Goal: Task Accomplishment & Management: Complete application form

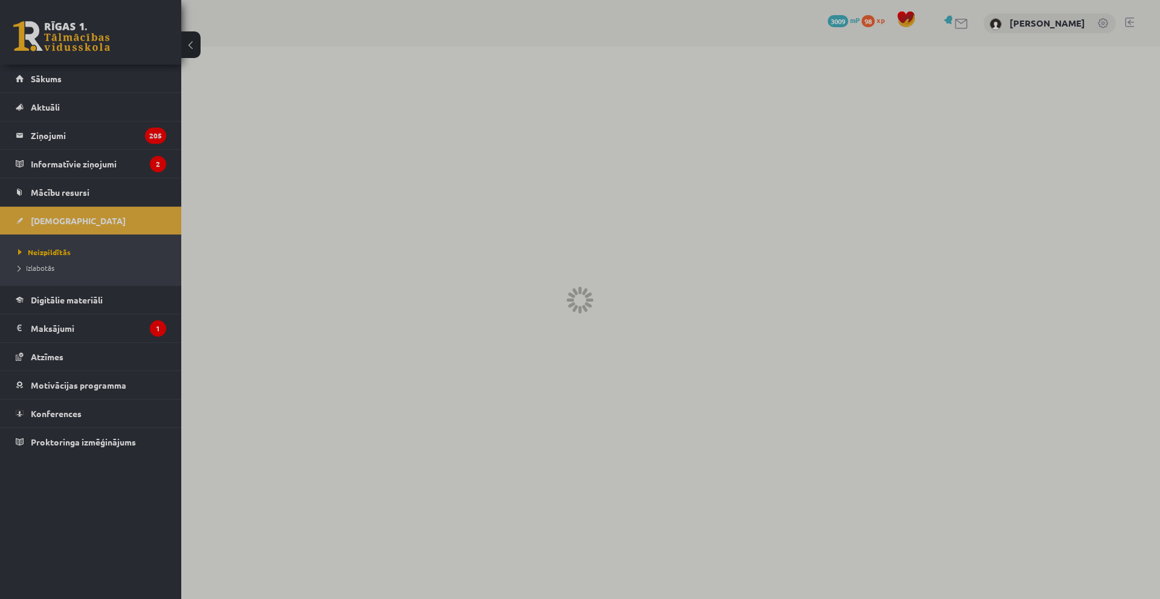
click at [41, 265] on div at bounding box center [580, 299] width 1160 height 599
click at [36, 268] on div at bounding box center [580, 299] width 1160 height 599
click at [69, 216] on div at bounding box center [580, 299] width 1160 height 599
click at [39, 259] on div at bounding box center [580, 299] width 1160 height 599
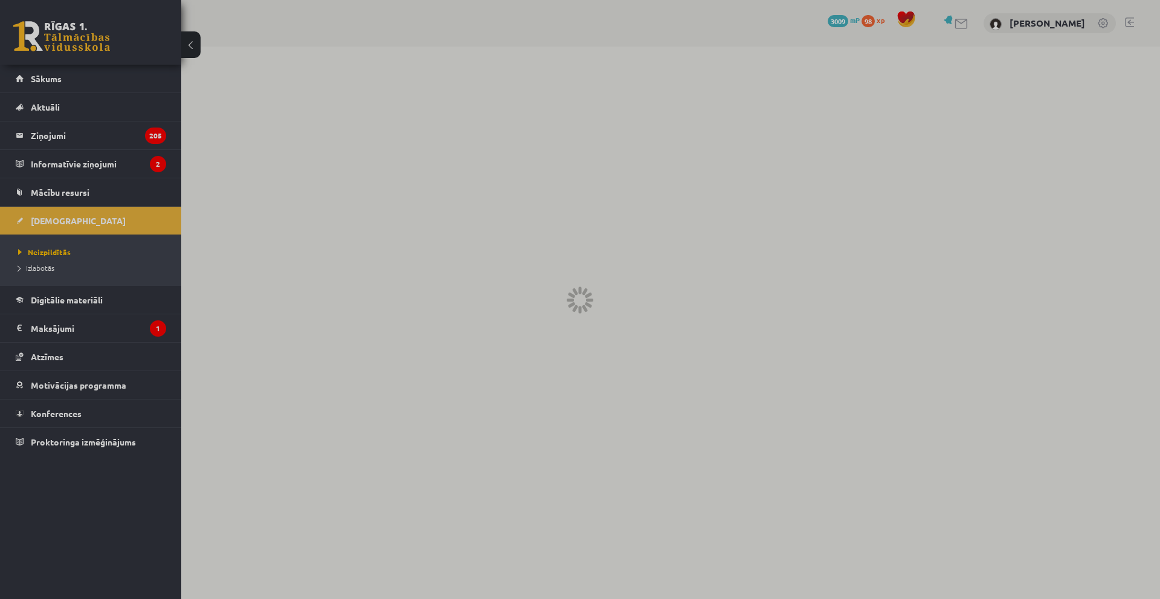
click at [43, 262] on div at bounding box center [580, 299] width 1160 height 599
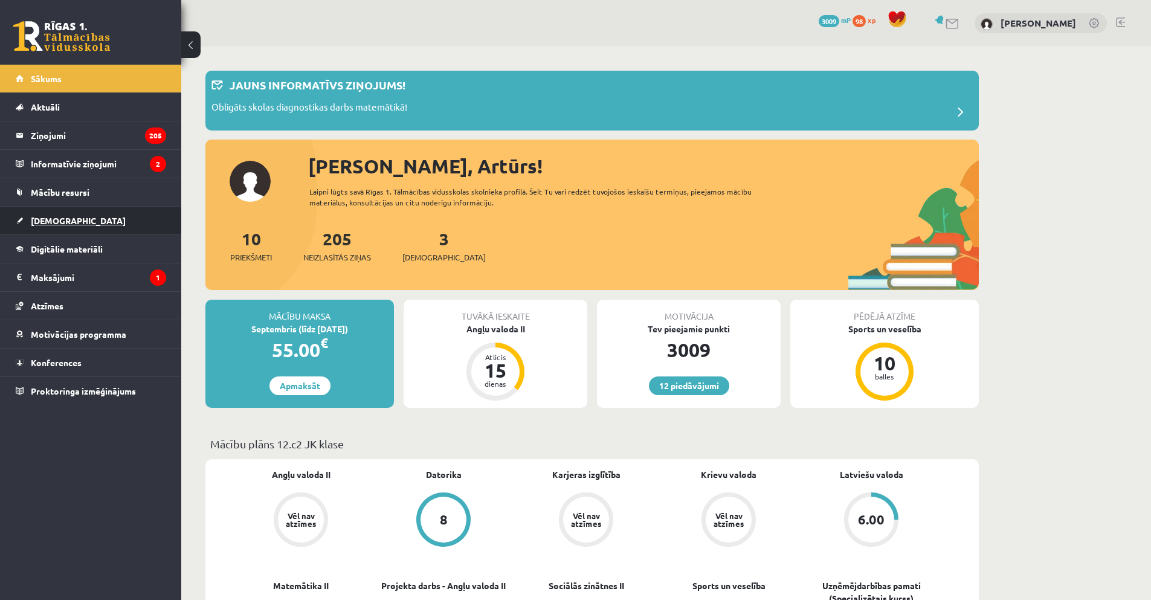
click at [42, 221] on span "[DEMOGRAPHIC_DATA]" at bounding box center [78, 220] width 95 height 11
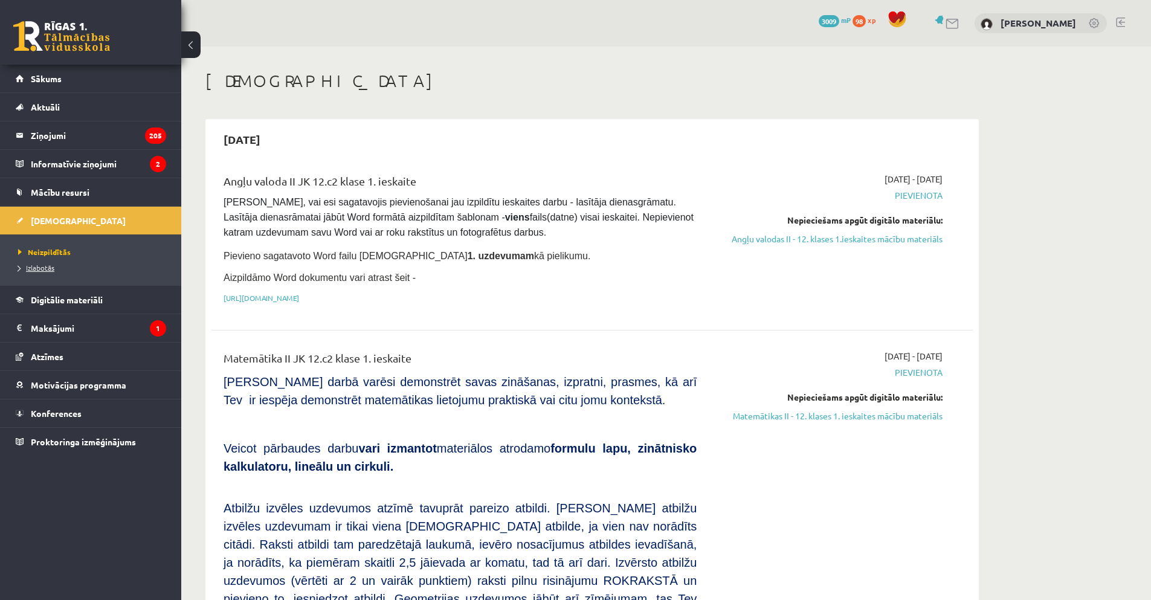
click at [39, 270] on span "Izlabotās" at bounding box center [36, 268] width 36 height 10
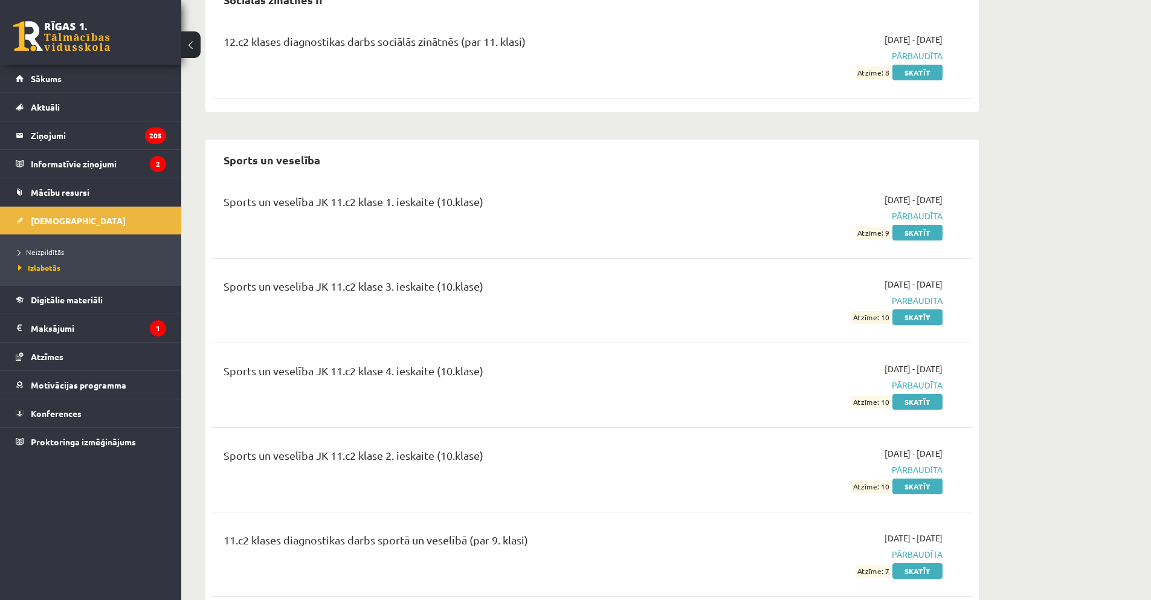
scroll to position [2887, 0]
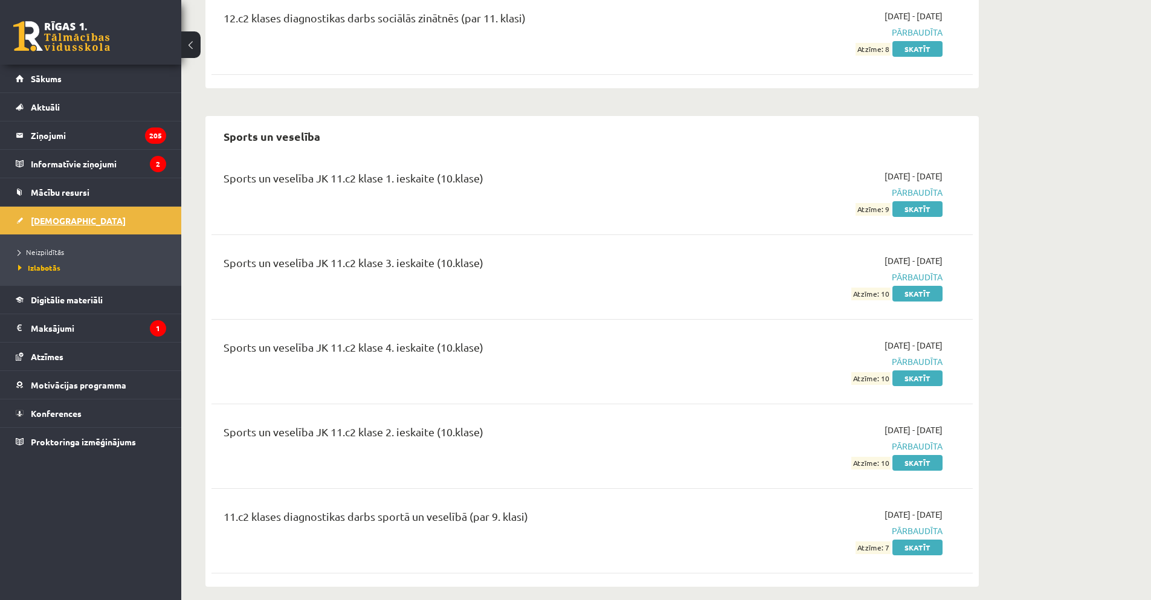
click at [53, 218] on span "[DEMOGRAPHIC_DATA]" at bounding box center [78, 220] width 95 height 11
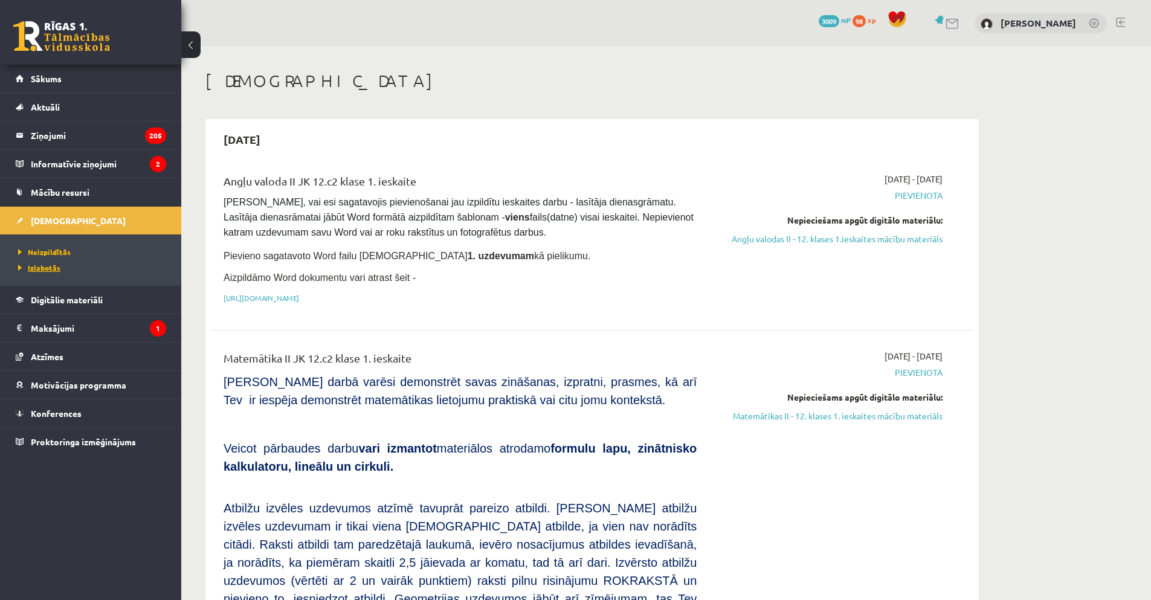
click at [54, 269] on span "Izlabotās" at bounding box center [39, 268] width 42 height 10
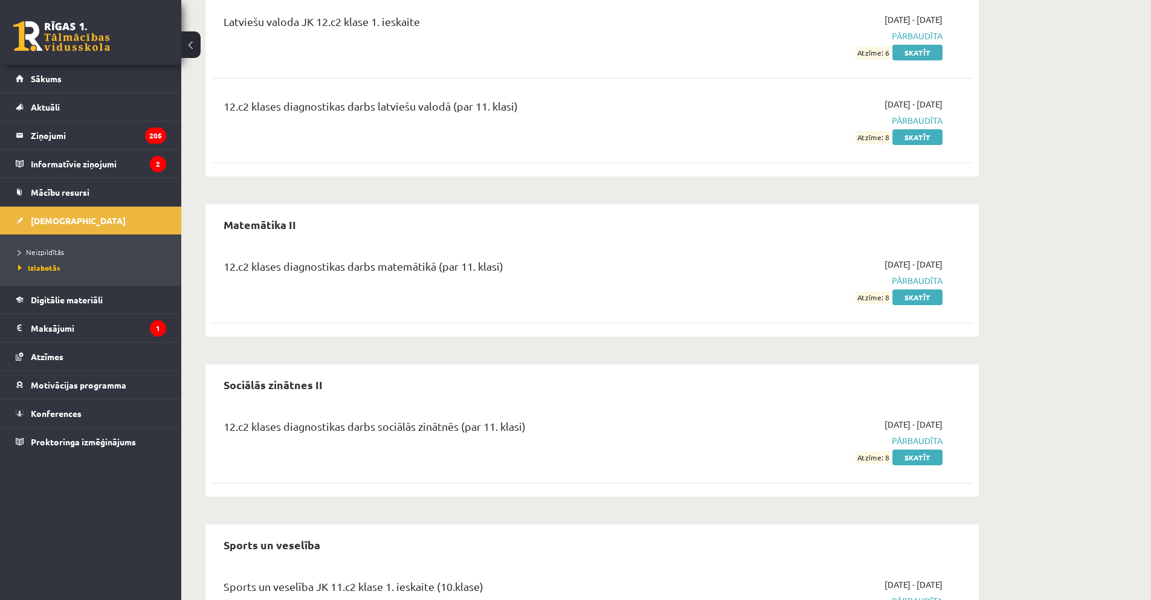
scroll to position [2497, 0]
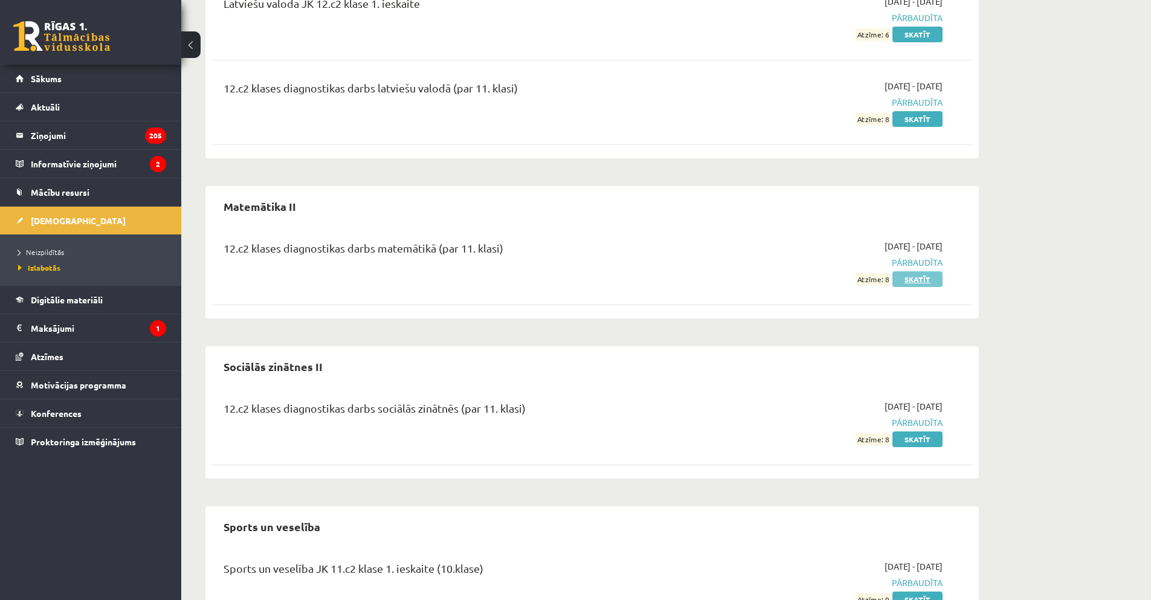
click at [906, 272] on link "Skatīt" at bounding box center [917, 279] width 50 height 16
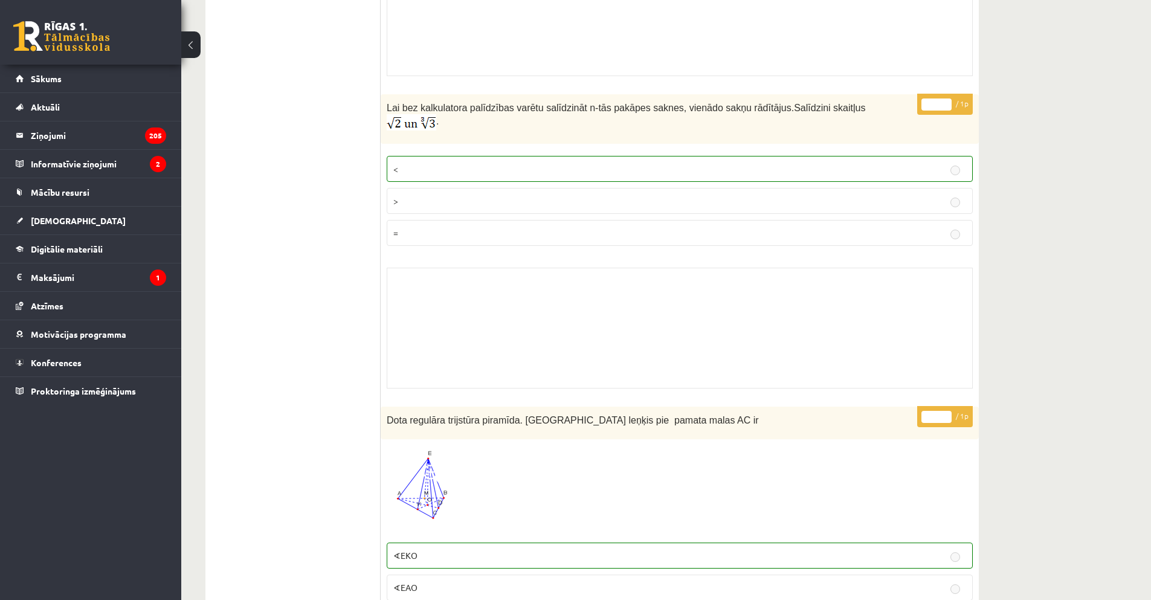
scroll to position [785, 0]
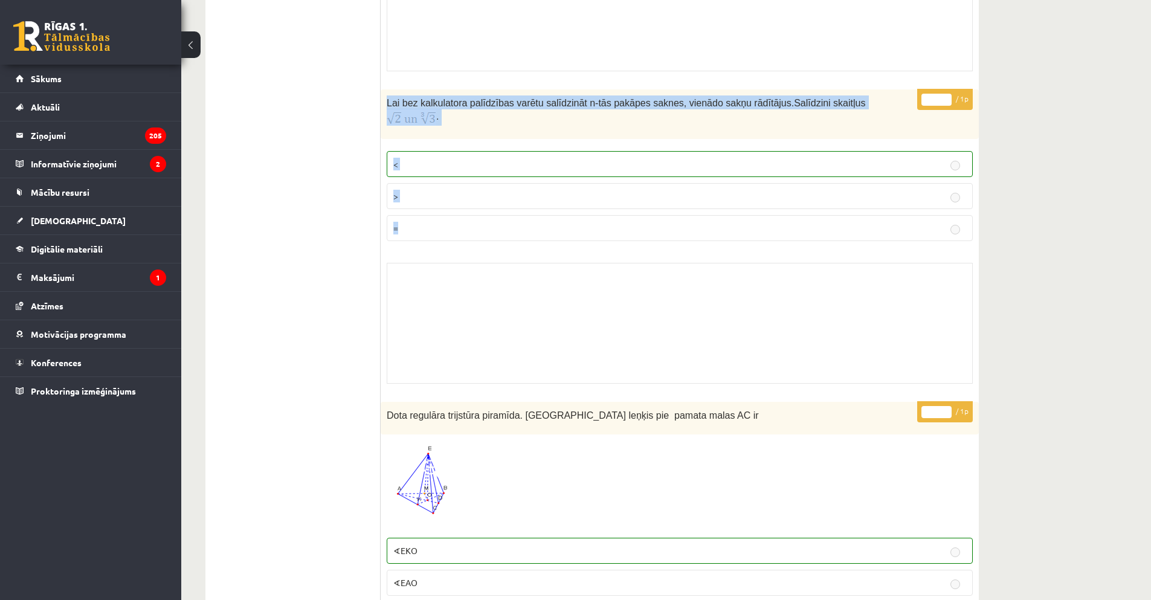
drag, startPoint x: 387, startPoint y: 105, endPoint x: 750, endPoint y: 244, distance: 389.0
click at [735, 272] on div "* / 1p Lai bez kalkulatora palīdzības varētu salīdzināt n-tās pakāpes saknes, v…" at bounding box center [680, 239] width 598 height 300
drag, startPoint x: 379, startPoint y: 84, endPoint x: 387, endPoint y: 79, distance: 10.1
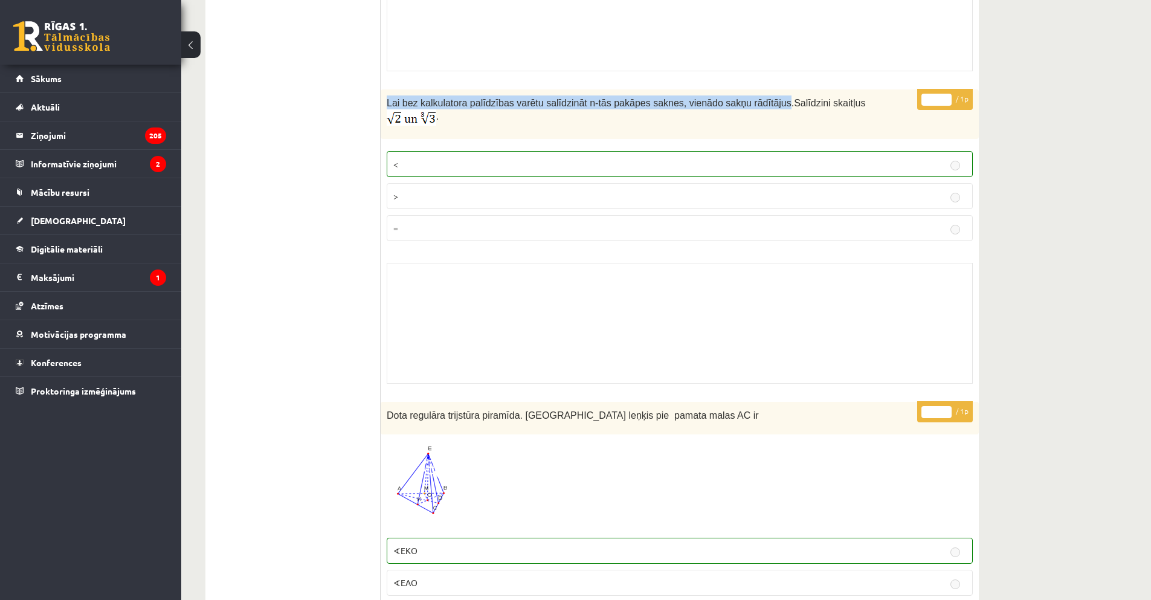
drag, startPoint x: 387, startPoint y: 105, endPoint x: 748, endPoint y: 109, distance: 361.3
click at [748, 108] on span "Lai bez kalkulatora palīdzības varētu salīdzināt n-tās pakāpes saknes, vienādo …" at bounding box center [590, 103] width 407 height 10
copy span "Lai bez kalkulatora palīdzības varētu salīdzināt n-tās pakāpes saknes, vienādo …"
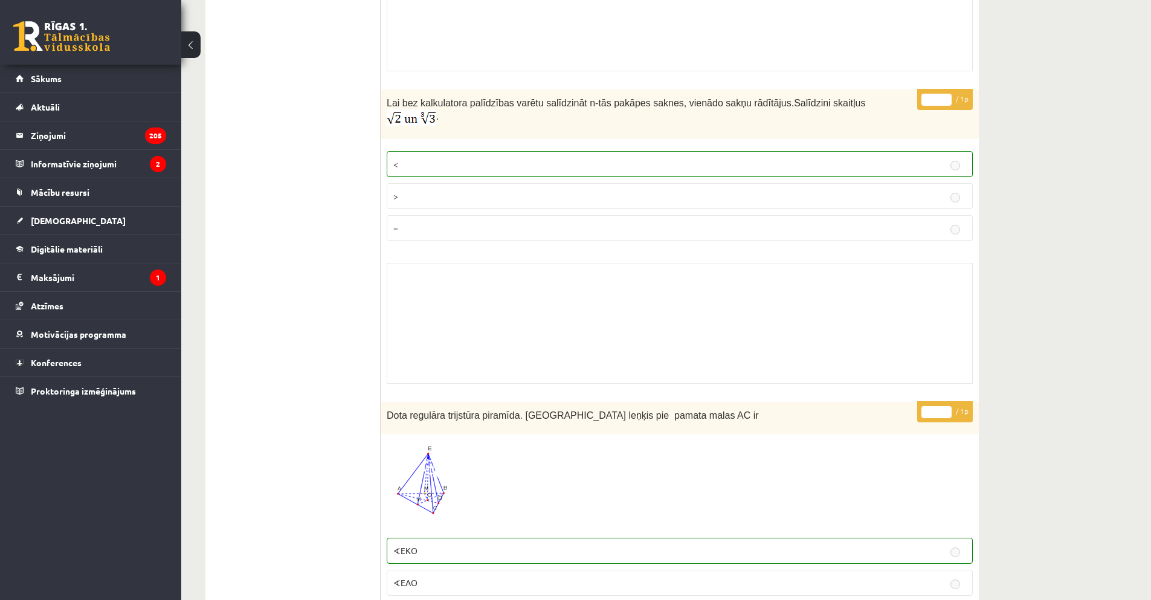
drag, startPoint x: 655, startPoint y: 106, endPoint x: 747, endPoint y: 104, distance: 92.4
click at [747, 104] on span "Lai bez kalkulatora palīdzības varētu salīdzināt n-tās pakāpes saknes, vienādo …" at bounding box center [590, 103] width 407 height 10
copy span "vienādo sakņu rādītājus"
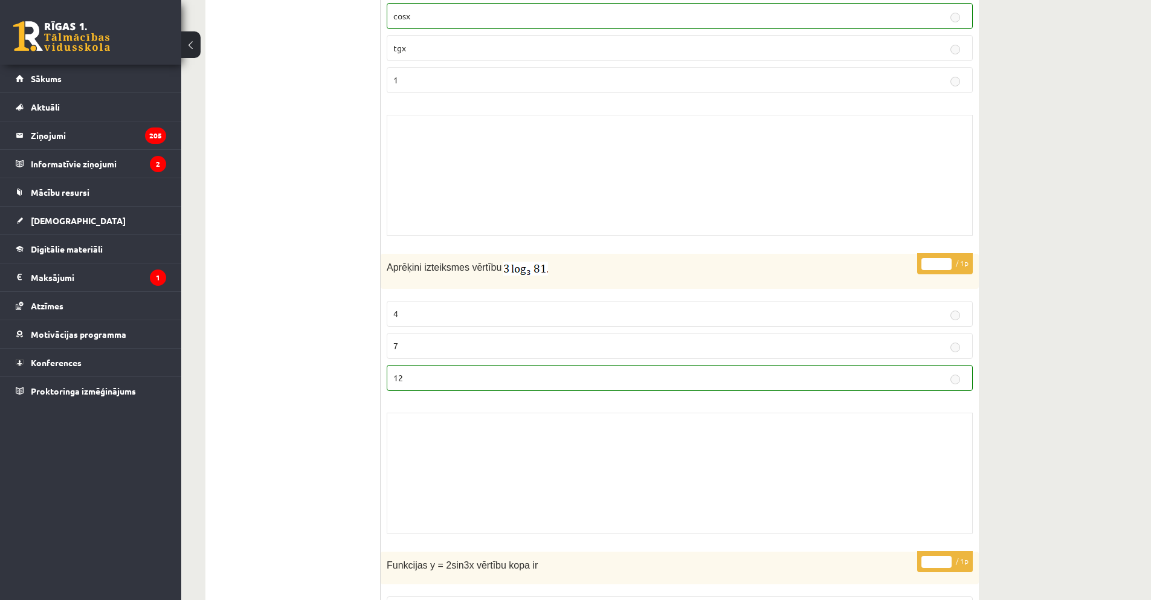
scroll to position [7853, 0]
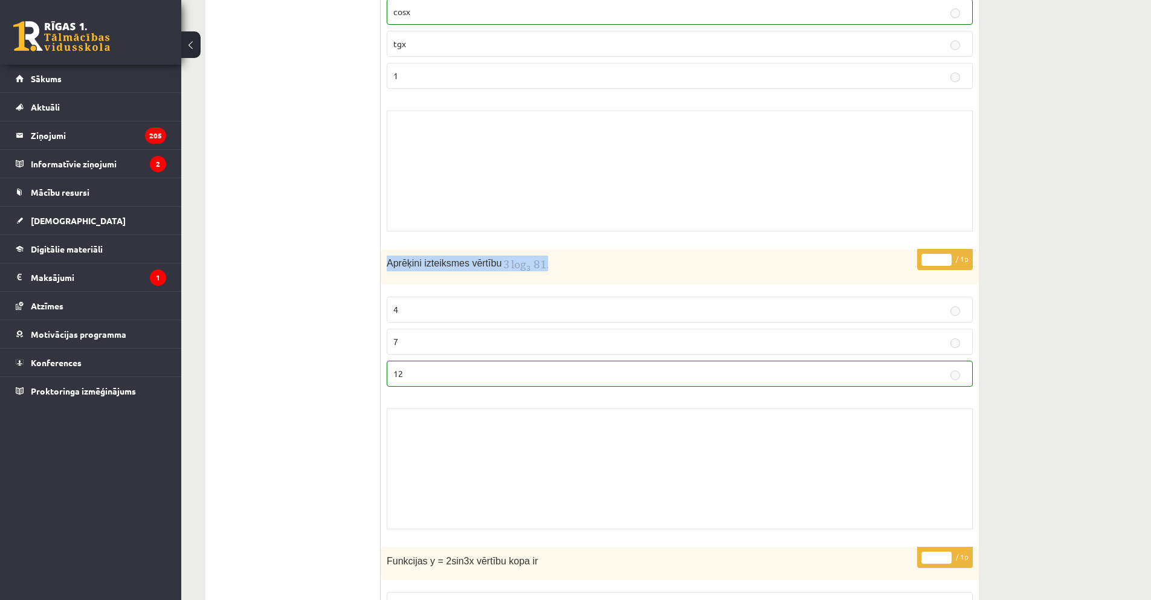
drag, startPoint x: 387, startPoint y: 248, endPoint x: 555, endPoint y: 243, distance: 168.6
click at [555, 256] on p "Aprēķini izteiksmes vērtību" at bounding box center [650, 264] width 526 height 16
copy p "Aprēķini izteiksmes vērtību"
click at [407, 124] on div "Skolotāja pielikums" at bounding box center [680, 171] width 586 height 121
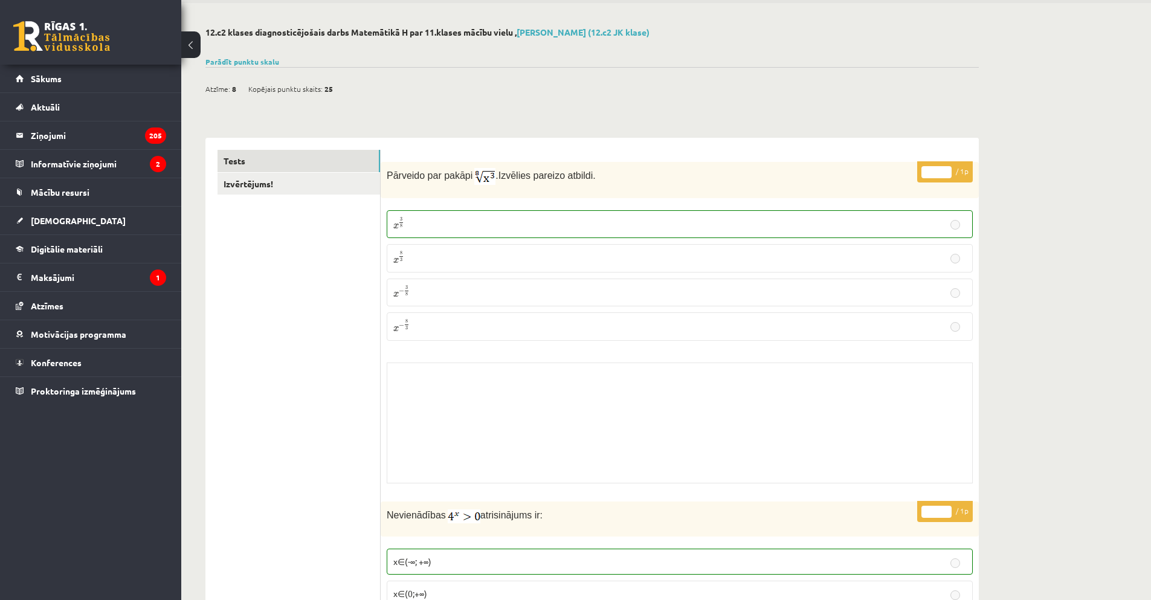
scroll to position [43, 0]
click at [57, 216] on span "[DEMOGRAPHIC_DATA]" at bounding box center [78, 220] width 95 height 11
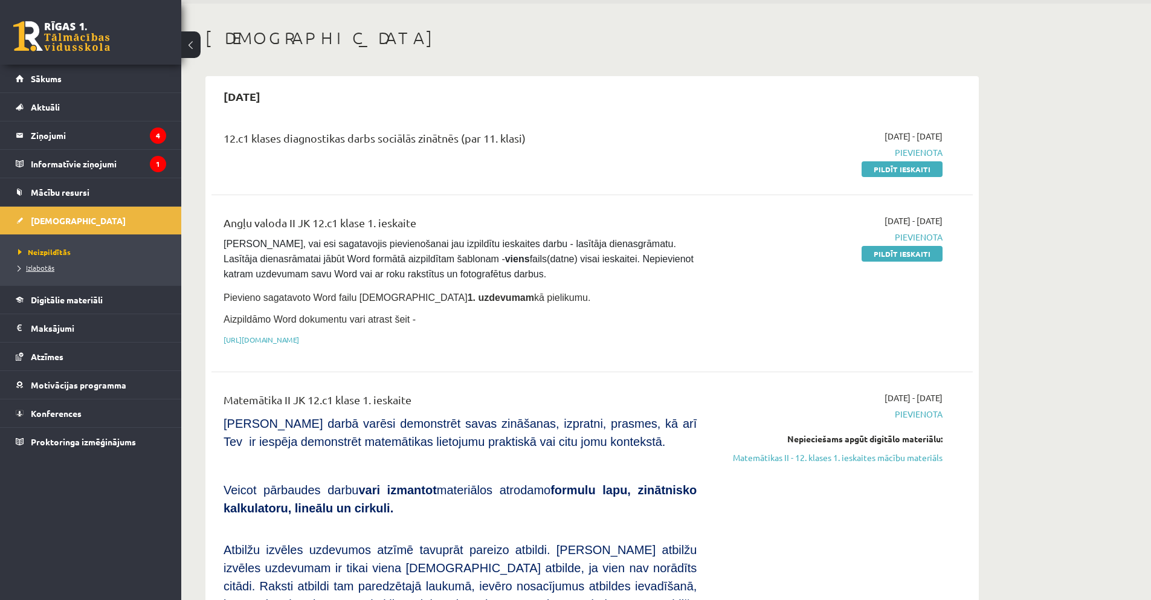
click at [40, 268] on span "Izlabotās" at bounding box center [36, 268] width 36 height 10
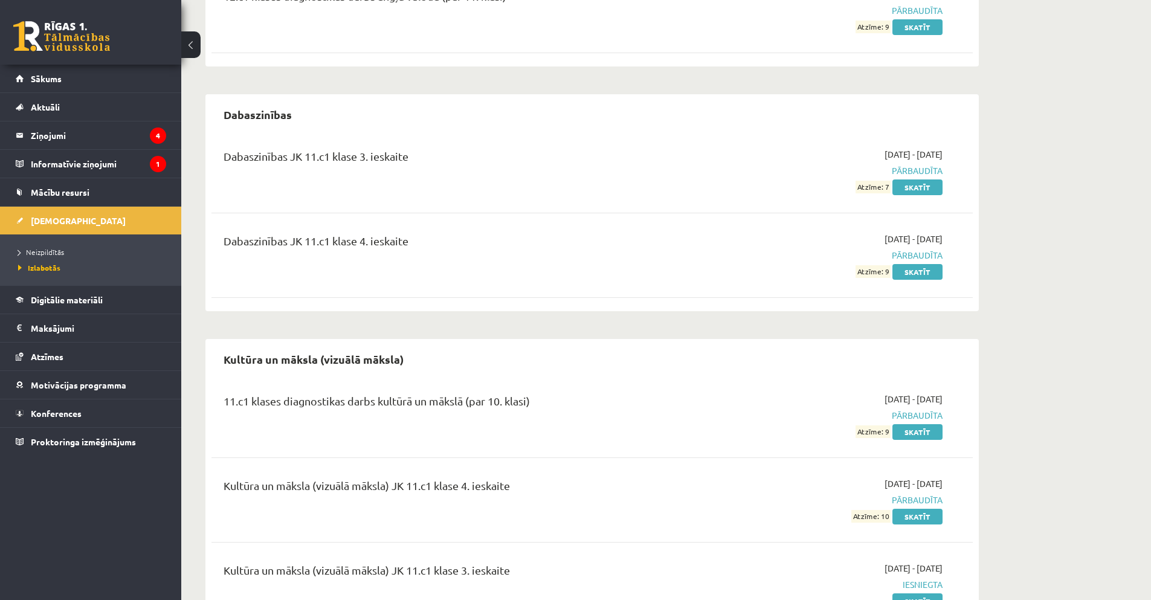
scroll to position [176, 0]
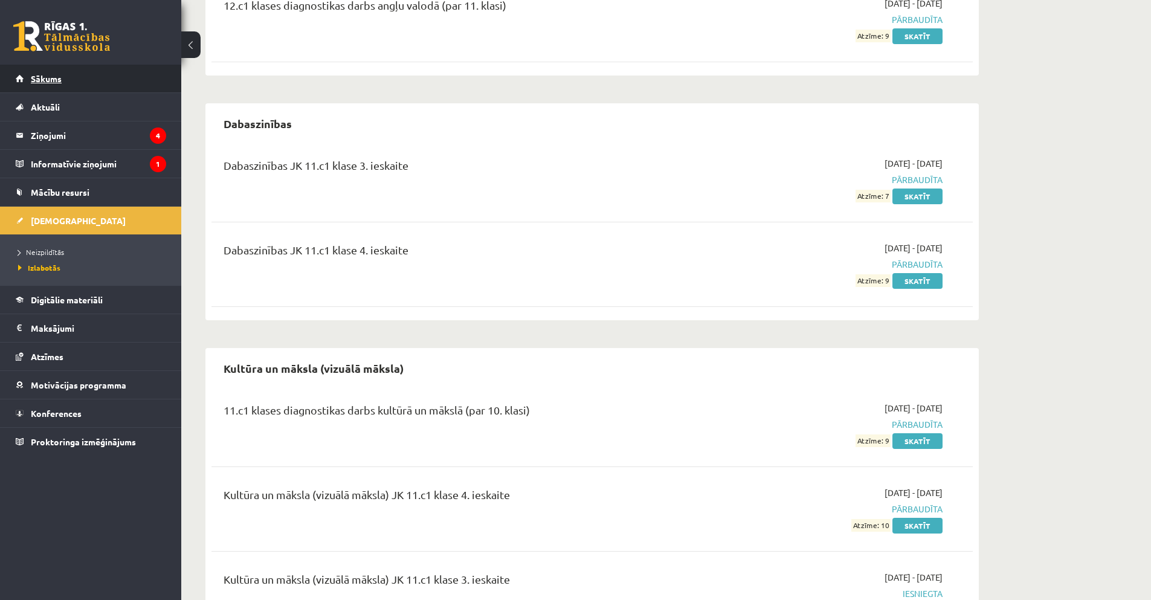
click at [46, 78] on span "Sākums" at bounding box center [46, 78] width 31 height 11
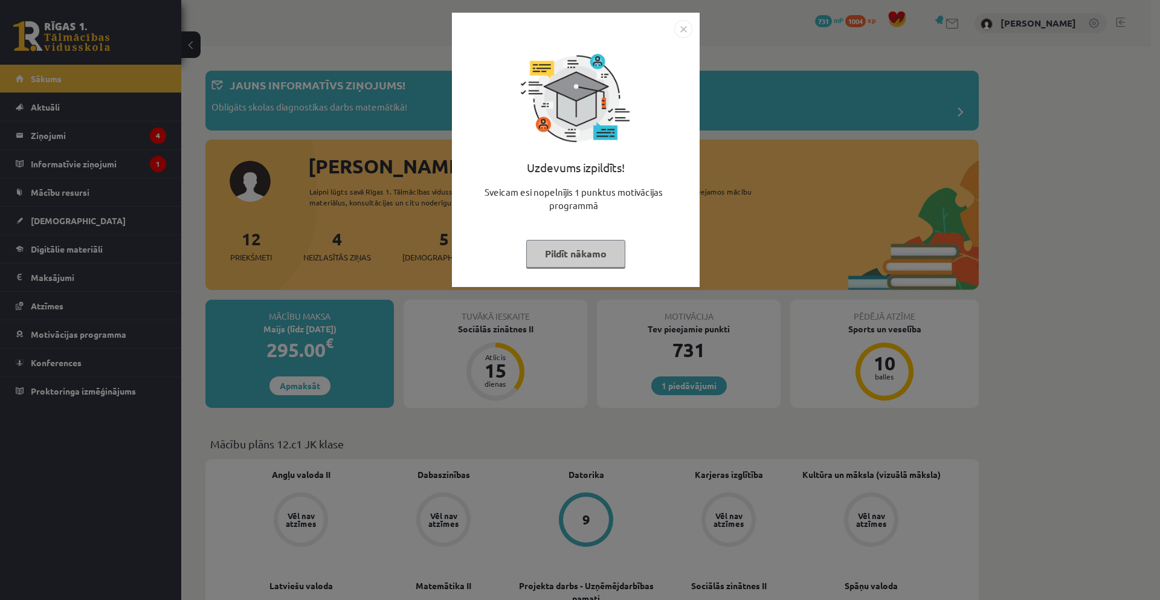
click at [680, 31] on img "Close" at bounding box center [683, 29] width 18 height 18
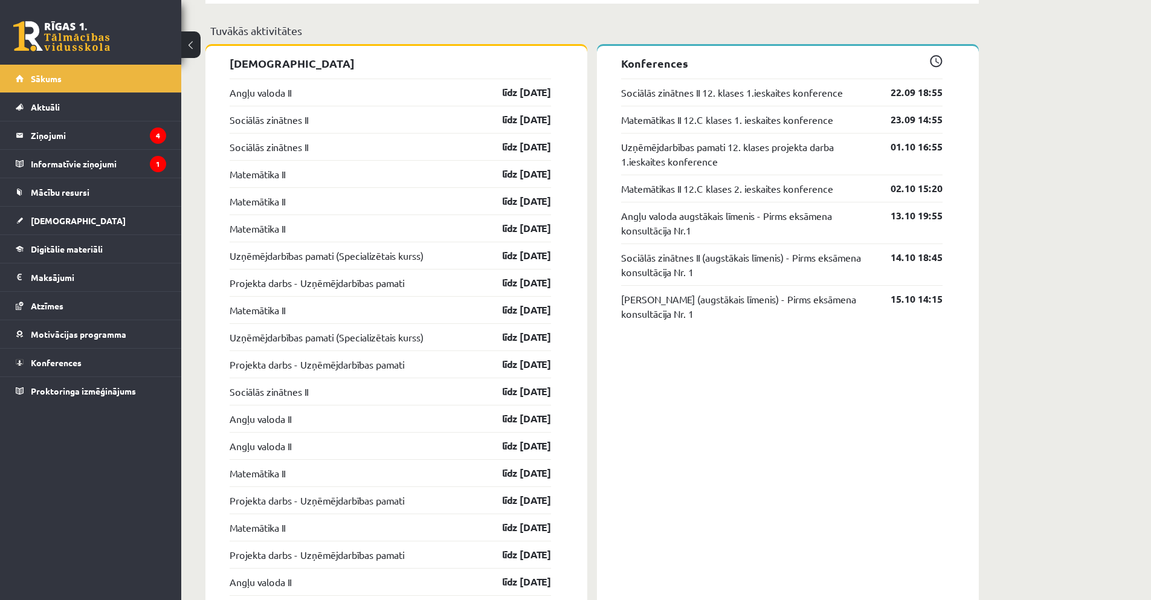
scroll to position [1148, 0]
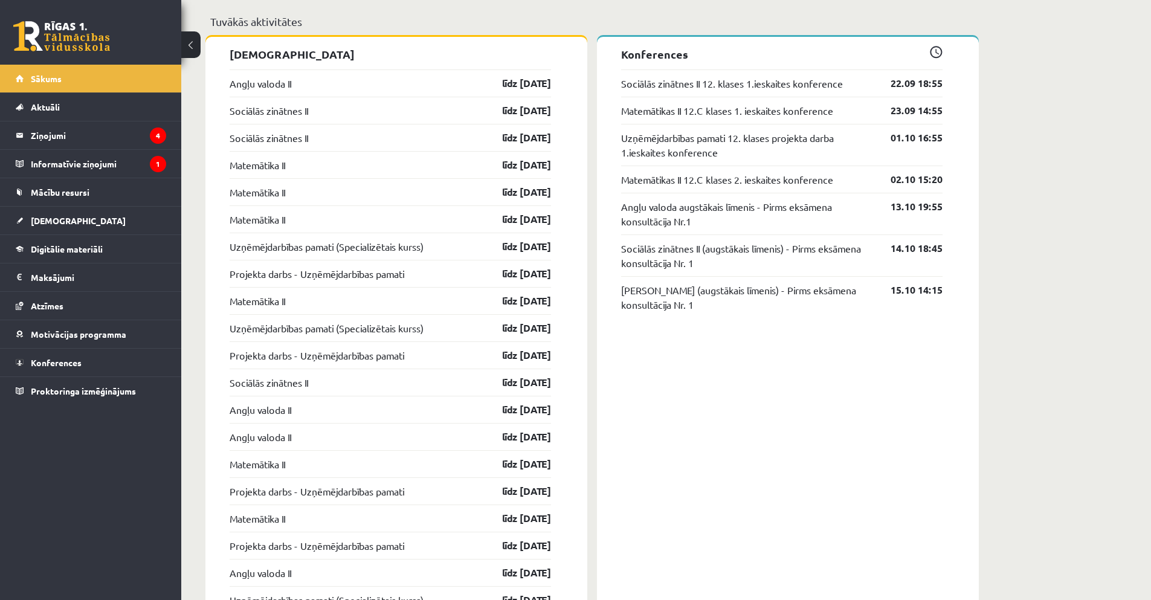
click at [322, 102] on div "Sociālās zinātnes II līdz 30.09.25" at bounding box center [390, 110] width 321 height 27
click at [509, 89] on link "līdz 30.09.25" at bounding box center [516, 83] width 70 height 14
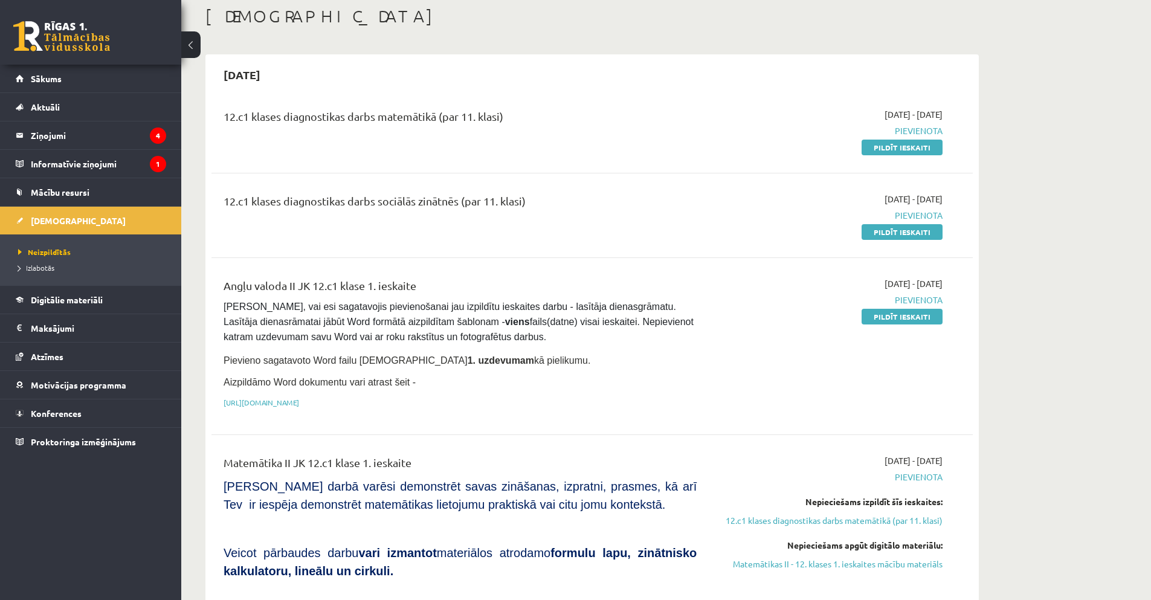
scroll to position [60, 0]
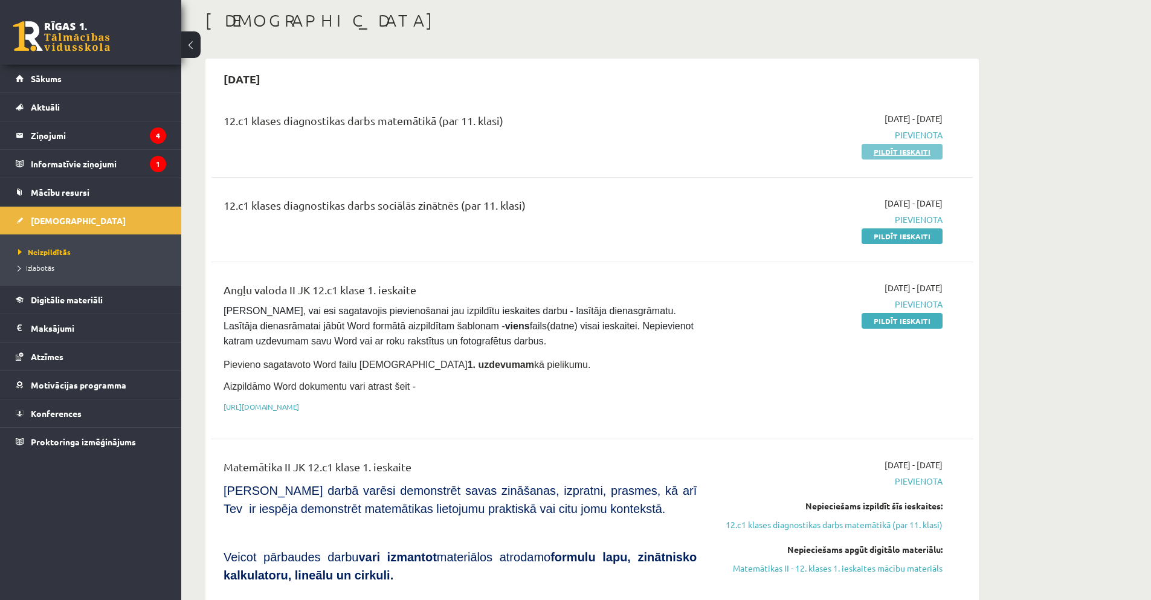
click at [898, 150] on link "Pildīt ieskaiti" at bounding box center [901, 152] width 81 height 16
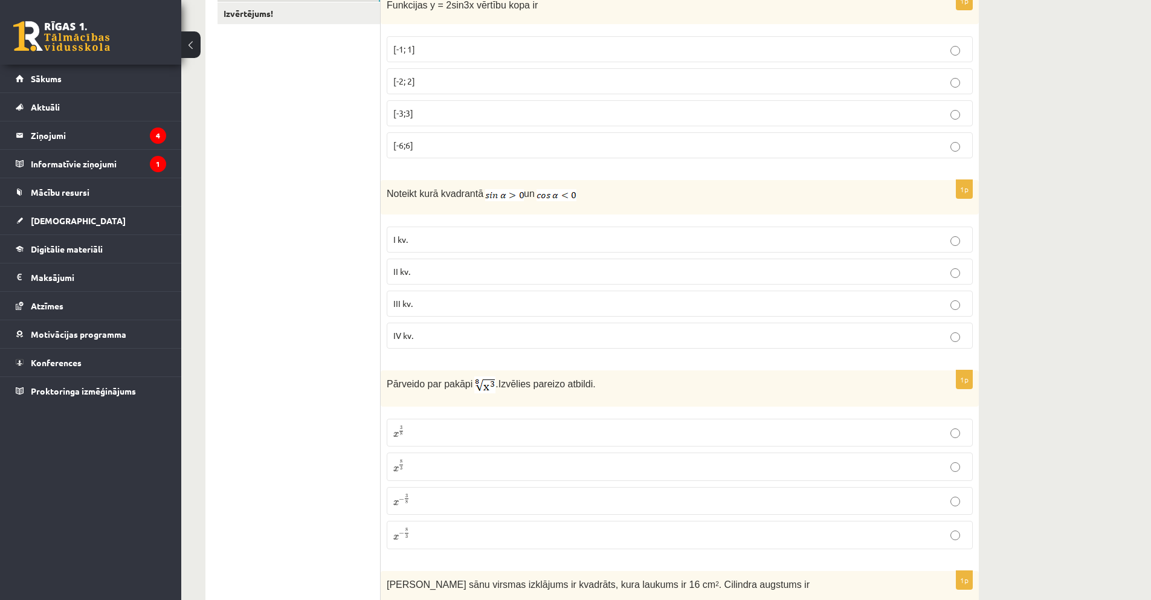
scroll to position [242, 0]
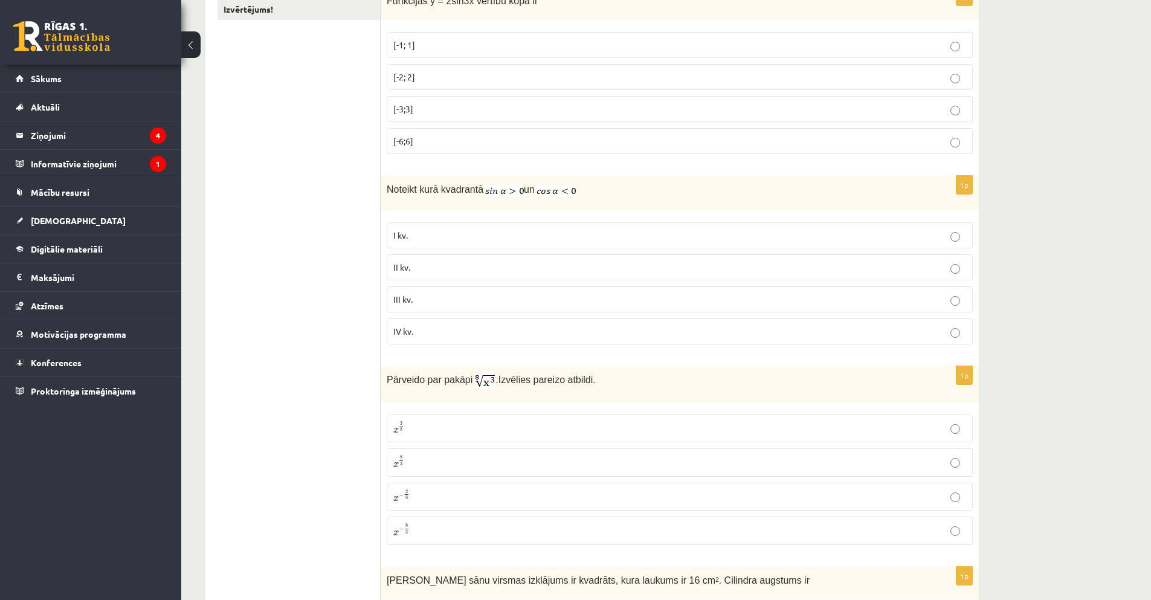
click at [954, 276] on label "II kv." at bounding box center [680, 267] width 586 height 26
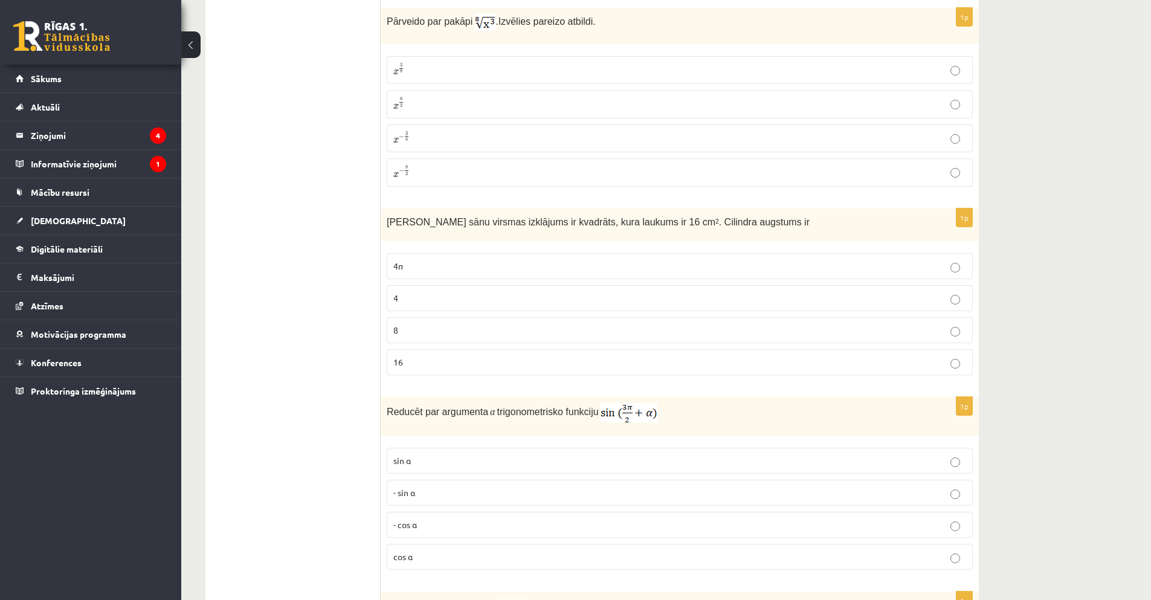
scroll to position [604, 0]
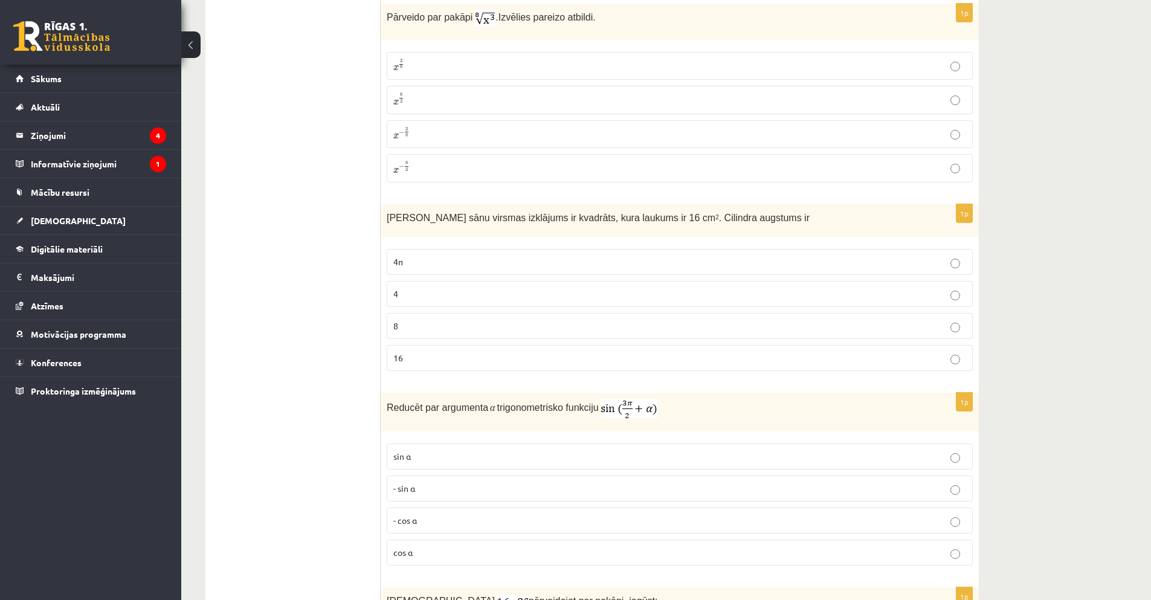
click at [957, 292] on p "4" at bounding box center [679, 294] width 573 height 13
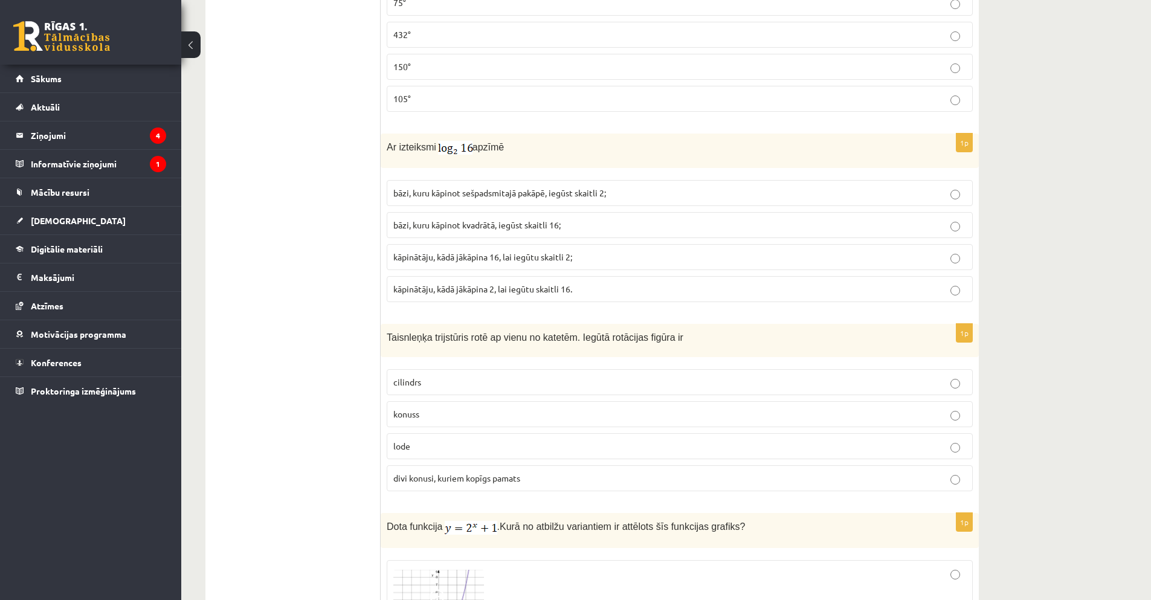
scroll to position [1450, 0]
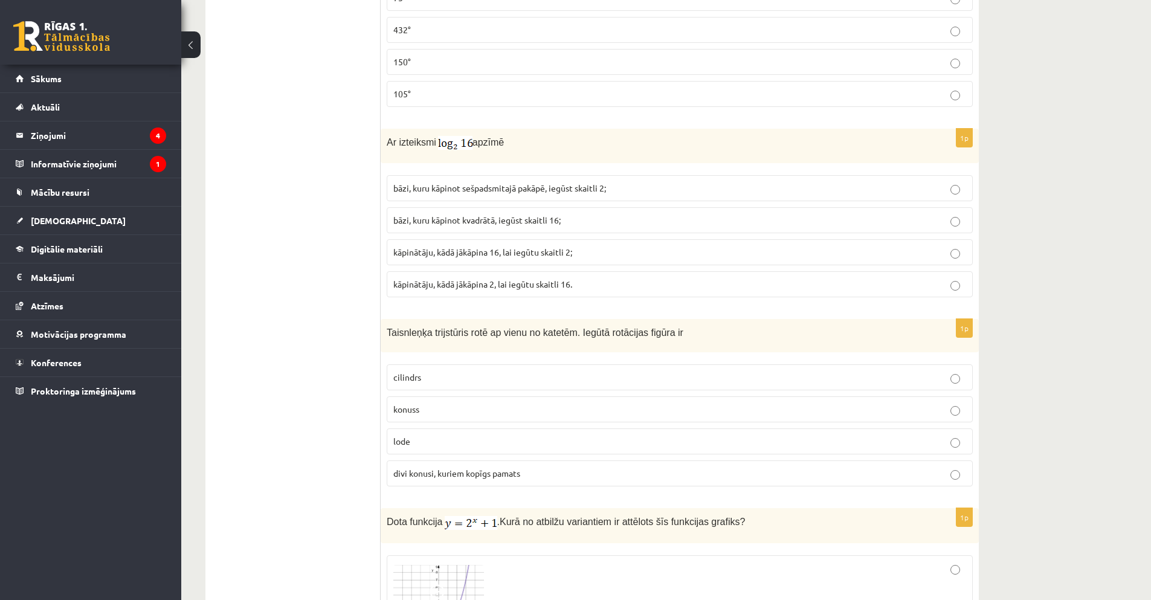
click at [949, 286] on p "kāpinātāju, kādā jākāpina 2, lai iegūtu skaitli 16." at bounding box center [679, 284] width 573 height 13
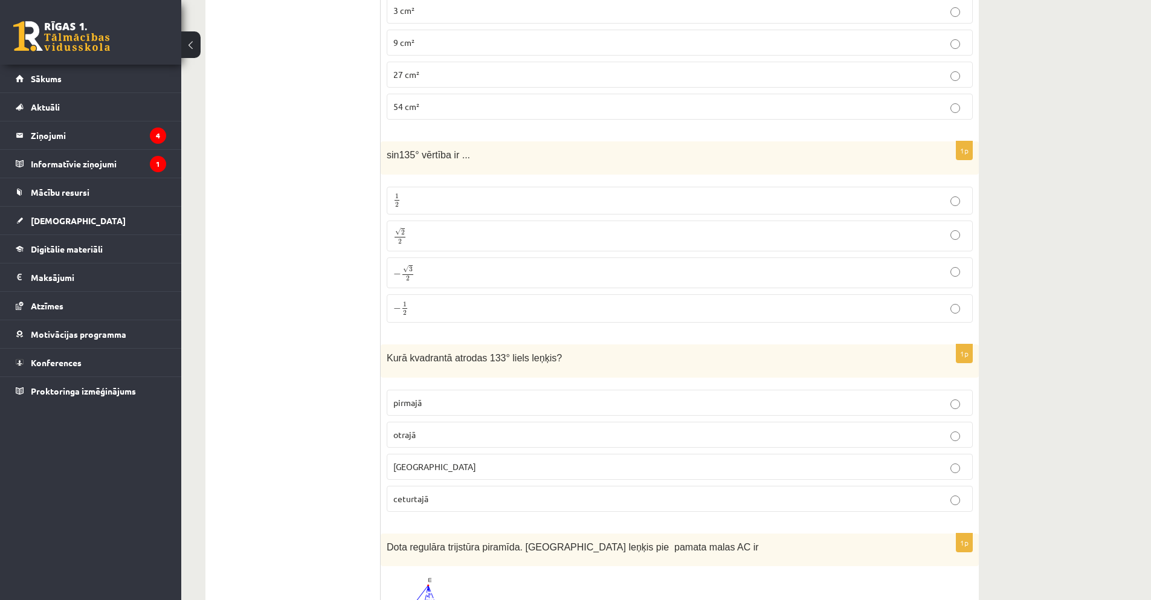
scroll to position [2537, 0]
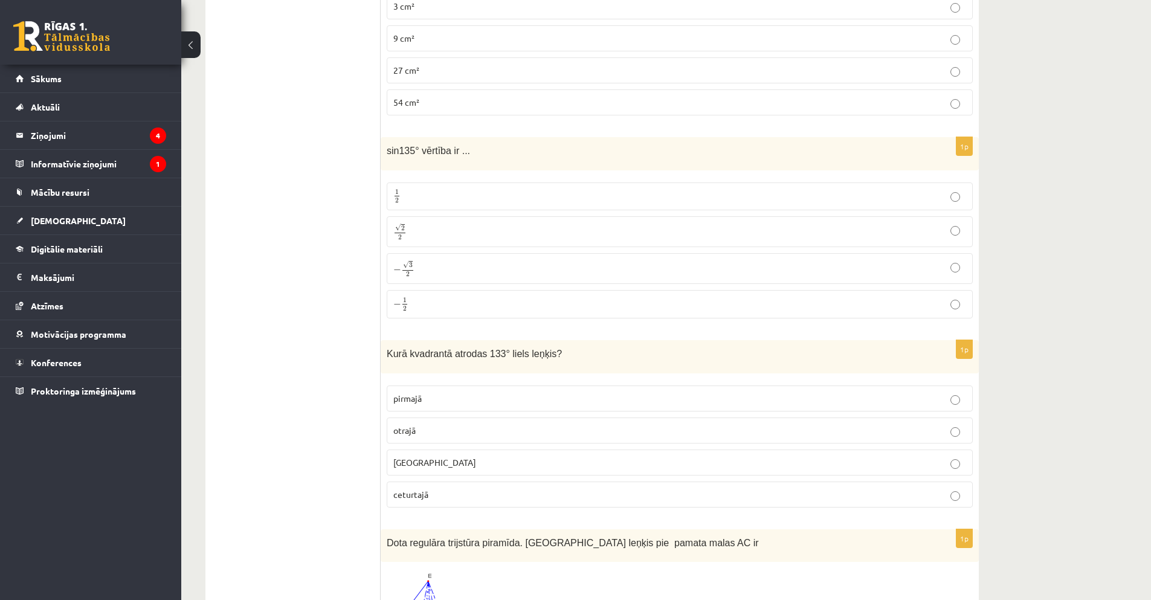
click at [945, 239] on p "√ 2 2 2 2" at bounding box center [679, 232] width 573 height 18
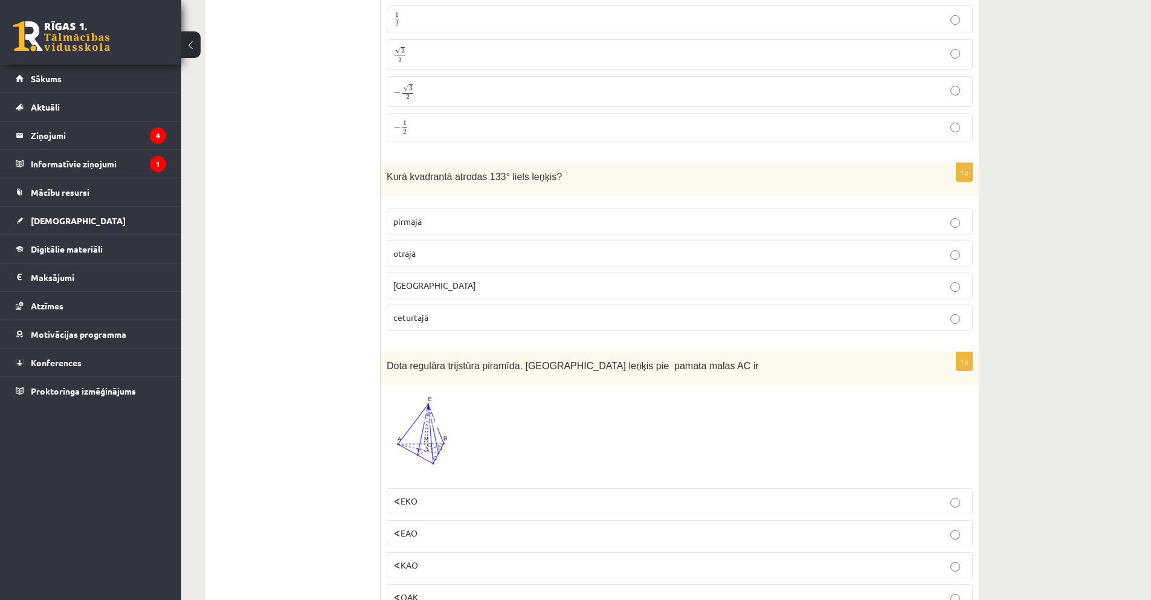
scroll to position [2719, 0]
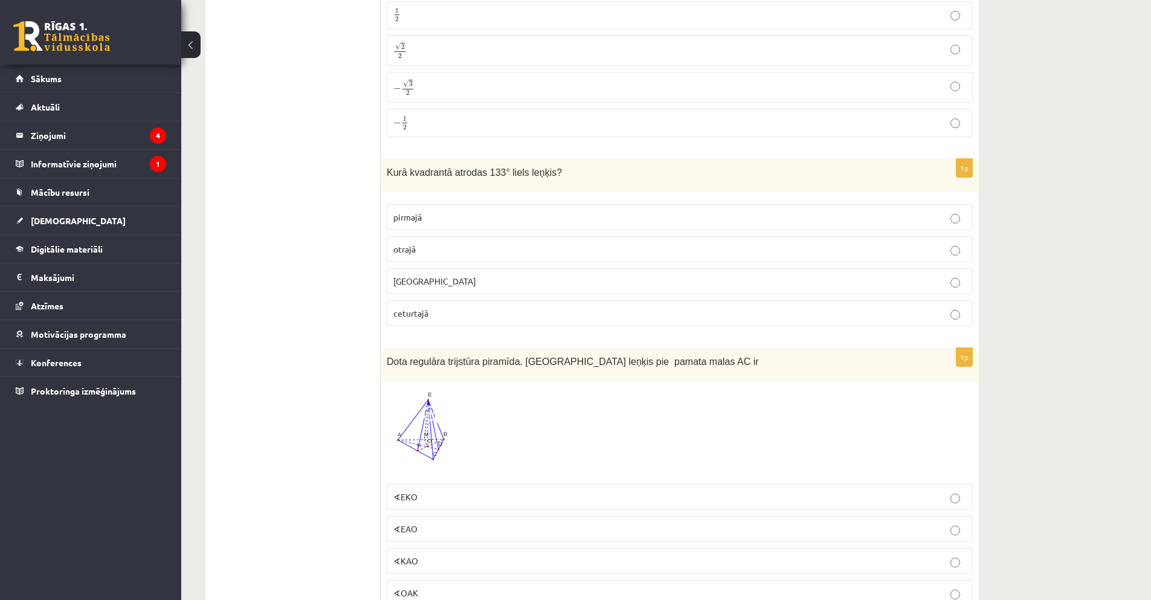
click at [907, 246] on p "otrajā" at bounding box center [679, 249] width 573 height 13
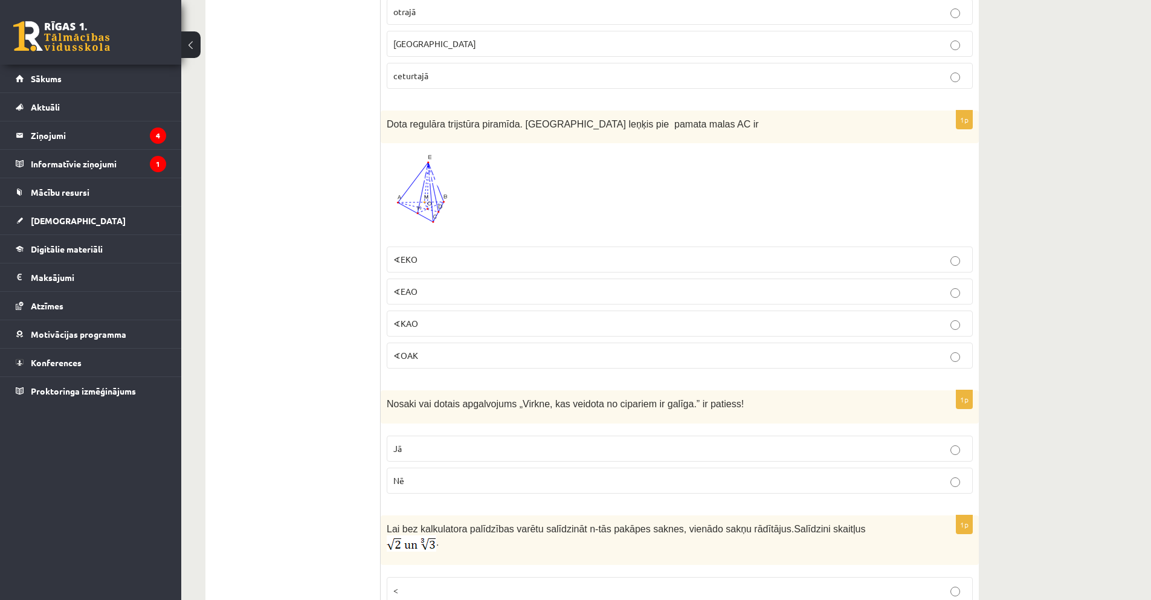
scroll to position [2960, 0]
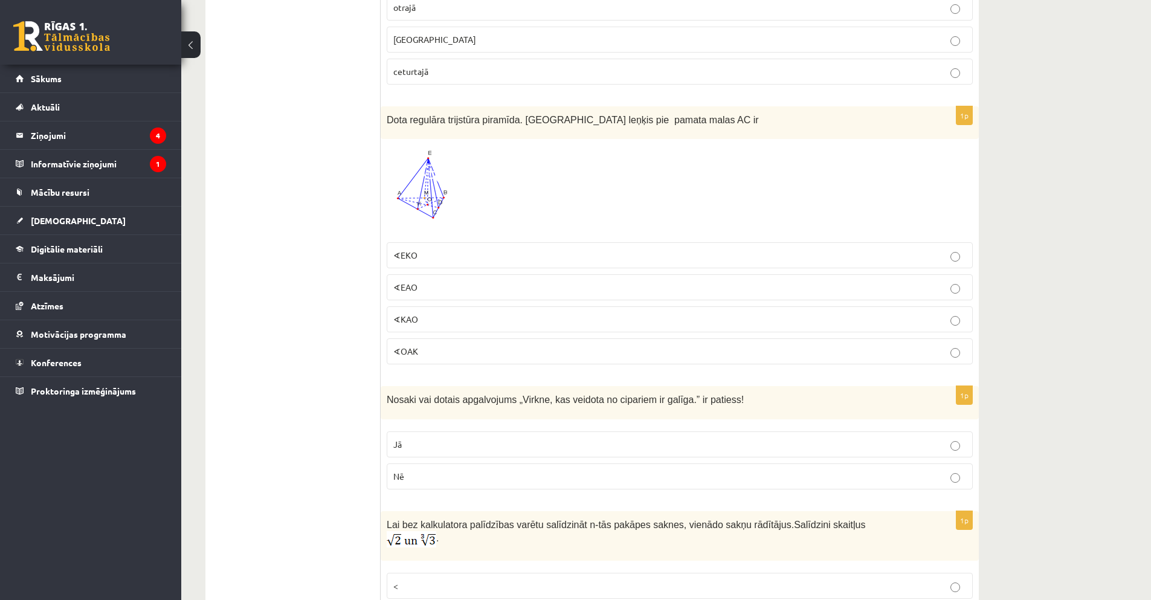
click at [946, 257] on p "∢EKO" at bounding box center [679, 255] width 573 height 13
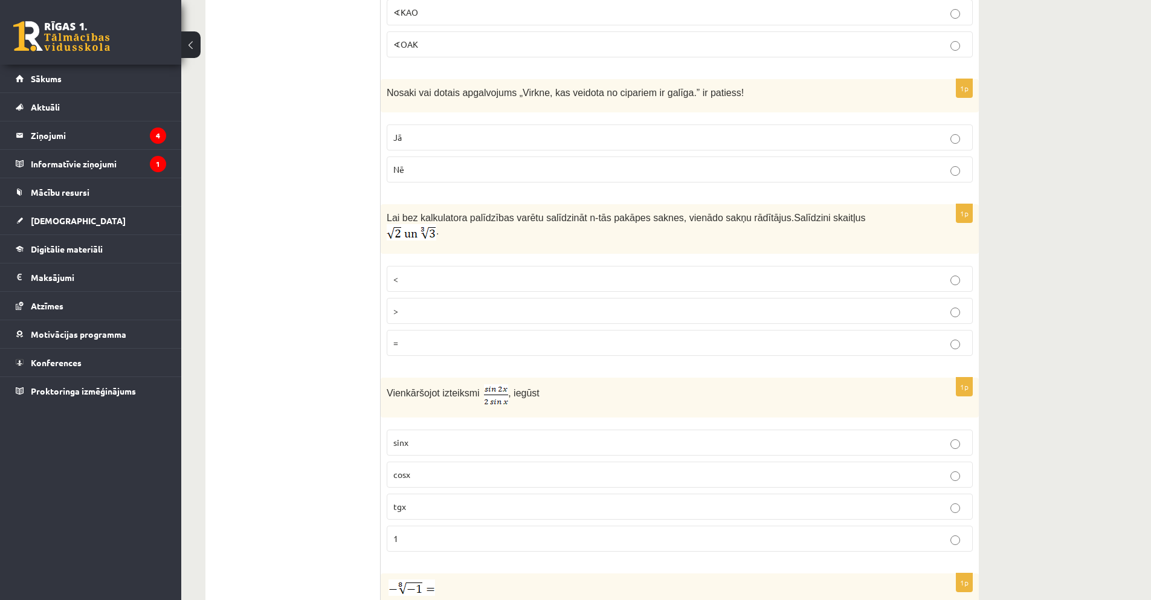
scroll to position [3262, 0]
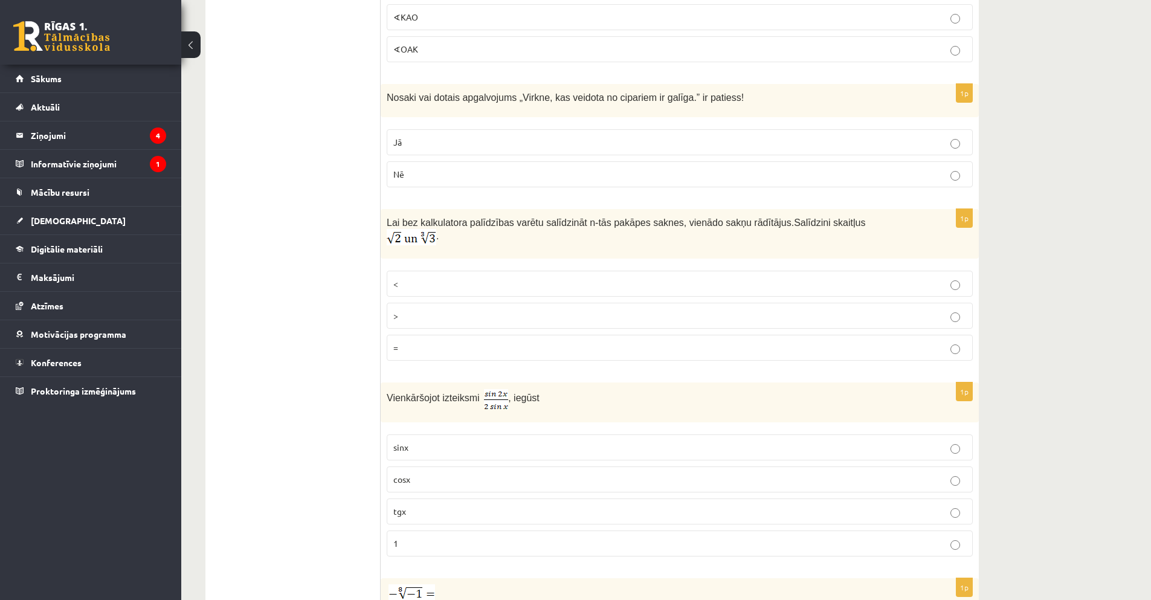
drag, startPoint x: 869, startPoint y: 257, endPoint x: 912, endPoint y: 258, distance: 43.5
click at [897, 265] on fieldset "< > =" at bounding box center [680, 315] width 586 height 100
click at [954, 277] on p "<" at bounding box center [679, 283] width 573 height 13
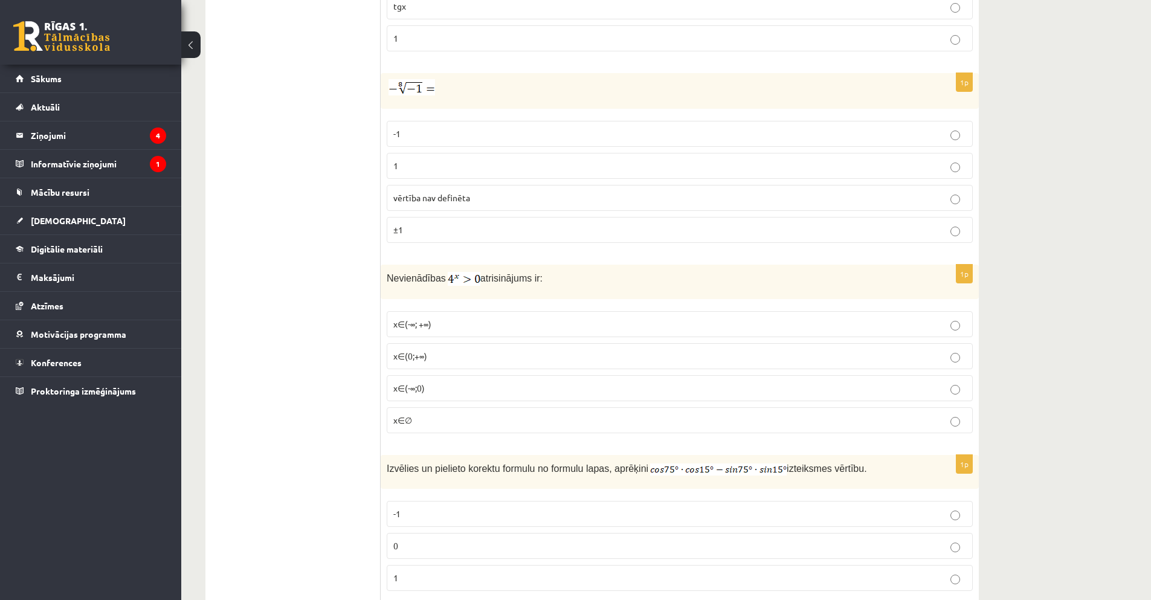
scroll to position [3806, 0]
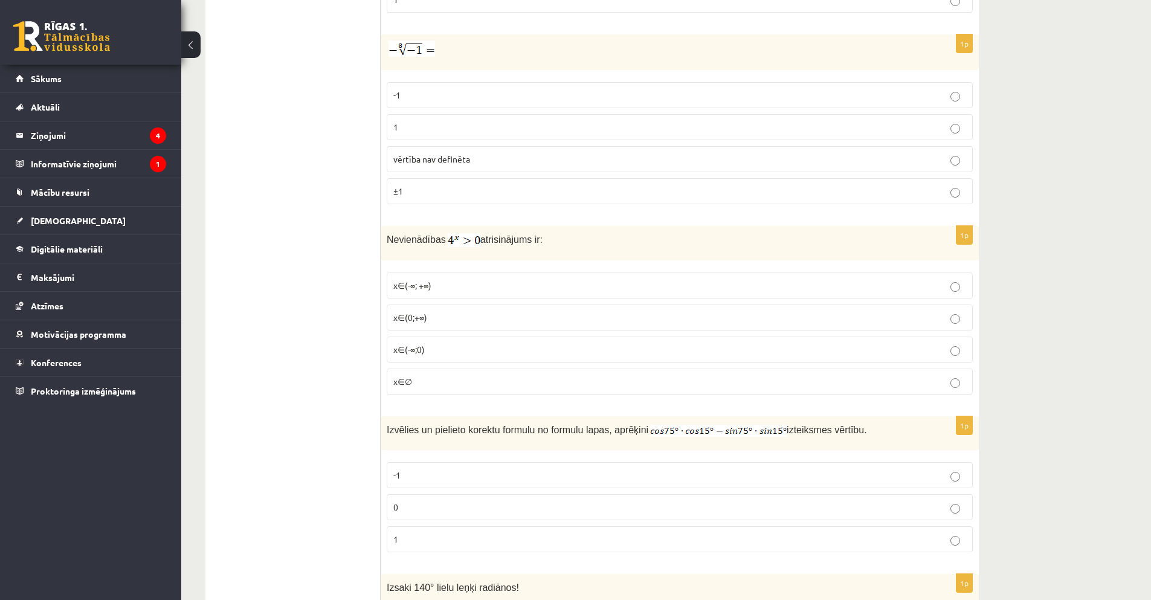
drag, startPoint x: 860, startPoint y: 274, endPoint x: 849, endPoint y: 269, distance: 12.5
click at [859, 279] on p "x∈(-∞; +∞)" at bounding box center [679, 285] width 573 height 13
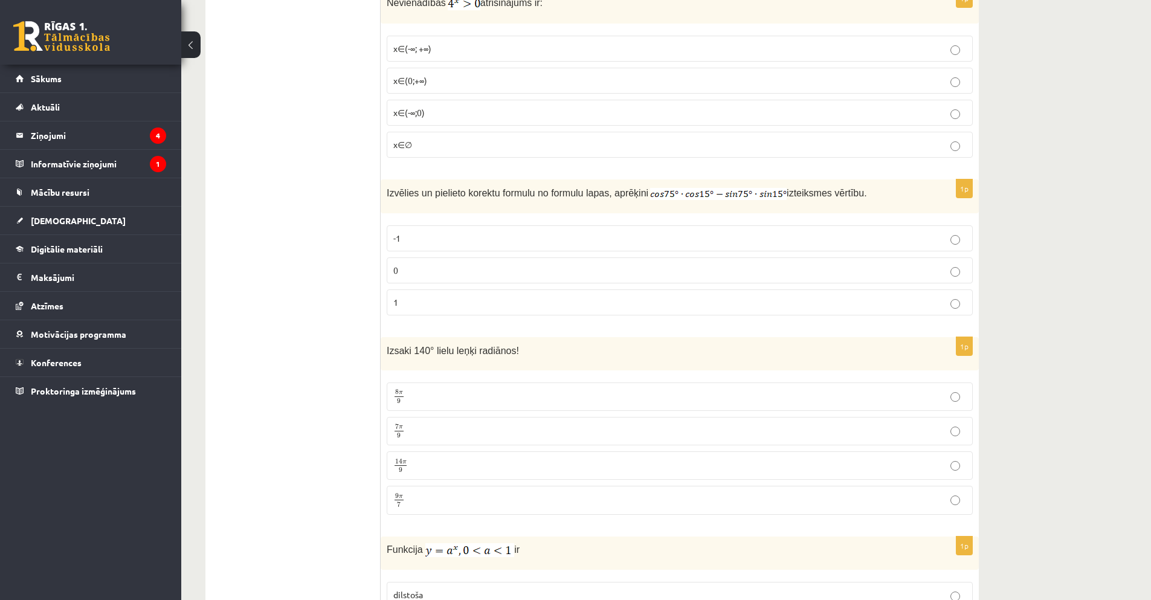
scroll to position [4048, 0]
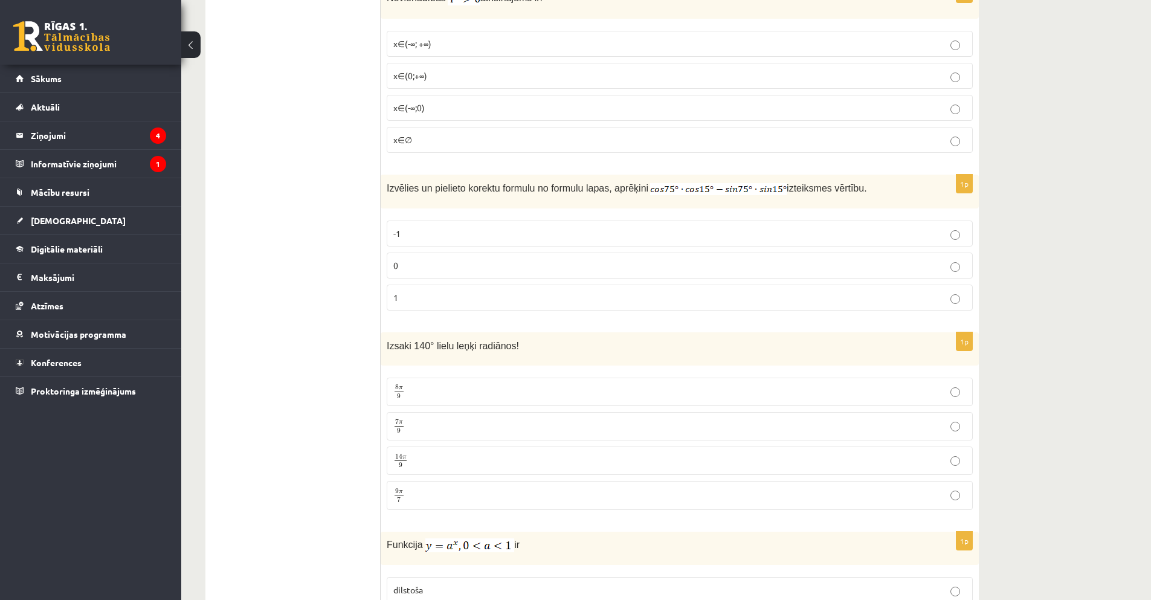
click at [837, 259] on label "0" at bounding box center [680, 266] width 586 height 26
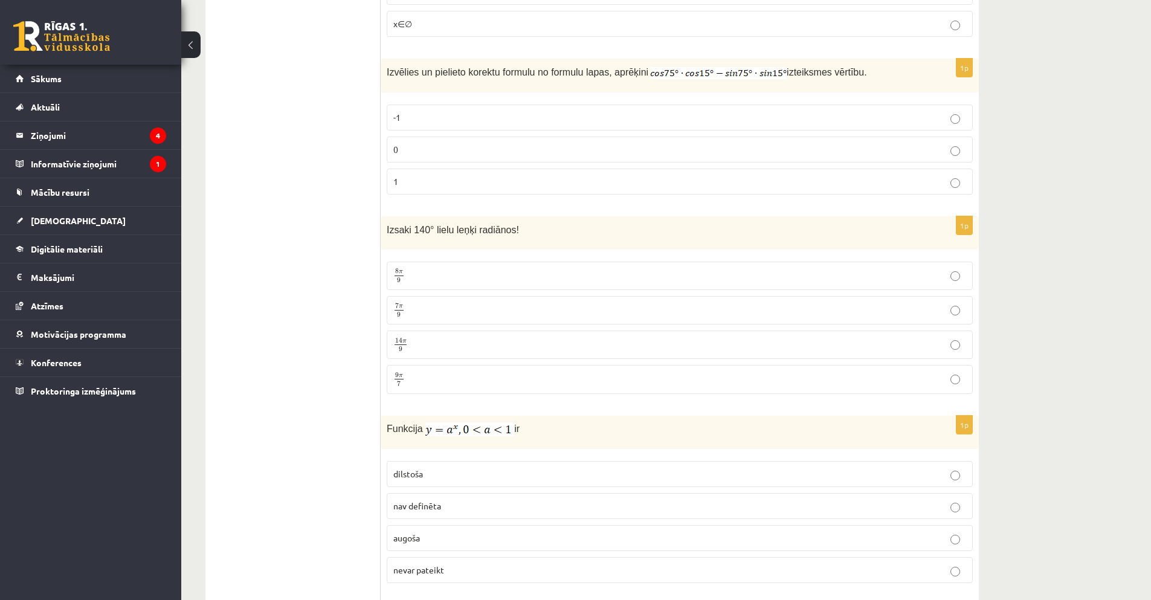
scroll to position [4168, 0]
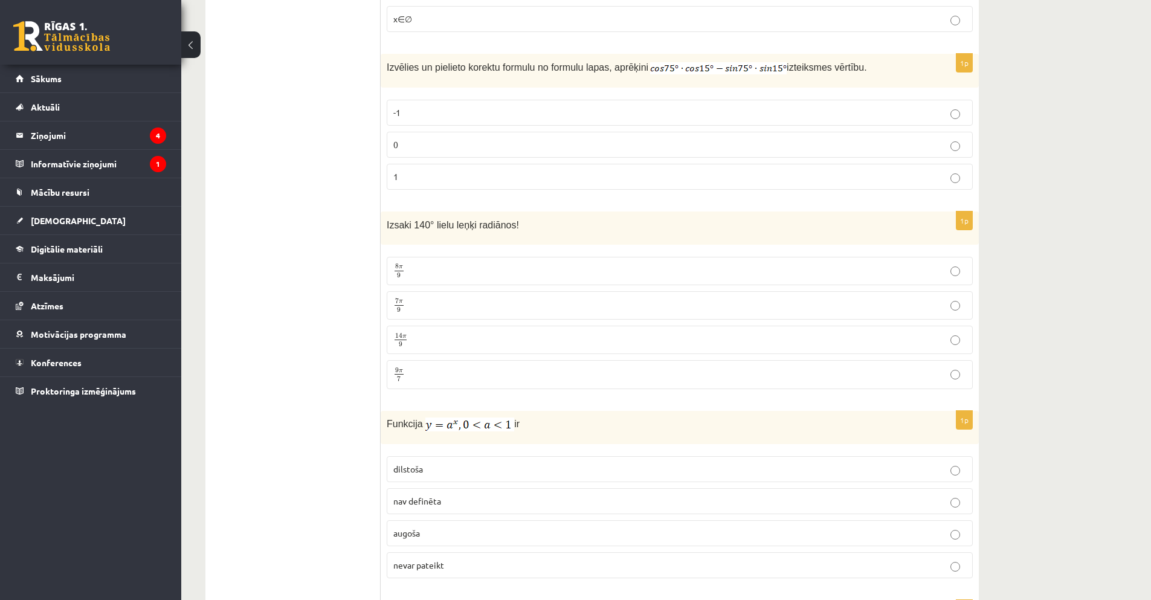
click at [708, 298] on p "7 π 9 7 π 9" at bounding box center [679, 305] width 573 height 15
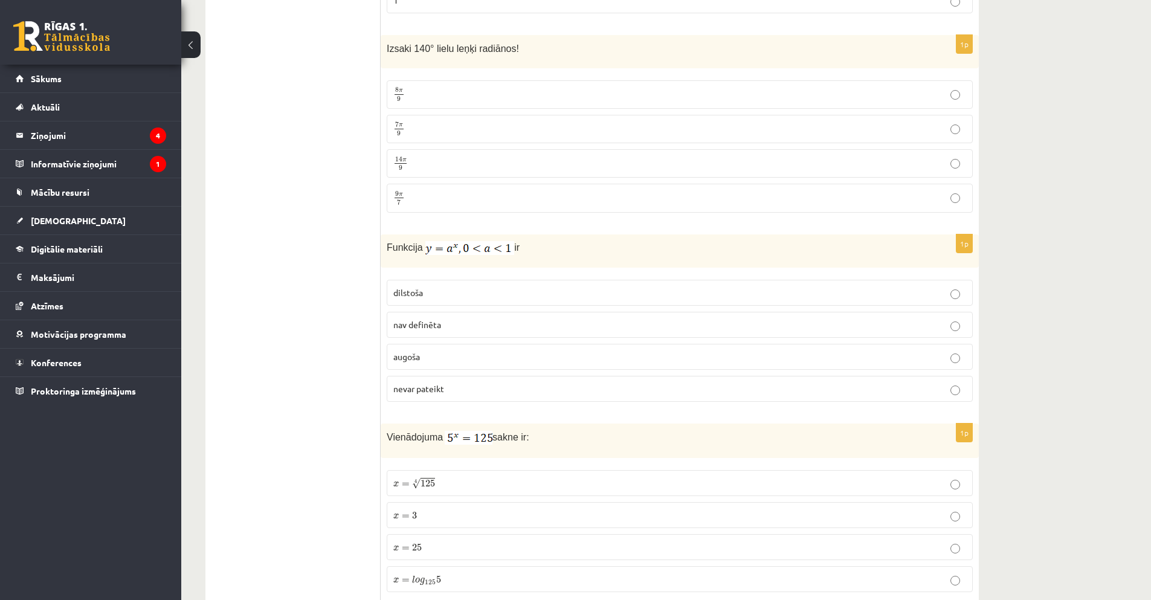
scroll to position [4350, 0]
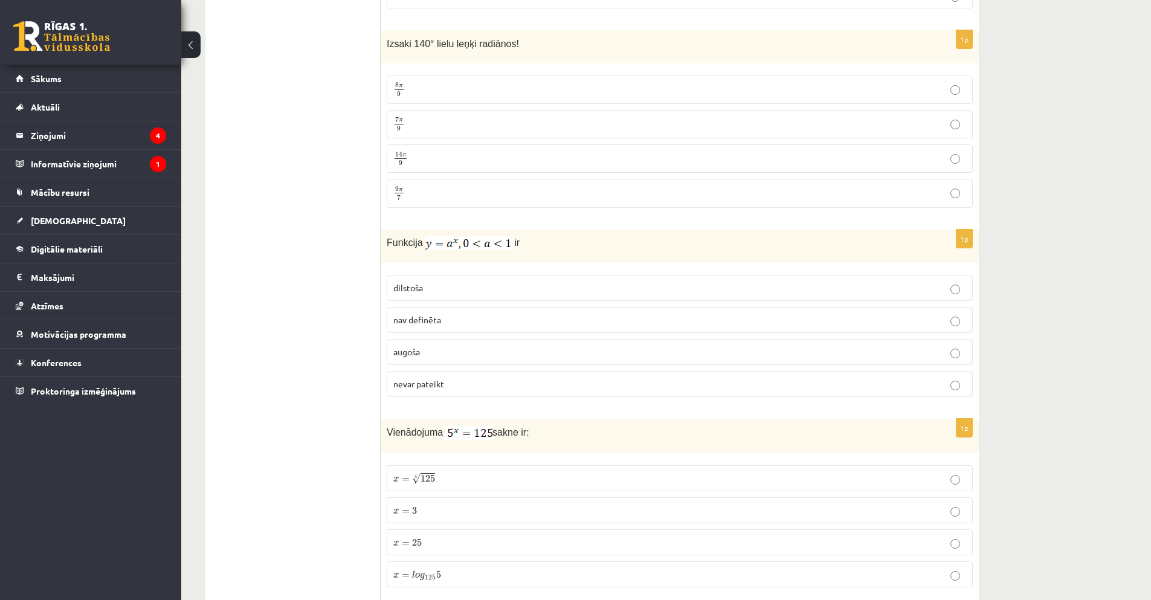
click at [947, 282] on label "dilstoša" at bounding box center [680, 288] width 586 height 26
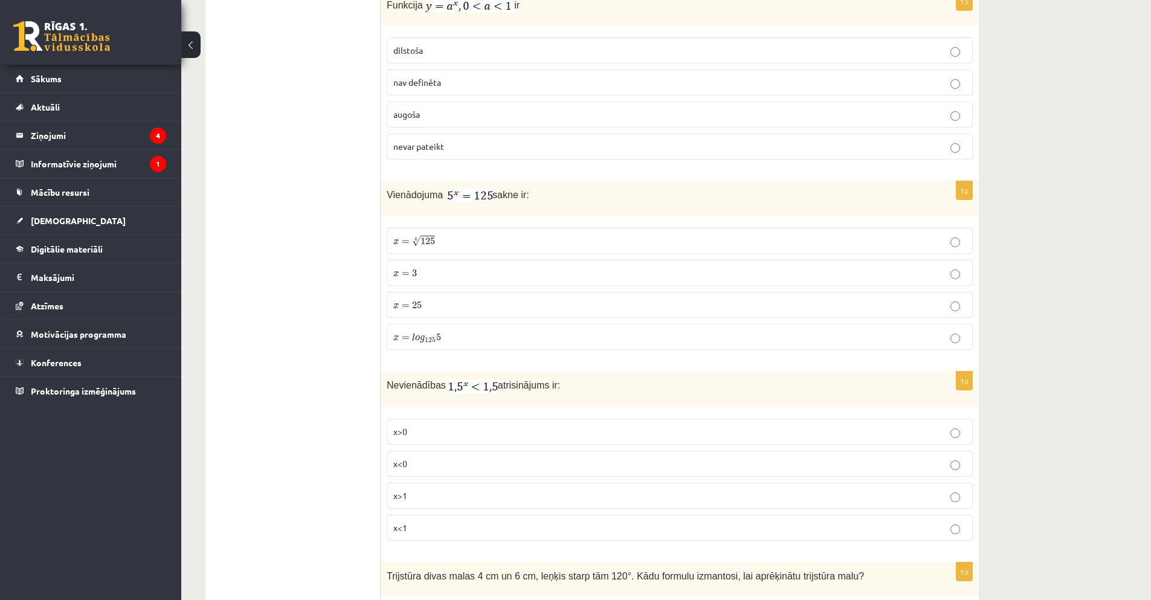
scroll to position [4591, 0]
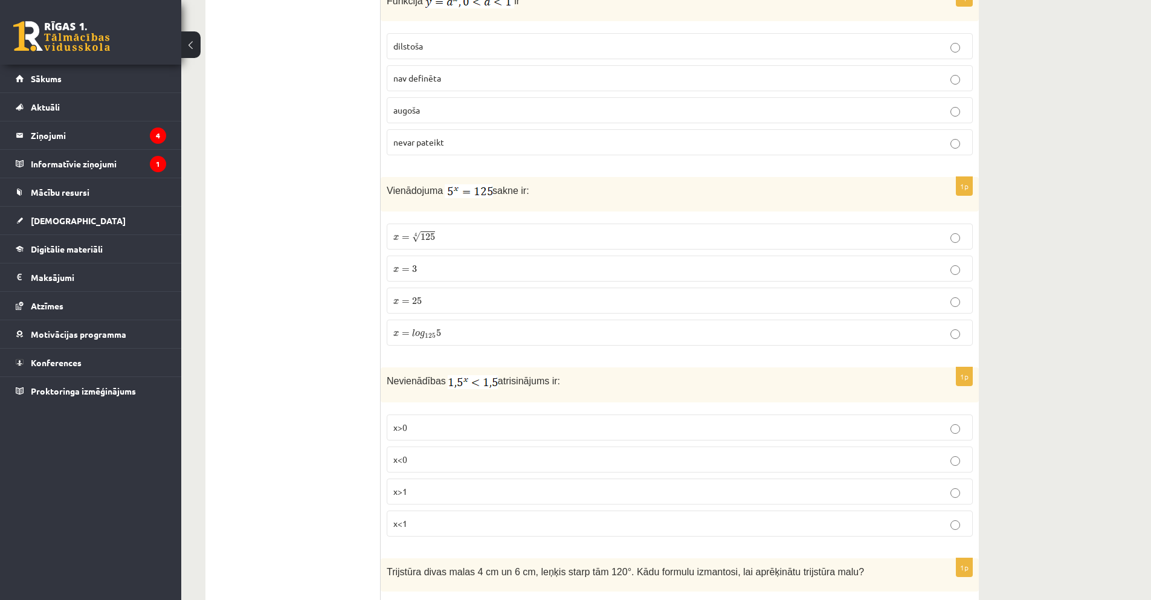
click at [928, 264] on label "x = 3 x = 3" at bounding box center [680, 269] width 586 height 26
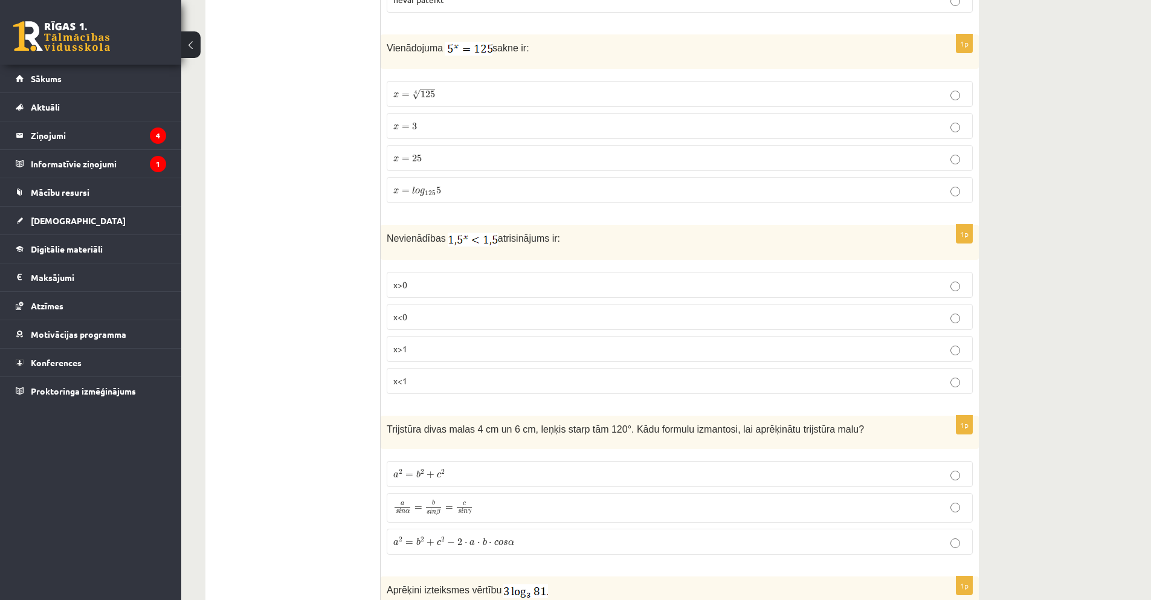
scroll to position [4772, 0]
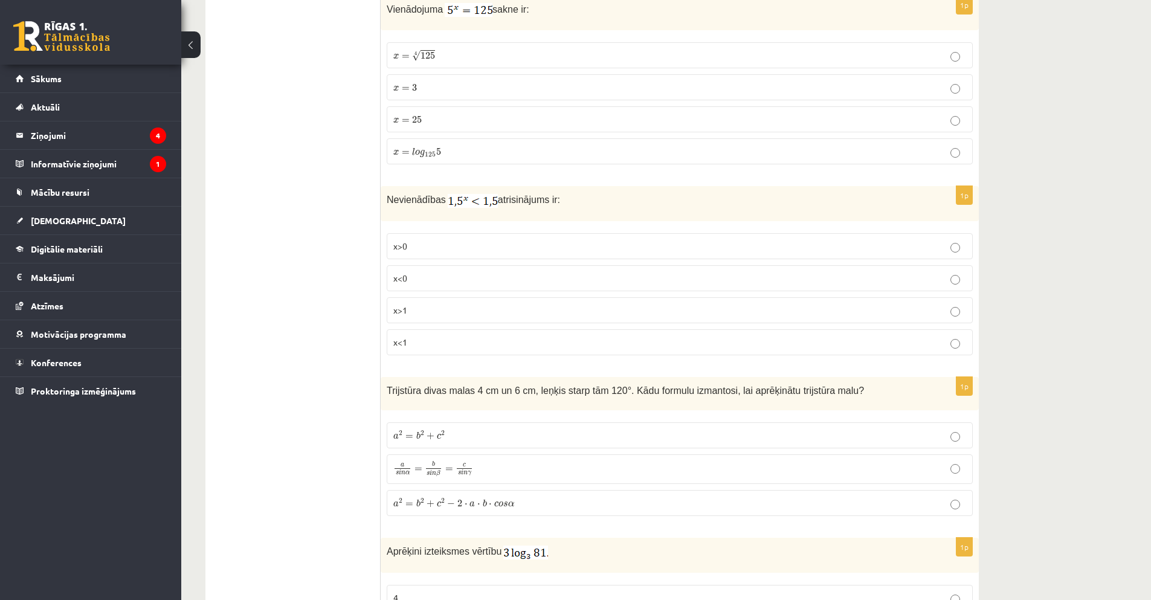
click at [950, 330] on label "x<1" at bounding box center [680, 342] width 586 height 26
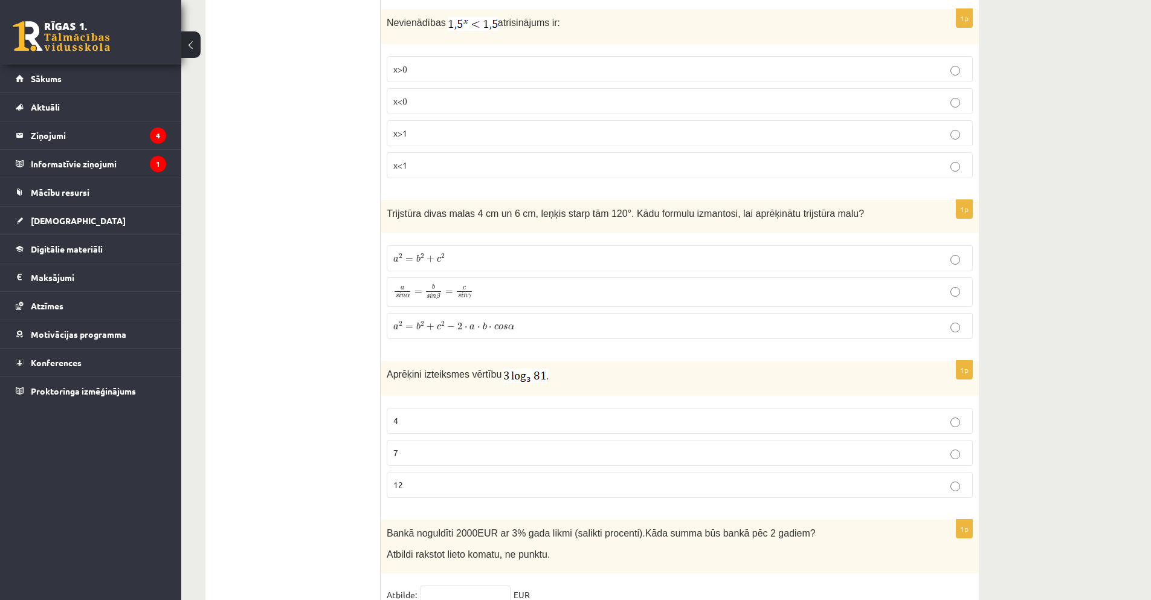
scroll to position [4954, 0]
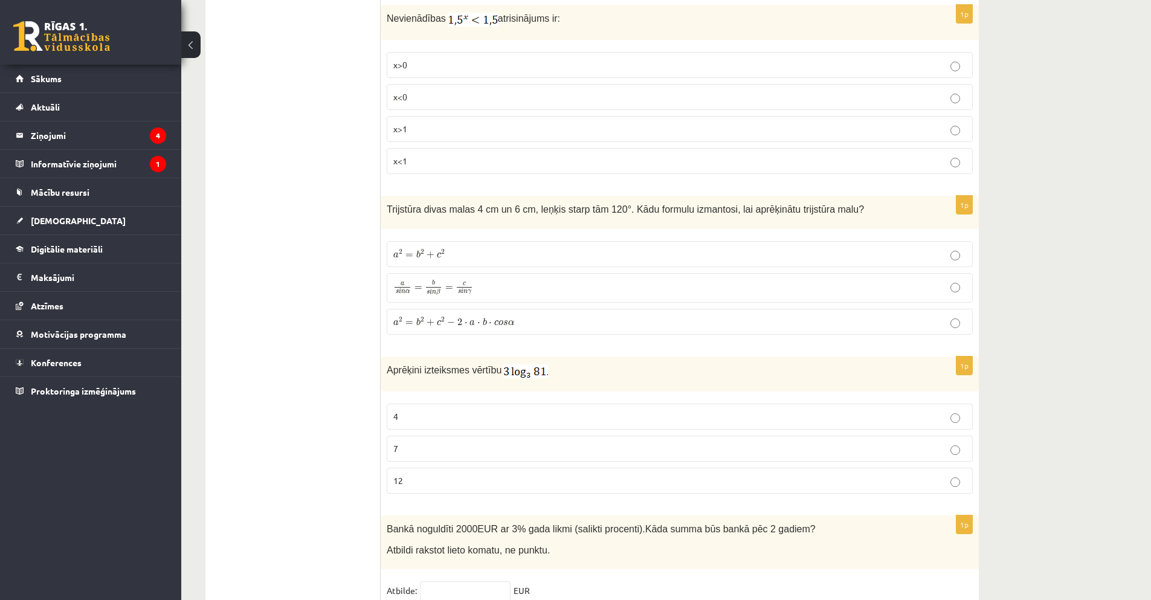
drag, startPoint x: 854, startPoint y: 277, endPoint x: 751, endPoint y: 204, distance: 126.5
click at [747, 204] on span "Trijstūra divas malas 4 cm un 6 cm, leņķis starp tām 120°. Kādu formulu izmanto…" at bounding box center [625, 209] width 477 height 10
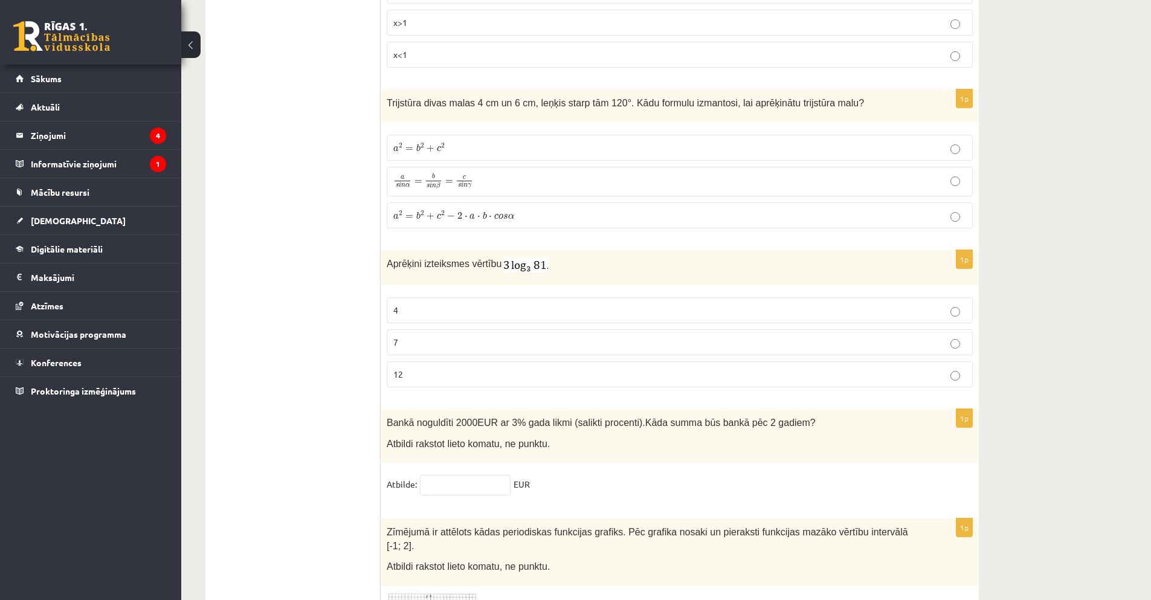
scroll to position [5075, 0]
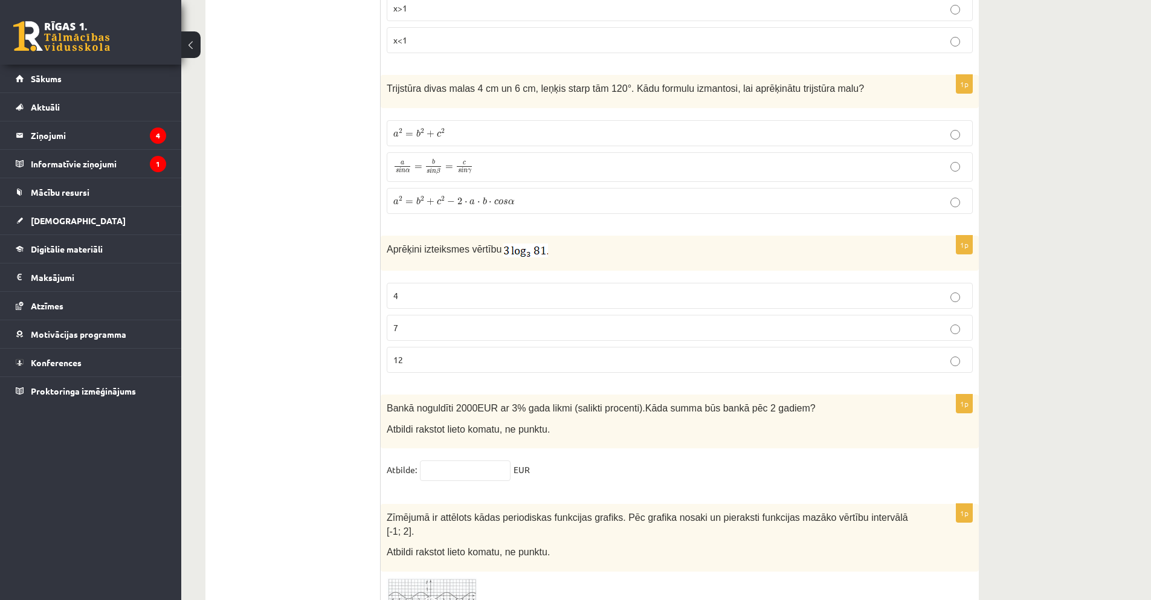
click at [943, 290] on label "4" at bounding box center [680, 296] width 586 height 26
click at [954, 356] on label "12" at bounding box center [680, 360] width 586 height 26
click at [456, 466] on input "text" at bounding box center [465, 470] width 91 height 21
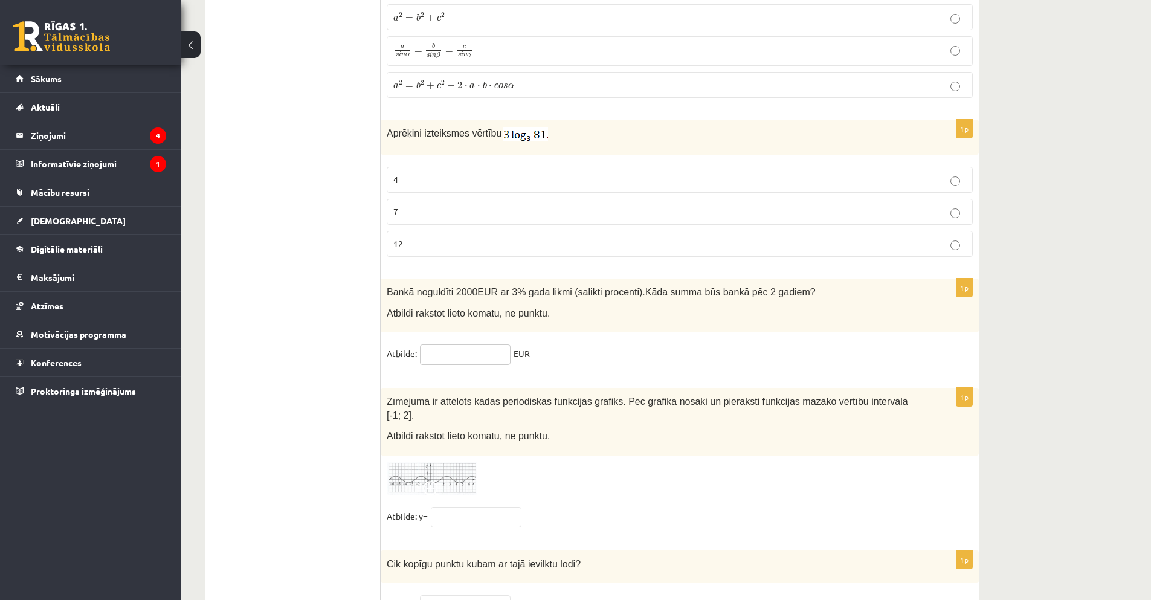
scroll to position [5195, 0]
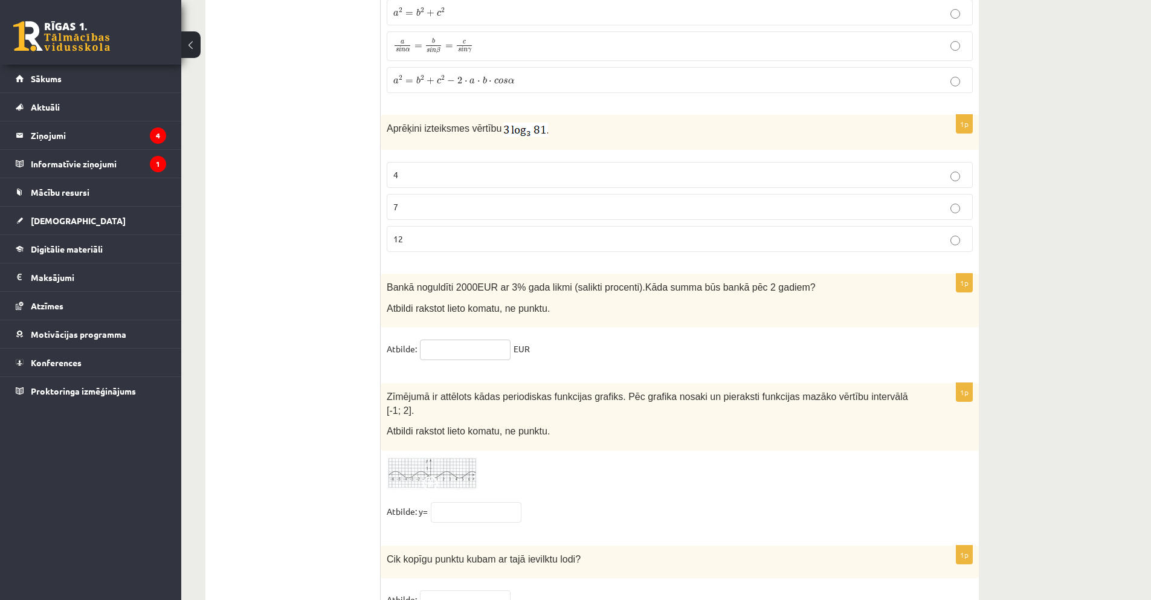
click at [454, 340] on input "text" at bounding box center [465, 350] width 91 height 21
click at [460, 344] on input "******" at bounding box center [465, 350] width 91 height 21
type input "******"
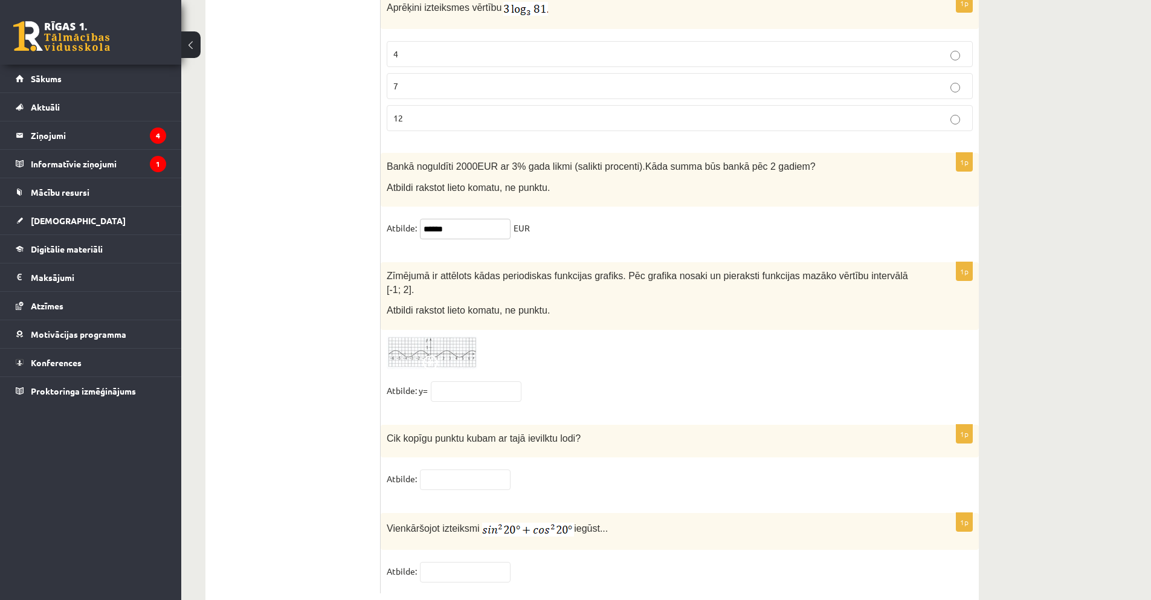
scroll to position [5323, 0]
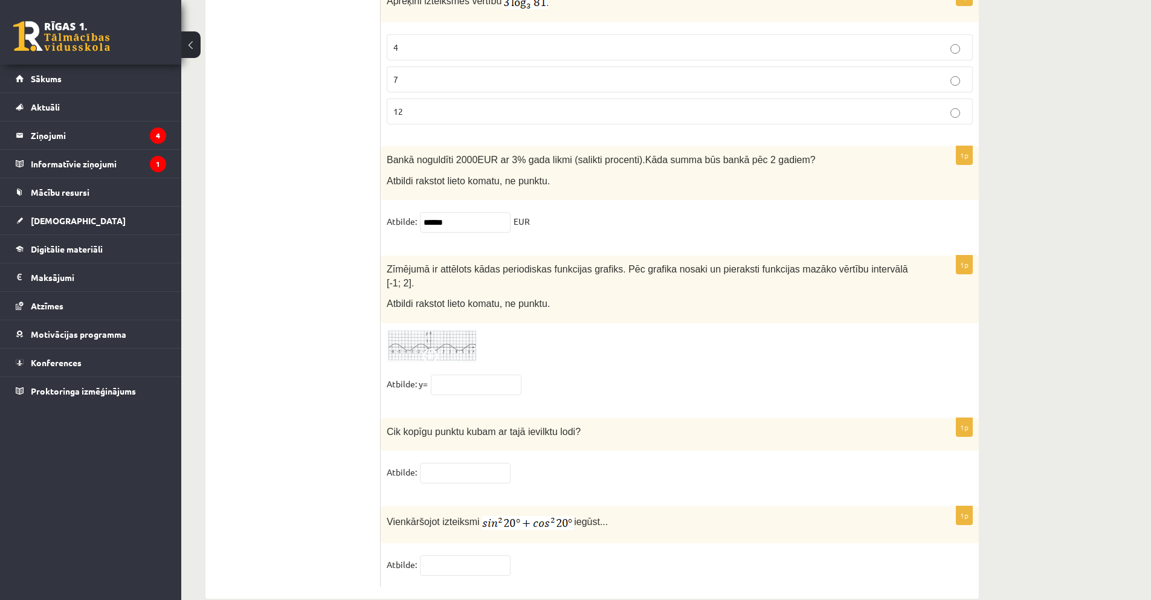
click at [456, 329] on img at bounding box center [432, 345] width 91 height 33
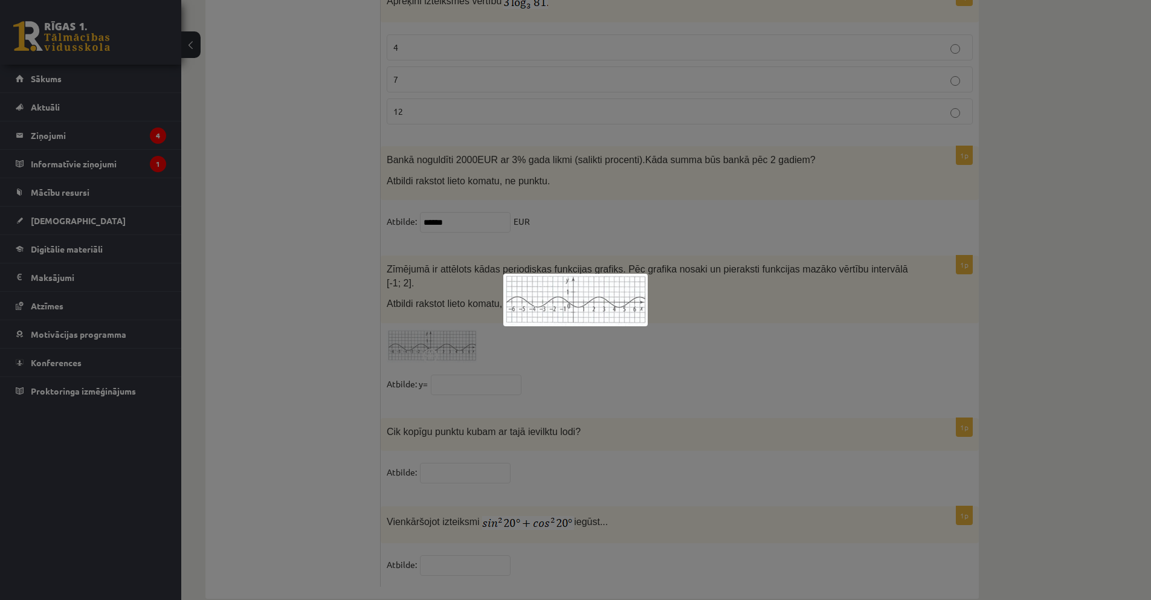
click at [451, 365] on div at bounding box center [575, 300] width 1151 height 600
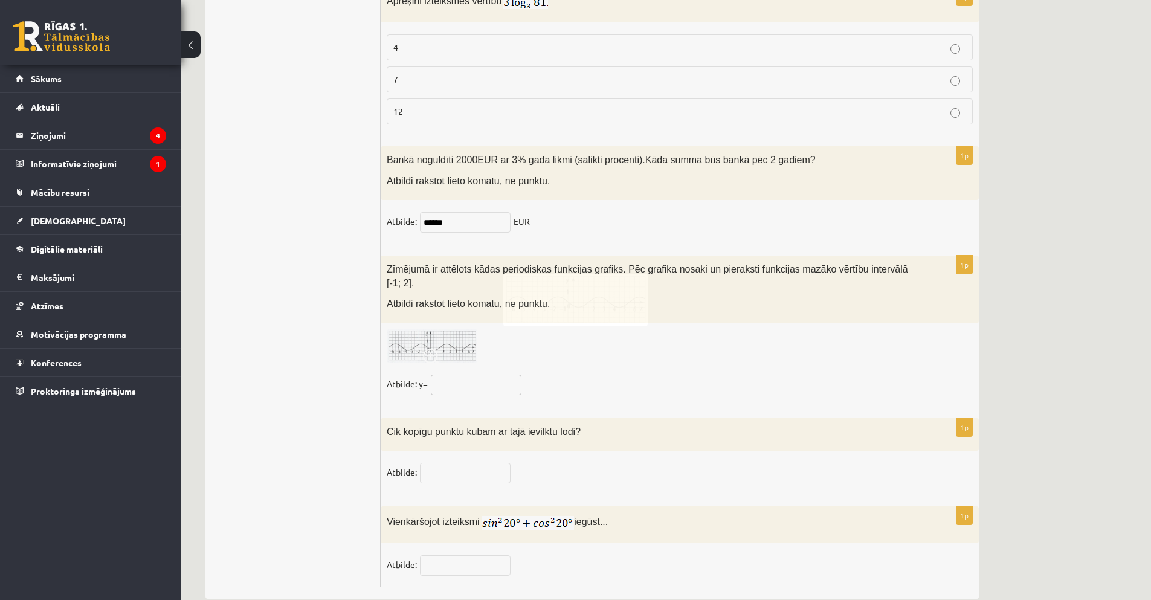
click at [453, 375] on input "text" at bounding box center [476, 385] width 91 height 21
type input "****"
click at [450, 375] on input "****" at bounding box center [476, 385] width 91 height 21
click at [441, 463] on input "text" at bounding box center [465, 473] width 91 height 21
type input "*"
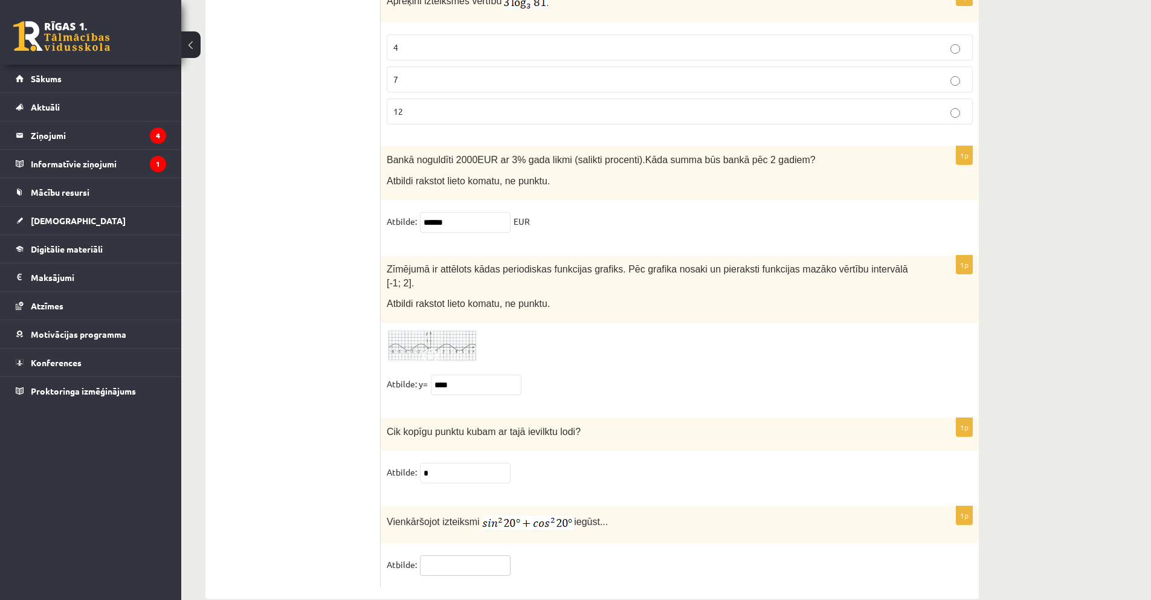
click at [446, 555] on input "text" at bounding box center [465, 565] width 91 height 21
click at [477, 555] on input "text" at bounding box center [465, 565] width 91 height 21
click at [564, 555] on fieldset "Atbilde:" at bounding box center [680, 567] width 586 height 25
click at [475, 555] on input "text" at bounding box center [465, 565] width 91 height 21
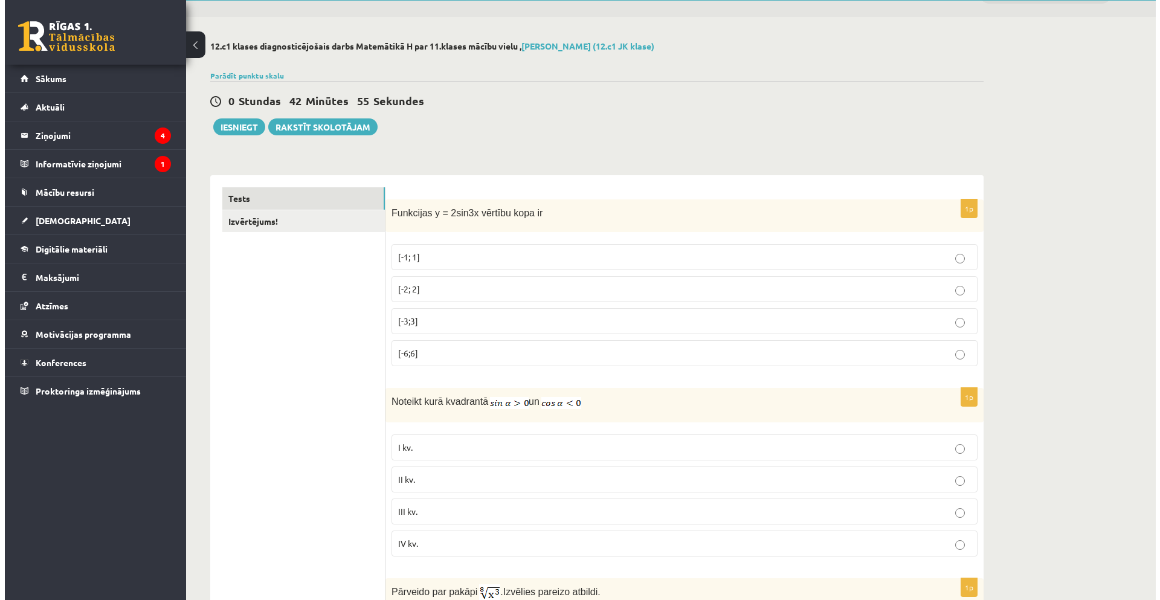
scroll to position [0, 0]
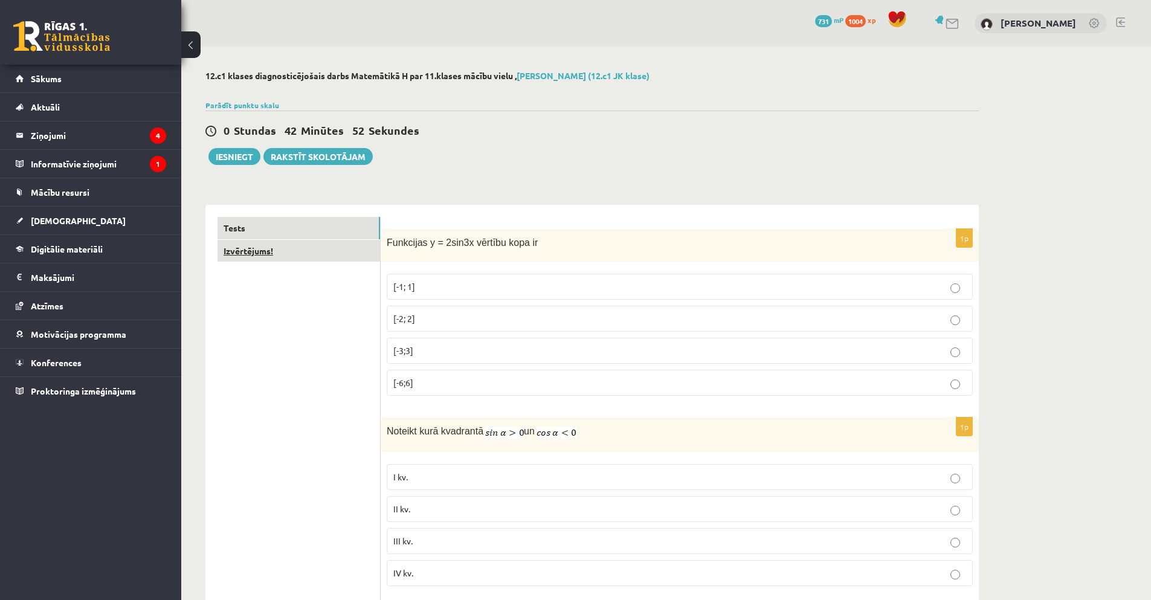
type input "*"
click at [312, 252] on link "Izvērtējums!" at bounding box center [298, 251] width 163 height 22
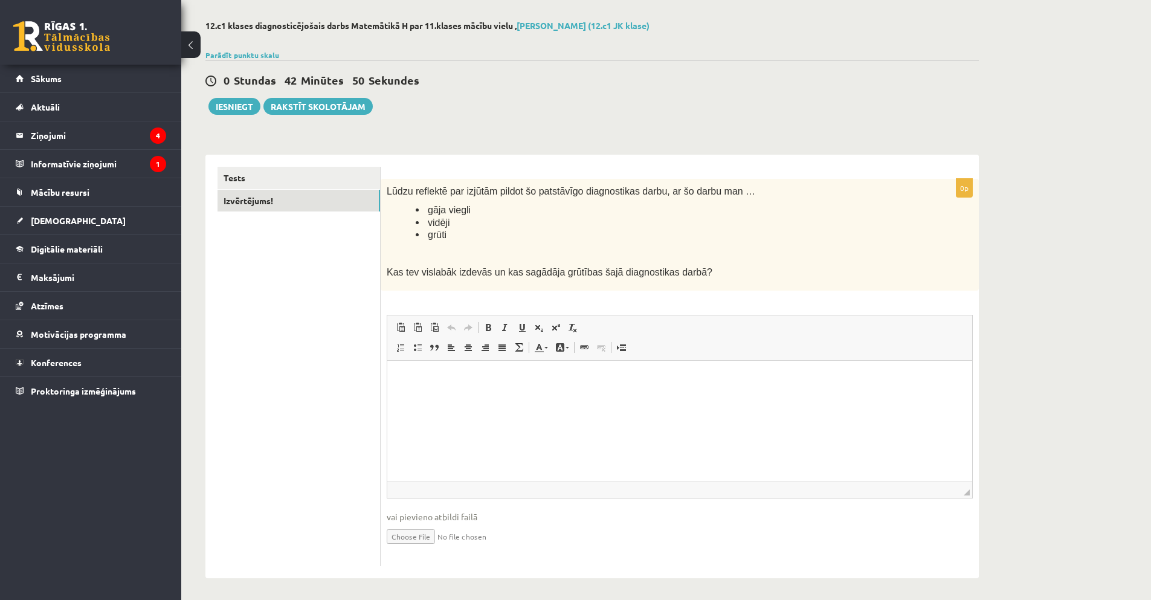
scroll to position [54, 0]
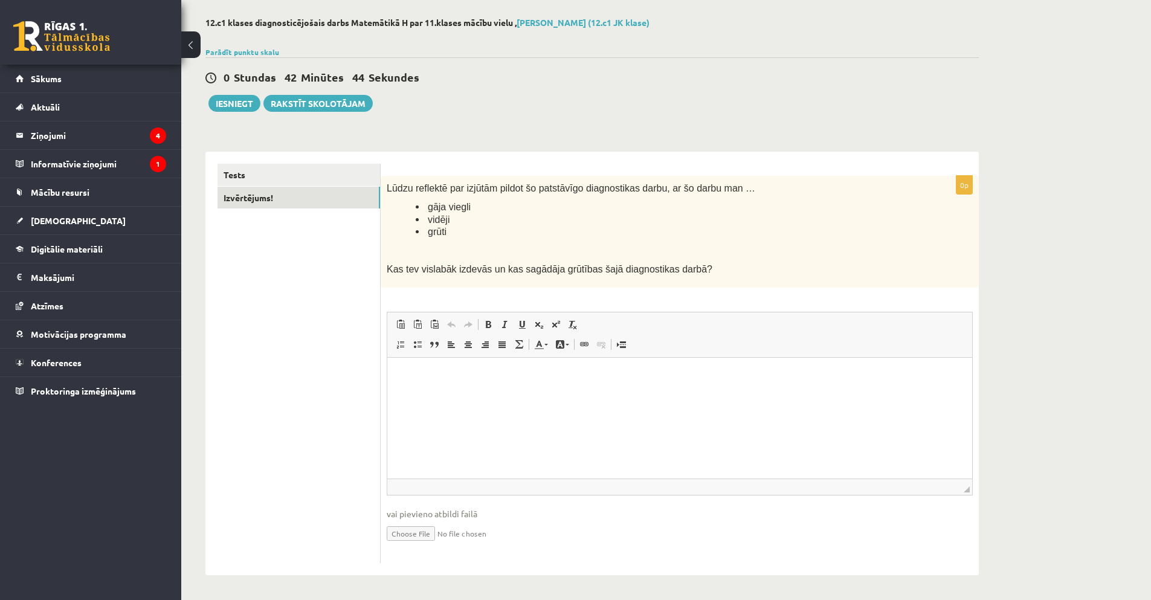
click at [433, 367] on html at bounding box center [679, 375] width 585 height 37
drag, startPoint x: 454, startPoint y: 375, endPoint x: 466, endPoint y: 382, distance: 14.9
click at [454, 375] on p "**********" at bounding box center [679, 375] width 561 height 13
click at [631, 378] on p "**********" at bounding box center [679, 375] width 561 height 13
click at [286, 181] on link "Tests" at bounding box center [298, 175] width 163 height 22
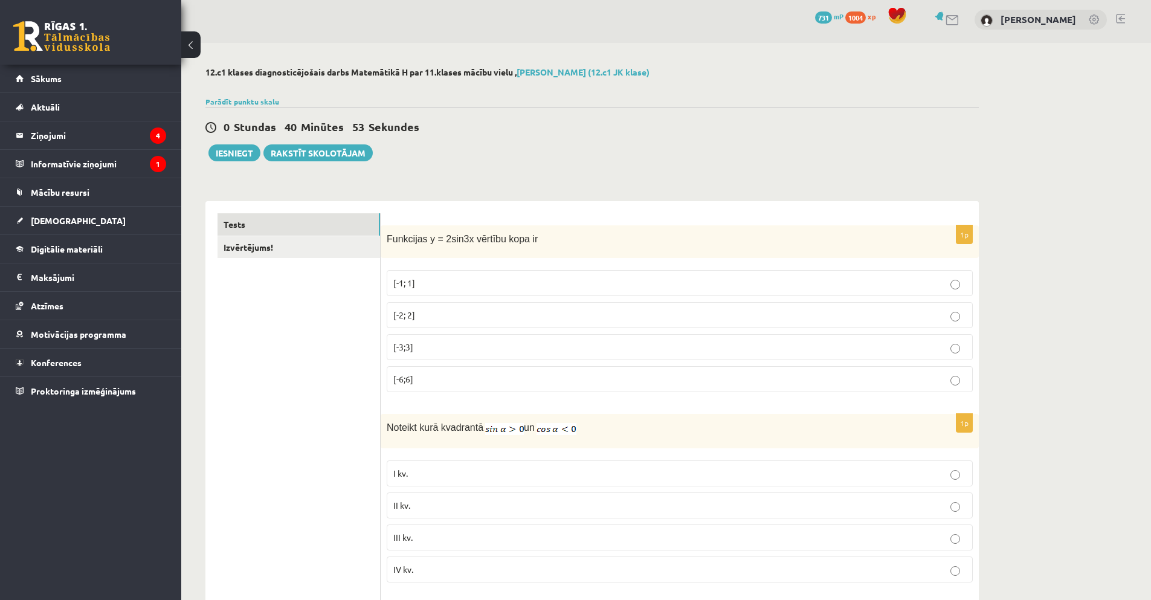
scroll to position [0, 0]
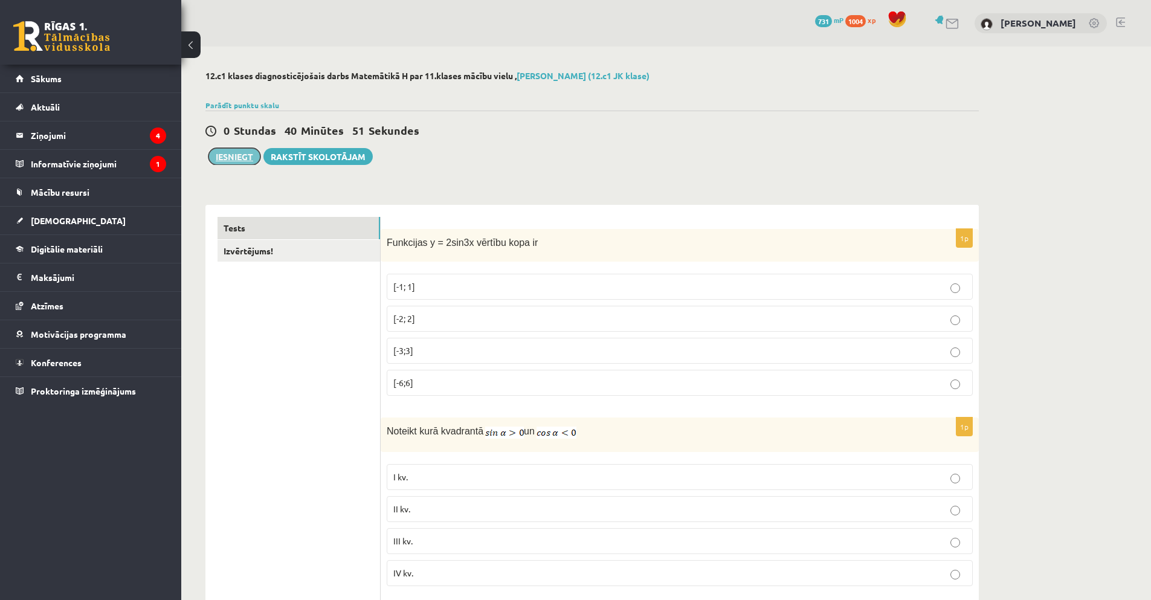
click at [229, 160] on button "Iesniegt" at bounding box center [234, 156] width 52 height 17
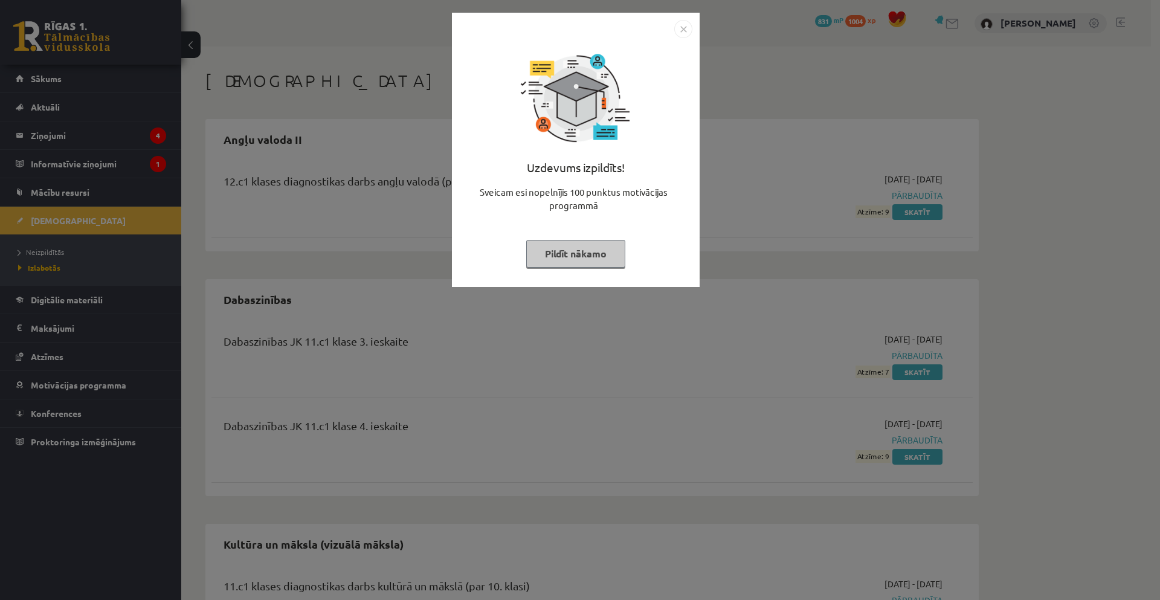
click at [678, 31] on img "Close" at bounding box center [683, 29] width 18 height 18
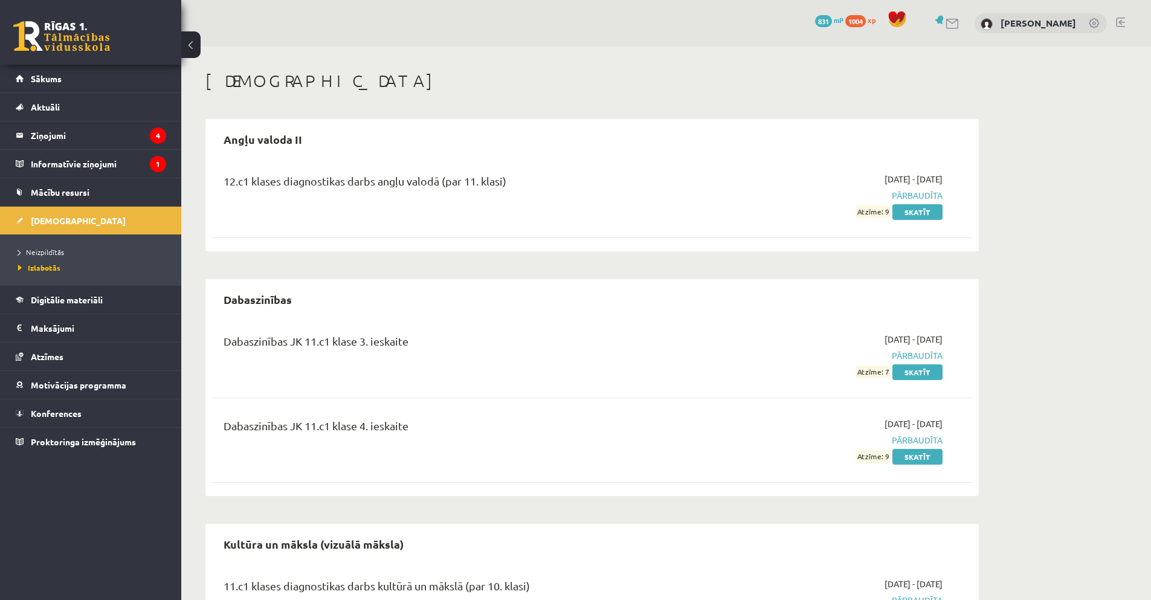
drag, startPoint x: 426, startPoint y: 107, endPoint x: 453, endPoint y: 100, distance: 28.0
drag, startPoint x: 498, startPoint y: 117, endPoint x: 500, endPoint y: 132, distance: 15.3
click at [42, 221] on span "[DEMOGRAPHIC_DATA]" at bounding box center [78, 220] width 95 height 11
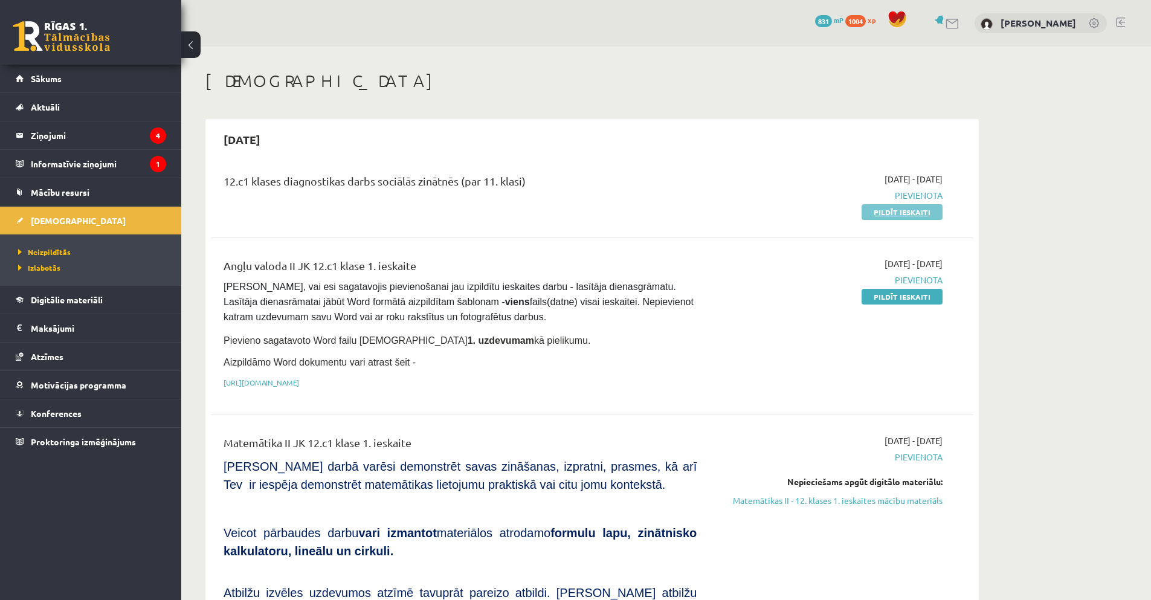
click at [880, 207] on link "Pildīt ieskaiti" at bounding box center [901, 212] width 81 height 16
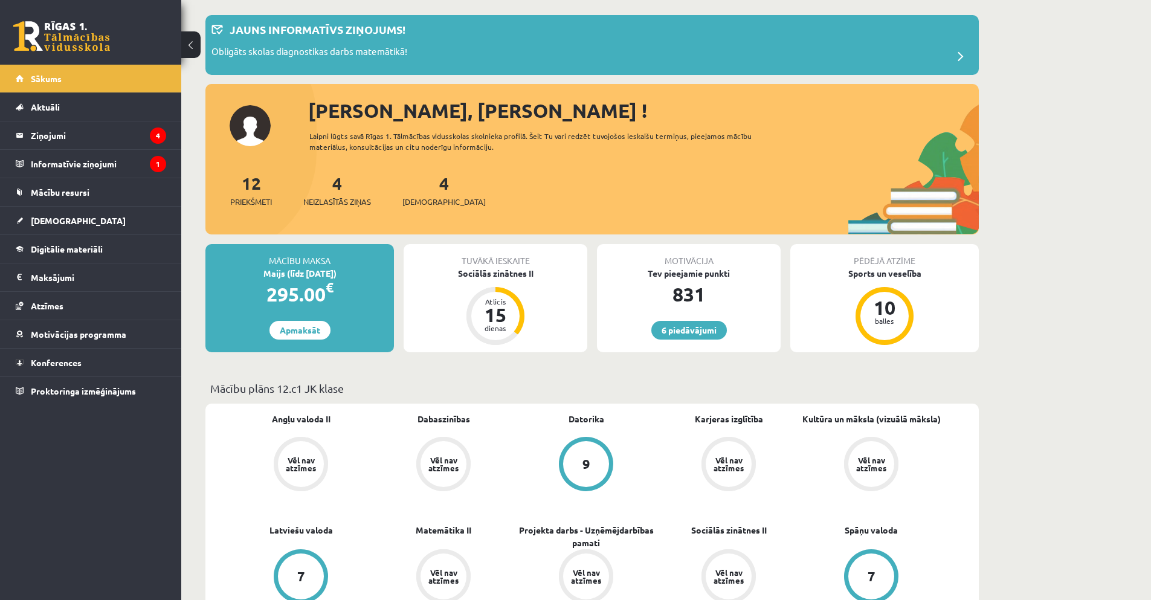
scroll to position [60, 0]
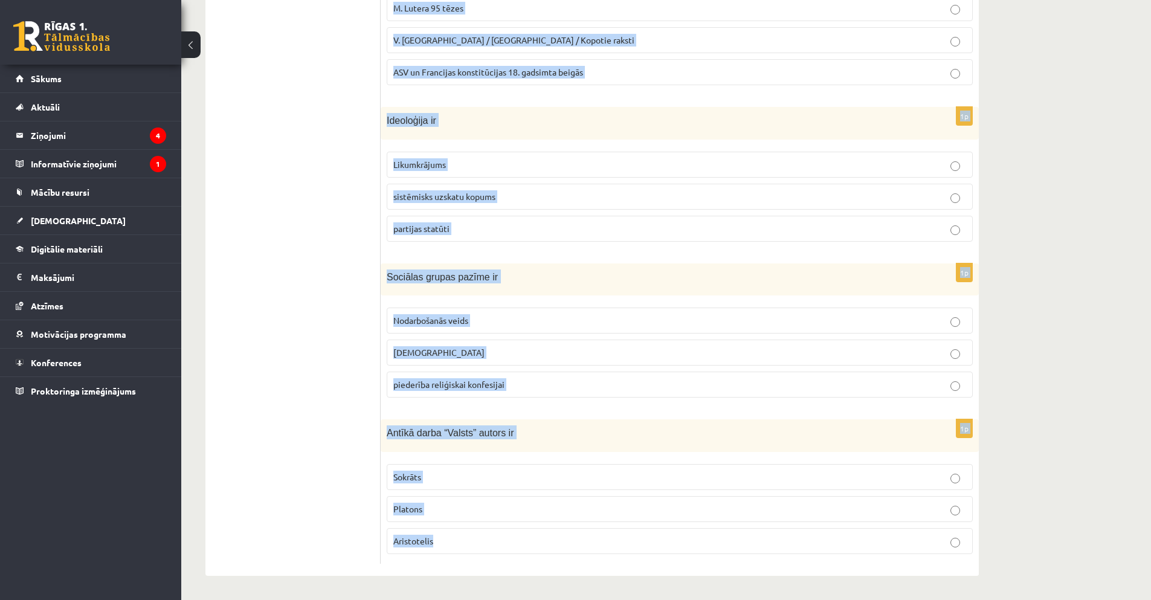
scroll to position [434, 0]
drag, startPoint x: 387, startPoint y: 181, endPoint x: 517, endPoint y: 558, distance: 399.5
click at [520, 558] on form "1p Sakari, teritorija un infrastruktūra ir politikas Lietiskie līdzekļi organiz…" at bounding box center [680, 173] width 574 height 781
copy form "Sakari, teritorija un infrastruktūra ir politikas Lietiskie līdzekļi organizato…"
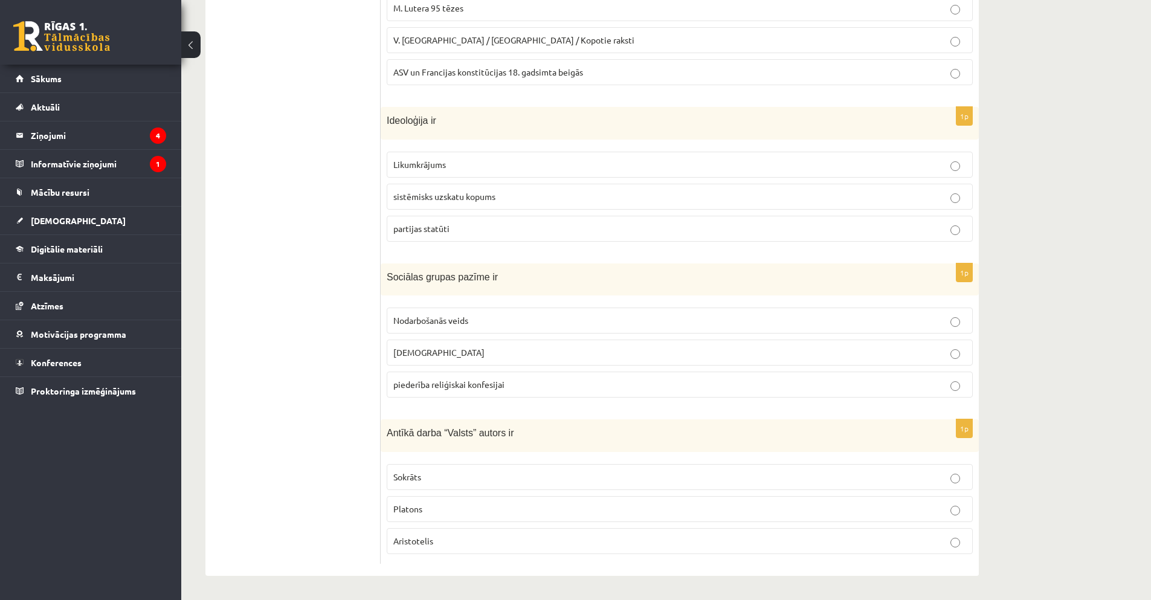
click at [355, 138] on ul "Tests A Tests B Tests C Tests D Tests E Tests F Izvērtējums!" at bounding box center [298, 173] width 163 height 781
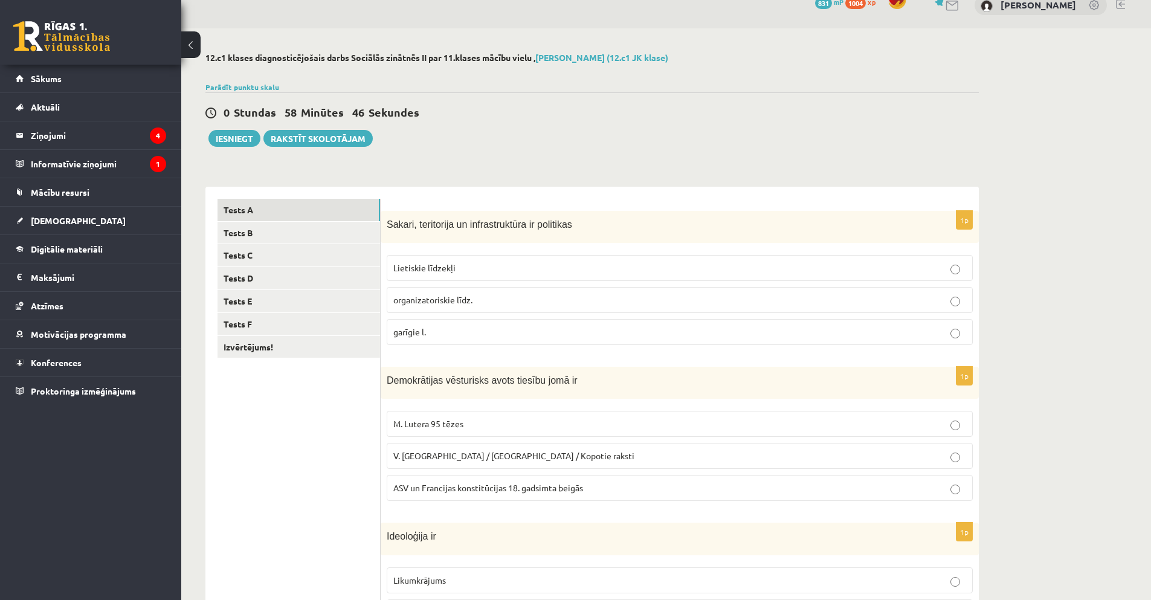
scroll to position [11, 0]
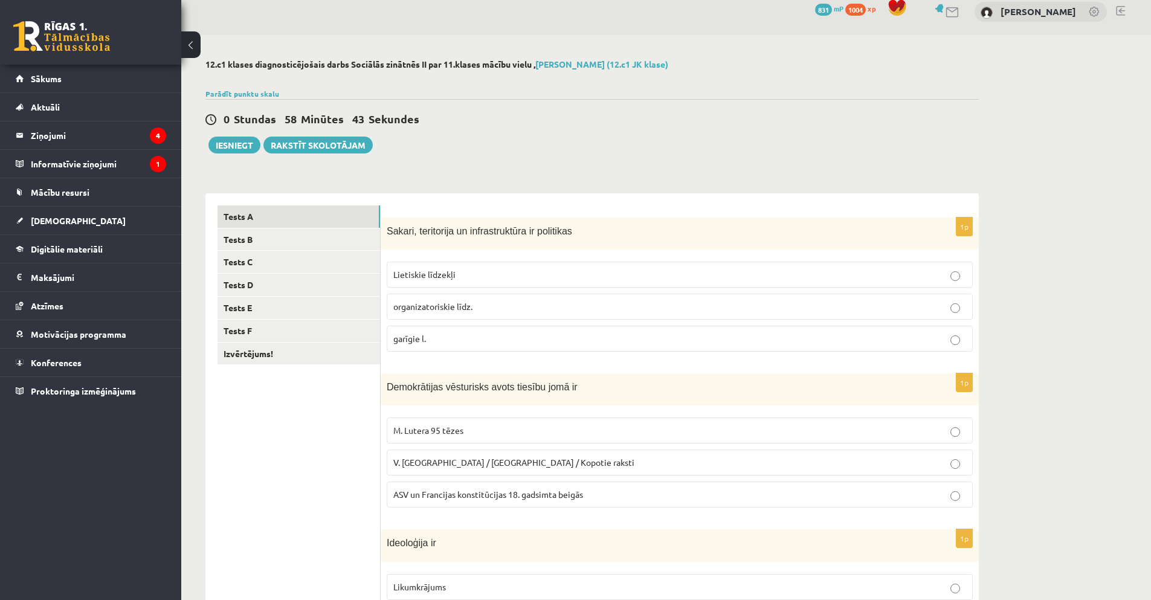
click at [946, 272] on p "Lietiskie līdzekļi" at bounding box center [679, 274] width 573 height 13
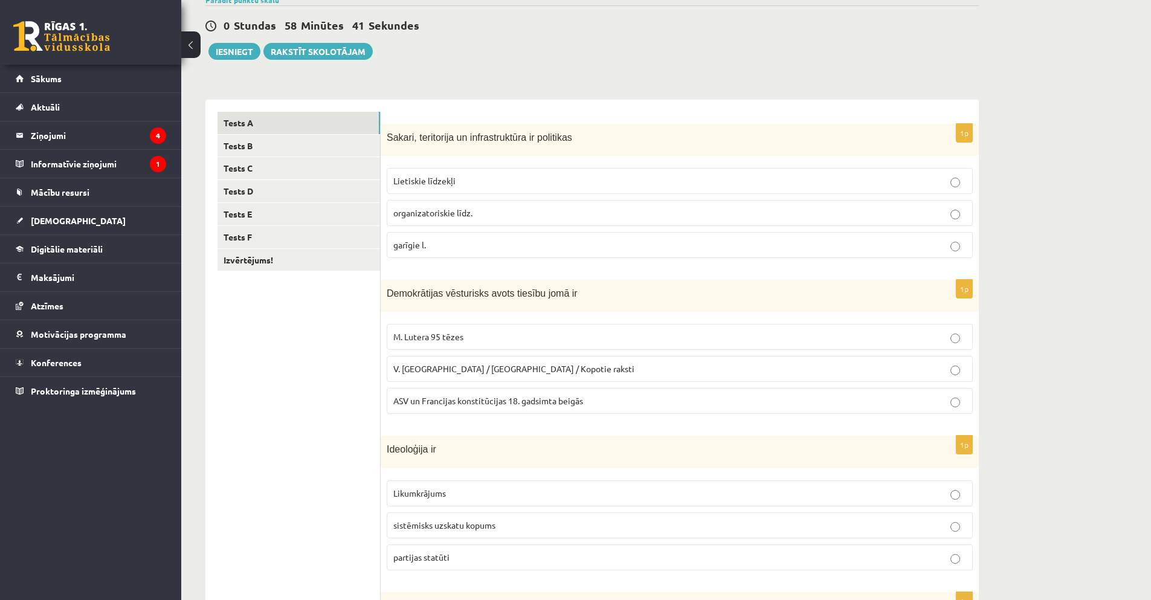
scroll to position [132, 0]
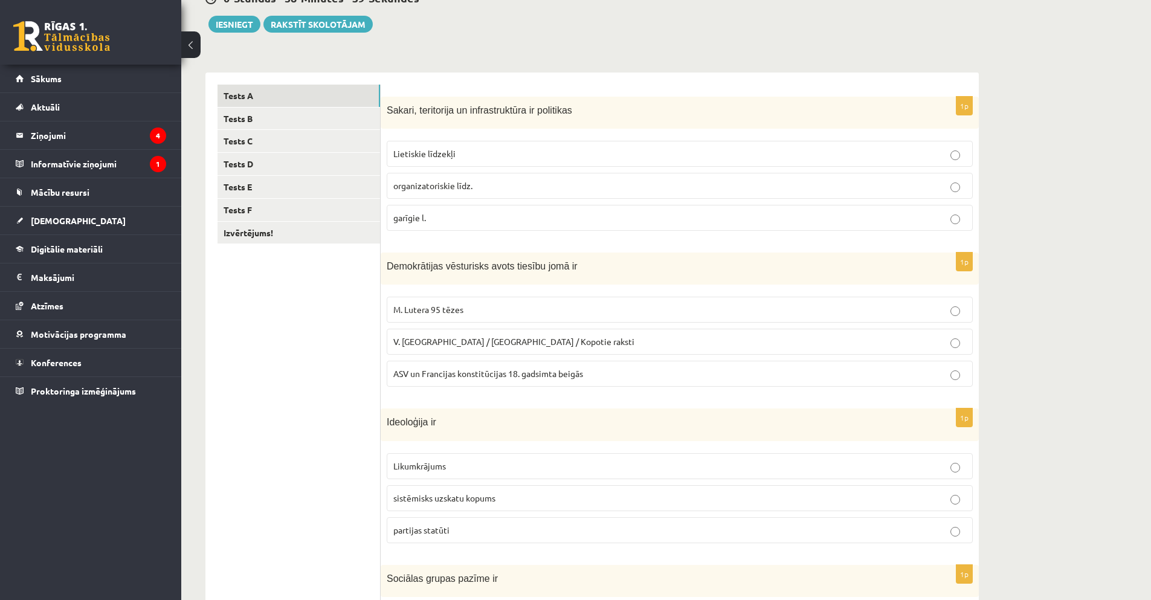
drag, startPoint x: 954, startPoint y: 382, endPoint x: 932, endPoint y: 380, distance: 21.9
click at [951, 381] on label "ASV un Francijas konstitūcijas 18. gadsimta beigās" at bounding box center [680, 374] width 586 height 26
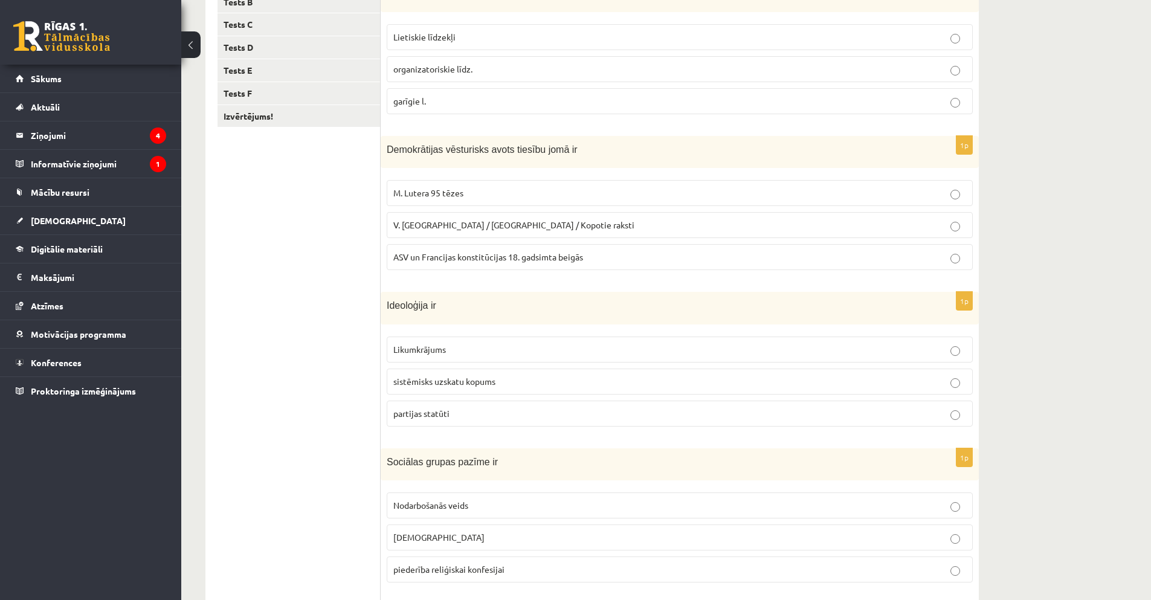
scroll to position [253, 0]
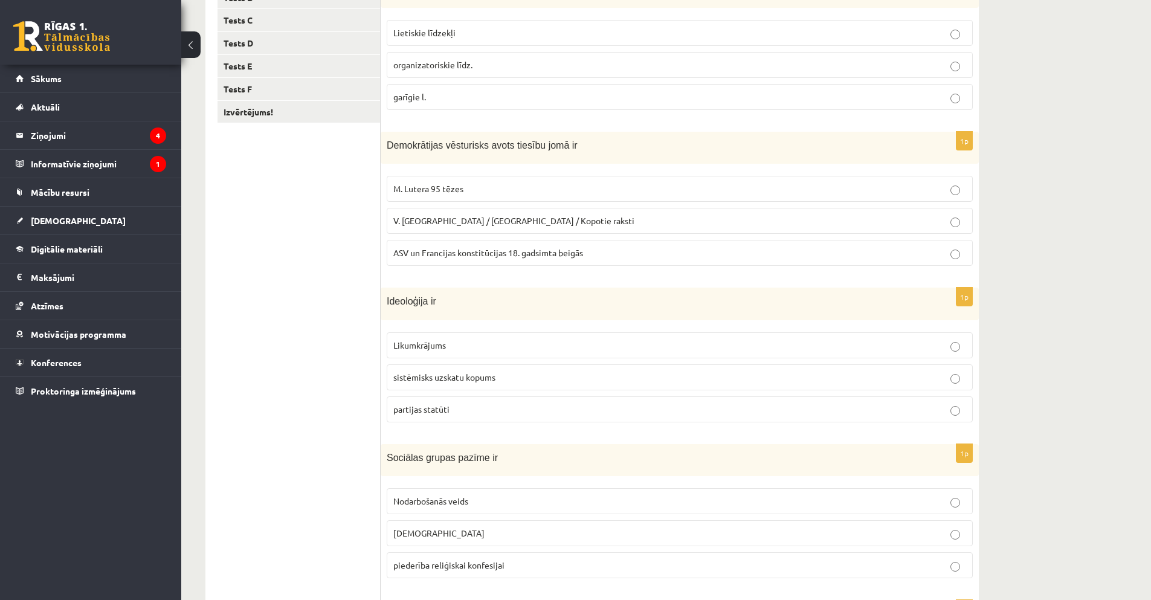
click at [933, 373] on p "sistēmisks uzskatu kopums" at bounding box center [679, 377] width 573 height 13
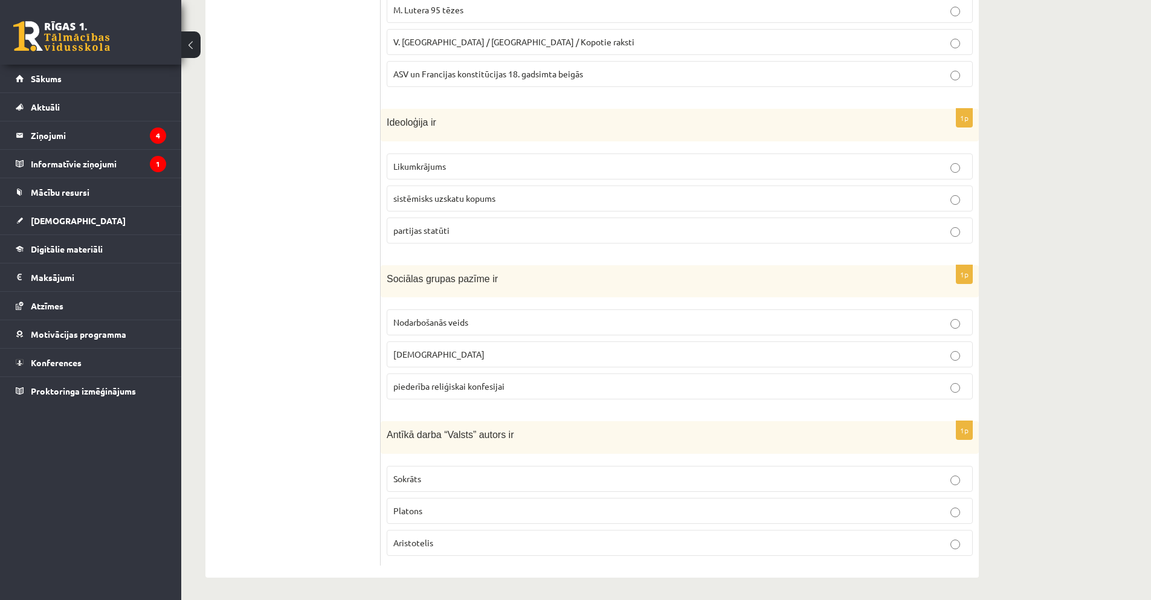
scroll to position [434, 0]
click at [961, 327] on label "Nodarbošanās veids" at bounding box center [680, 320] width 586 height 26
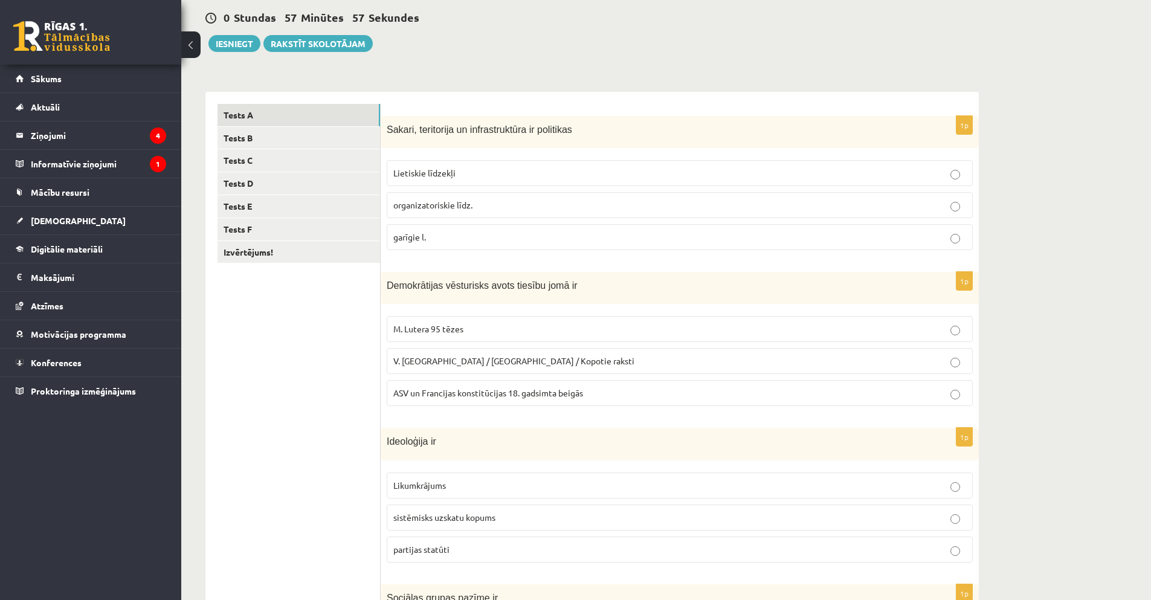
scroll to position [72, 0]
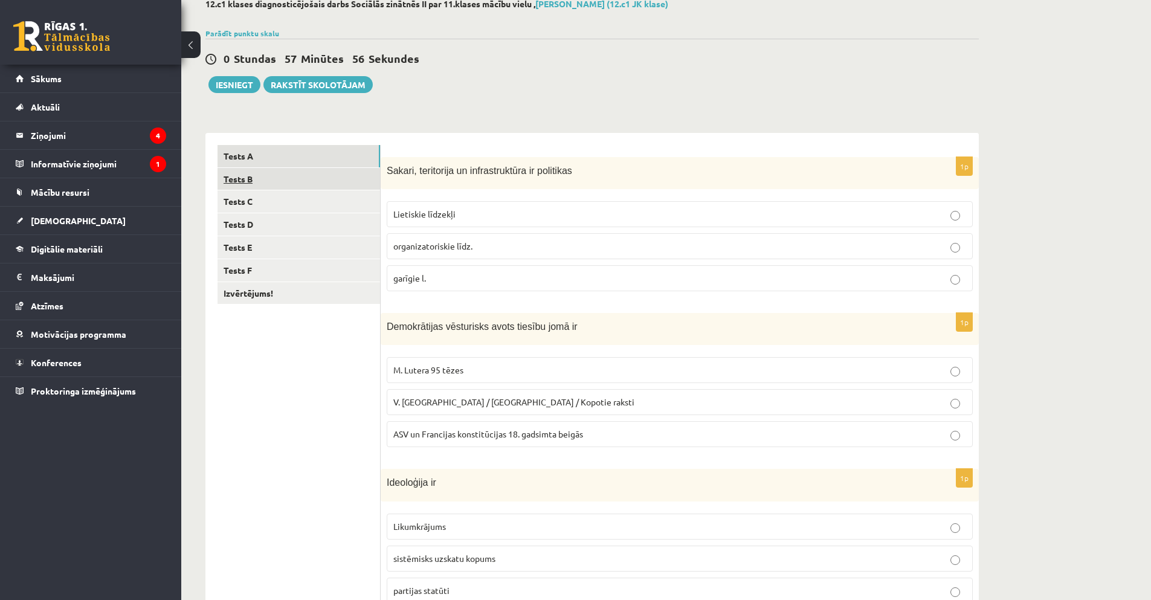
click at [234, 179] on link "Tests B" at bounding box center [298, 179] width 163 height 22
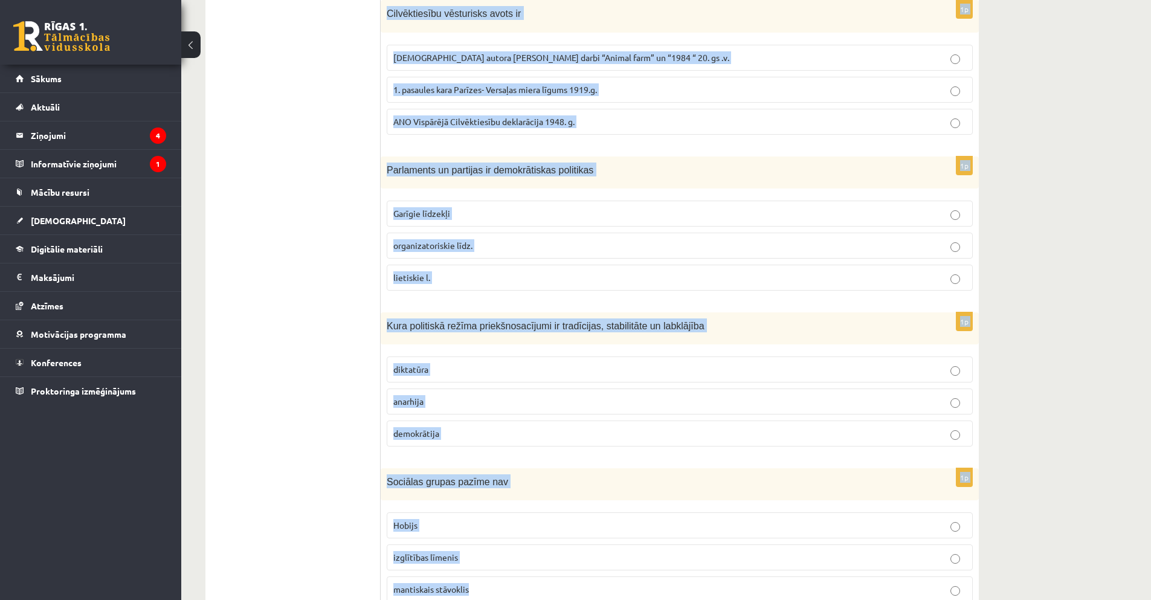
scroll to position [434, 0]
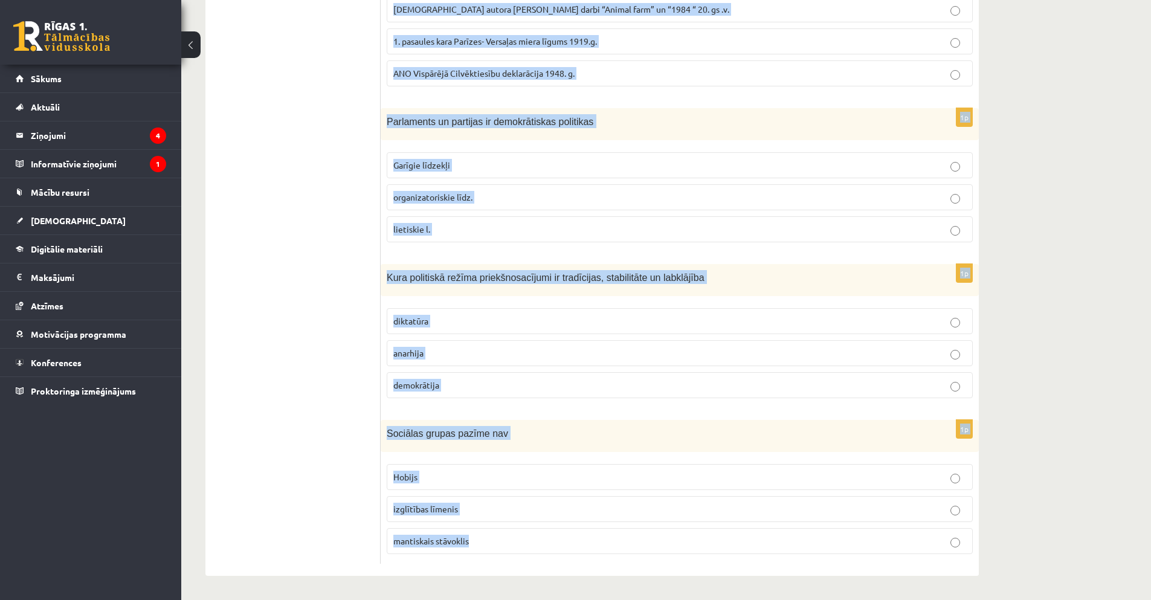
drag, startPoint x: 387, startPoint y: 171, endPoint x: 543, endPoint y: 552, distance: 412.1
click at [559, 559] on form "1p Galēji izteikts diktatūras poliiskais režīms ir totalitārisms autoritārisns …" at bounding box center [680, 173] width 574 height 781
copy form "Galēji izteikts diktatūras poliiskais režīms ir totalitārisms autoritārisns cit…"
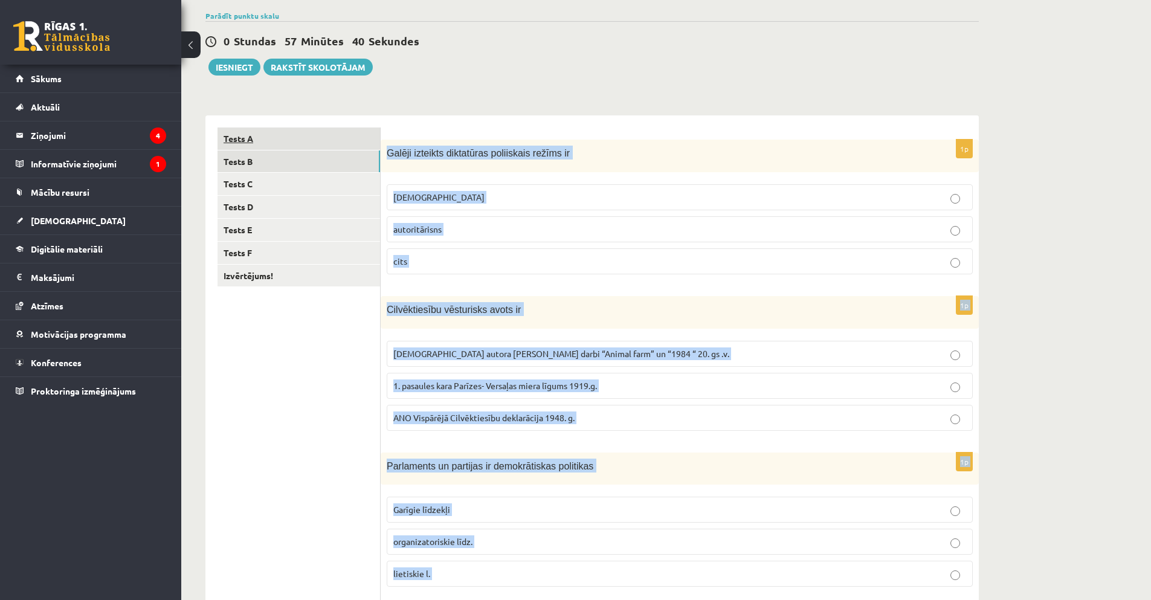
scroll to position [72, 0]
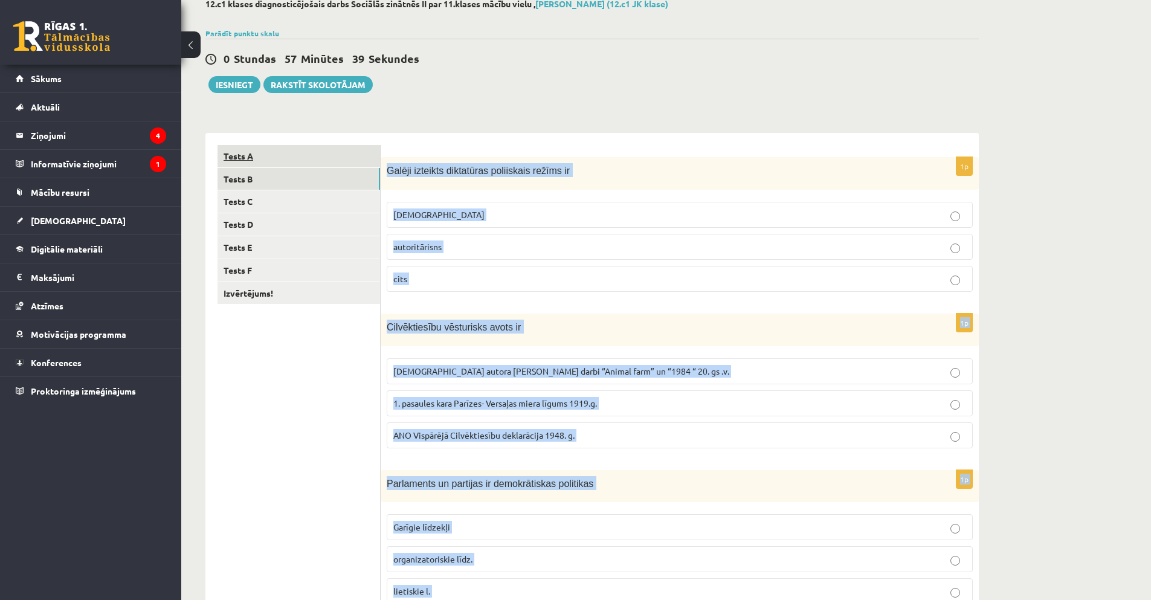
click at [253, 163] on link "Tests A" at bounding box center [298, 156] width 163 height 22
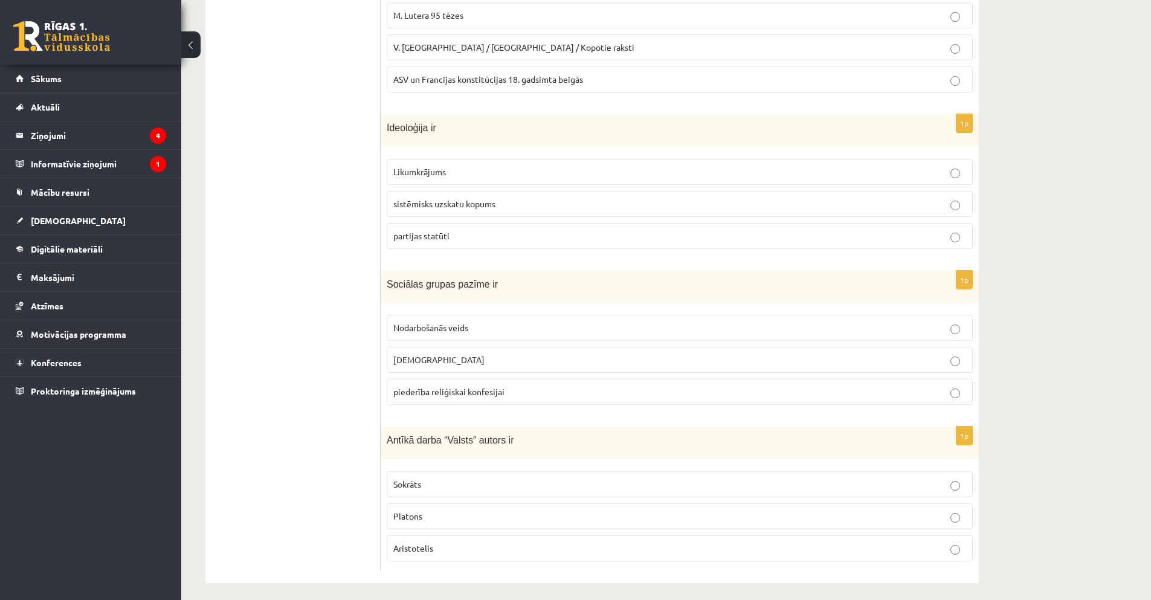
scroll to position [434, 0]
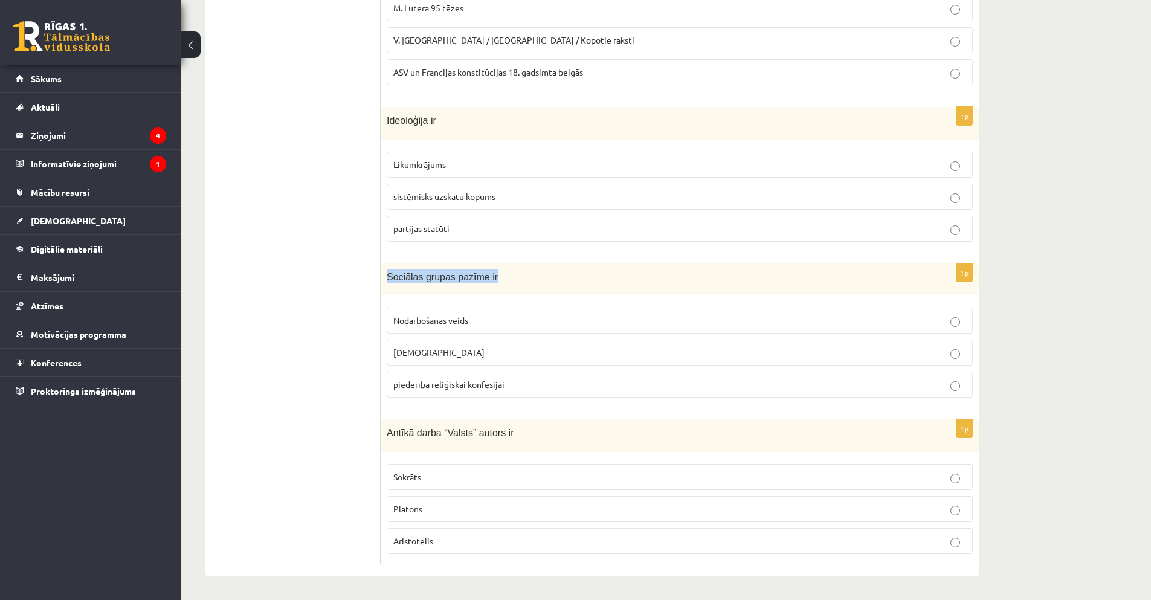
drag, startPoint x: 388, startPoint y: 275, endPoint x: 488, endPoint y: 278, distance: 100.3
click at [488, 278] on p "Sociālas grupas pazīme ir" at bounding box center [650, 276] width 526 height 14
copy span "Sociālas grupas pazīme ir"
click at [347, 248] on ul "Tests A Tests B Tests C Tests D Tests E Tests F Izvērtējums!" at bounding box center [298, 173] width 163 height 781
drag, startPoint x: 409, startPoint y: 380, endPoint x: 453, endPoint y: 392, distance: 45.7
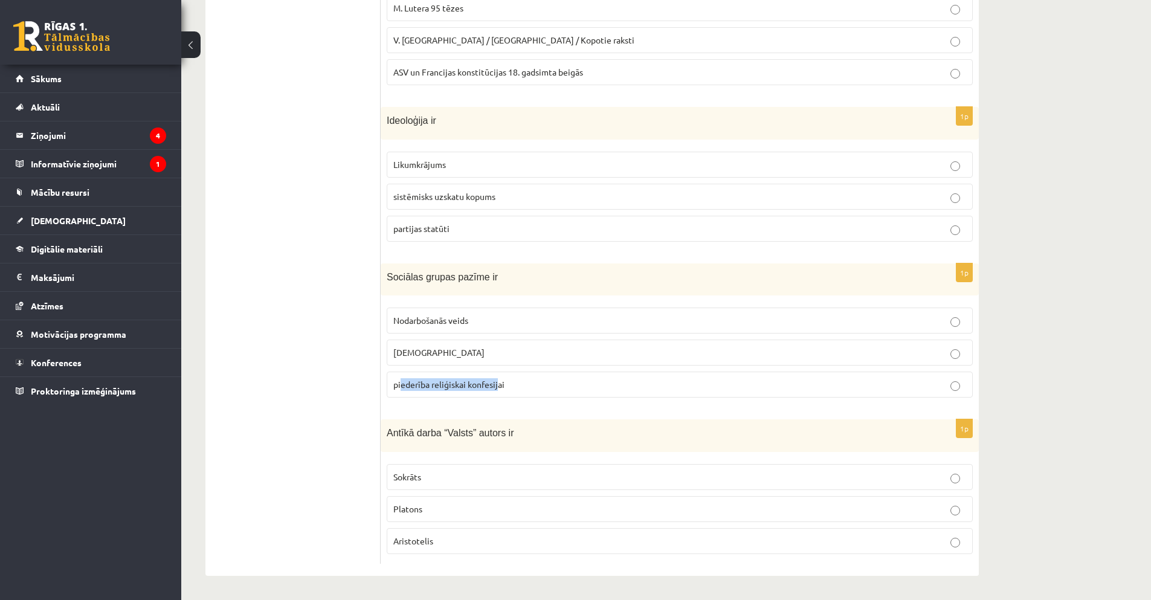
click at [493, 389] on p "piederība reliģiskai konfesijai" at bounding box center [679, 384] width 573 height 13
click at [389, 275] on span "Sociālas grupas pazīme ir" at bounding box center [442, 277] width 111 height 10
drag, startPoint x: 388, startPoint y: 274, endPoint x: 508, endPoint y: 388, distance: 164.9
click at [508, 388] on div "1p Sociālas grupas pazīme ir Nodarbošanās veids individuālisms piederība reliģi…" at bounding box center [680, 335] width 598 height 144
copy div "Sociālas grupas pazīme ir Nodarbošanās veids individuālisms piederība reliģiska…"
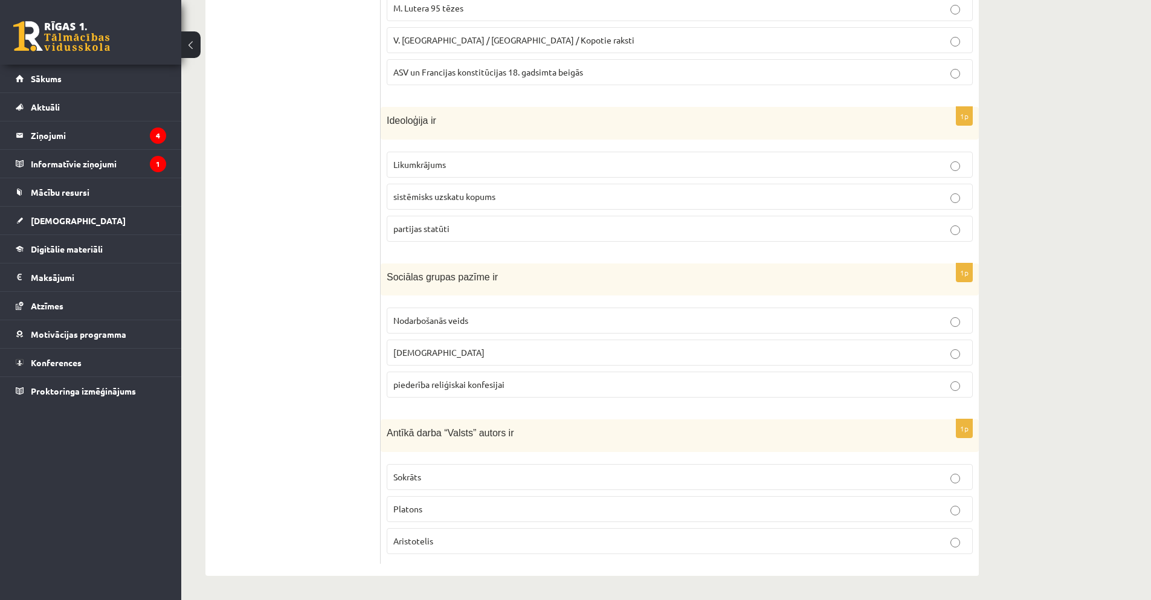
click at [339, 272] on ul "Tests A Tests B Tests C Tests D Tests E Tests F Izvērtējums!" at bounding box center [298, 173] width 163 height 781
click at [957, 393] on label "piederība reliģiskai konfesijai" at bounding box center [680, 385] width 586 height 26
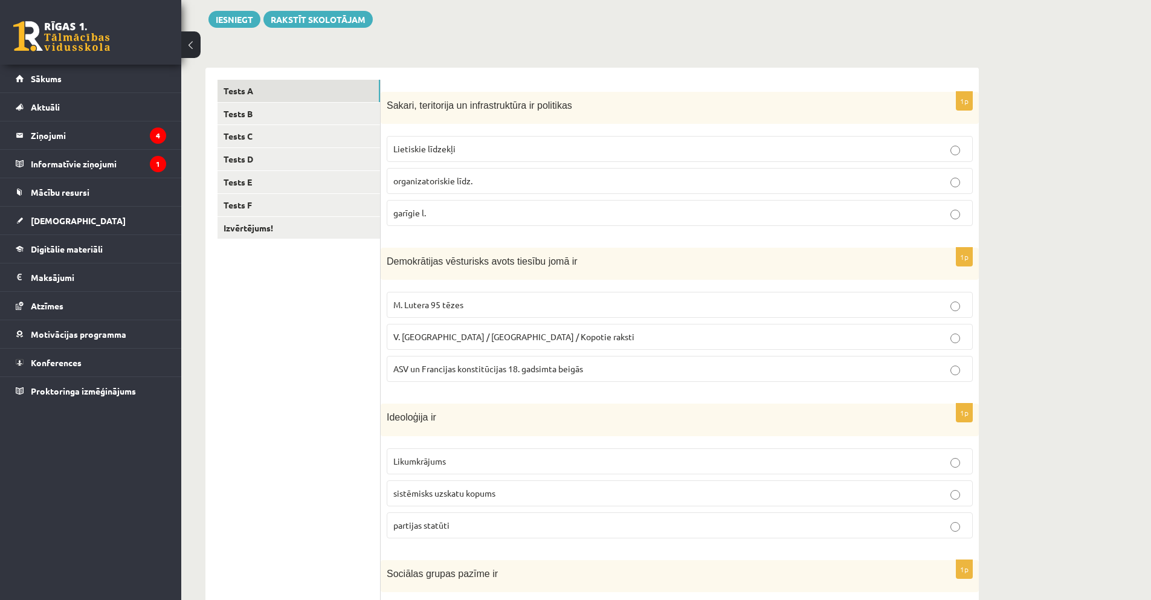
scroll to position [132, 0]
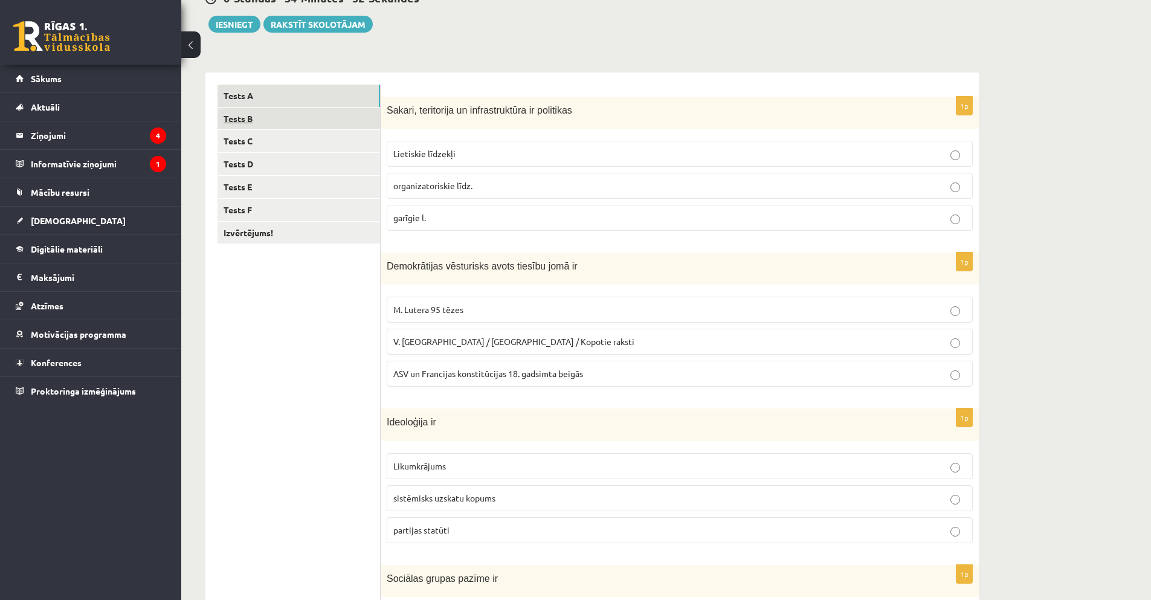
click at [245, 121] on link "Tests B" at bounding box center [298, 119] width 163 height 22
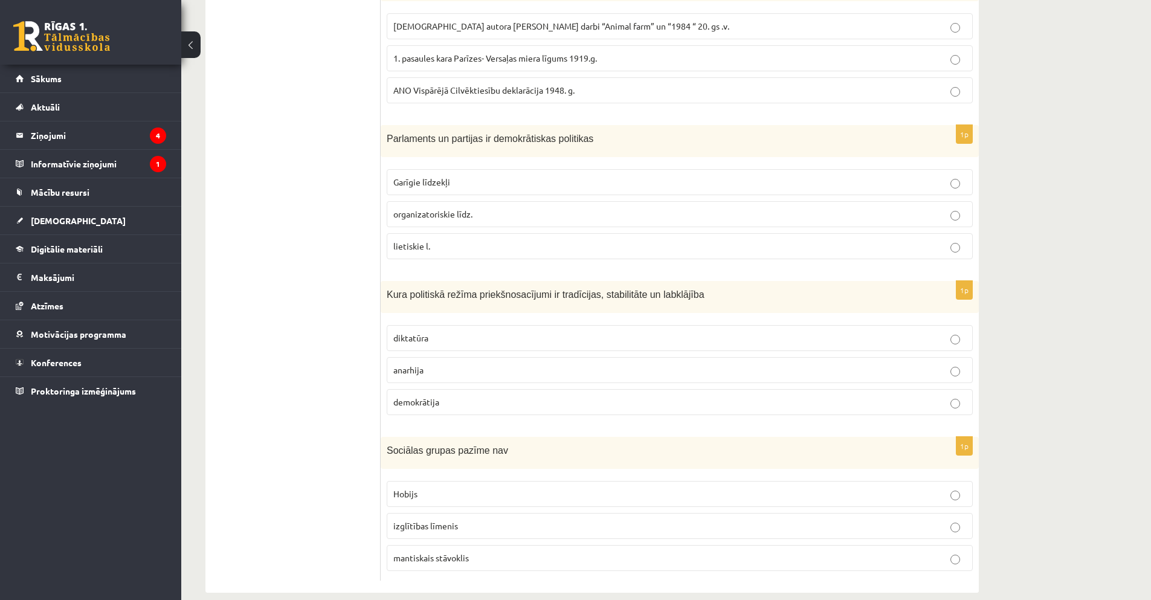
scroll to position [434, 0]
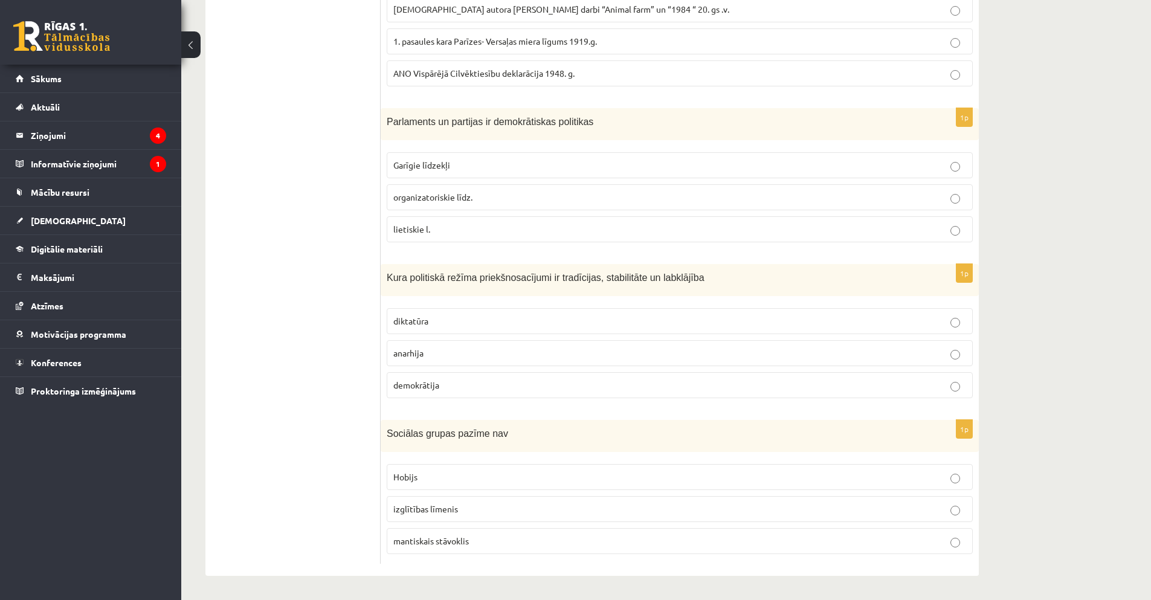
click at [938, 381] on p "demokrātija" at bounding box center [679, 385] width 573 height 13
click at [932, 202] on p "organizatoriskie līdz." at bounding box center [679, 197] width 573 height 13
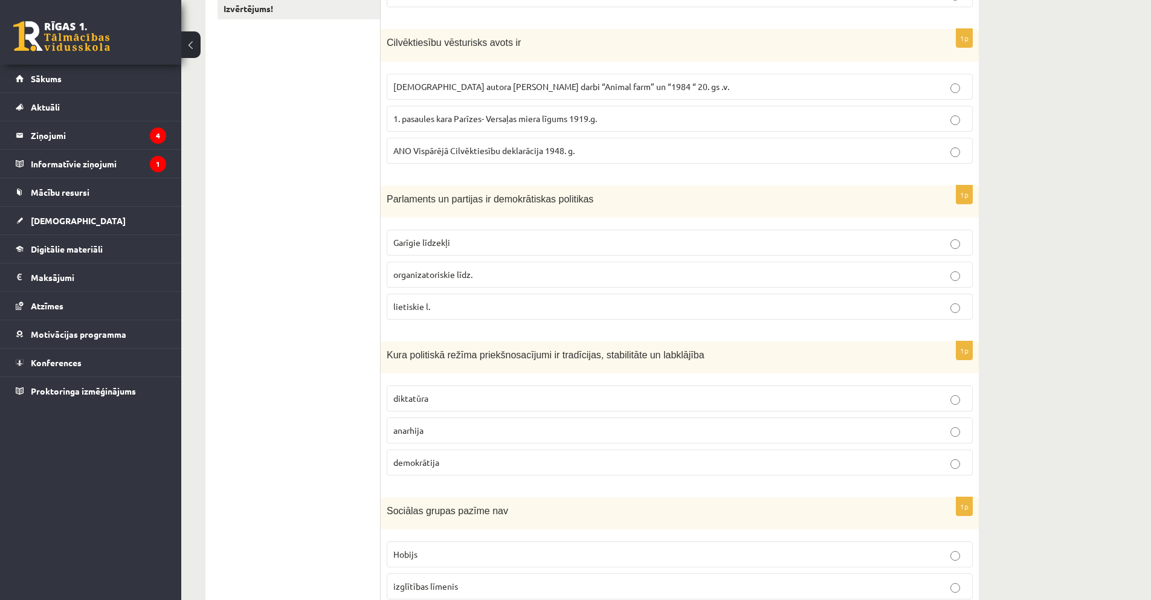
scroll to position [314, 0]
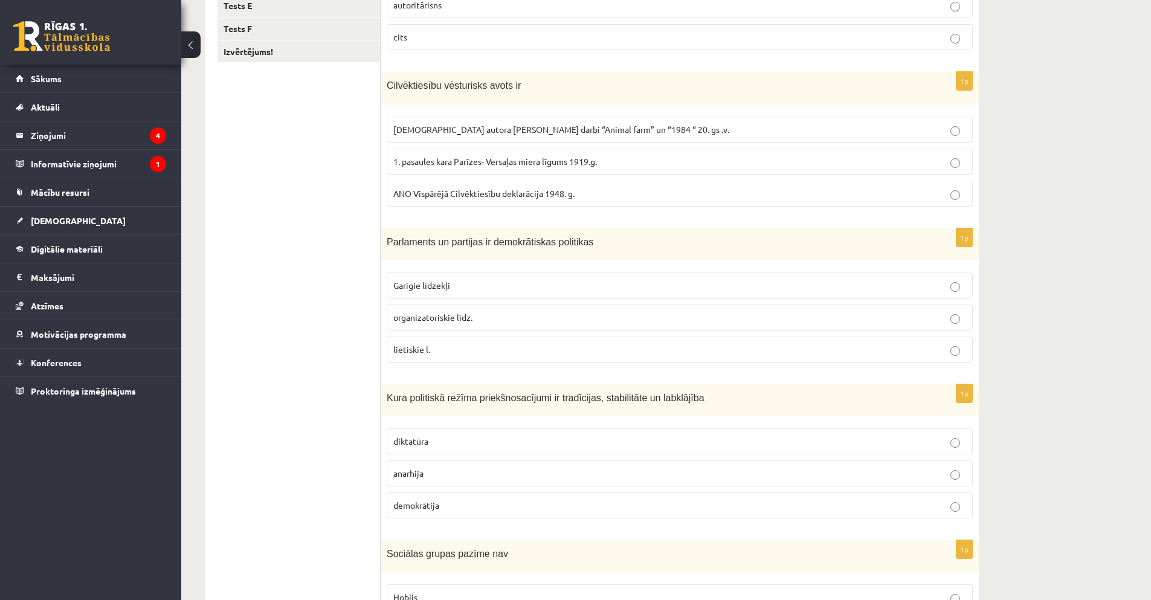
drag, startPoint x: 935, startPoint y: 199, endPoint x: 924, endPoint y: 201, distance: 11.0
click at [934, 199] on p "ANO Vispārējā Cilvēktiesību deklarācija 1948. g." at bounding box center [679, 193] width 573 height 13
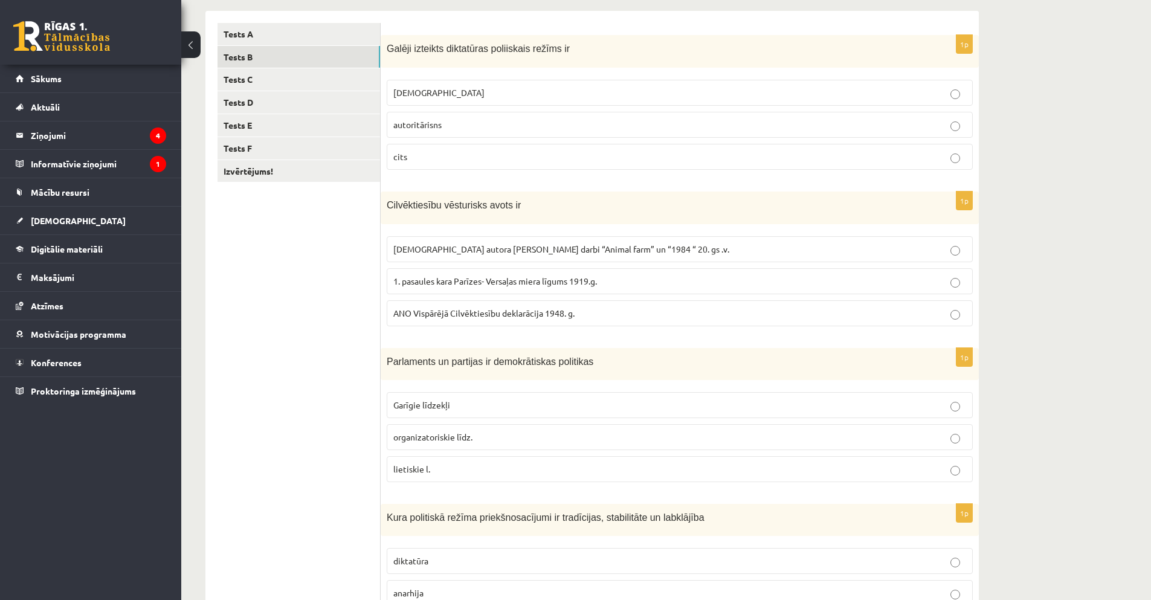
scroll to position [193, 0]
click at [824, 101] on label "totalitārisms" at bounding box center [680, 94] width 586 height 26
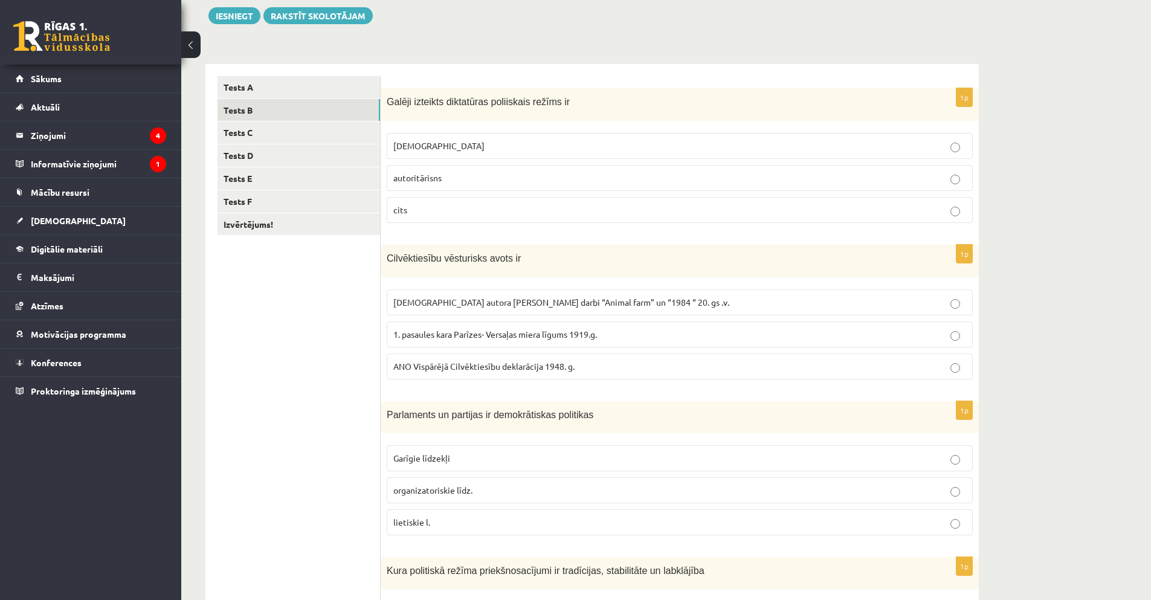
scroll to position [132, 0]
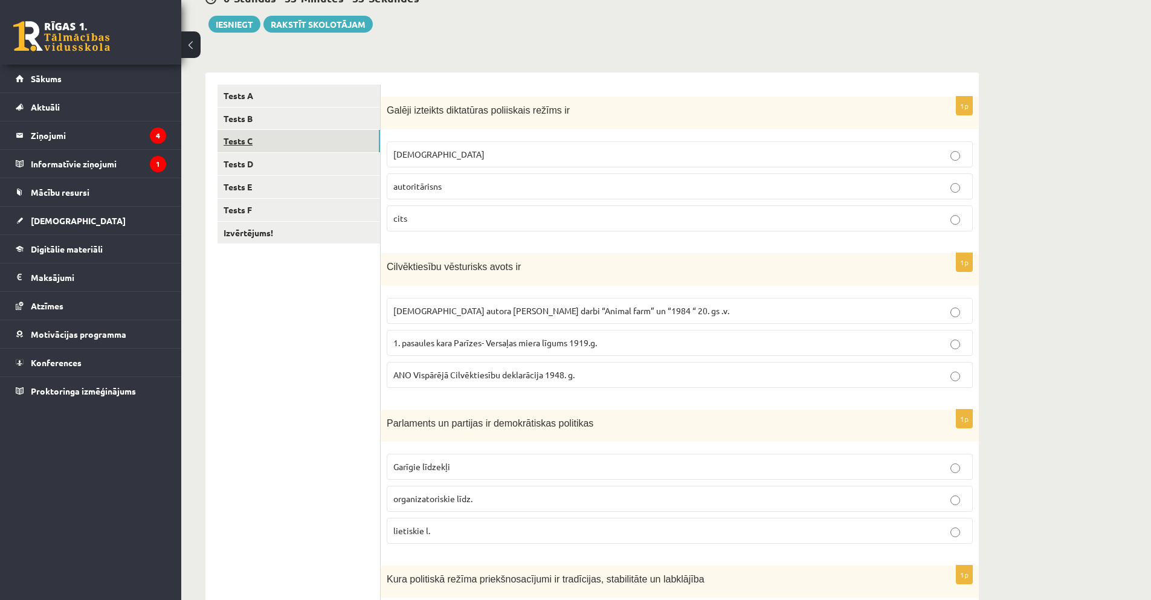
click at [292, 143] on link "Tests C" at bounding box center [298, 141] width 163 height 22
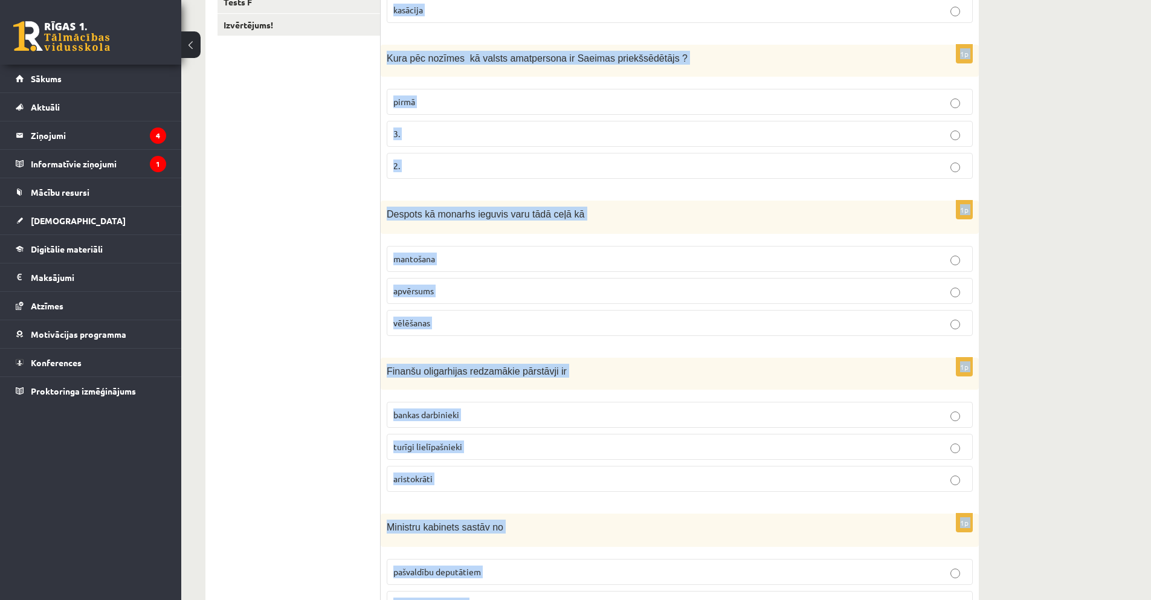
scroll to position [436, 0]
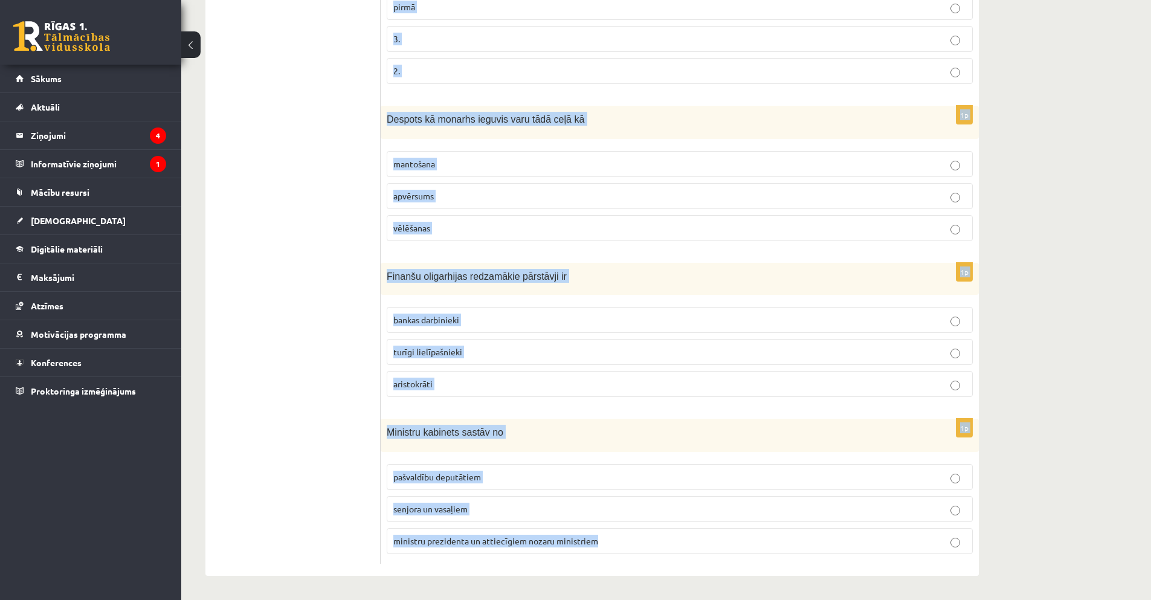
drag, startPoint x: 393, startPoint y: 107, endPoint x: 600, endPoint y: 539, distance: 479.1
click at [600, 539] on form "1p Apgabaltiesā lietas parasti izskata šādā kārtībā apelācija deklarācija kasāc…" at bounding box center [680, 173] width 574 height 782
copy form "Apgabaltiesā lietas parasti izskata šādā kārtībā apelācija deklarācija kasācija…"
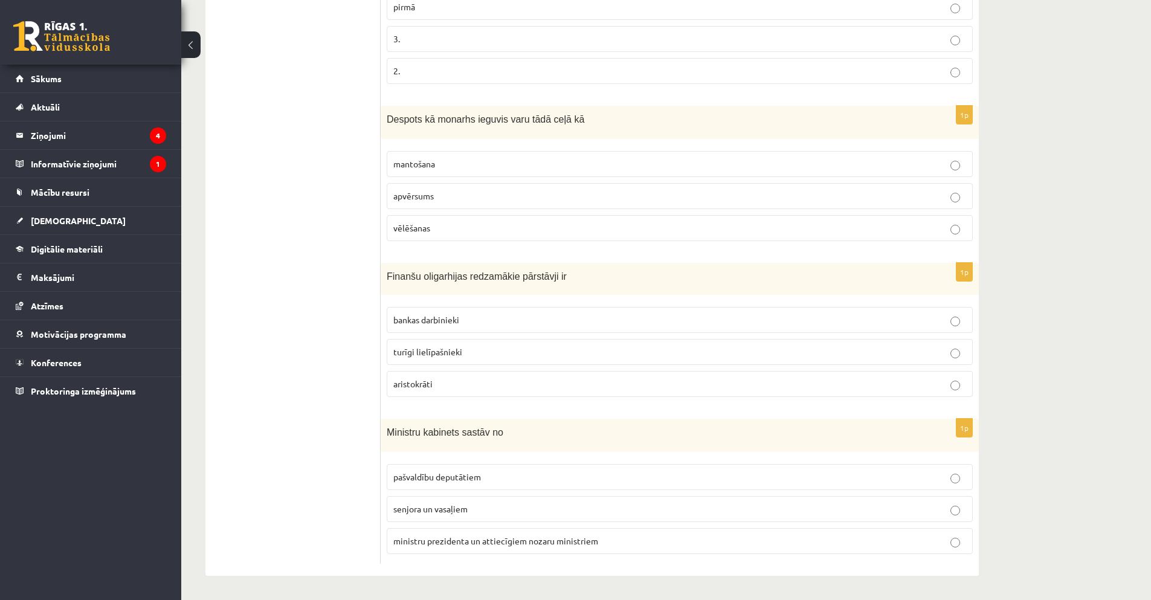
click at [304, 127] on ul "Tests A Tests B Tests C Tests D Tests E Tests F Izvērtējums!" at bounding box center [298, 173] width 163 height 782
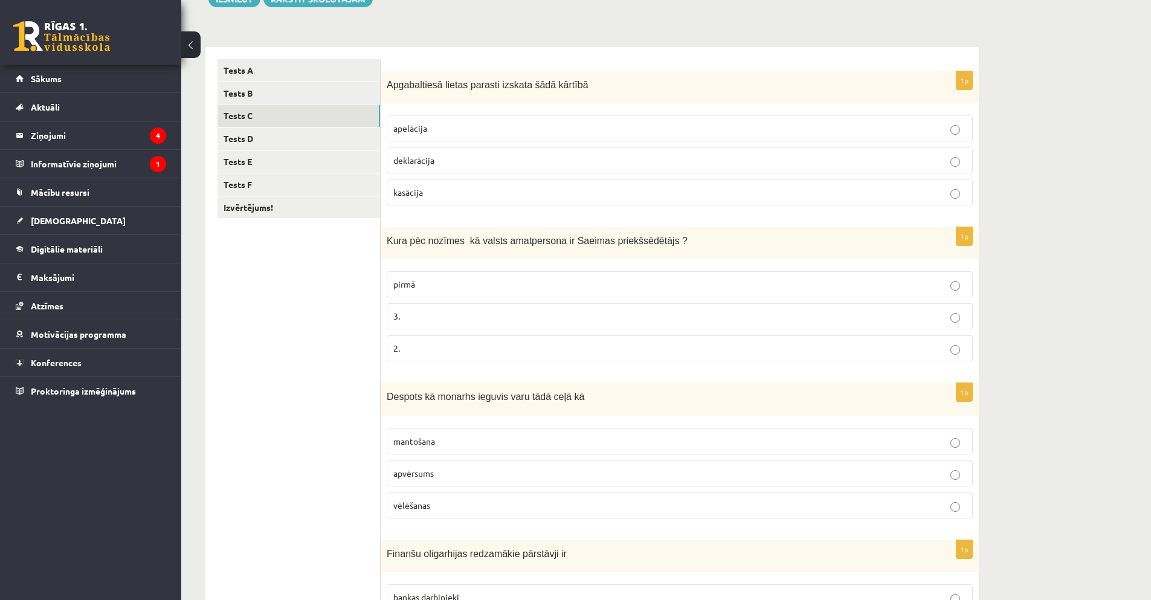
scroll to position [134, 0]
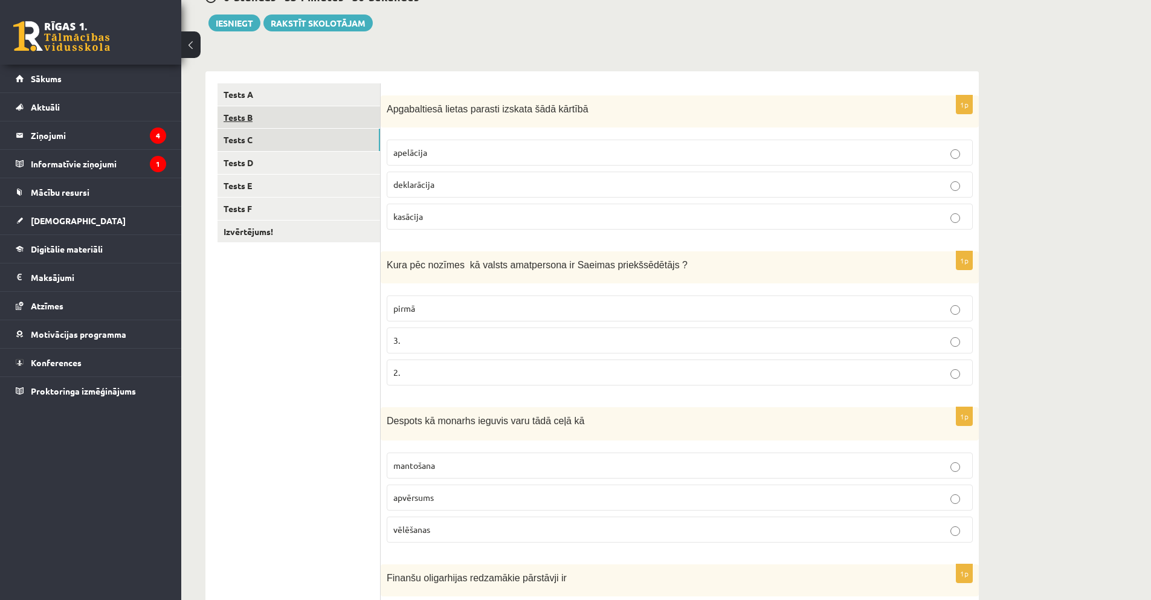
click at [251, 120] on link "Tests B" at bounding box center [298, 117] width 163 height 22
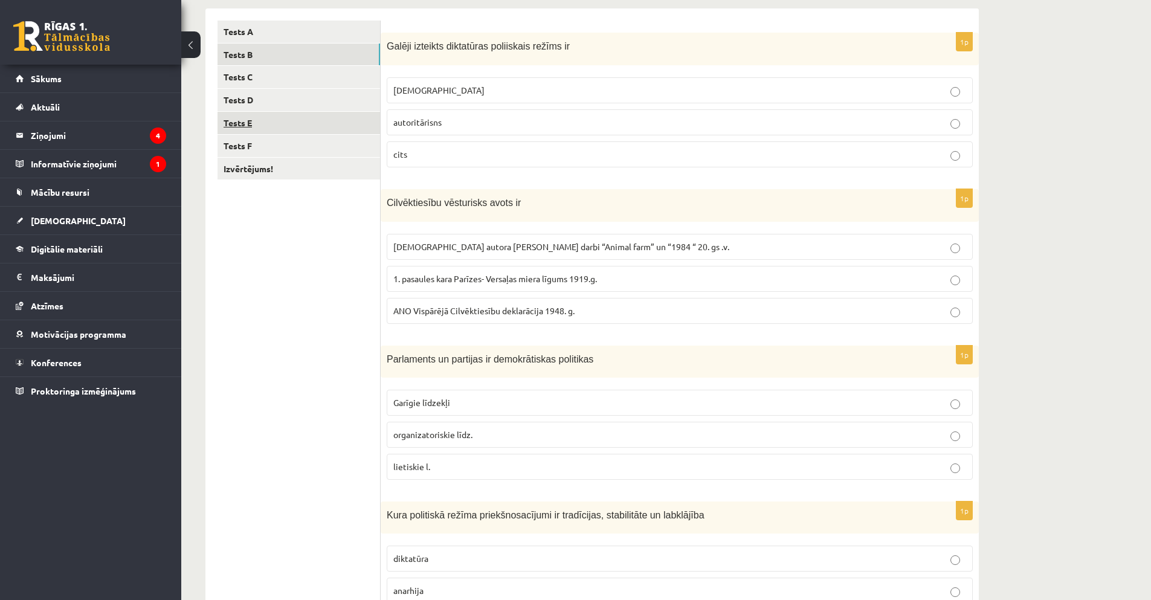
scroll to position [194, 0]
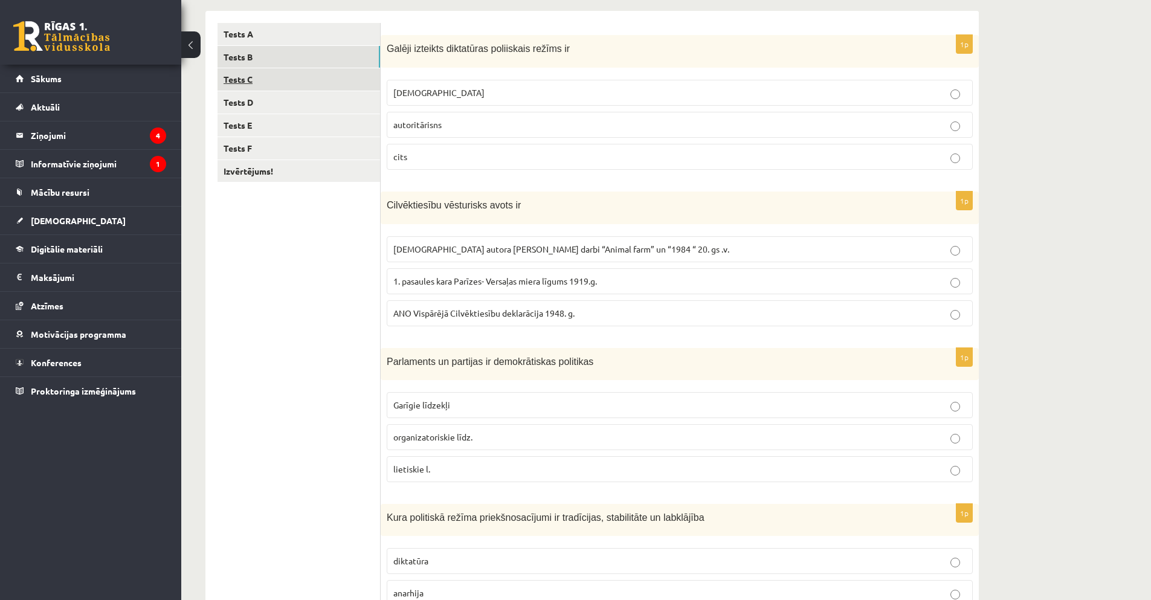
click at [269, 83] on link "Tests C" at bounding box center [298, 79] width 163 height 22
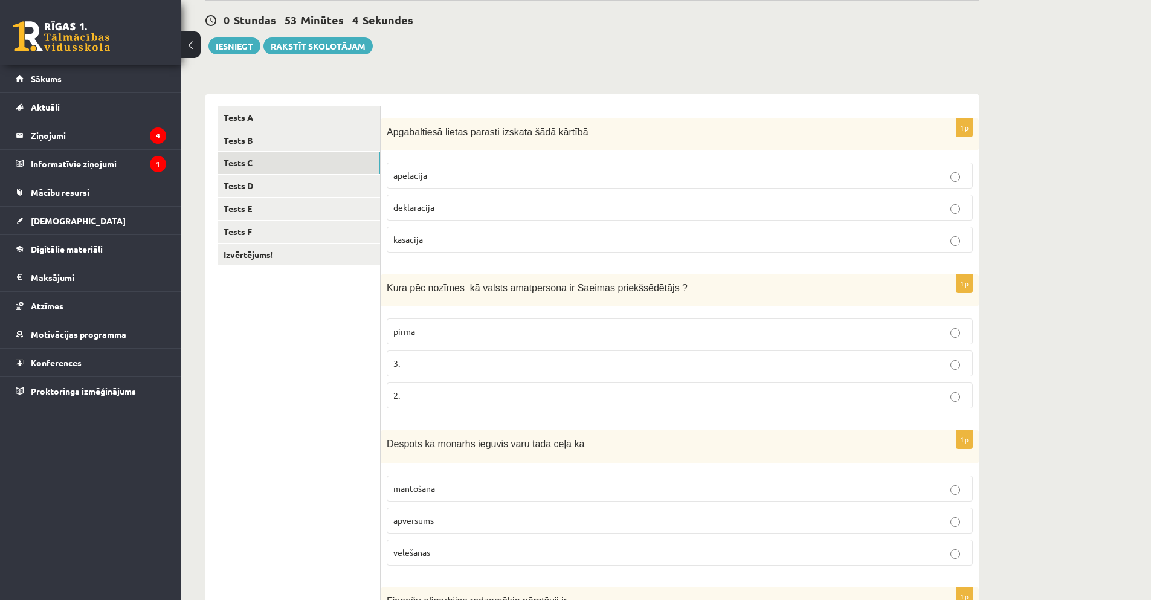
scroll to position [73, 0]
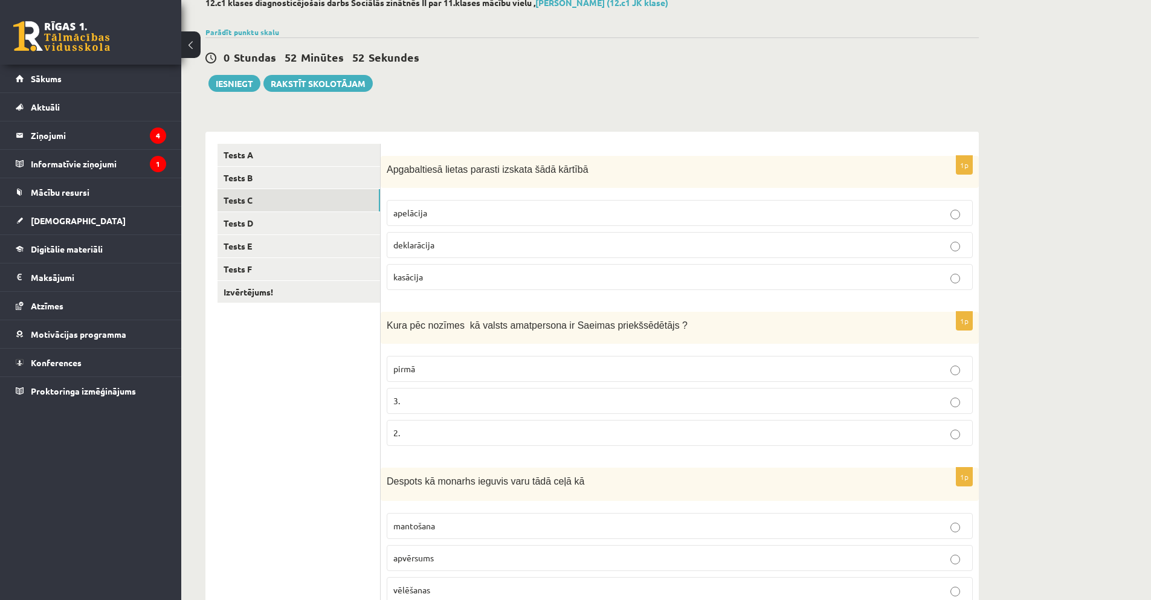
click at [886, 204] on label "apelācija" at bounding box center [680, 213] width 586 height 26
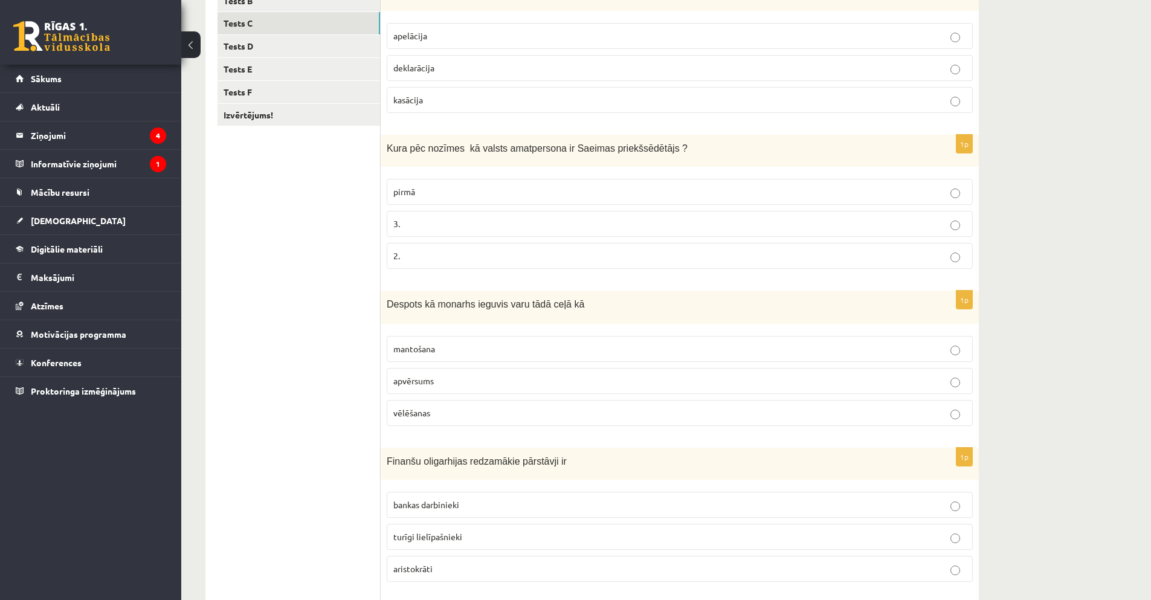
scroll to position [254, 0]
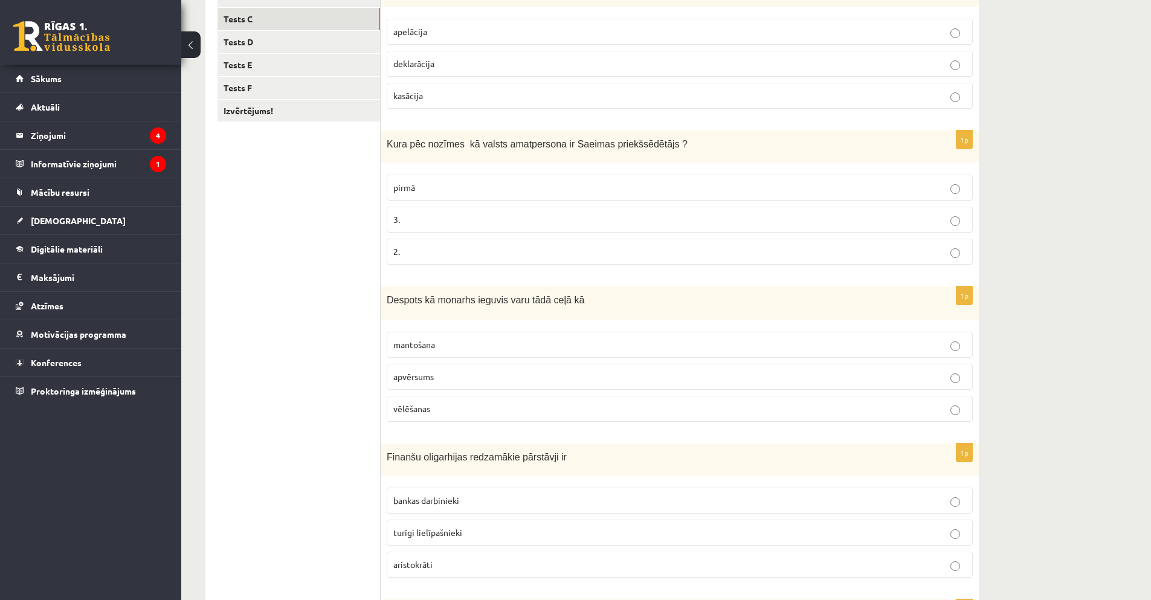
click at [895, 382] on p "apvērsums" at bounding box center [679, 376] width 573 height 13
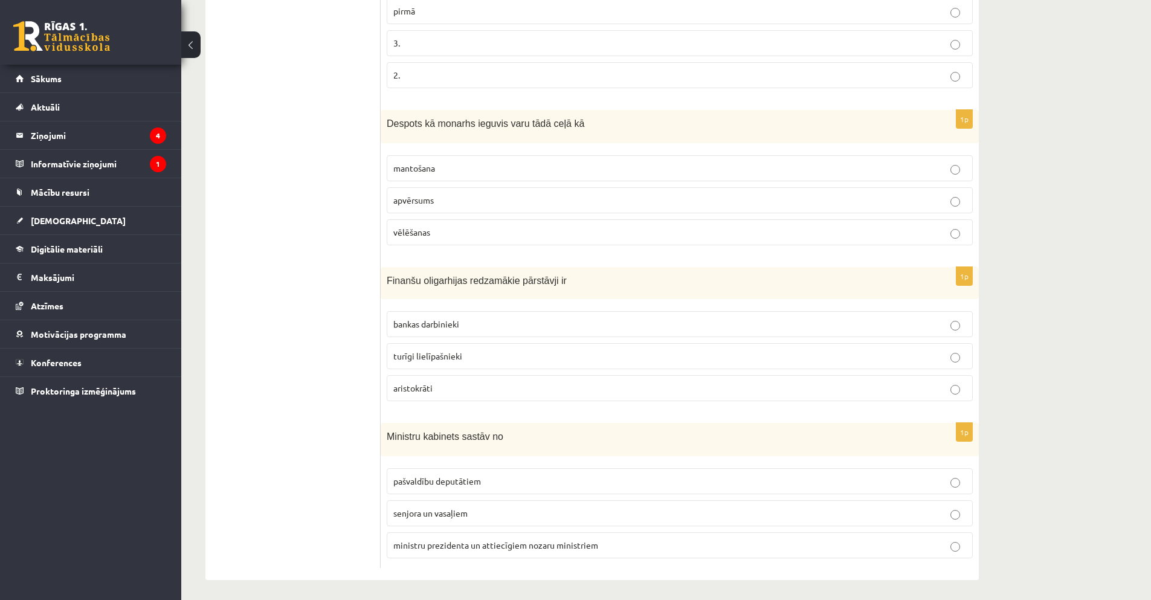
scroll to position [436, 0]
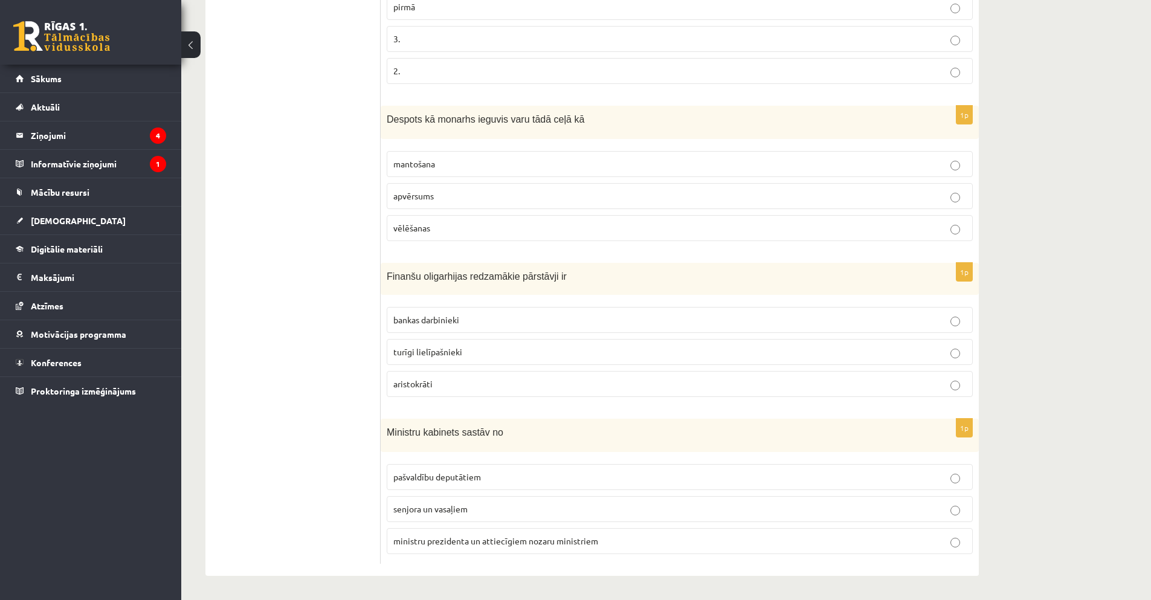
drag, startPoint x: 718, startPoint y: 353, endPoint x: 724, endPoint y: 350, distance: 7.0
click at [720, 352] on p "turīgi lielīpašnieki" at bounding box center [679, 352] width 573 height 13
drag, startPoint x: 633, startPoint y: 538, endPoint x: 640, endPoint y: 535, distance: 7.6
click at [635, 538] on p "ministru prezidenta un attiecīgiem nozaru ministriem" at bounding box center [679, 541] width 573 height 13
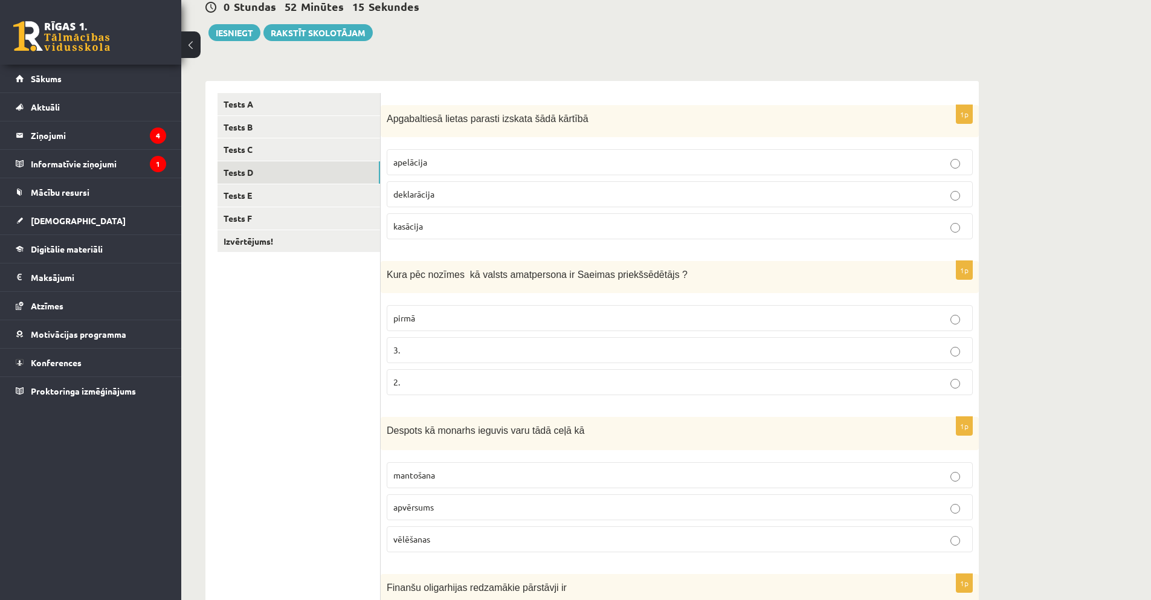
scroll to position [134, 0]
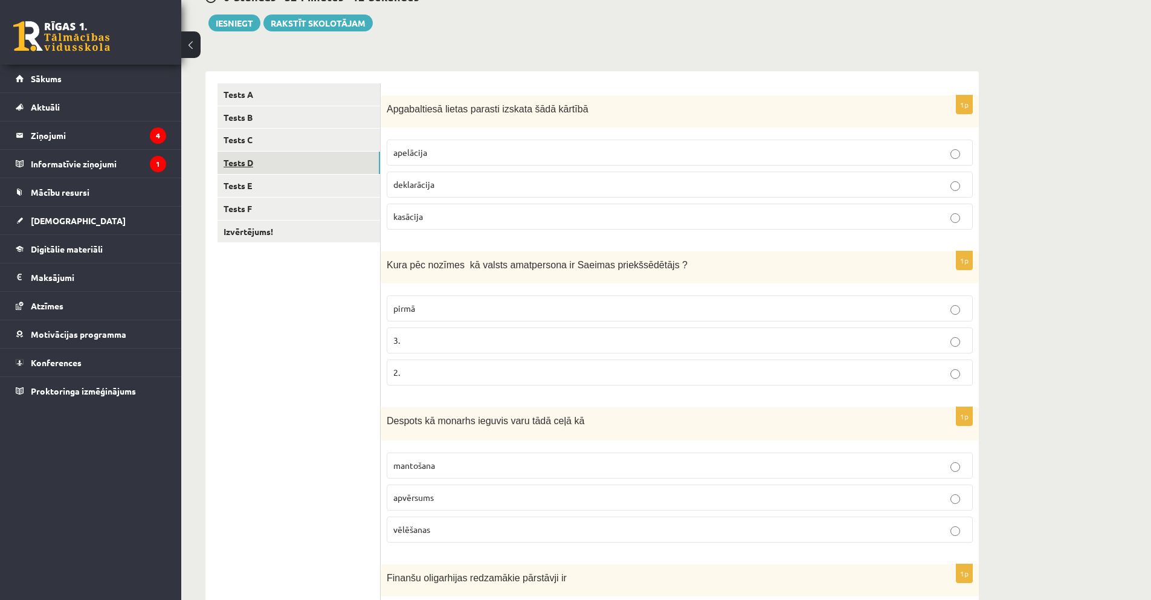
click at [236, 170] on link "Tests D" at bounding box center [298, 163] width 163 height 22
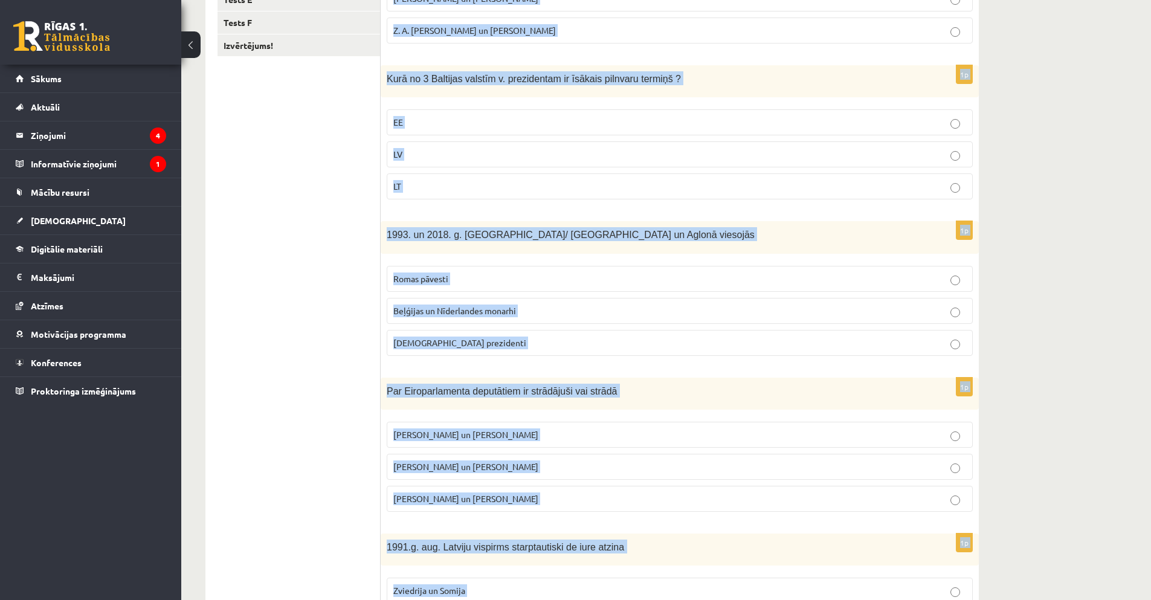
scroll to position [434, 0]
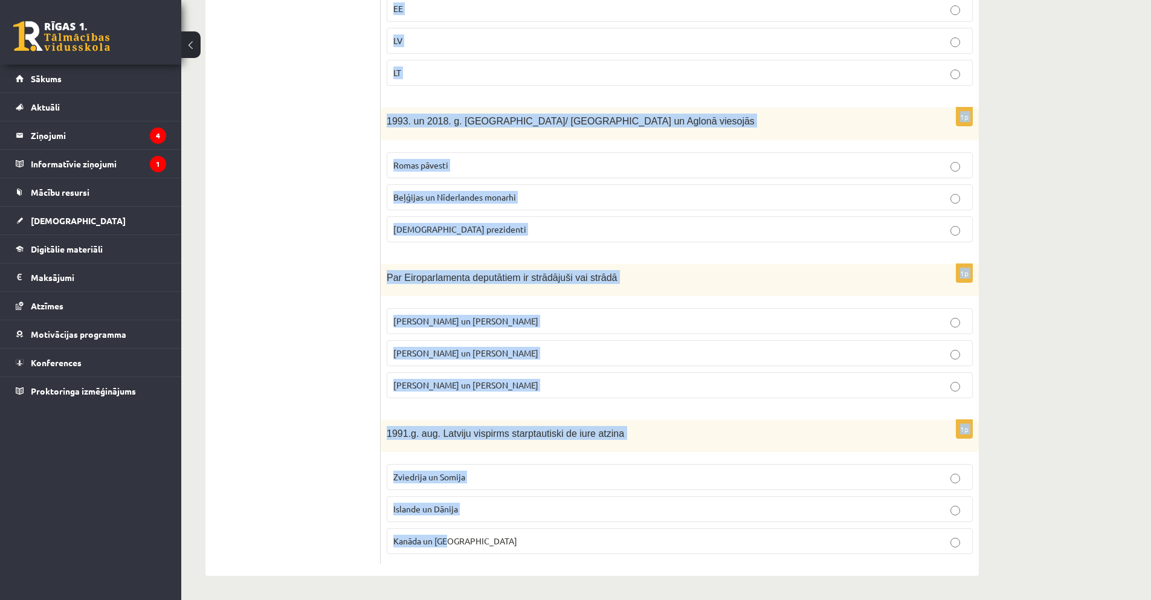
drag, startPoint x: 387, startPoint y: 109, endPoint x: 597, endPoint y: 586, distance: 520.7
click at [597, 586] on div "12.c1 klases diagnosticējošais darbs Sociālās zinātnēs II par 11.klases mācību …" at bounding box center [592, 106] width 822 height 987
copy form "LR 2.brīvvalstī /kopš 1990.g./ āŗlietu ministra amatu ieņēma A. Pinočets un N. …"
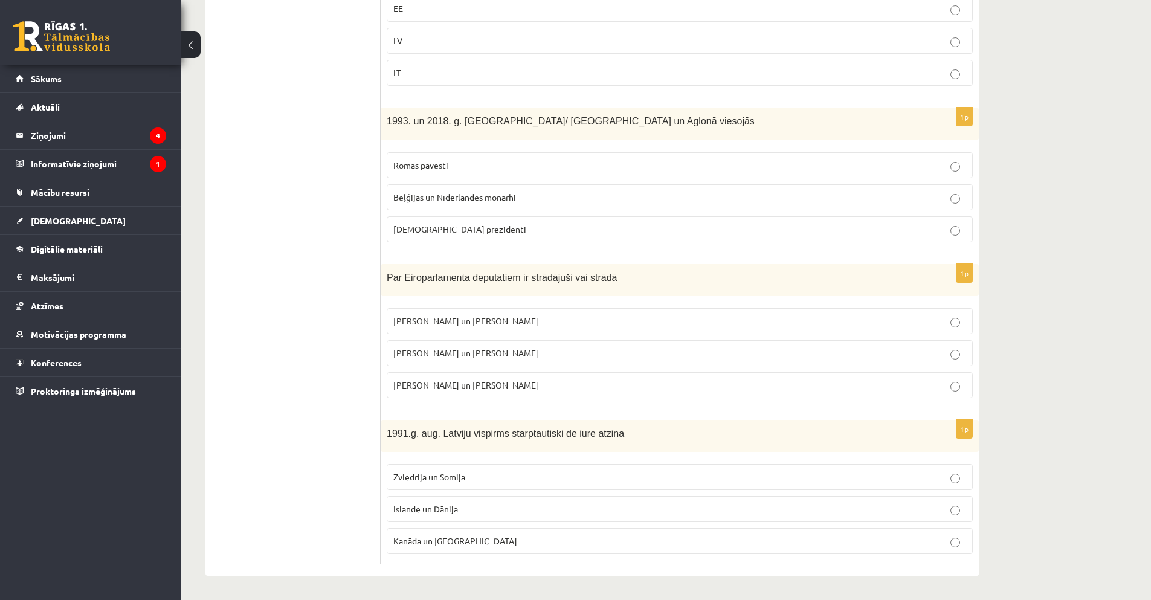
drag, startPoint x: 335, startPoint y: 25, endPoint x: 336, endPoint y: 37, distance: 11.5
click at [335, 28] on ul "Tests A Tests B Tests C Tests D Tests E Tests F Izvērtējums!" at bounding box center [298, 174] width 163 height 780
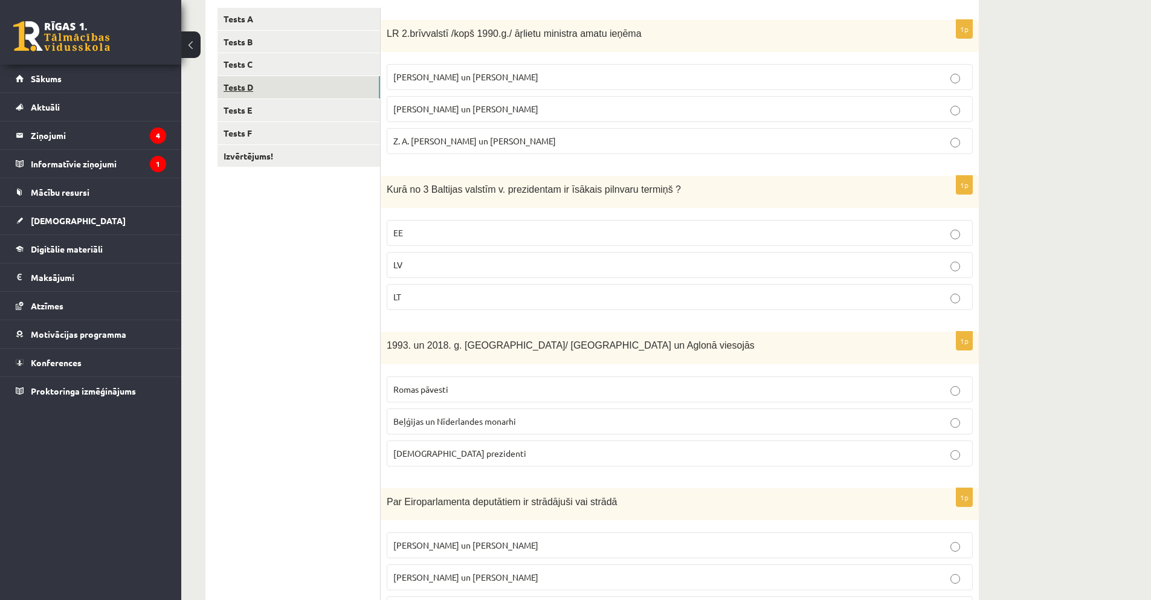
scroll to position [192, 0]
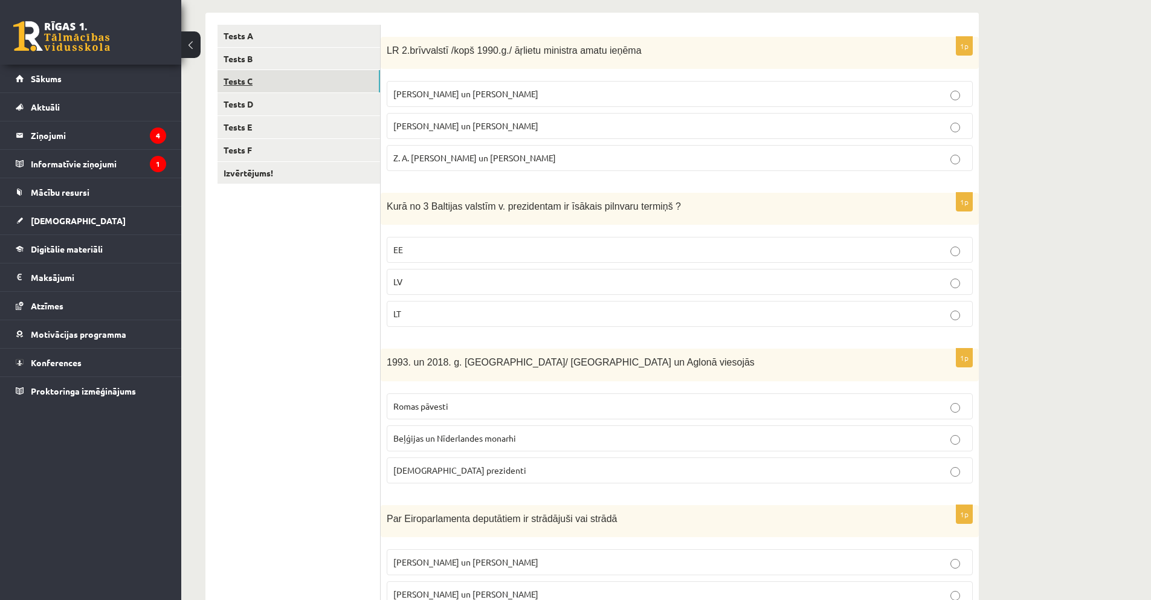
click at [246, 85] on link "Tests C" at bounding box center [298, 81] width 163 height 22
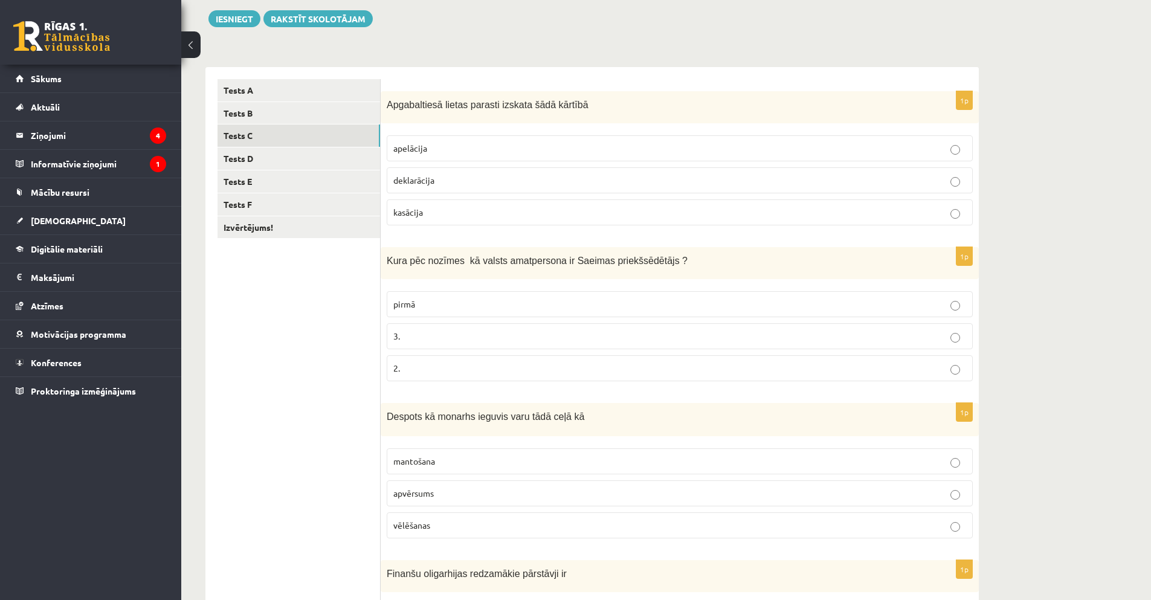
scroll to position [134, 0]
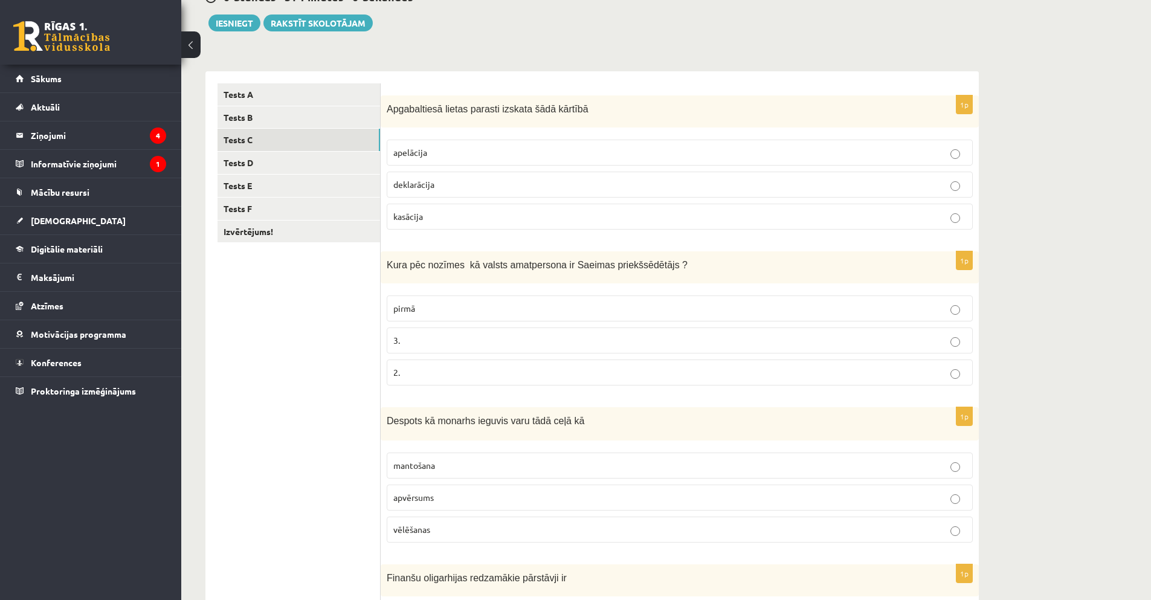
click at [643, 310] on p "pirmā" at bounding box center [679, 308] width 573 height 13
click at [249, 163] on link "Tests D" at bounding box center [298, 163] width 163 height 22
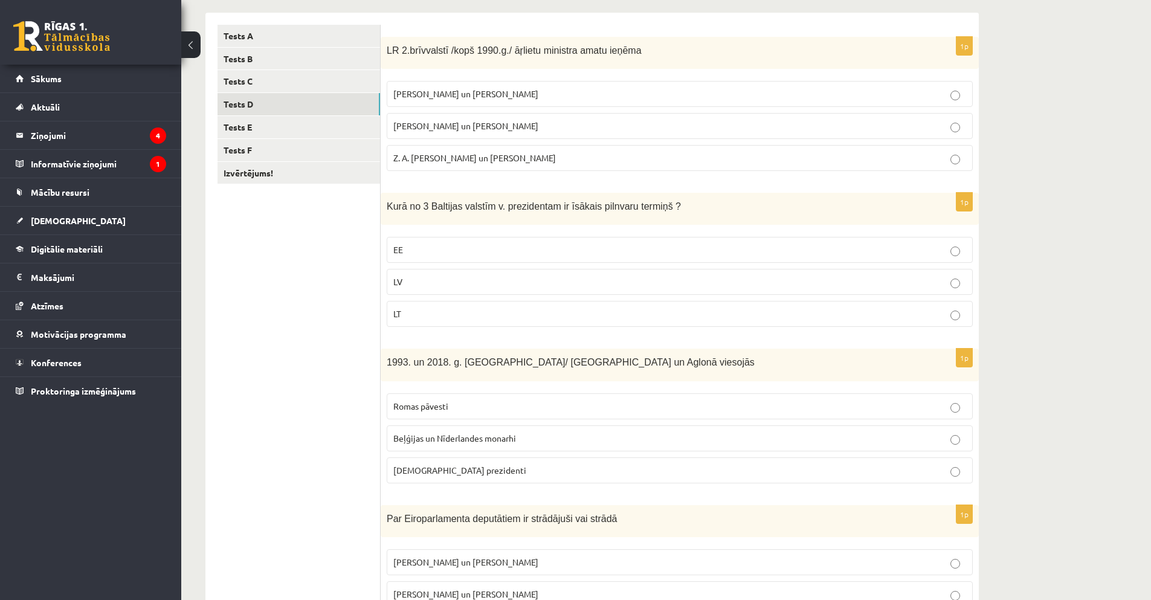
scroll to position [194, 0]
click at [236, 86] on link "Tests C" at bounding box center [298, 79] width 163 height 22
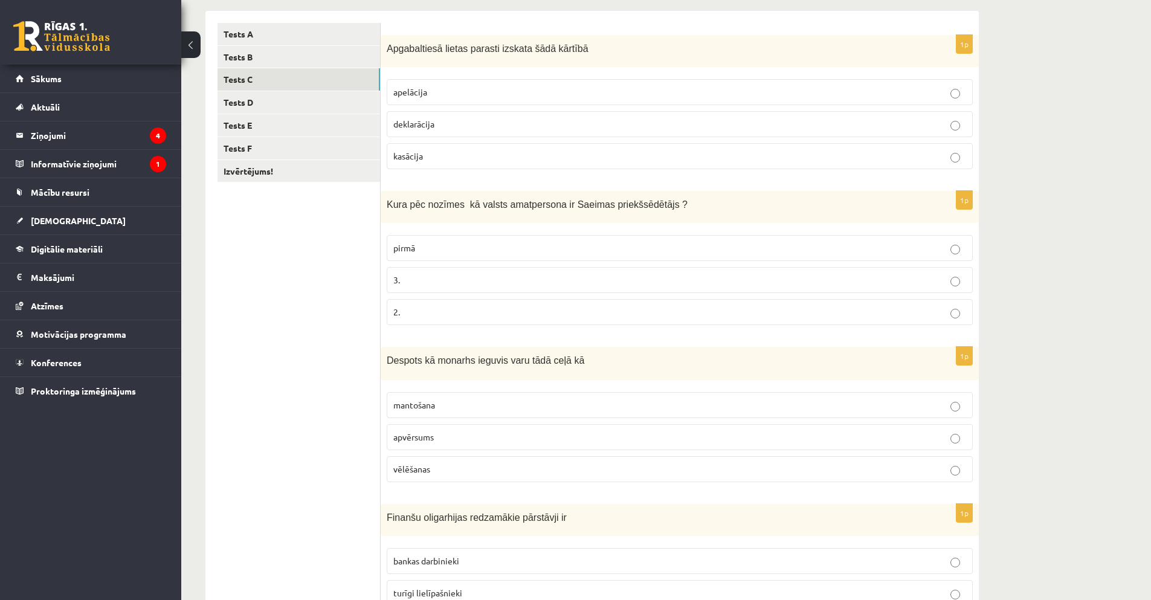
click at [509, 318] on p "2." at bounding box center [679, 312] width 573 height 13
click at [224, 105] on link "Tests D" at bounding box center [298, 102] width 163 height 22
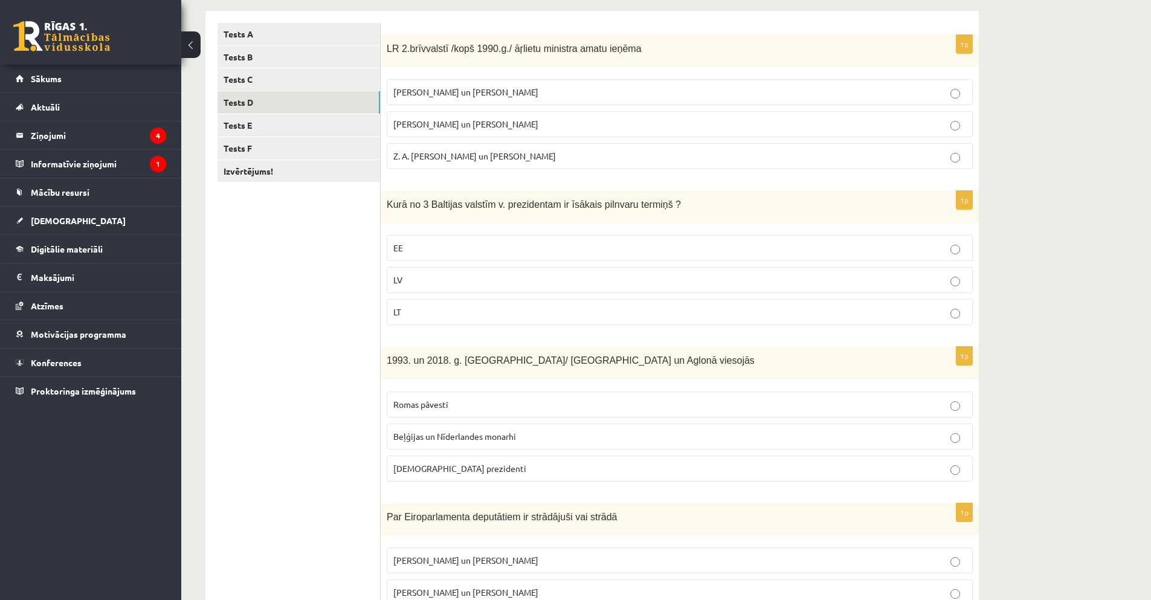
click at [460, 128] on span "A. Pabriks un J Jurkāns" at bounding box center [465, 123] width 145 height 11
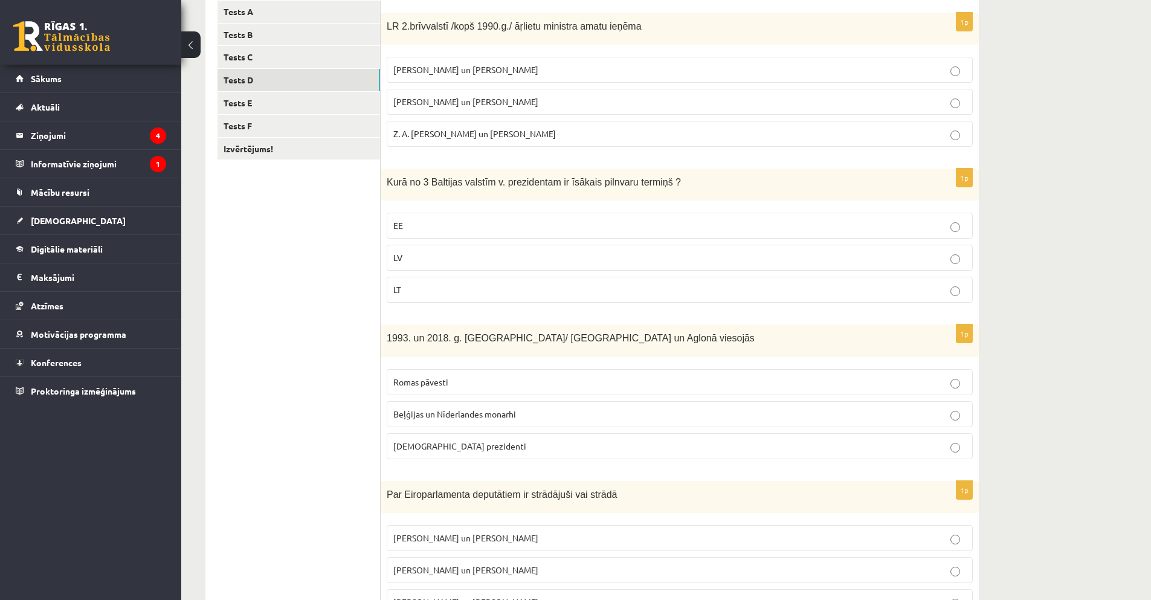
scroll to position [254, 0]
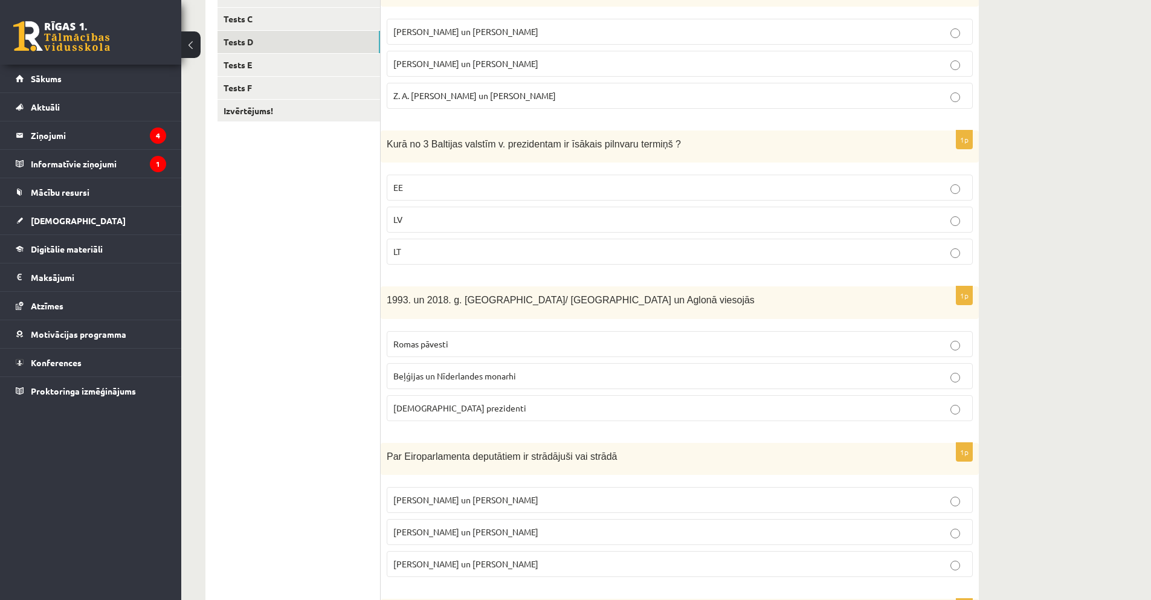
click at [462, 225] on p "LV" at bounding box center [679, 219] width 573 height 13
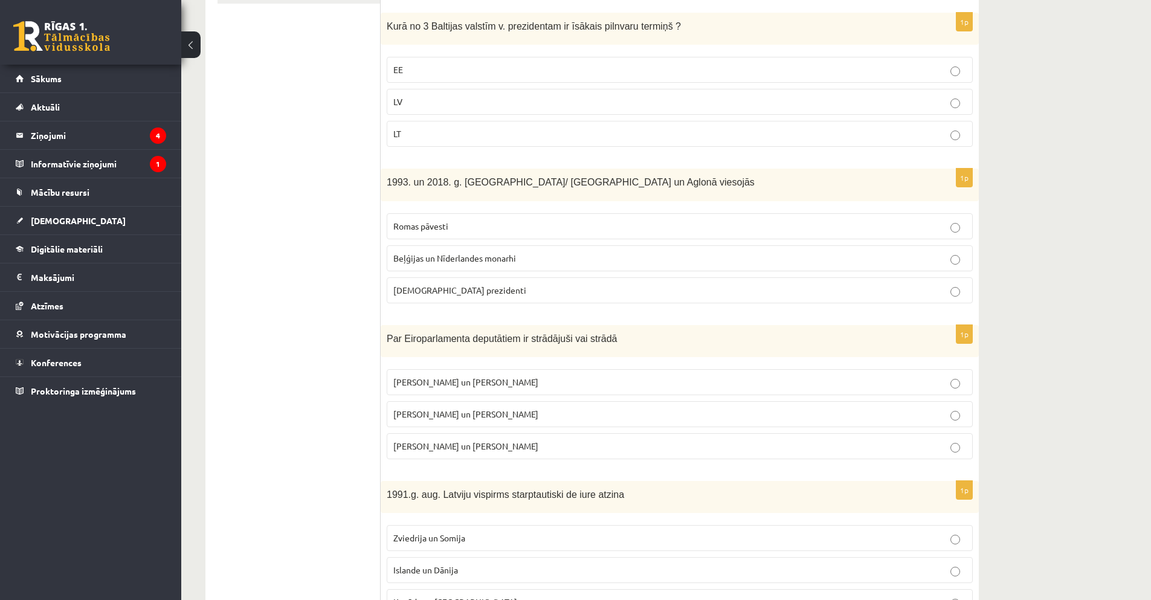
scroll to position [375, 0]
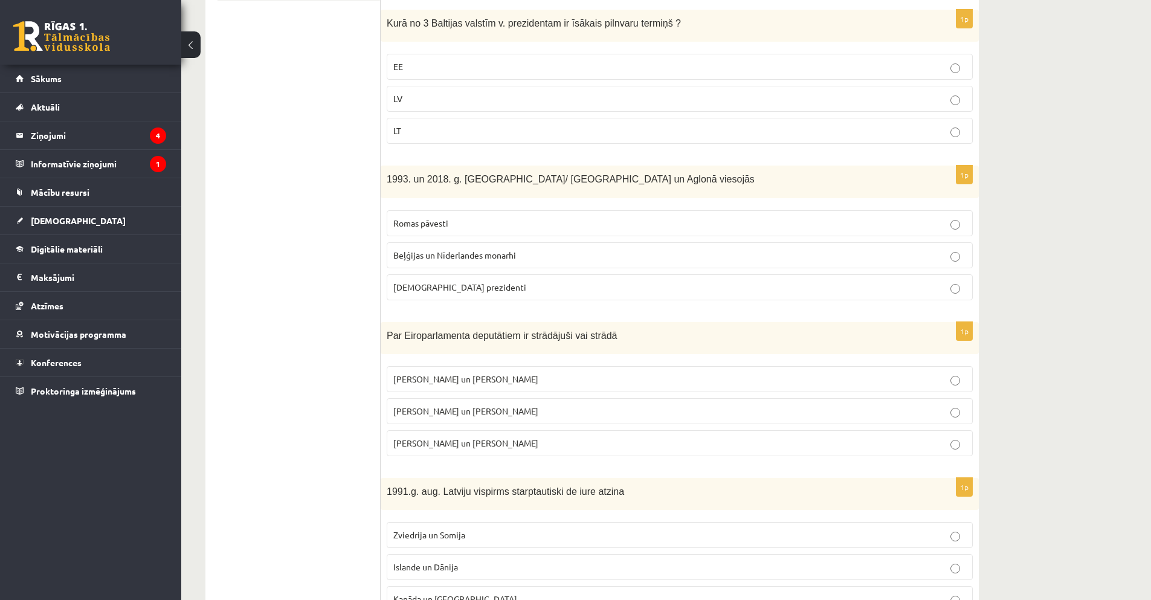
click at [467, 219] on p "Romas pāvesti" at bounding box center [679, 223] width 573 height 13
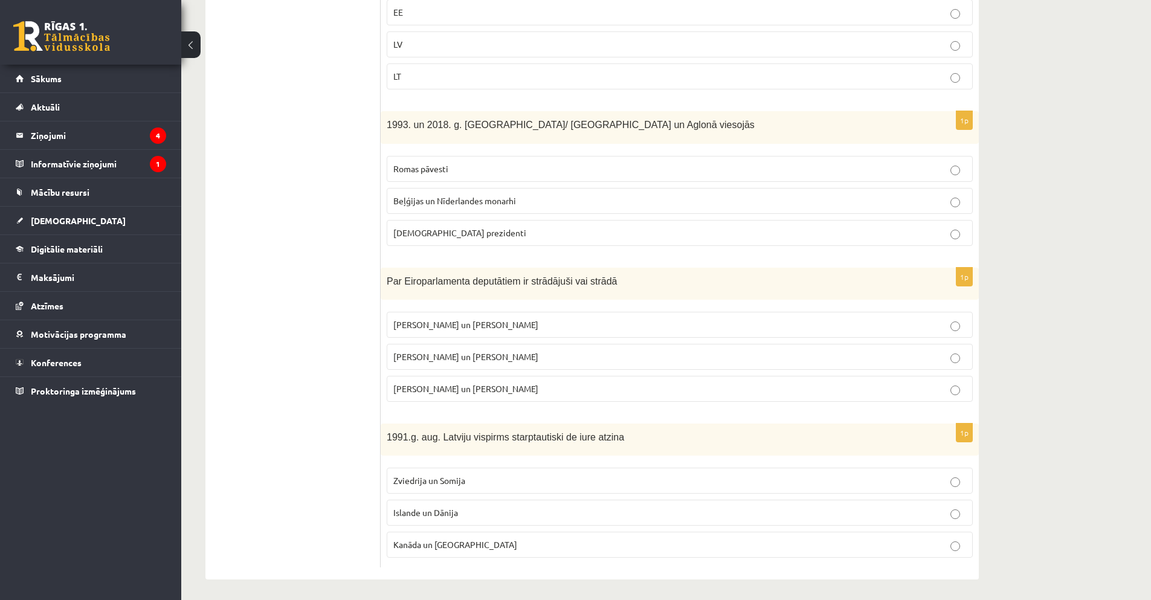
scroll to position [434, 0]
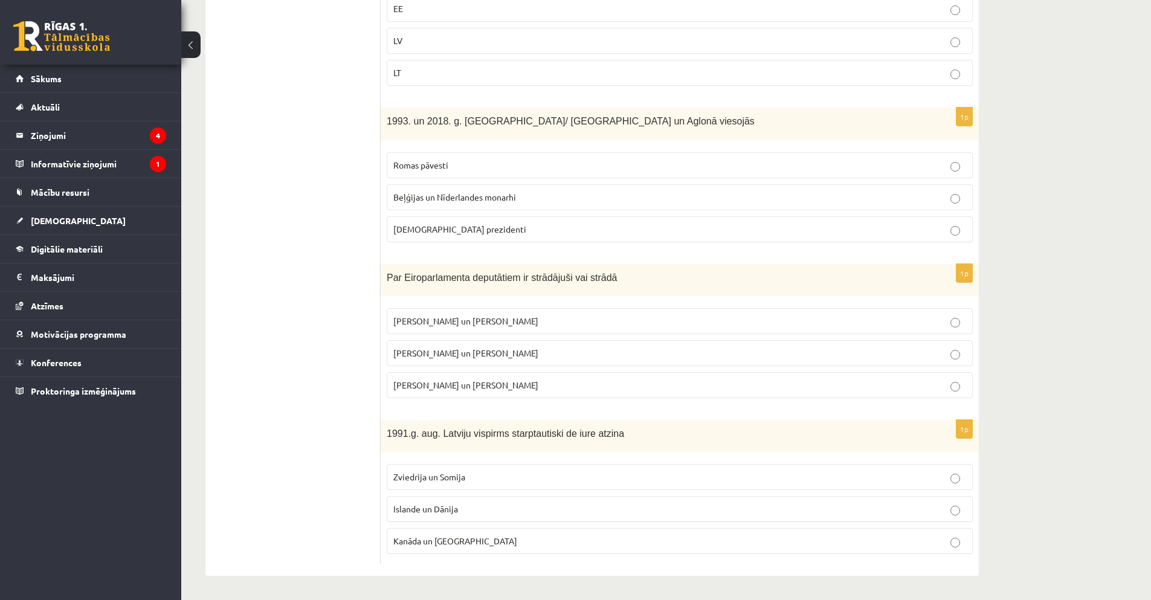
click at [452, 350] on span "I. Vaidere un N. Ušakovs" at bounding box center [465, 352] width 145 height 11
click at [445, 510] on span "Islande un Dānija" at bounding box center [425, 508] width 65 height 11
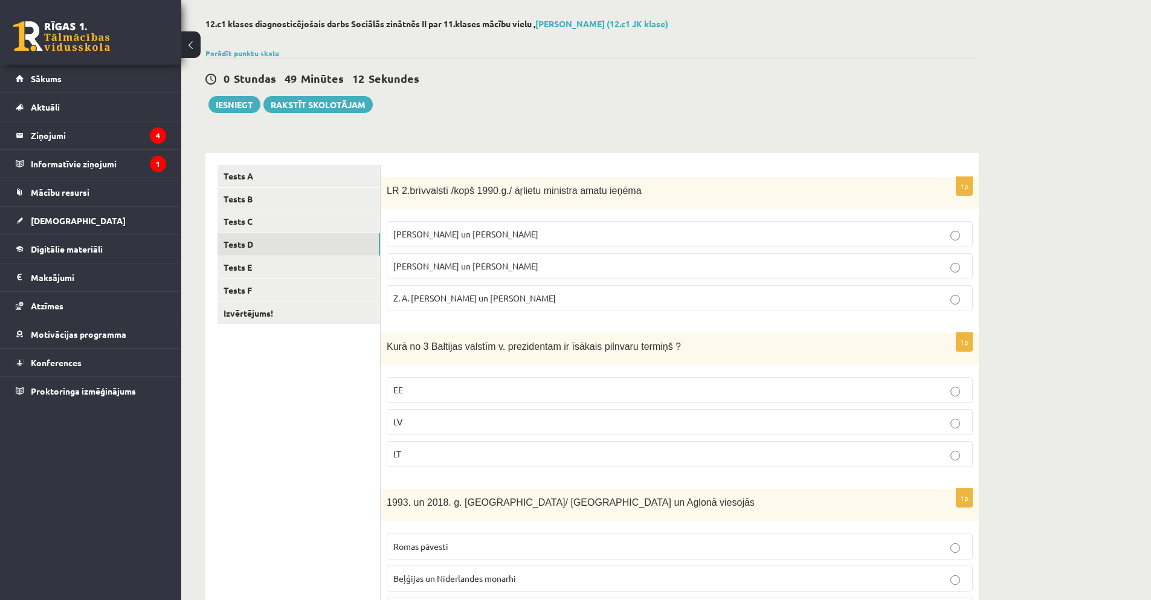
scroll to position [0, 0]
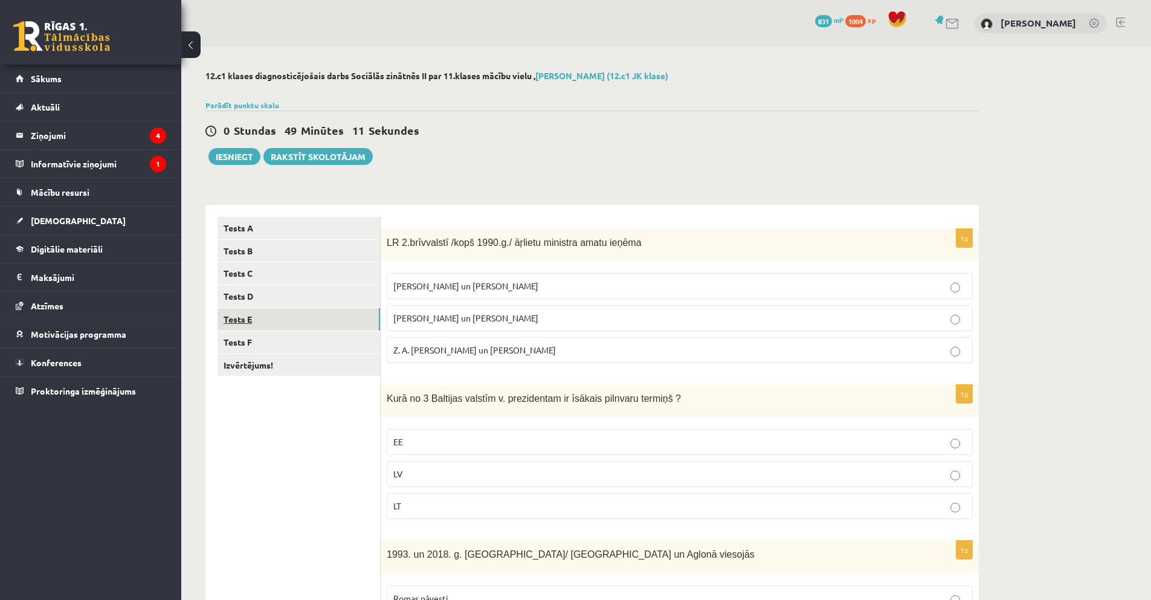
click at [239, 321] on link "Tests E" at bounding box center [298, 319] width 163 height 22
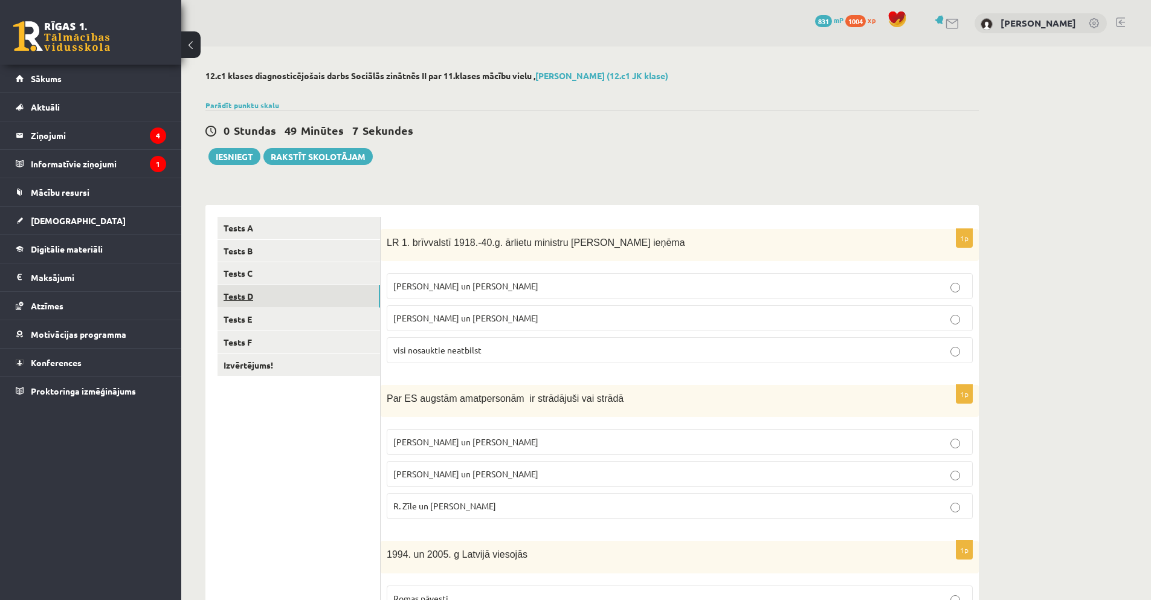
click at [254, 300] on link "Tests D" at bounding box center [298, 296] width 163 height 22
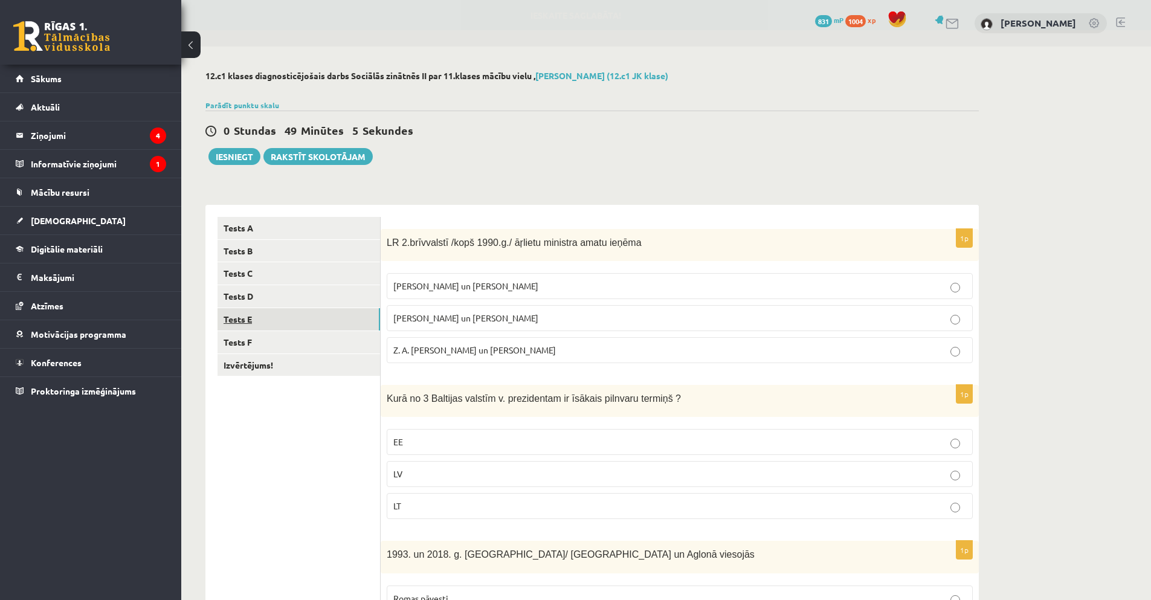
click at [239, 321] on link "Tests E" at bounding box center [298, 319] width 163 height 22
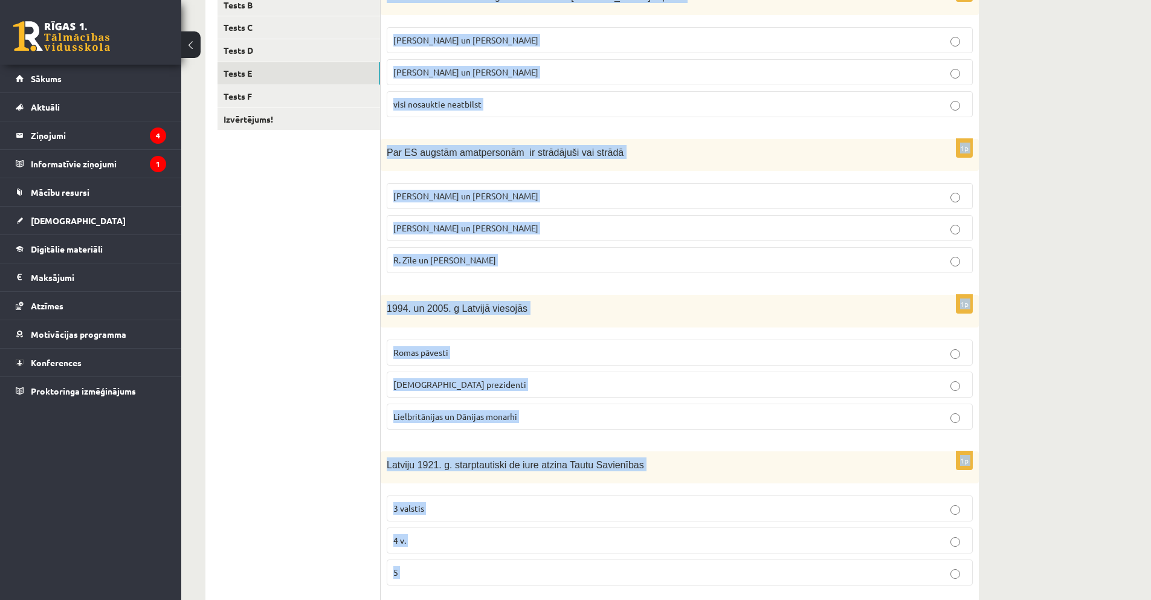
scroll to position [434, 0]
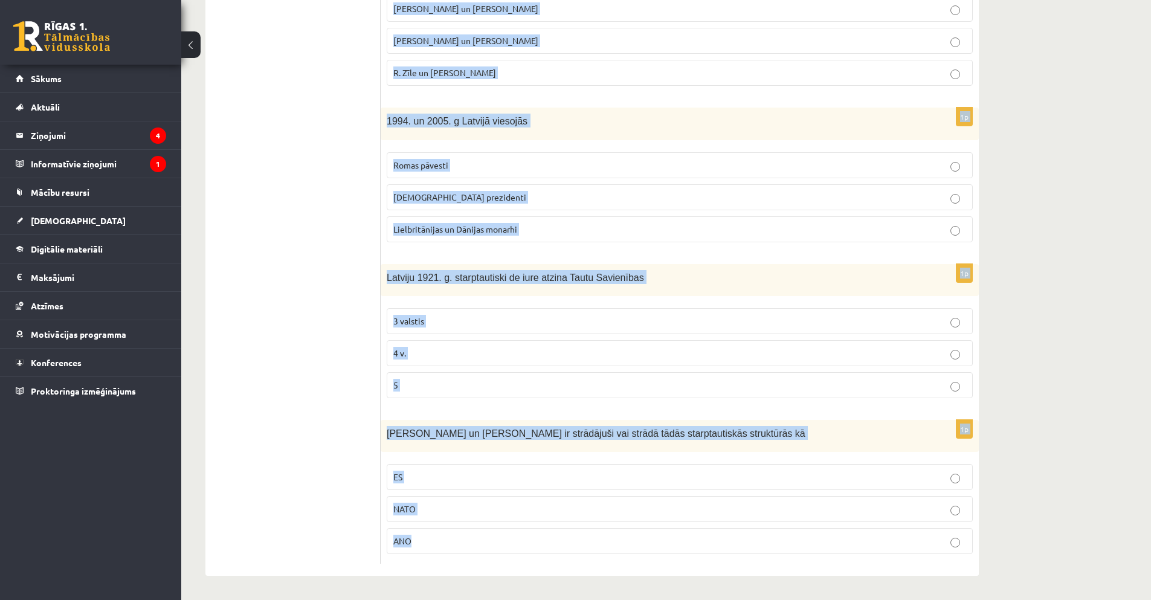
drag, startPoint x: 387, startPoint y: 240, endPoint x: 578, endPoint y: 556, distance: 368.9
click at [589, 582] on div "12.c1 klases diagnosticējošais darbs Sociālās zinātnēs II par 11.klases mācību …" at bounding box center [592, 106] width 822 height 987
copy form "LR 1. brīvvalstī 1918.-40.g. ārlietu ministru amatu ieņēma Z. Meierovics un V. …"
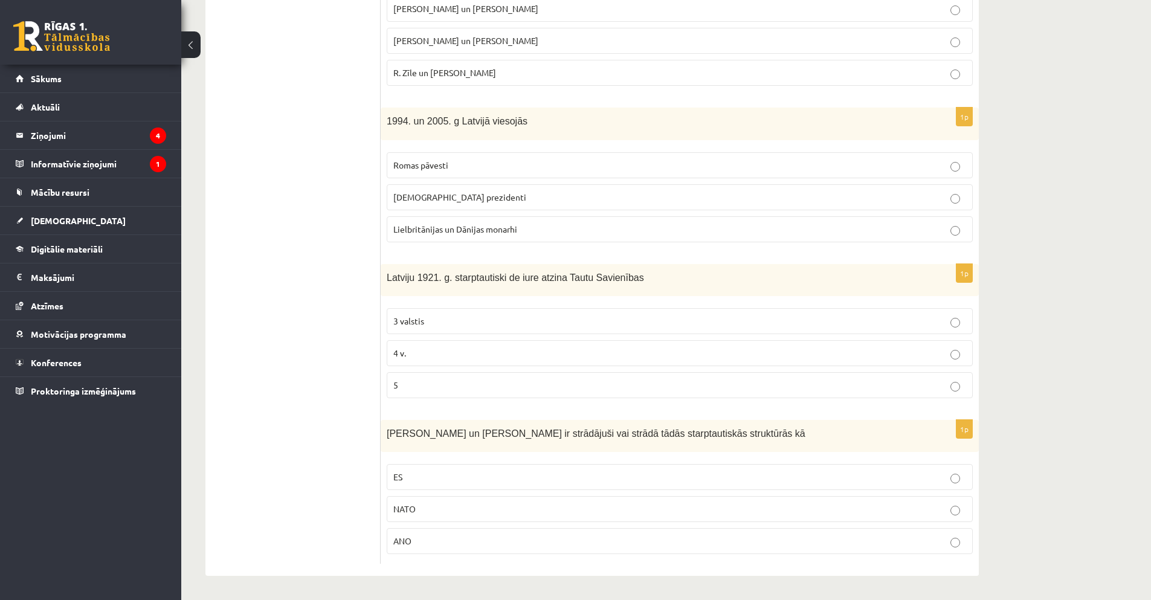
click at [347, 50] on ul "Tests A Tests B Tests C Tests D Tests E Tests F Izvērtējums!" at bounding box center [298, 174] width 163 height 780
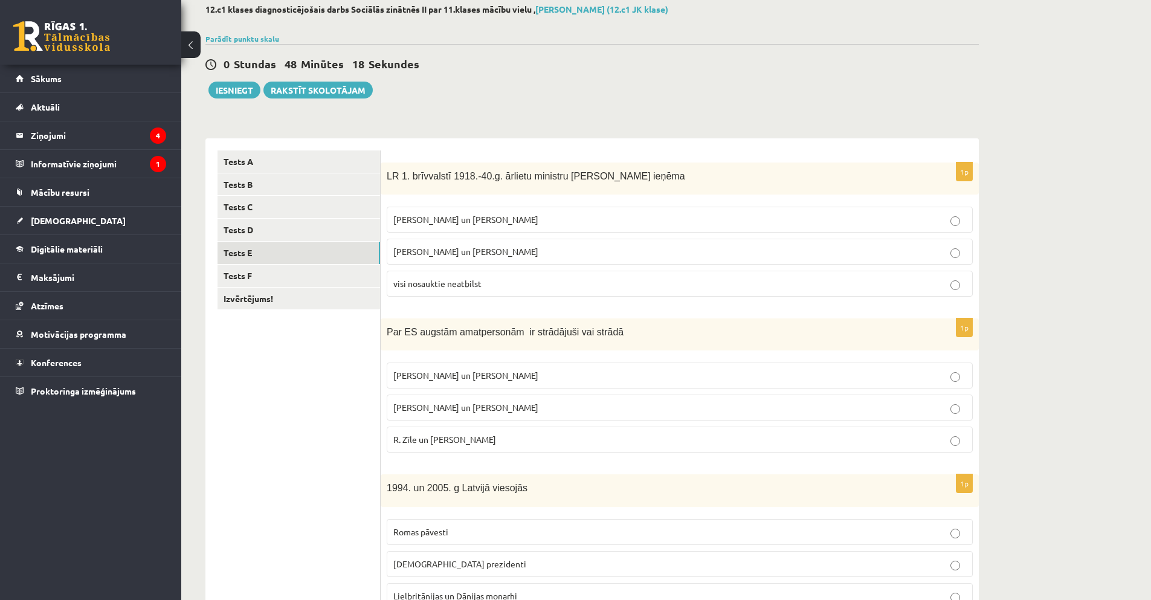
scroll to position [71, 0]
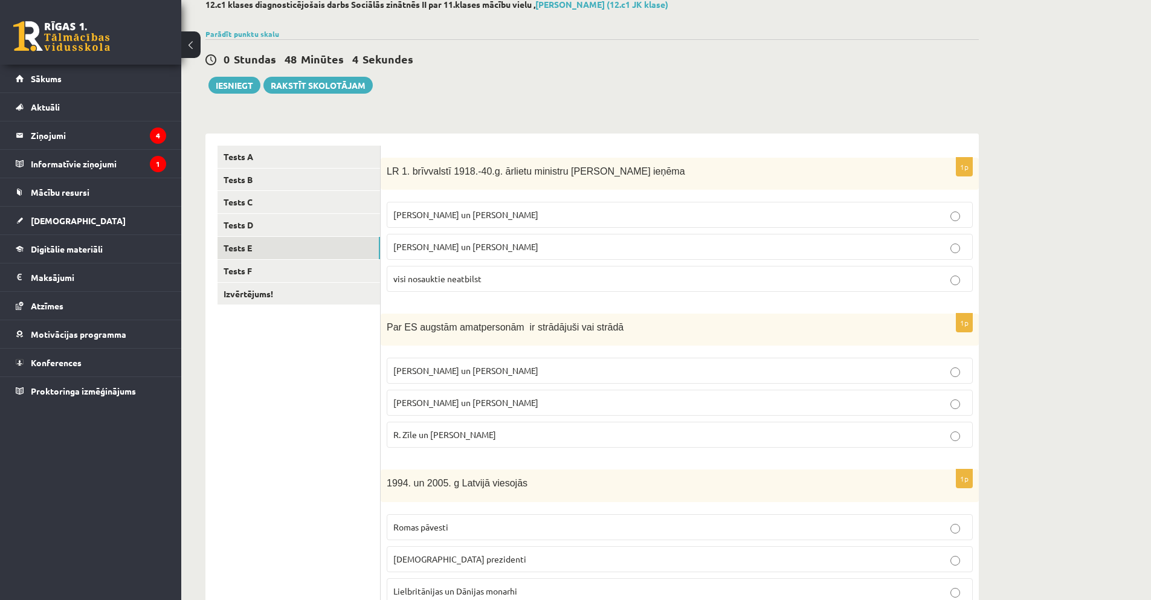
click at [442, 217] on span "Z. Meierovics un V. Munters" at bounding box center [465, 214] width 145 height 11
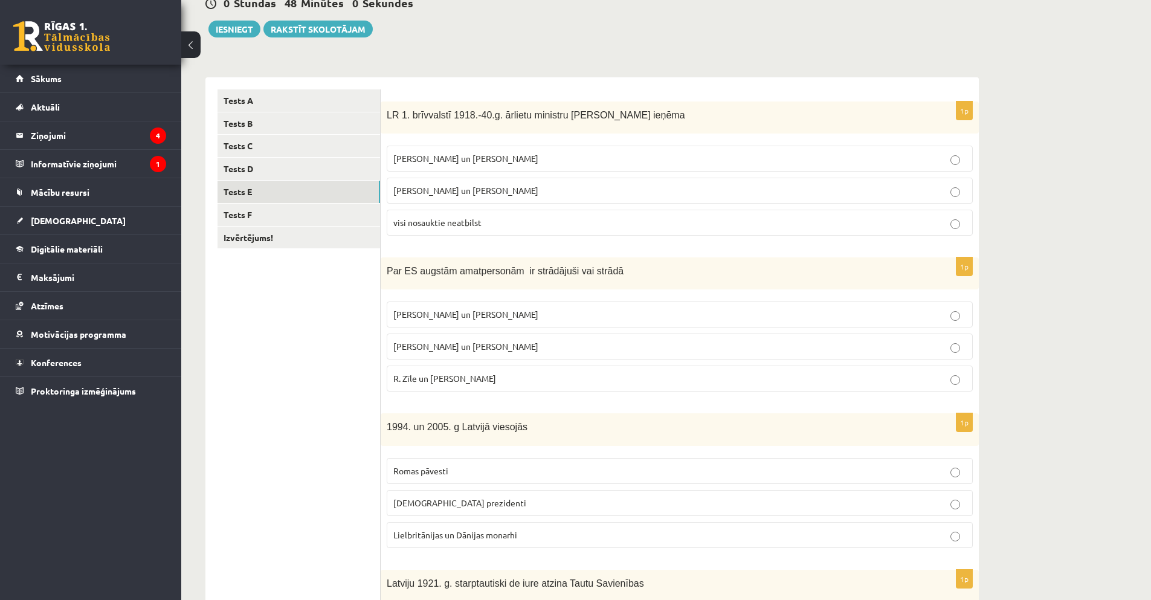
scroll to position [132, 0]
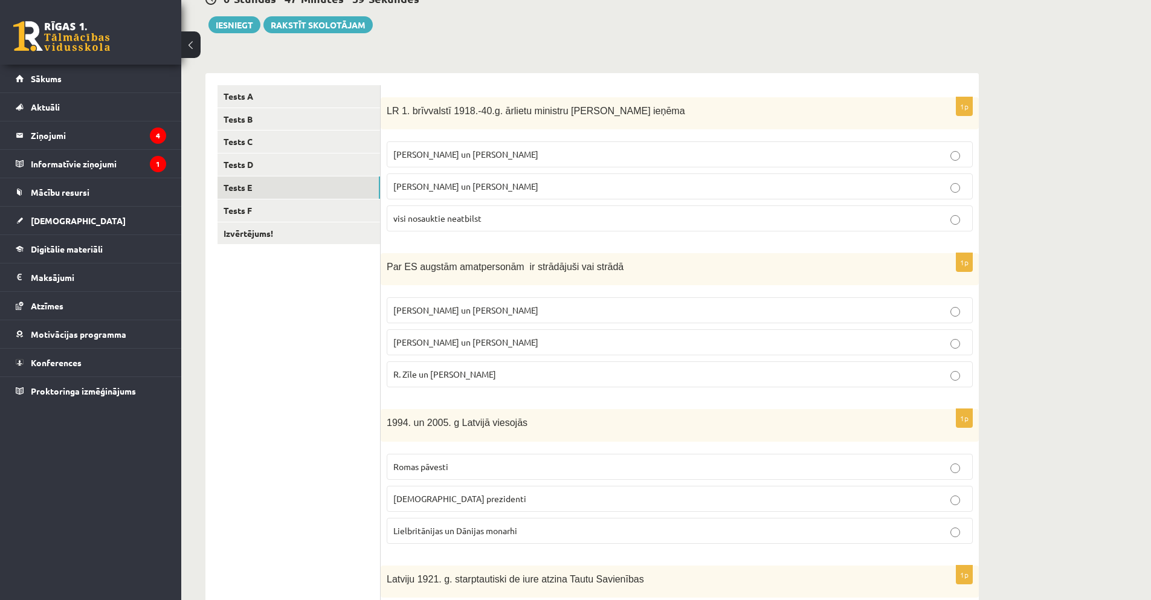
click at [427, 371] on span "R. Zīle un V.Dombrovskis" at bounding box center [444, 374] width 103 height 11
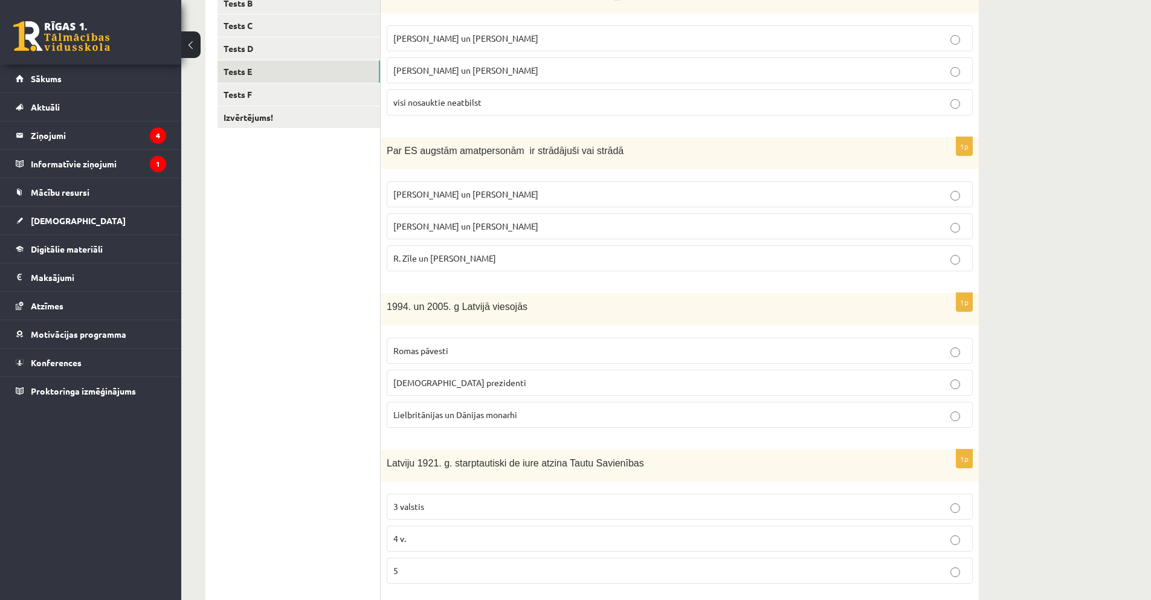
scroll to position [253, 0]
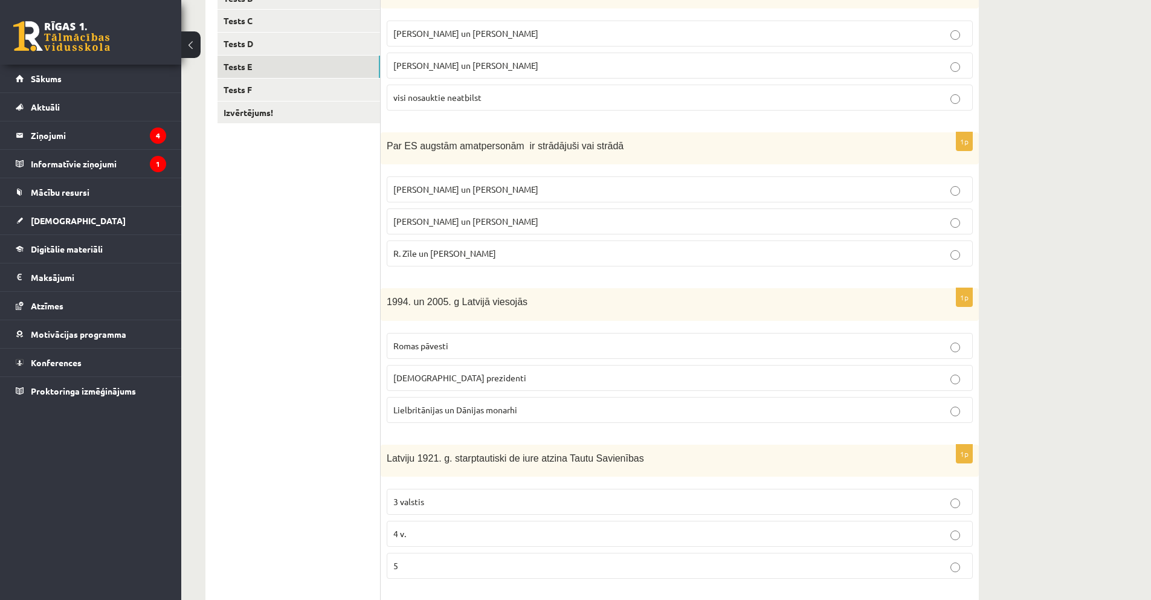
click at [427, 376] on span "ASV prezidenti" at bounding box center [459, 377] width 133 height 11
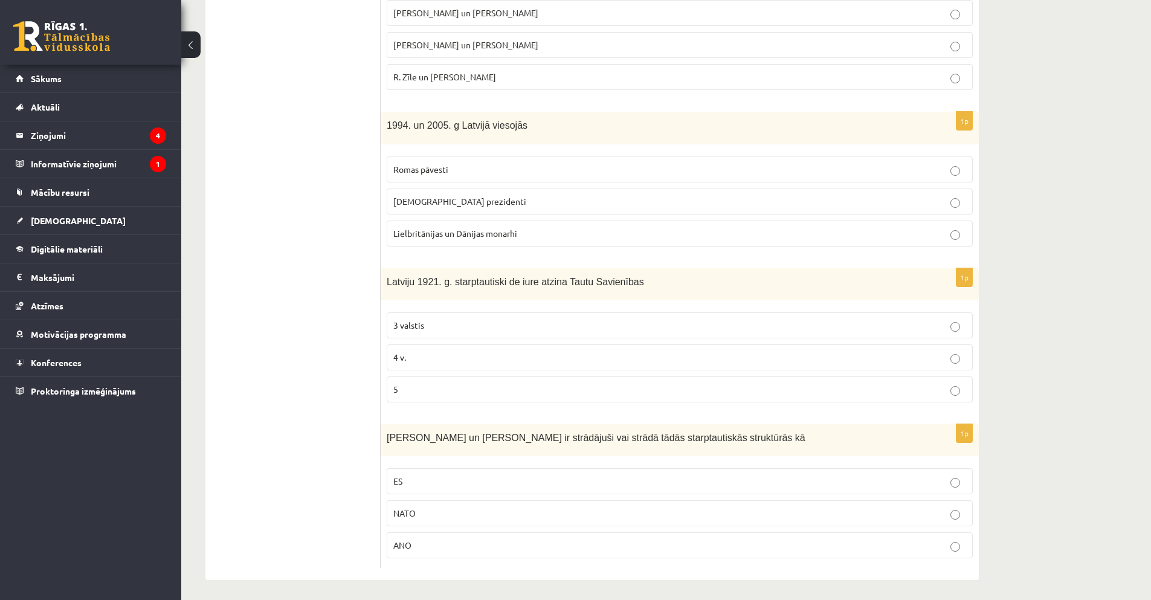
scroll to position [434, 0]
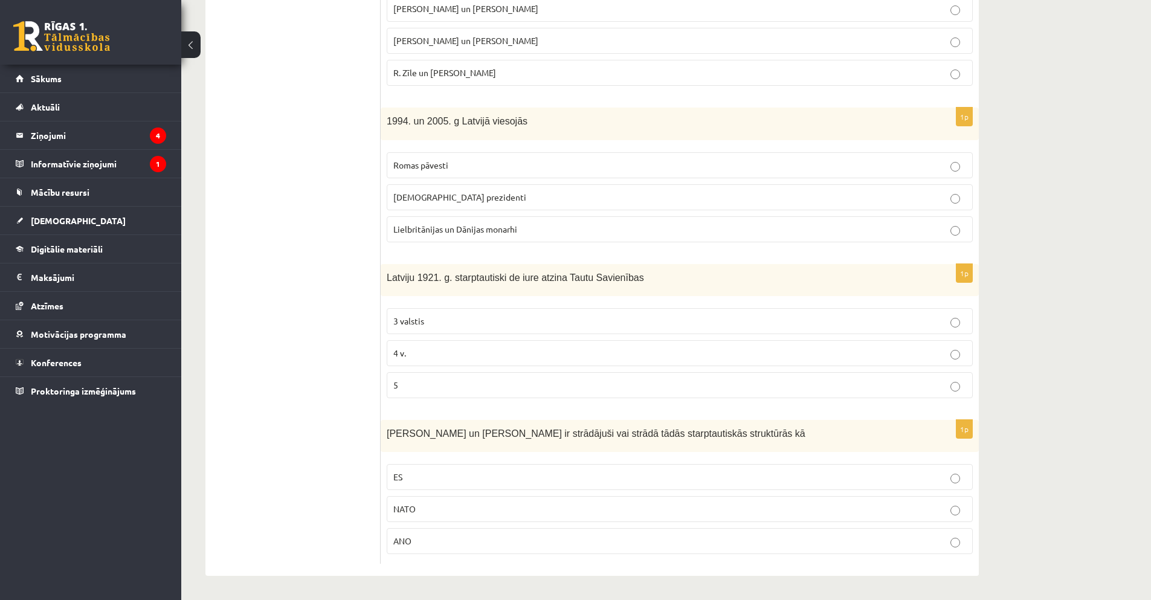
click at [430, 380] on p "5" at bounding box center [679, 385] width 573 height 13
click at [441, 469] on label "ES" at bounding box center [680, 477] width 586 height 26
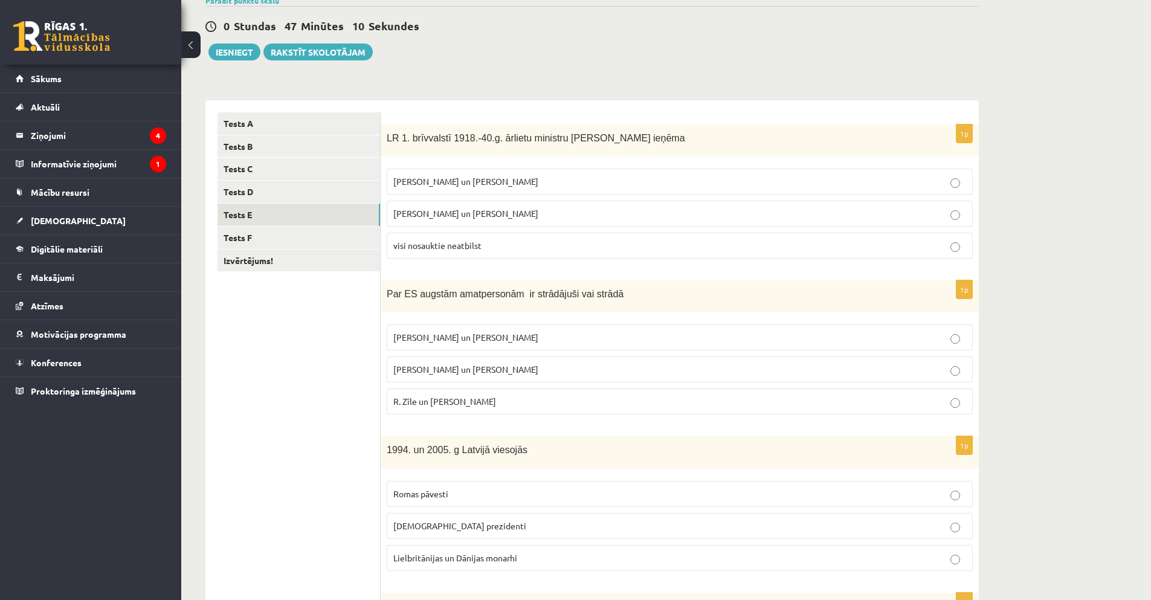
scroll to position [71, 0]
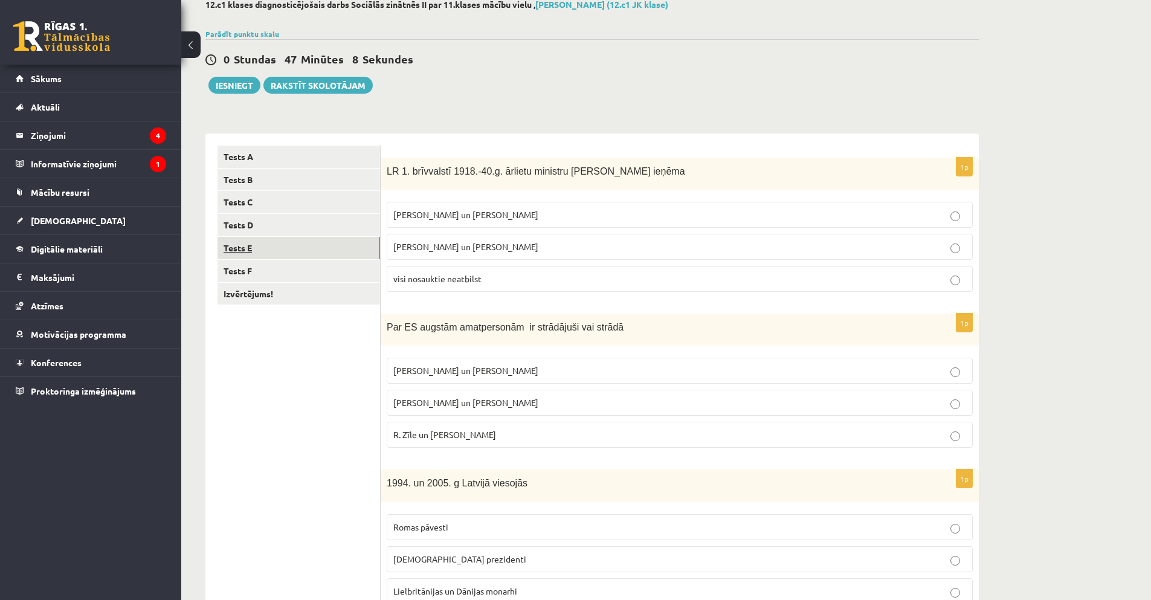
click at [246, 241] on link "Tests E" at bounding box center [298, 248] width 163 height 22
click at [250, 277] on link "Tests F" at bounding box center [298, 271] width 163 height 22
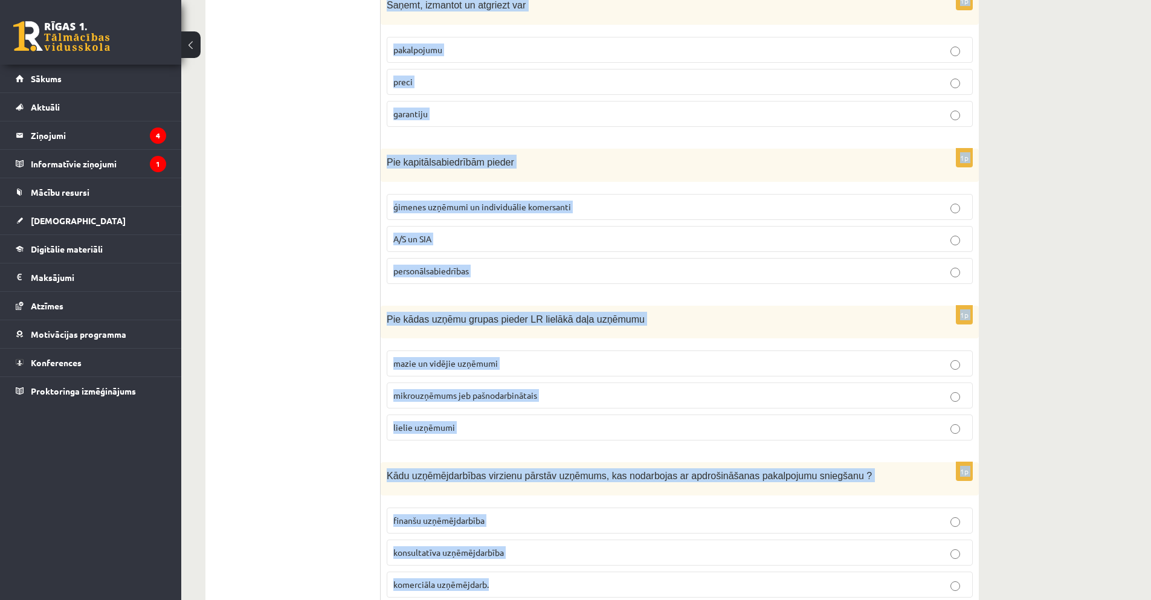
scroll to position [438, 0]
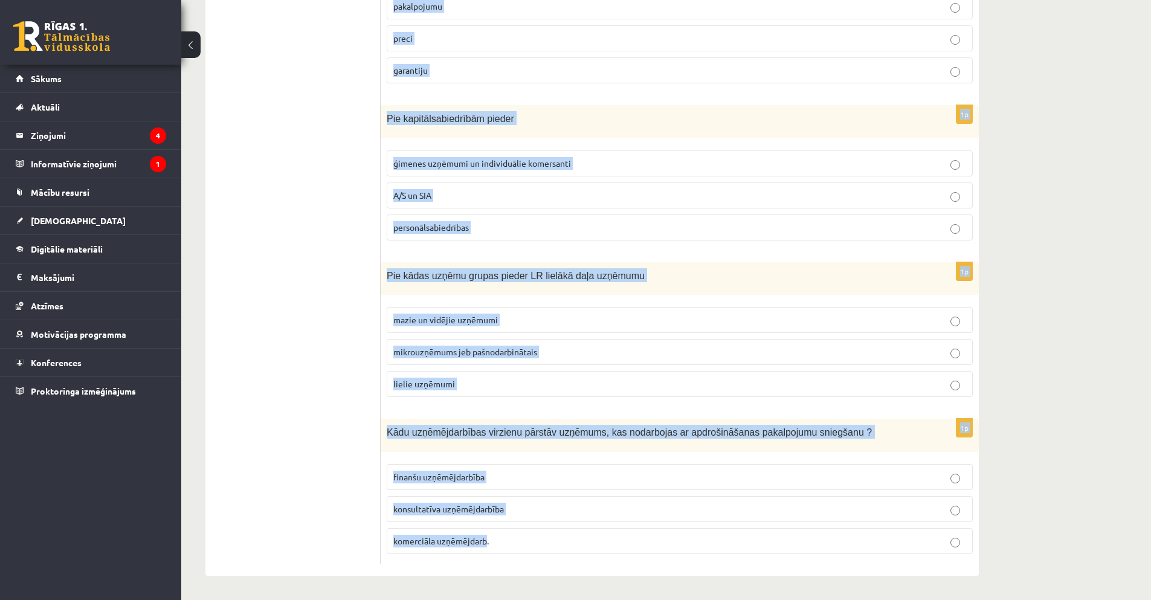
drag, startPoint x: 387, startPoint y: 171, endPoint x: 487, endPoint y: 541, distance: 383.5
click at [487, 541] on form "1p SIA dibinātājs atbild un riskē ar savu peļņas daļu visu savu īpašumu uzņēmum…" at bounding box center [680, 171] width 574 height 784
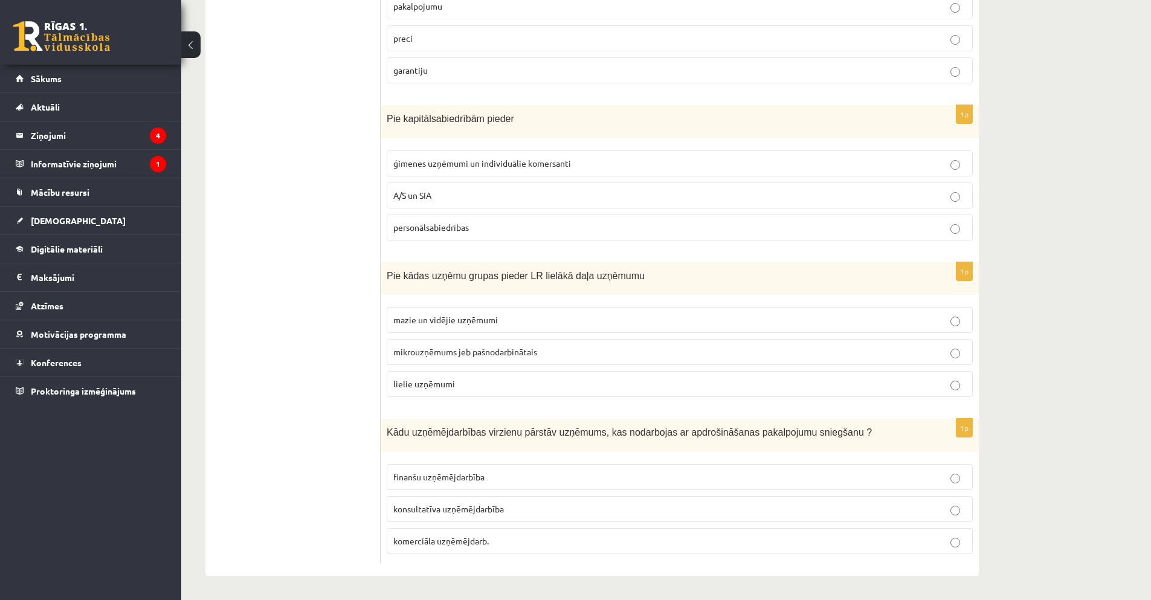
click at [489, 544] on span "komerciāla uzņēmējdarb." at bounding box center [440, 540] width 95 height 11
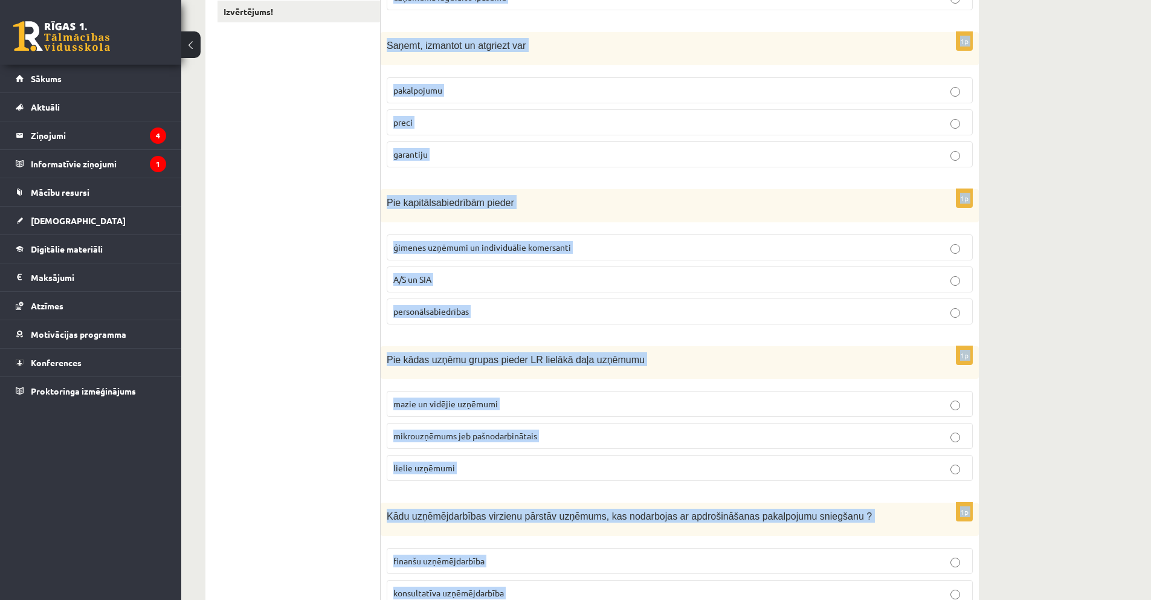
scroll to position [0, 0]
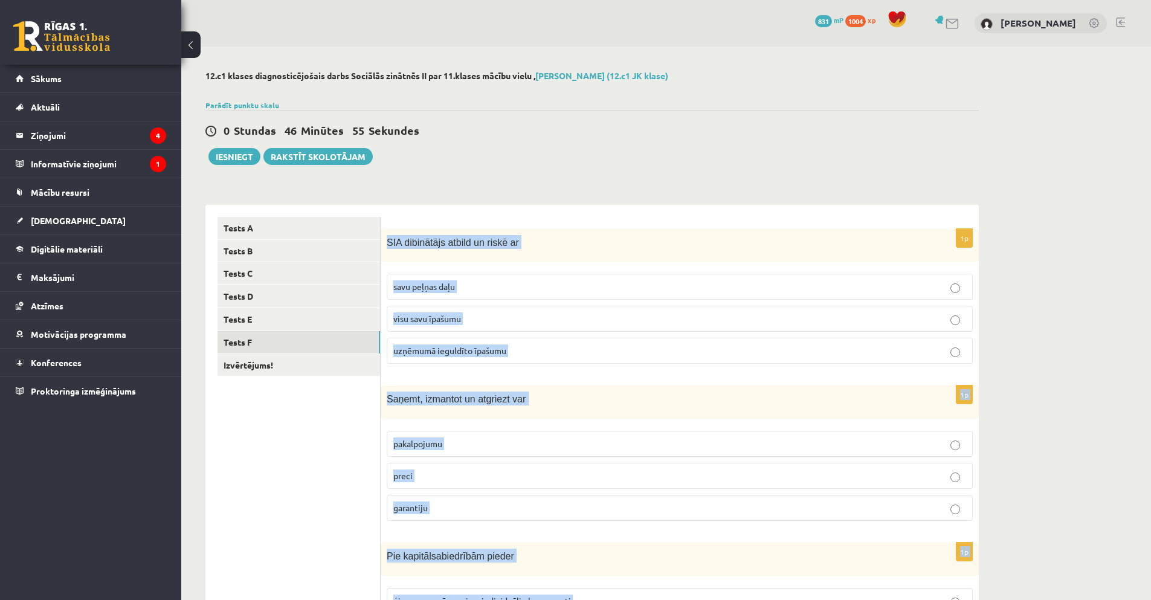
drag, startPoint x: 490, startPoint y: 544, endPoint x: 393, endPoint y: 243, distance: 315.6
click at [393, 243] on form "1p SIA dibinātājs atbild un riskē ar savu peļņas daļu visu savu īpašumu uzņēmum…" at bounding box center [680, 609] width 574 height 784
copy form "SIA dibinātājs atbild un riskē ar savu peļņas daļu visu savu īpašumu uzņēmumā i…"
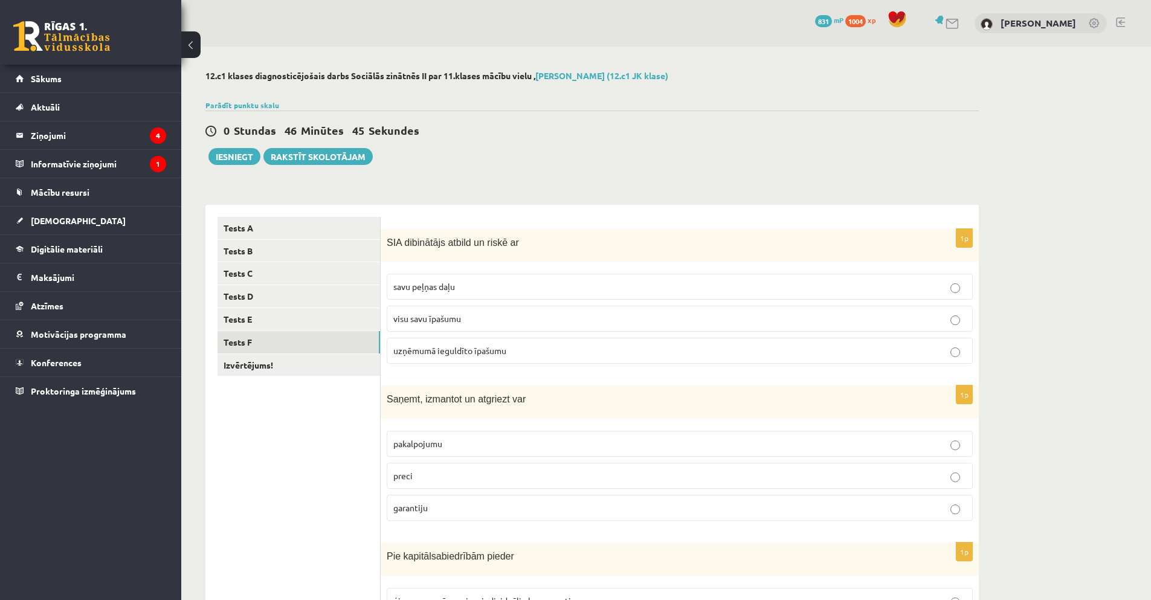
click at [474, 158] on div "0 Stundas 46 Minūtes 45 Sekundes Ieskaite saglabāta! Iesniegt Rakstīt skolotājam" at bounding box center [591, 138] width 773 height 54
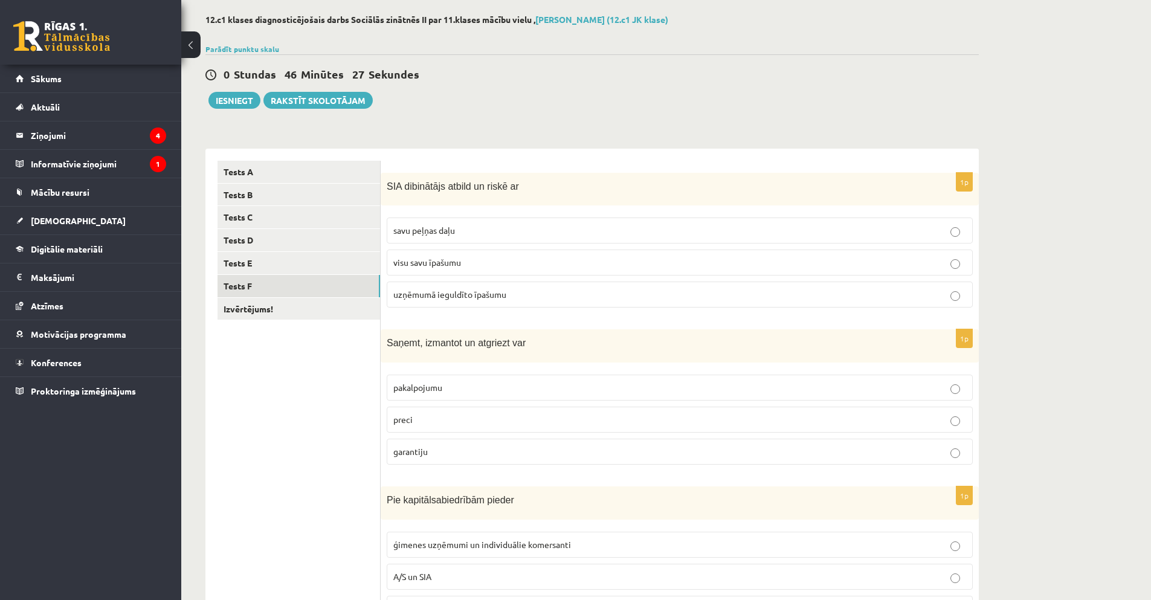
scroll to position [60, 0]
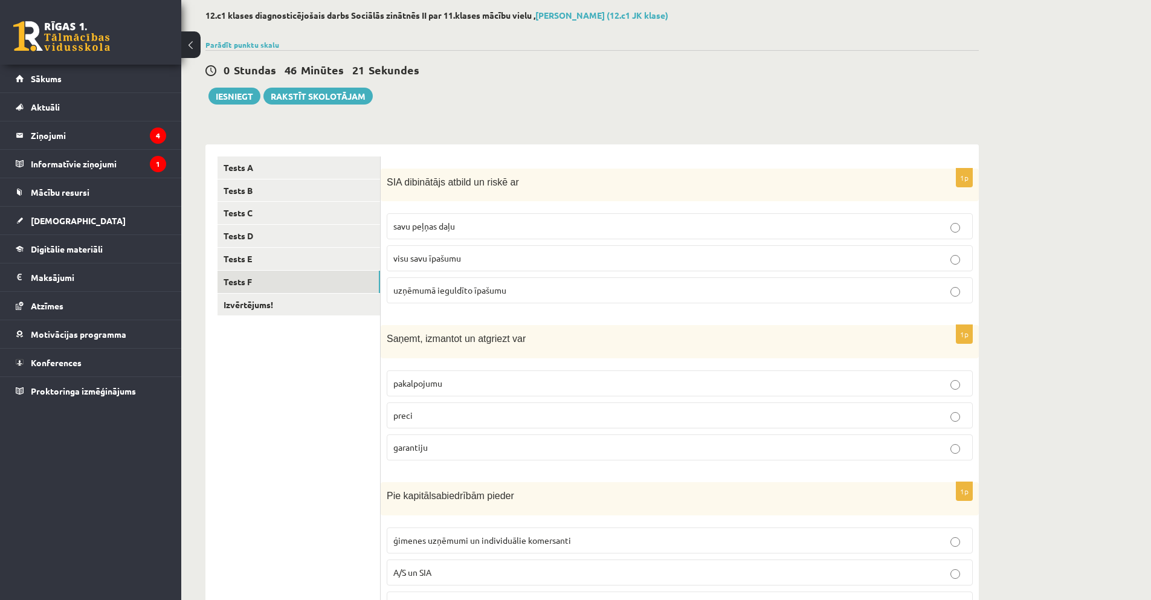
click at [444, 288] on span "uzņēmumā ieguldīto īpašumu" at bounding box center [449, 290] width 113 height 11
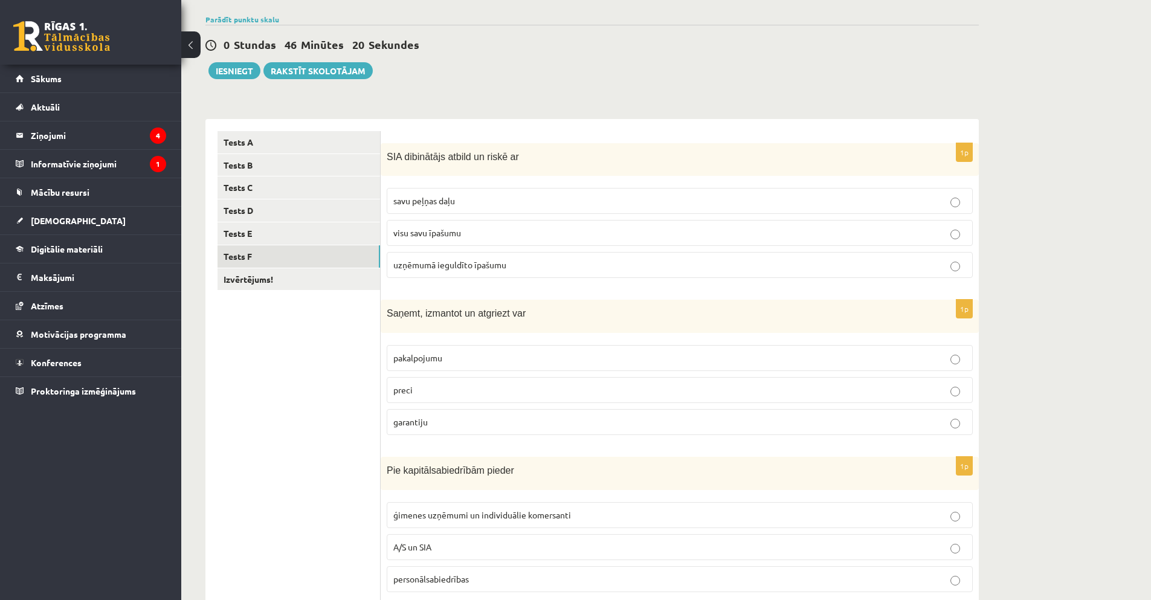
scroll to position [181, 0]
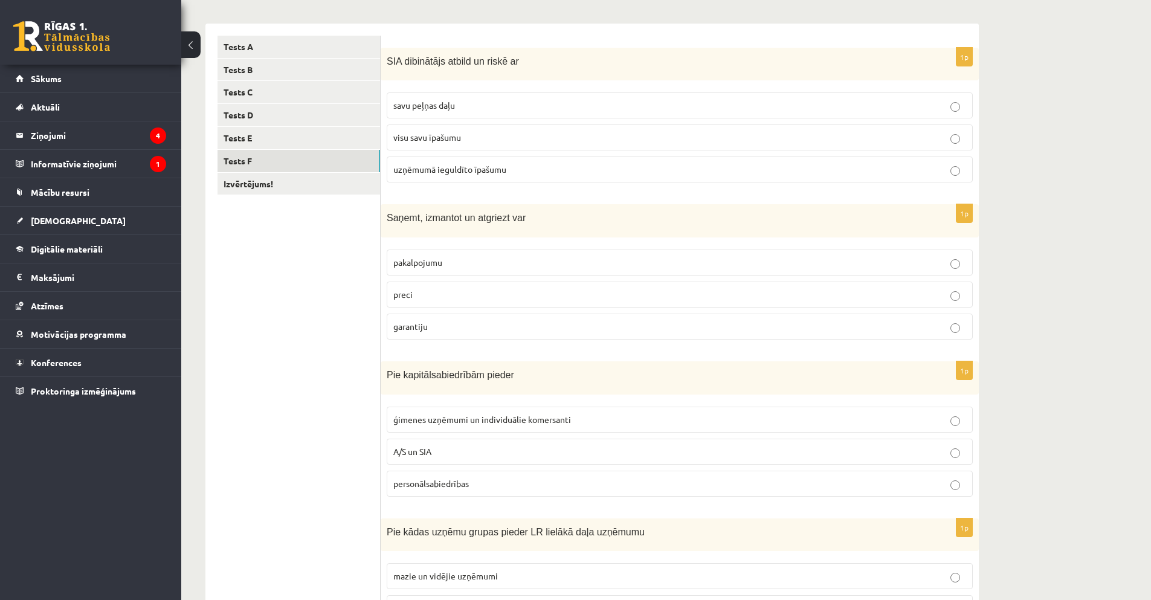
click at [466, 295] on p "preci" at bounding box center [679, 294] width 573 height 13
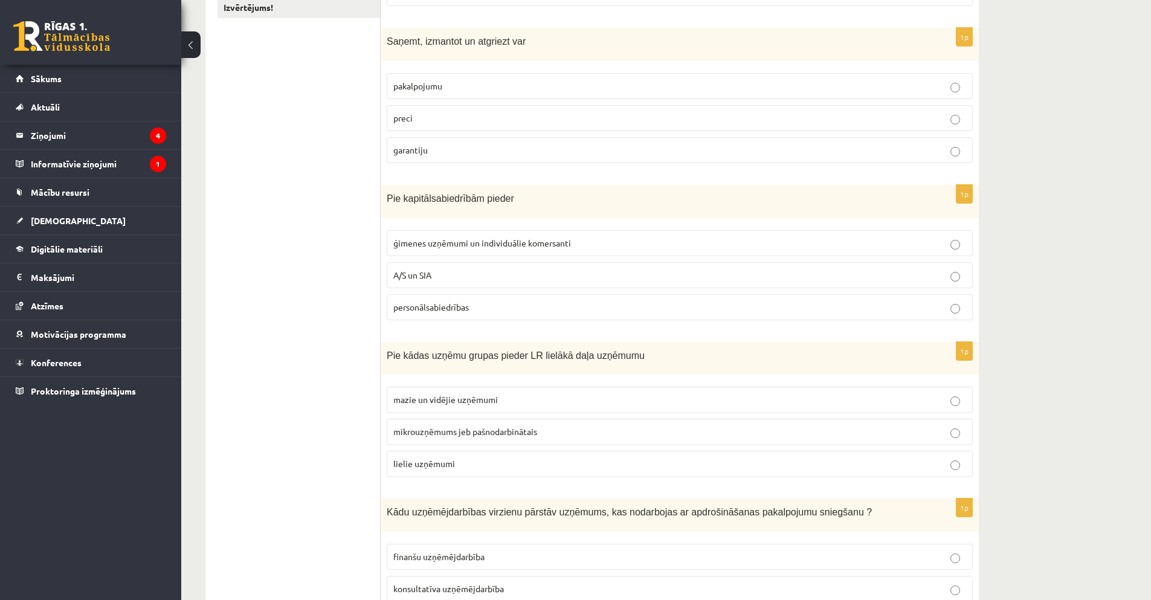
scroll to position [362, 0]
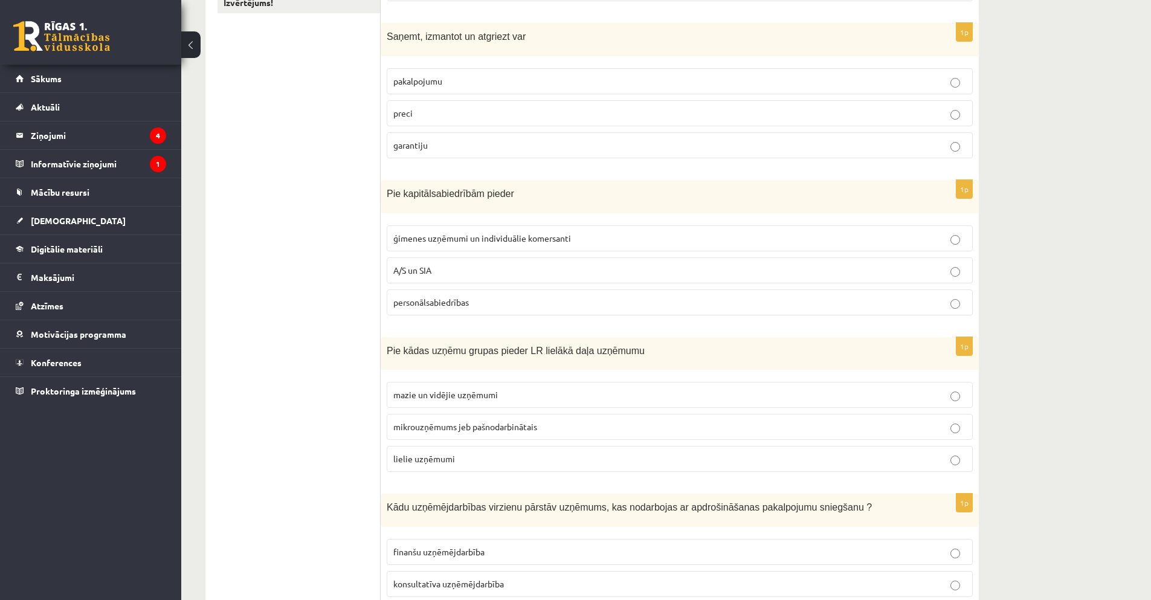
click at [452, 272] on p "A/S un SIA" at bounding box center [679, 270] width 573 height 13
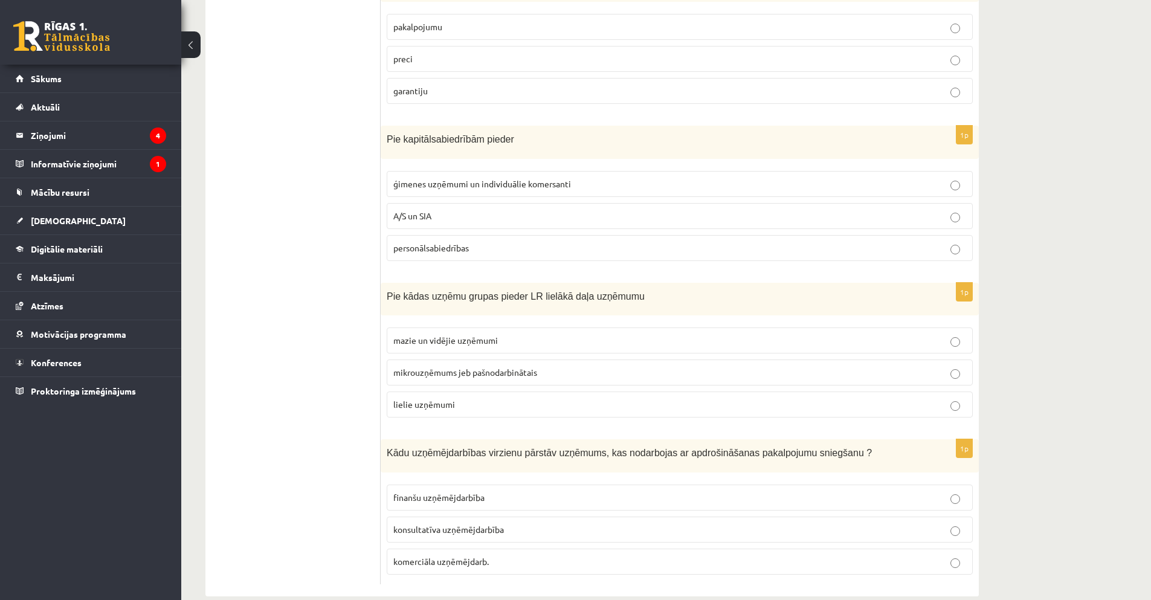
scroll to position [423, 0]
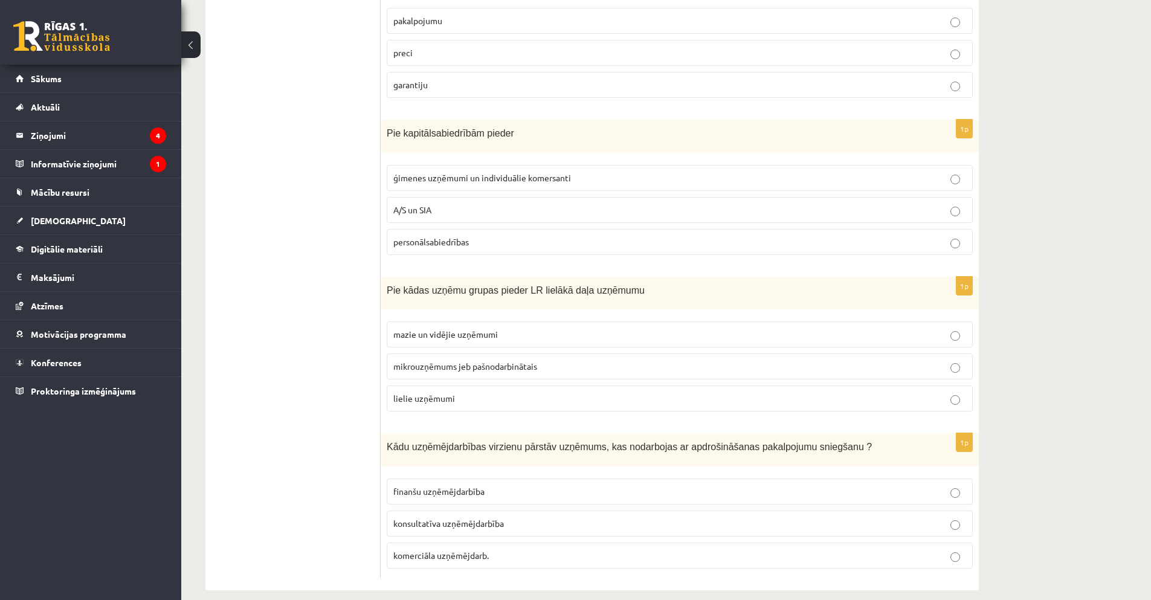
click at [462, 331] on span "mazie un vidējie uzņēmumi" at bounding box center [445, 334] width 105 height 11
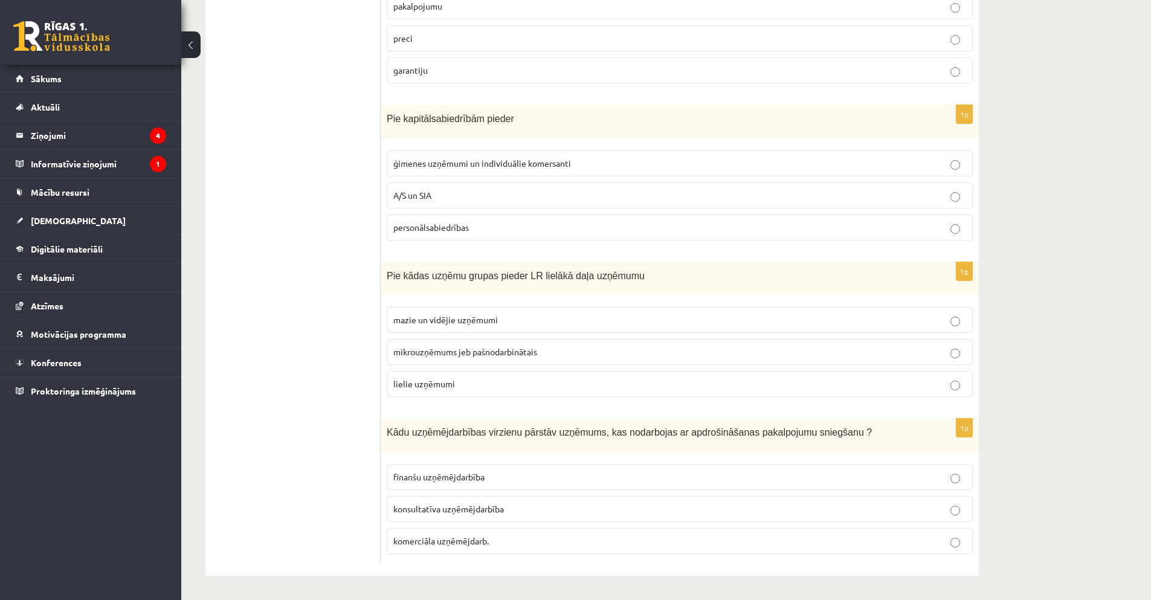
scroll to position [438, 0]
click at [461, 477] on span "finanšu uzņēmējdarbība" at bounding box center [438, 476] width 91 height 11
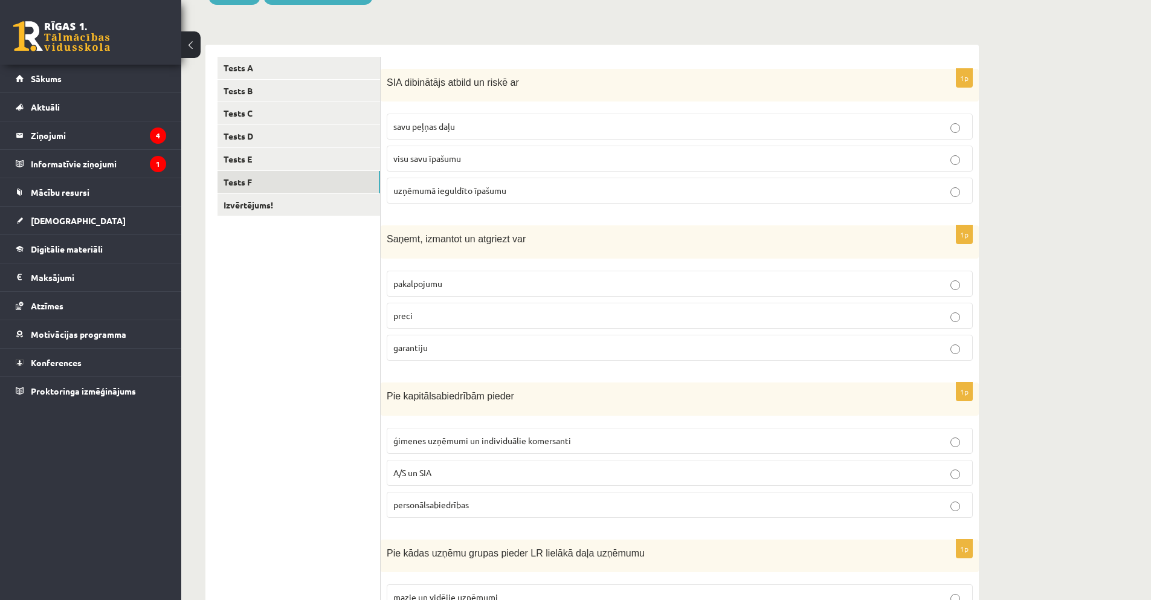
scroll to position [76, 0]
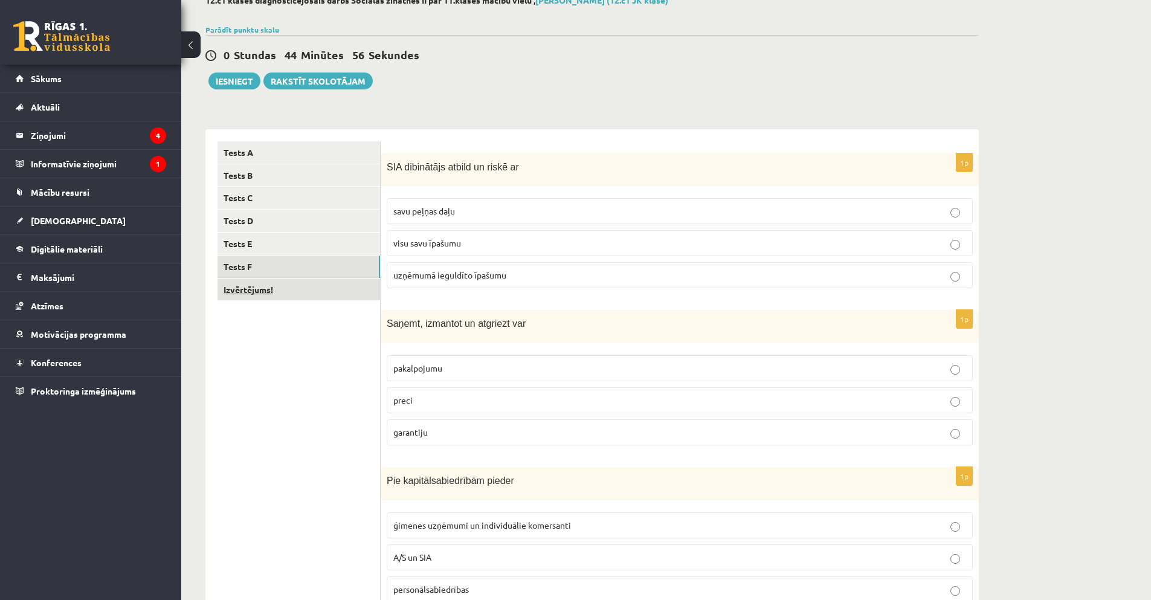
click at [256, 289] on link "Izvērtējums!" at bounding box center [298, 289] width 163 height 22
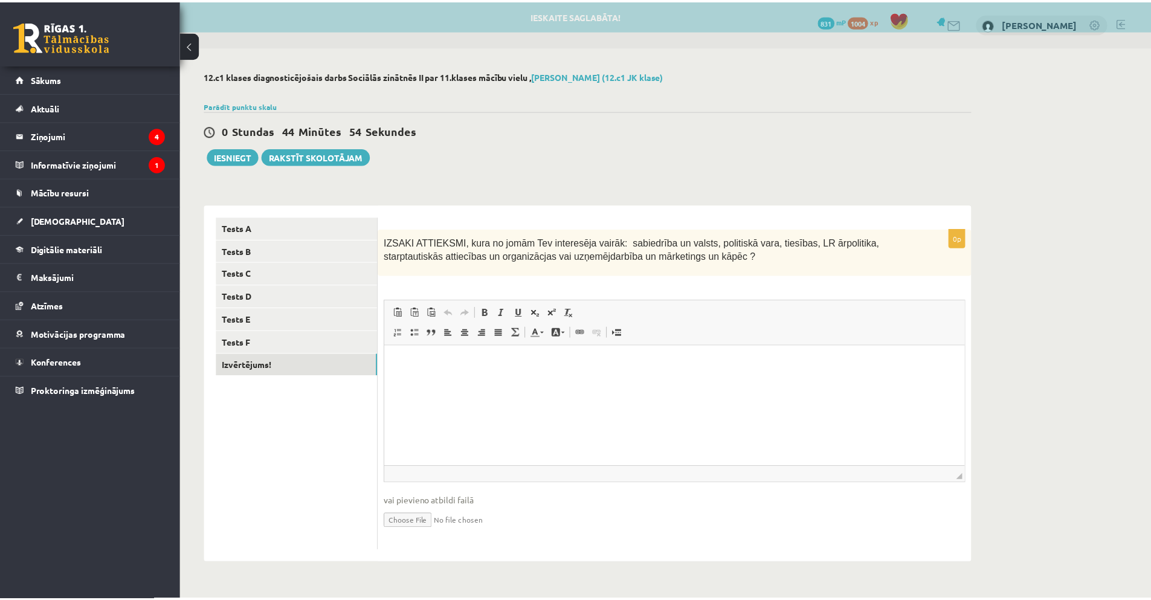
scroll to position [0, 0]
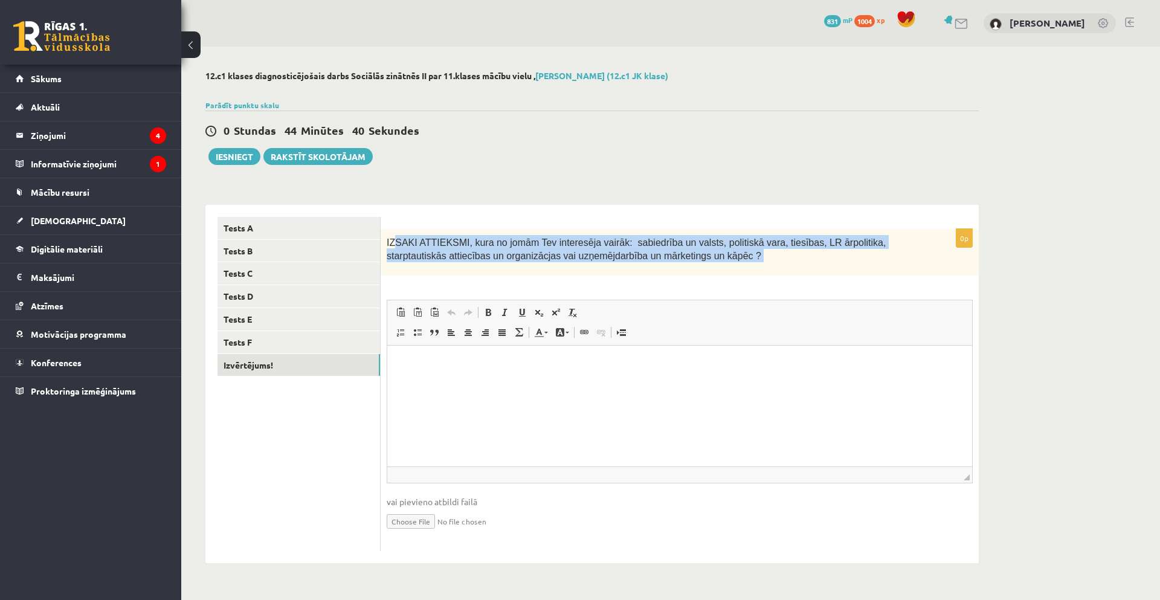
drag, startPoint x: 402, startPoint y: 240, endPoint x: 646, endPoint y: 285, distance: 247.6
click at [646, 285] on div "0p IZSAKI ATTIEKSMI, kura no jomām Tev interesēja vairāk: sabiedrība un valsts,…" at bounding box center [680, 390] width 598 height 322
drag, startPoint x: 392, startPoint y: 241, endPoint x: 666, endPoint y: 278, distance: 276.7
click at [665, 278] on div "0p IZSAKI ATTIEKSMI, kura no jomām Tev interesēja vairāk: sabiedrība un valsts,…" at bounding box center [680, 390] width 598 height 322
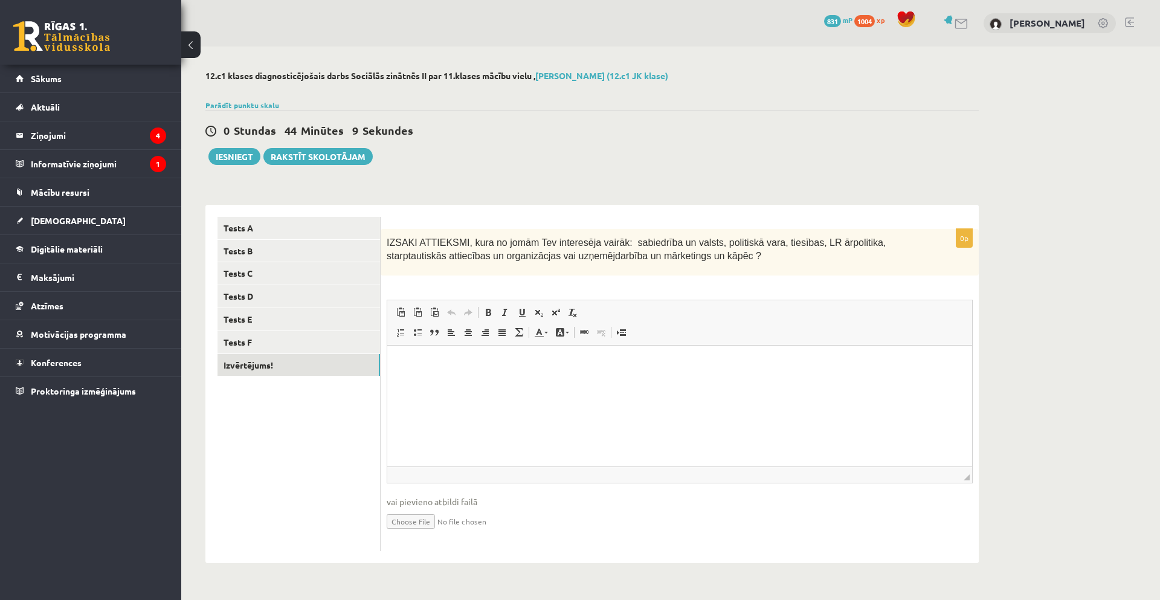
click at [456, 148] on div "0 Stundas 44 Minūtes 9 Sekundes Ieskaite saglabāta! Iesniegt Rakstīt skolotājam" at bounding box center [591, 138] width 773 height 54
click at [472, 382] on html at bounding box center [679, 363] width 585 height 37
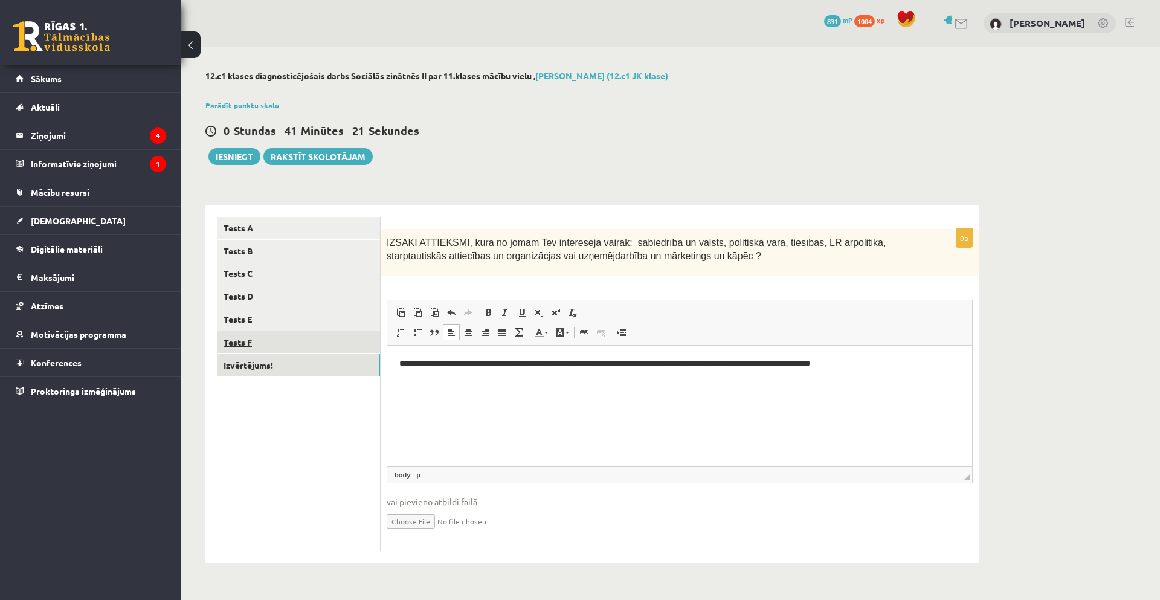
click at [235, 340] on link "Tests F" at bounding box center [298, 342] width 163 height 22
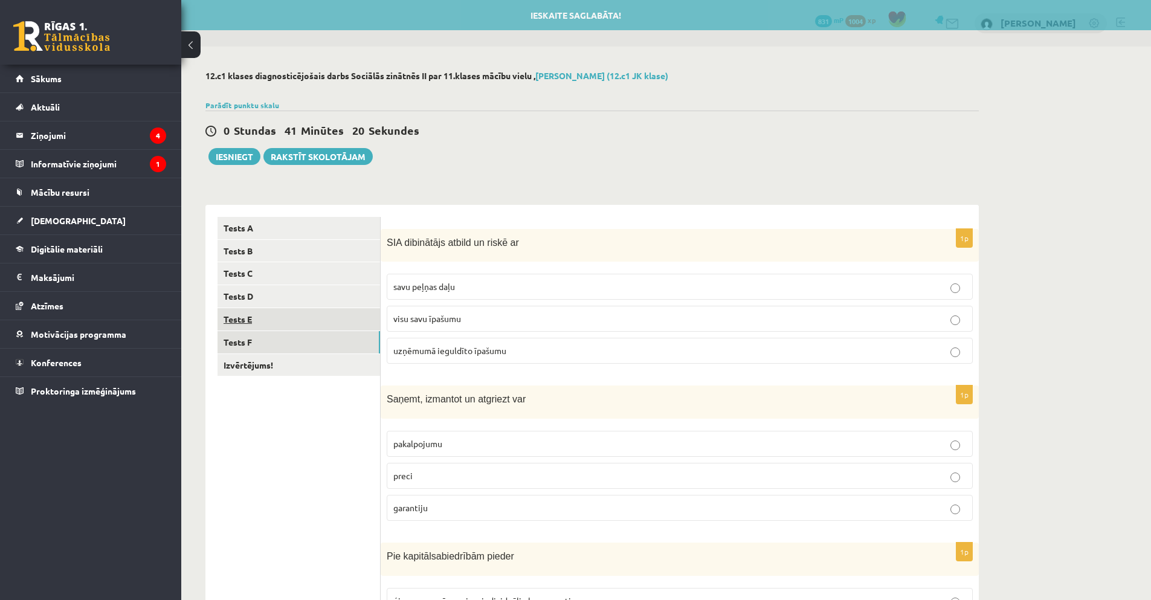
click at [239, 318] on link "Tests E" at bounding box center [298, 319] width 163 height 22
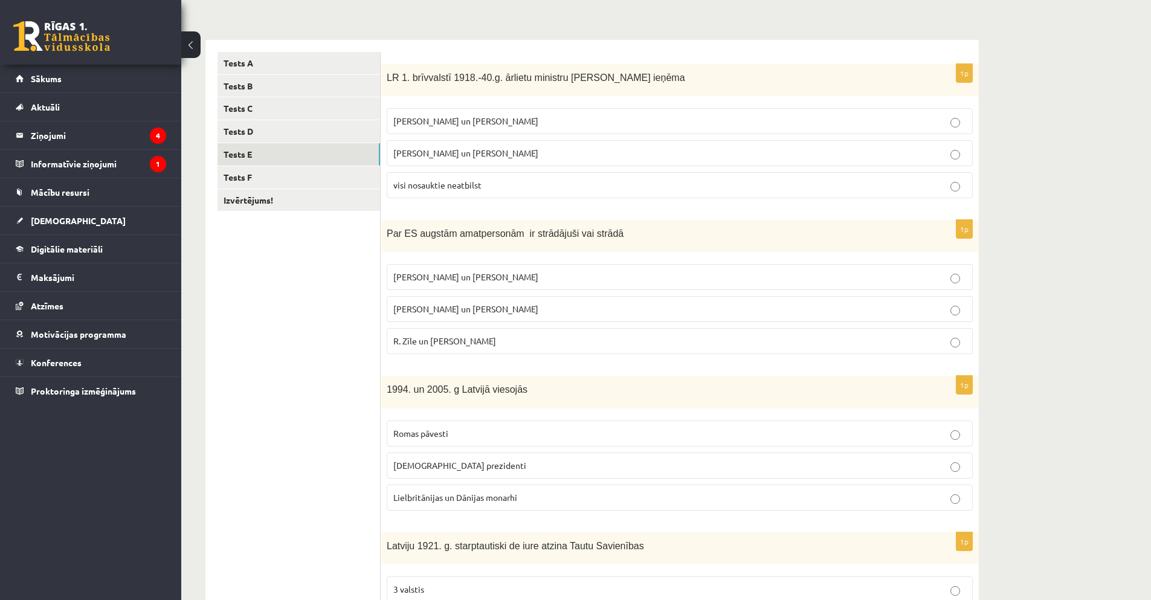
scroll to position [121, 0]
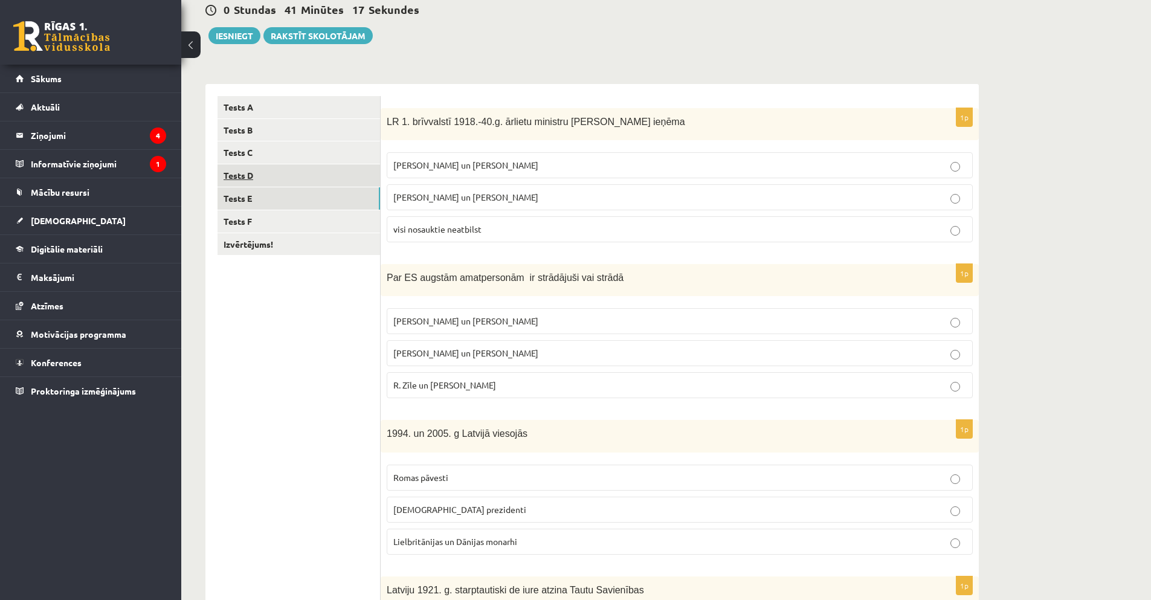
click at [257, 178] on link "Tests D" at bounding box center [298, 175] width 163 height 22
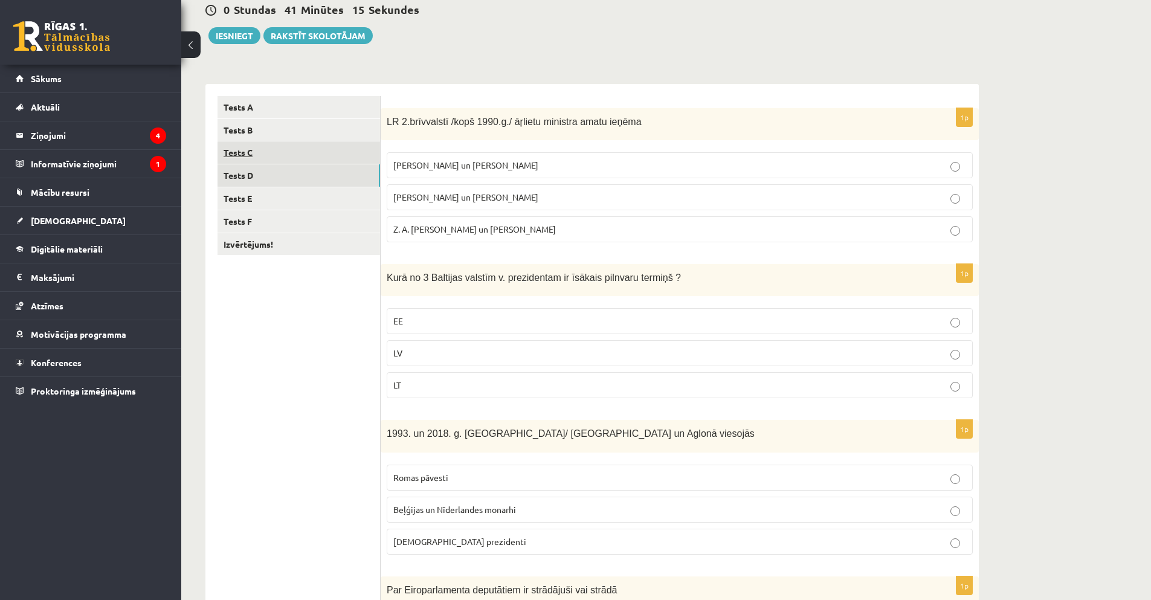
click at [243, 158] on link "Tests C" at bounding box center [298, 152] width 163 height 22
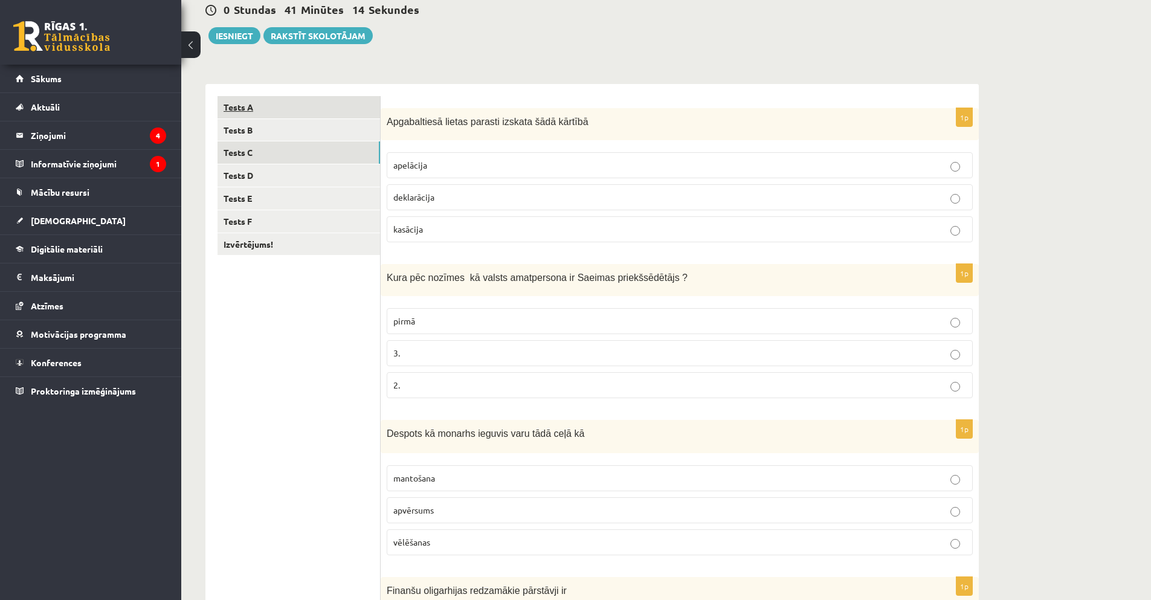
click at [253, 108] on link "Tests A" at bounding box center [298, 107] width 163 height 22
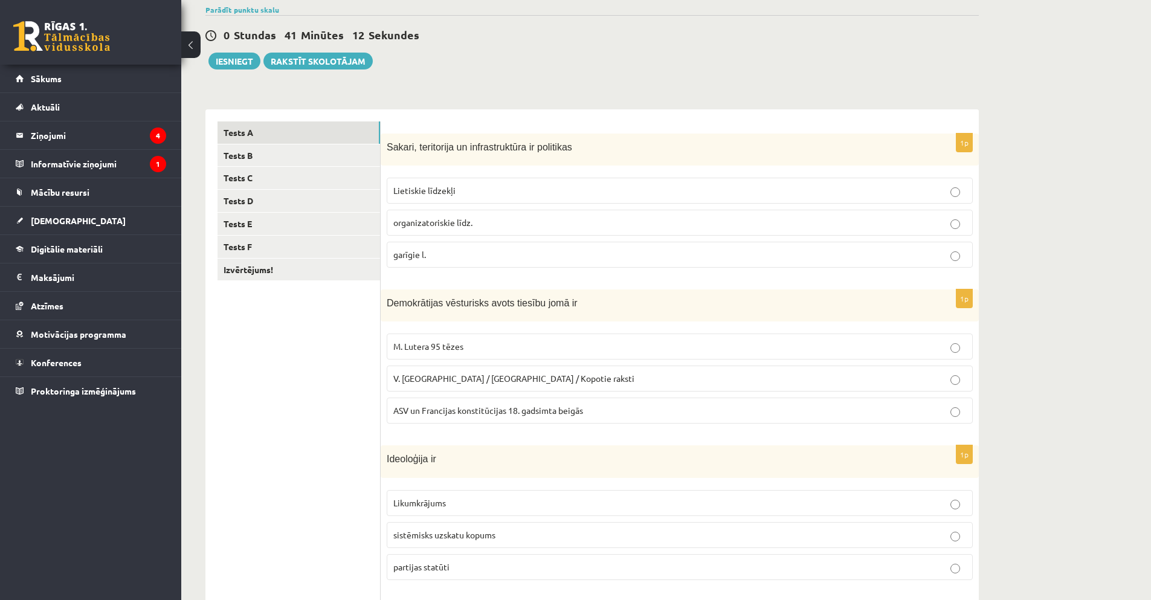
scroll to position [72, 0]
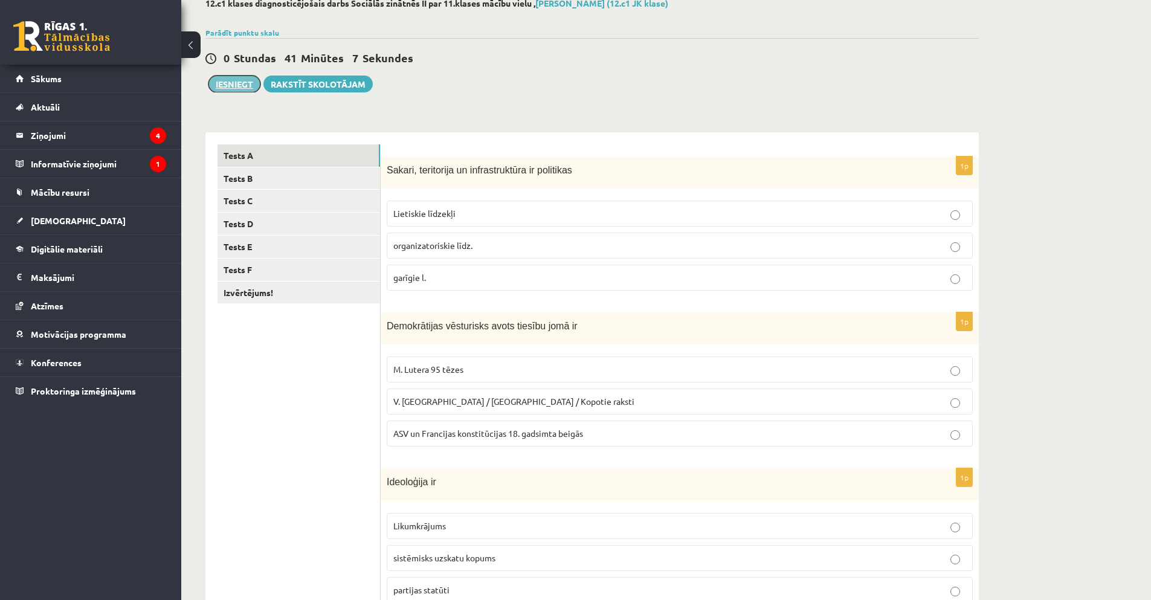
click at [240, 85] on button "Iesniegt" at bounding box center [234, 84] width 52 height 17
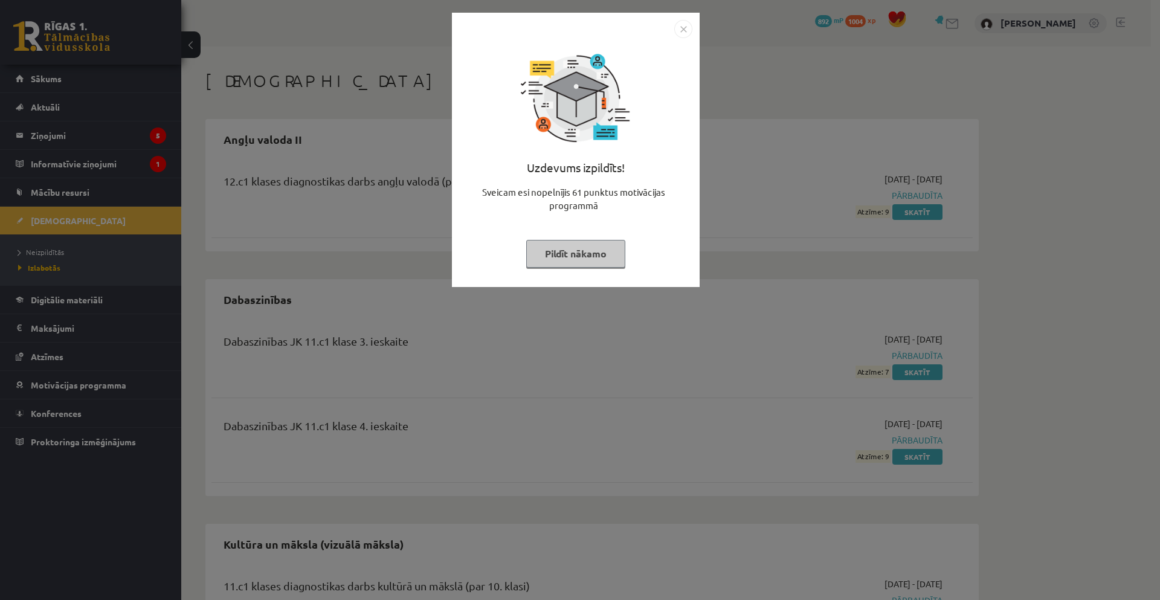
click at [682, 31] on img "Close" at bounding box center [683, 29] width 18 height 18
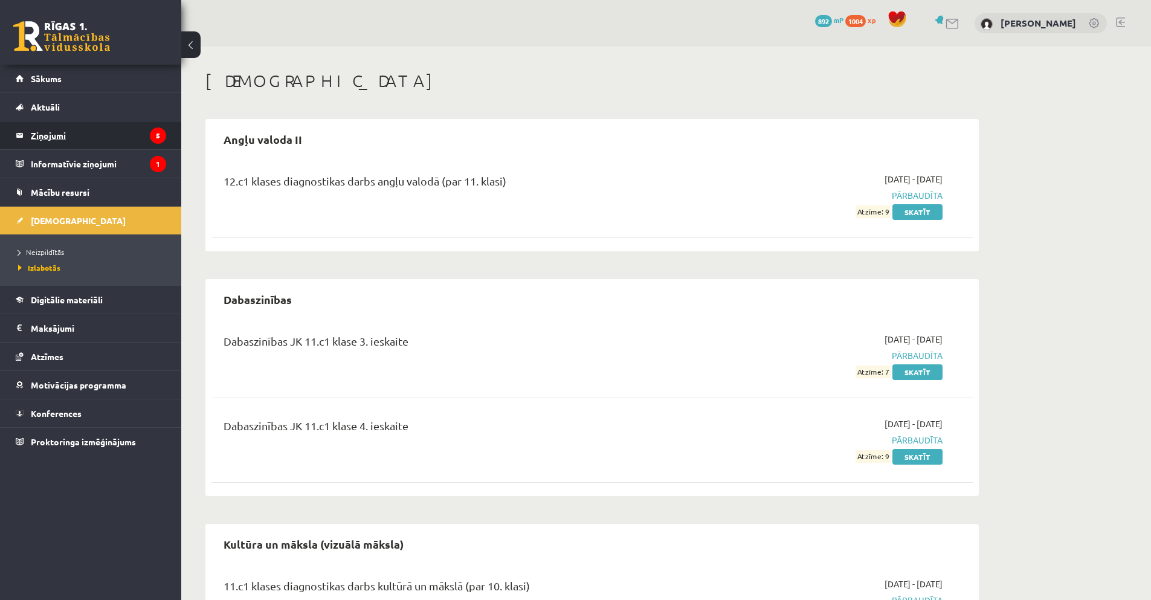
click at [130, 134] on legend "Ziņojumi 5" at bounding box center [98, 135] width 135 height 28
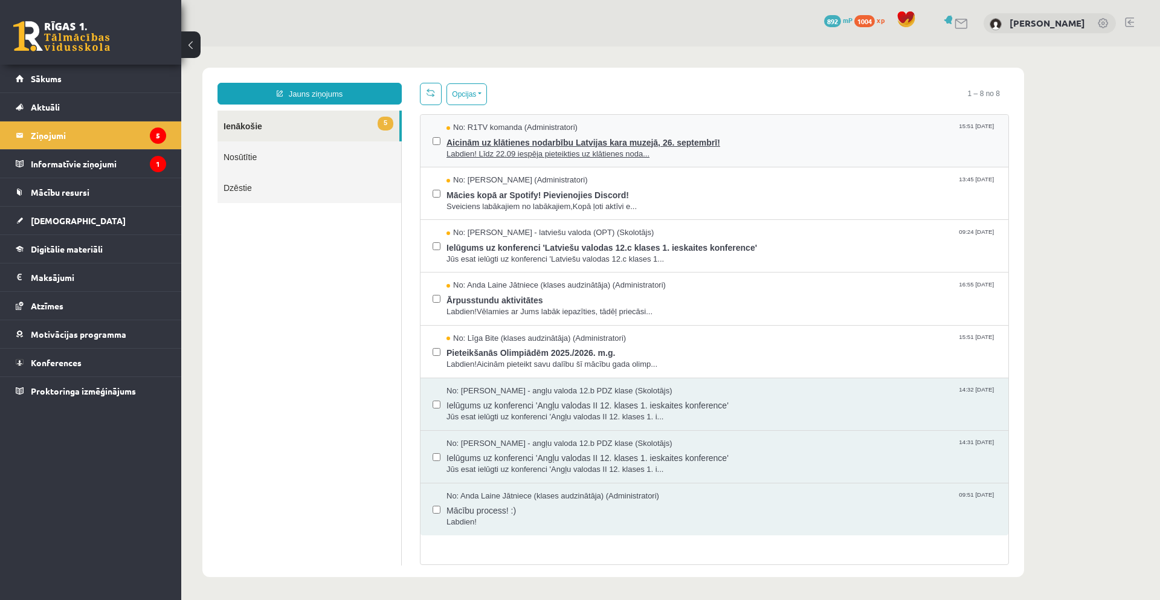
click at [537, 137] on span "Aicinām uz klātienes nodarbību Latvijas kara muzejā, 26. septembrī!" at bounding box center [721, 141] width 550 height 15
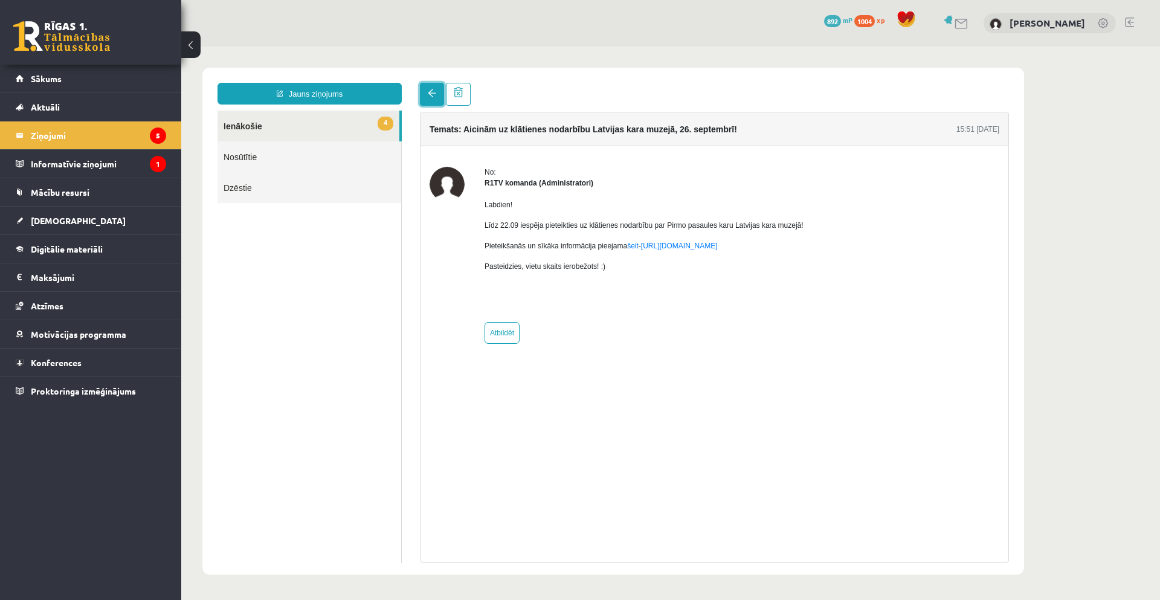
click at [424, 97] on link at bounding box center [432, 94] width 24 height 23
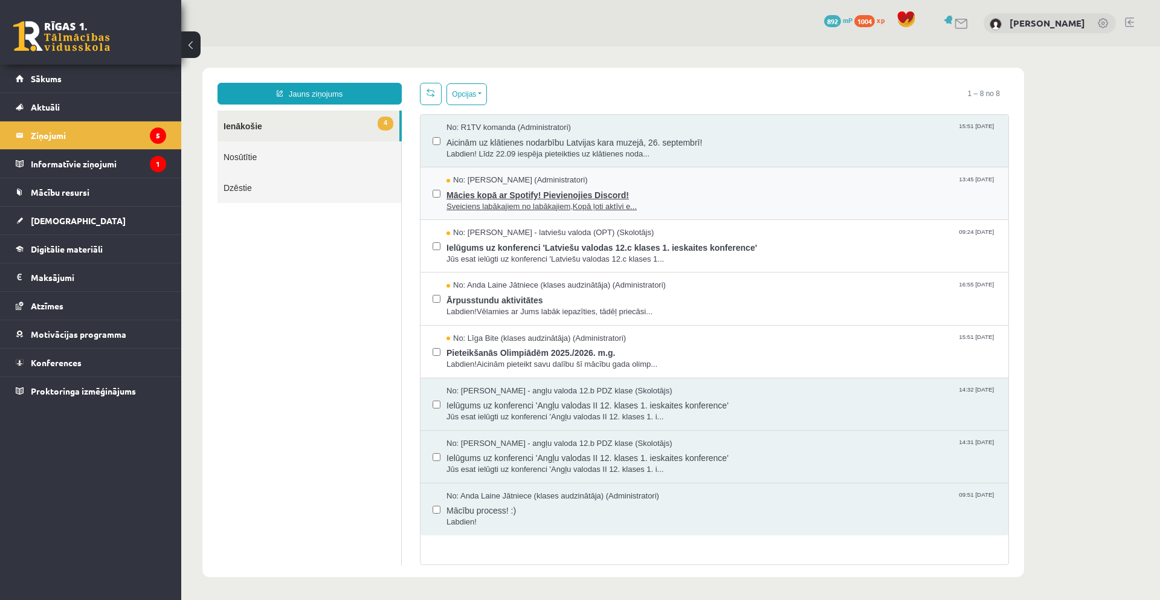
click at [523, 195] on span "Mācies kopā ar Spotify! Pievienojies Discord!" at bounding box center [721, 193] width 550 height 15
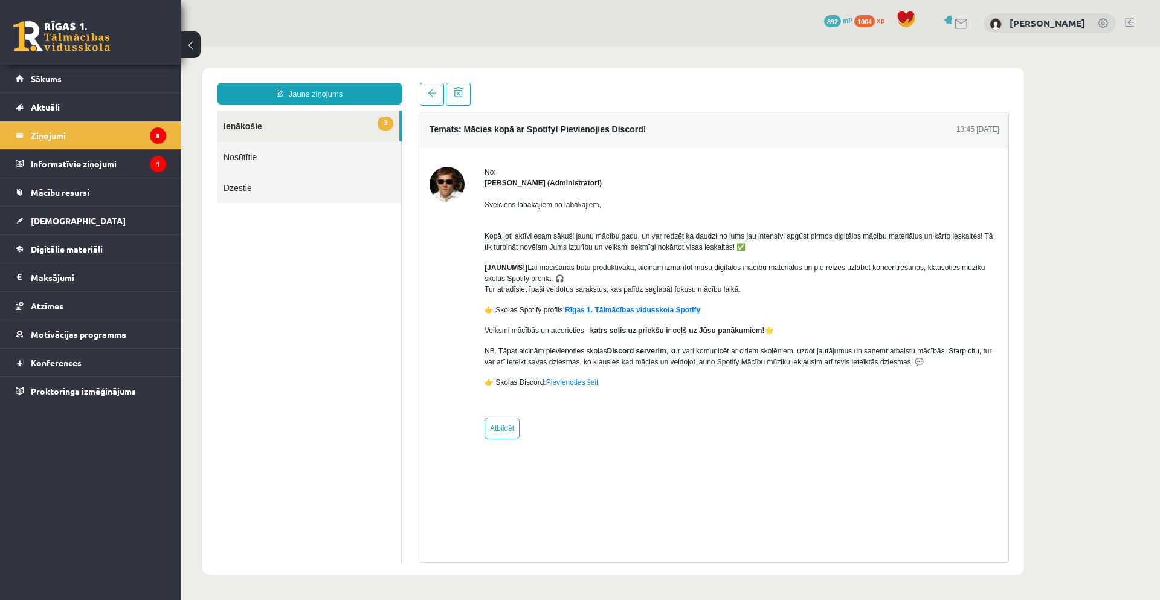
click at [290, 121] on link "3 Ienākošie" at bounding box center [308, 126] width 182 height 31
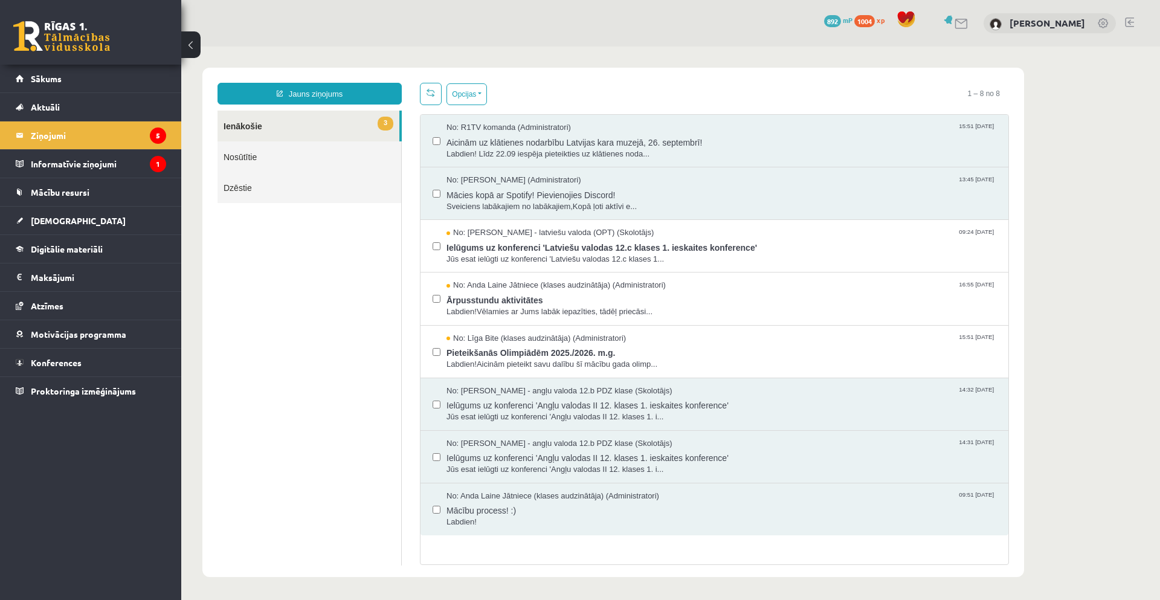
click at [169, 129] on li "Ziņojumi 5" at bounding box center [90, 135] width 181 height 28
click at [497, 242] on span "Ielūgums uz konferenci 'Latviešu valodas 12.c klases 1. ieskaites konference'" at bounding box center [721, 246] width 550 height 15
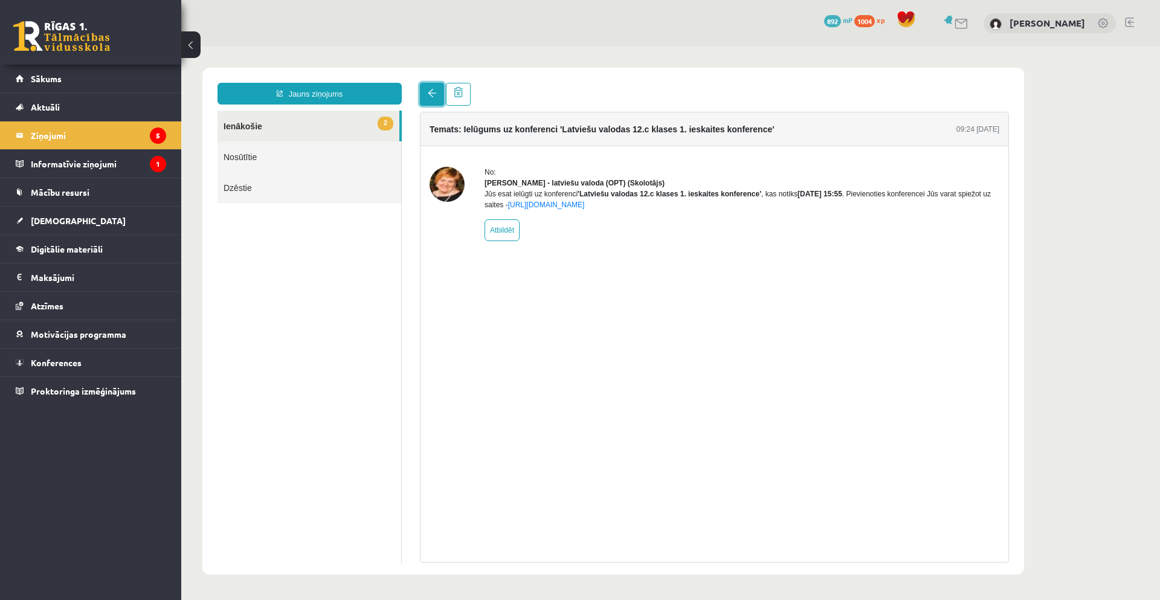
click at [433, 89] on link at bounding box center [432, 94] width 24 height 23
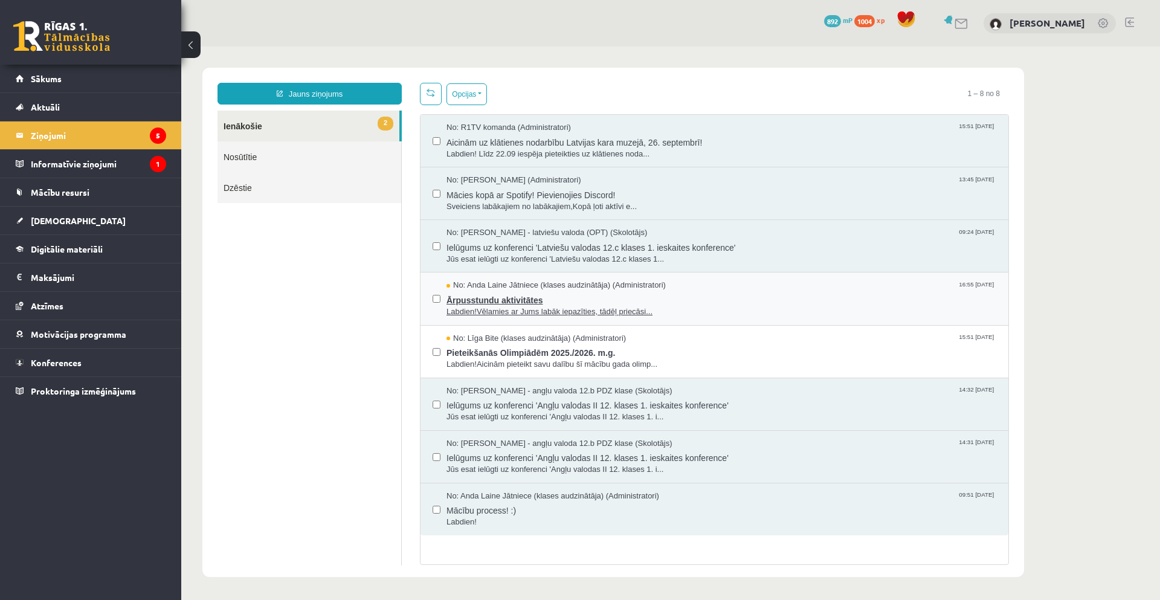
click at [484, 298] on span "Ārpusstundu aktivitātes" at bounding box center [721, 298] width 550 height 15
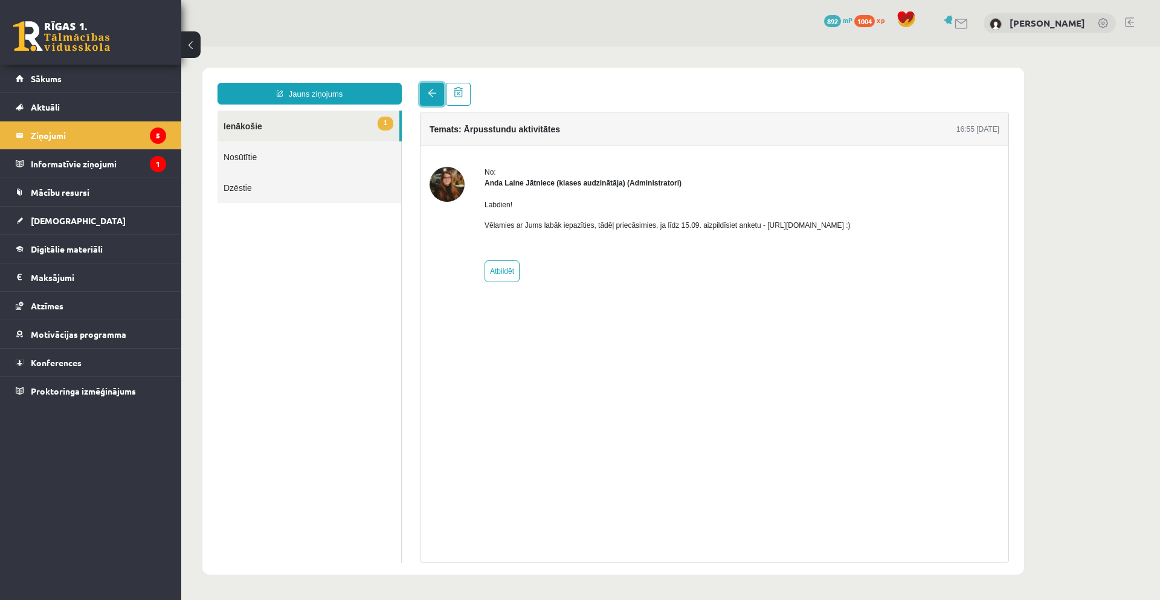
click at [429, 97] on span at bounding box center [432, 93] width 8 height 8
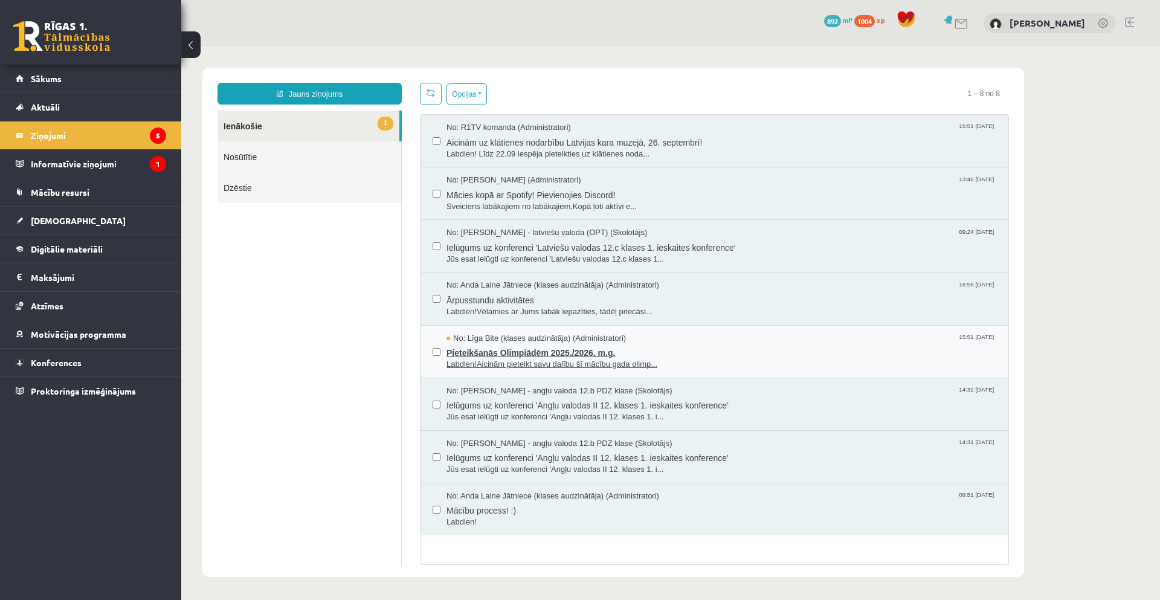
click at [510, 341] on span "No: Līga Bite (klases audzinātāja) (Administratori)" at bounding box center [535, 338] width 179 height 11
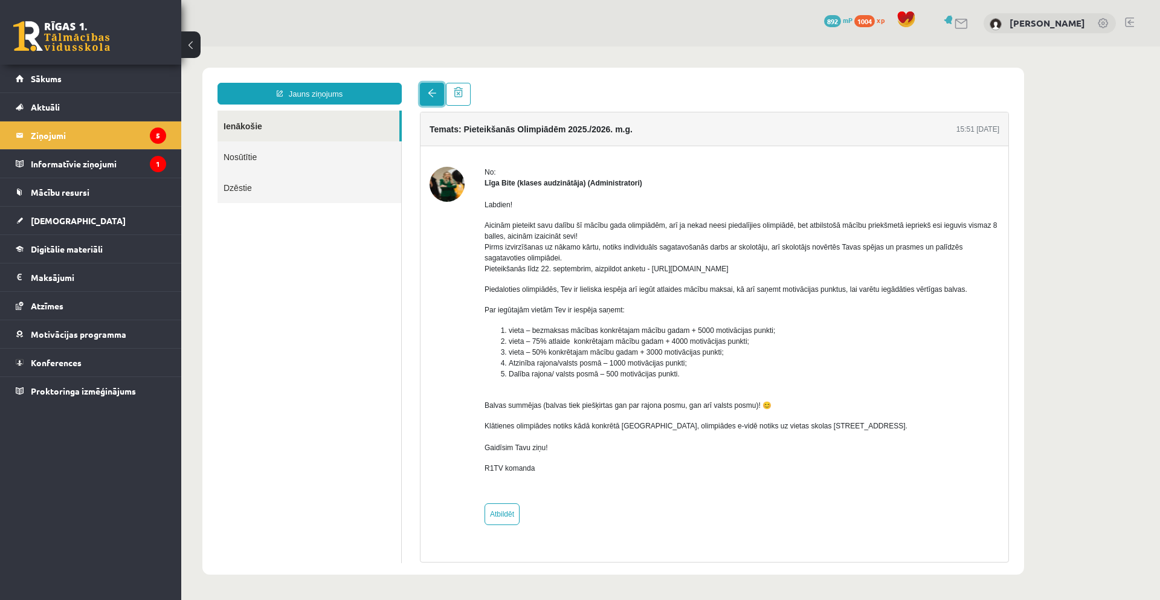
click at [439, 93] on link at bounding box center [432, 94] width 24 height 23
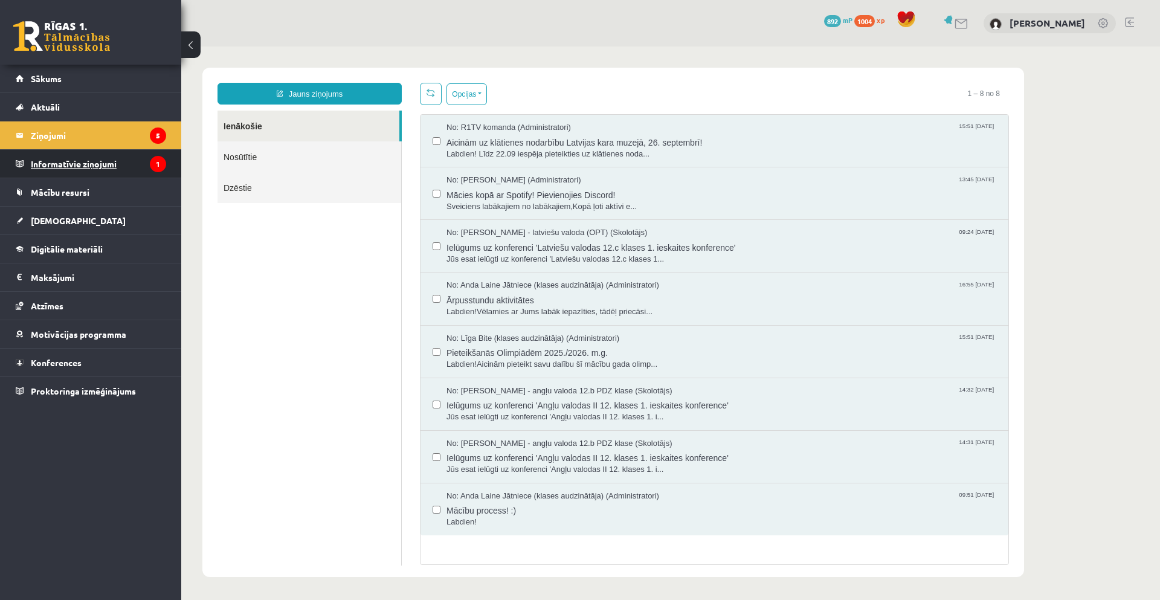
click at [68, 166] on legend "Informatīvie ziņojumi 1" at bounding box center [98, 164] width 135 height 28
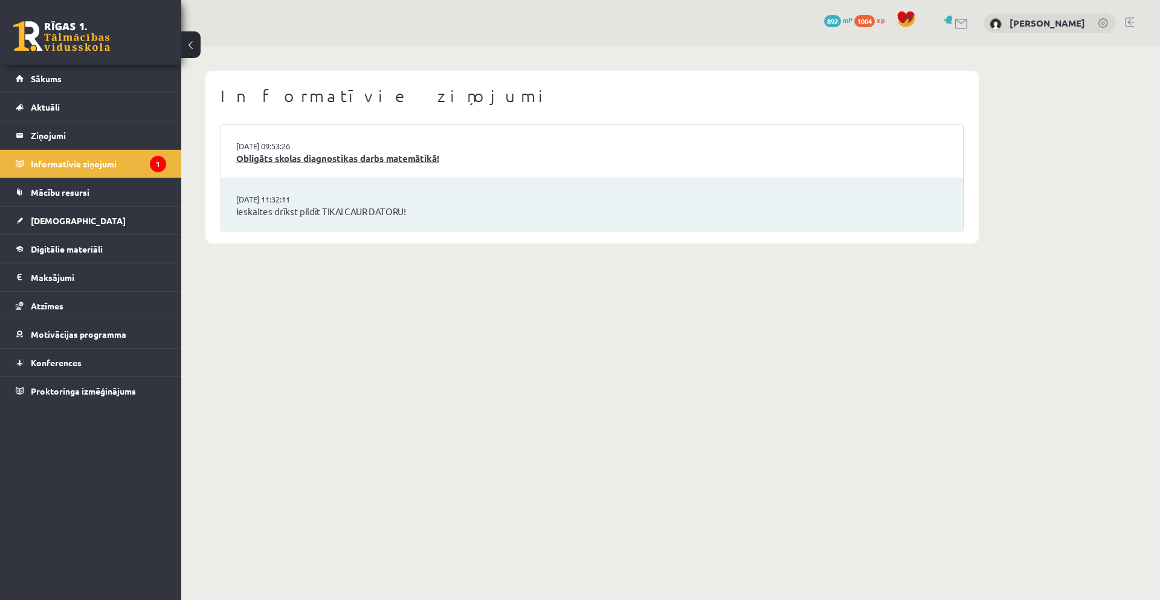
click at [311, 159] on link "Obligāts skolas diagnostikas darbs matemātikā!" at bounding box center [592, 159] width 712 height 14
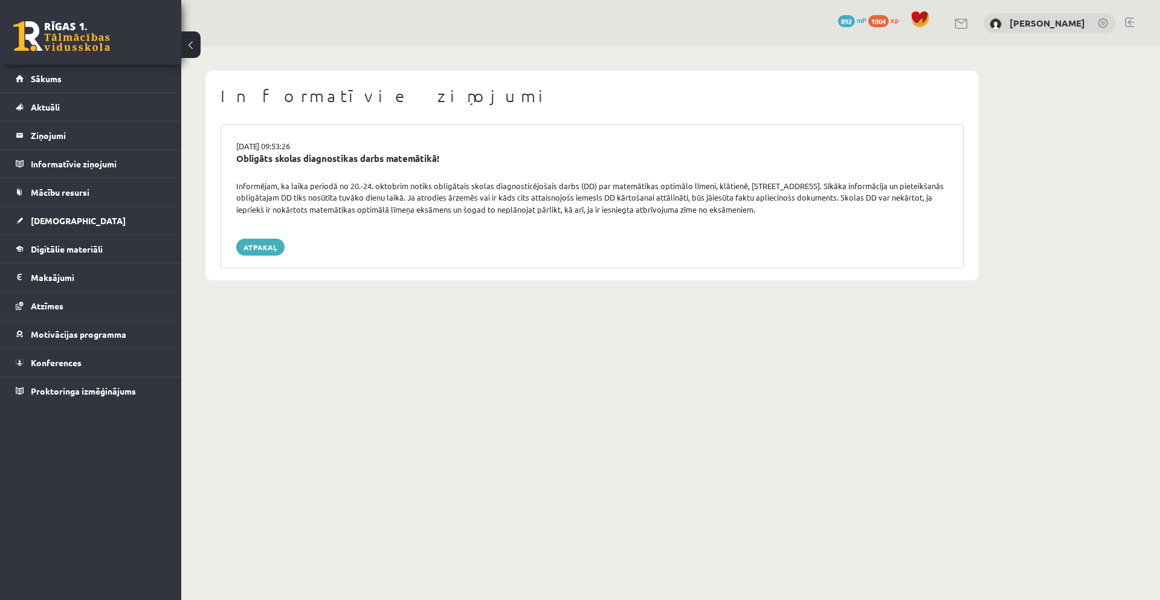
click at [268, 257] on div "[DATE] 09:53:26 Obligāts skolas diagnostikas darbs matemātikā! Informējam, ka l…" at bounding box center [592, 196] width 743 height 144
click at [254, 245] on link "Atpakaļ" at bounding box center [260, 247] width 48 height 17
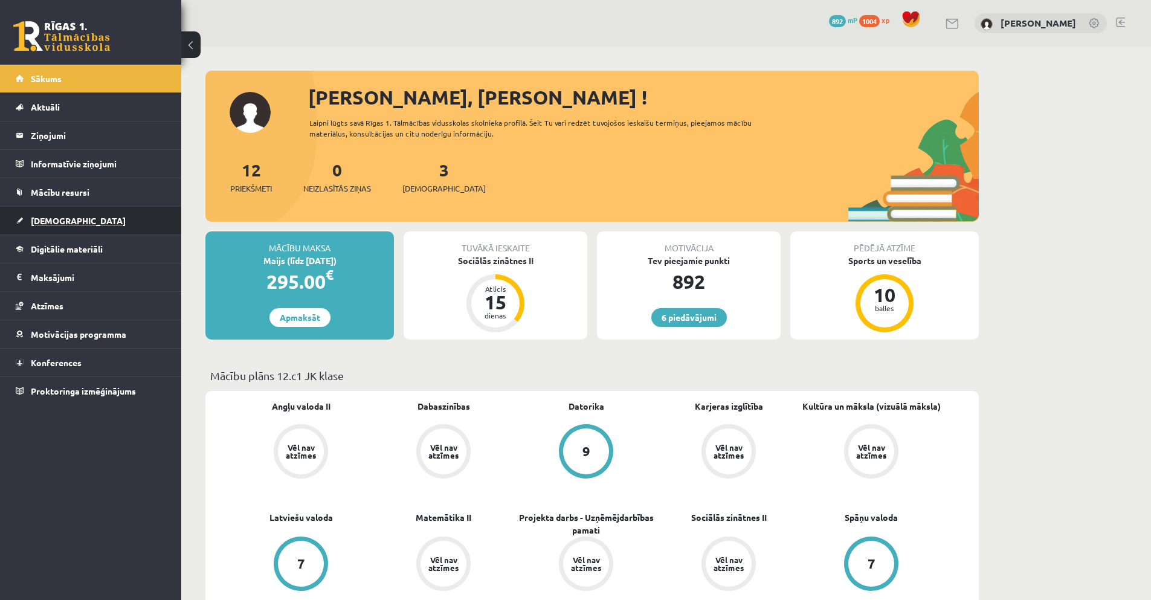
click at [53, 213] on link "[DEMOGRAPHIC_DATA]" at bounding box center [91, 221] width 150 height 28
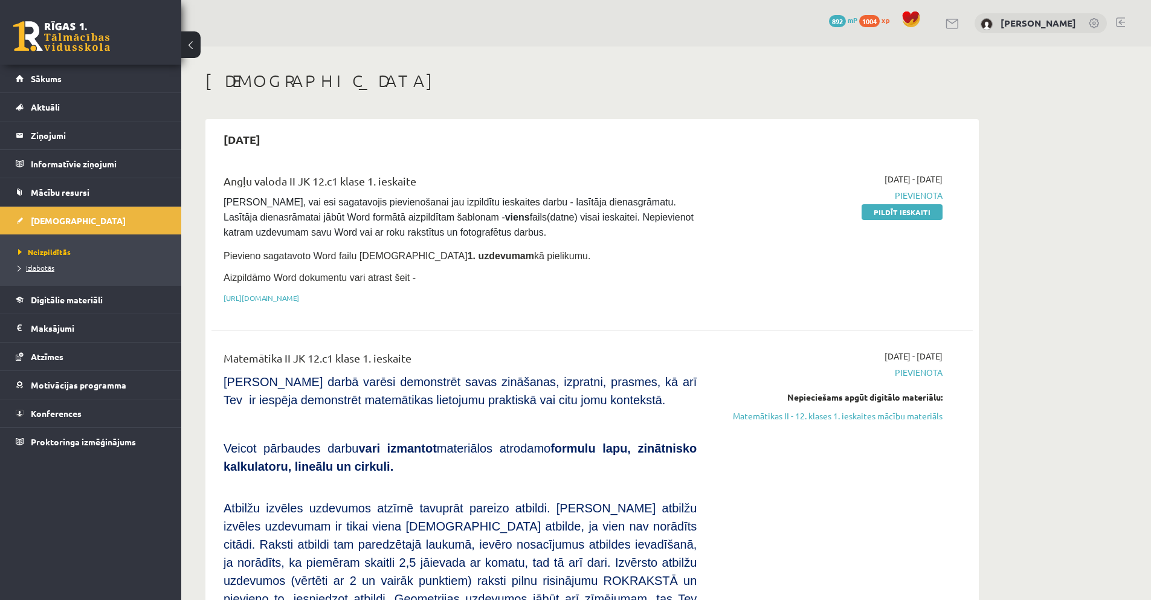
click at [47, 268] on span "Izlabotās" at bounding box center [36, 268] width 36 height 10
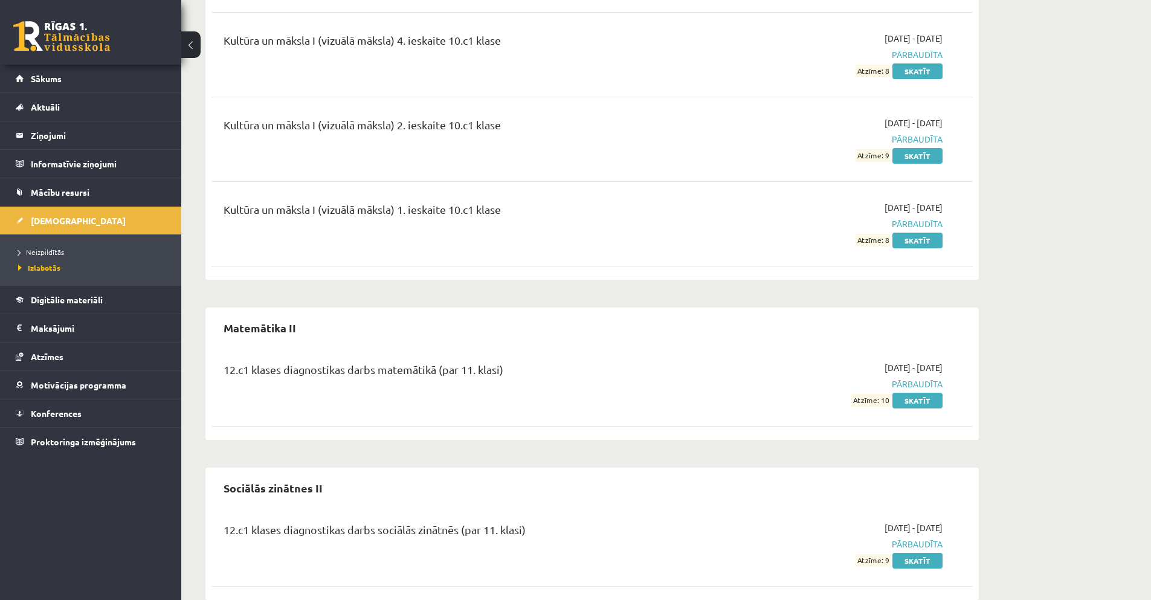
scroll to position [1168, 0]
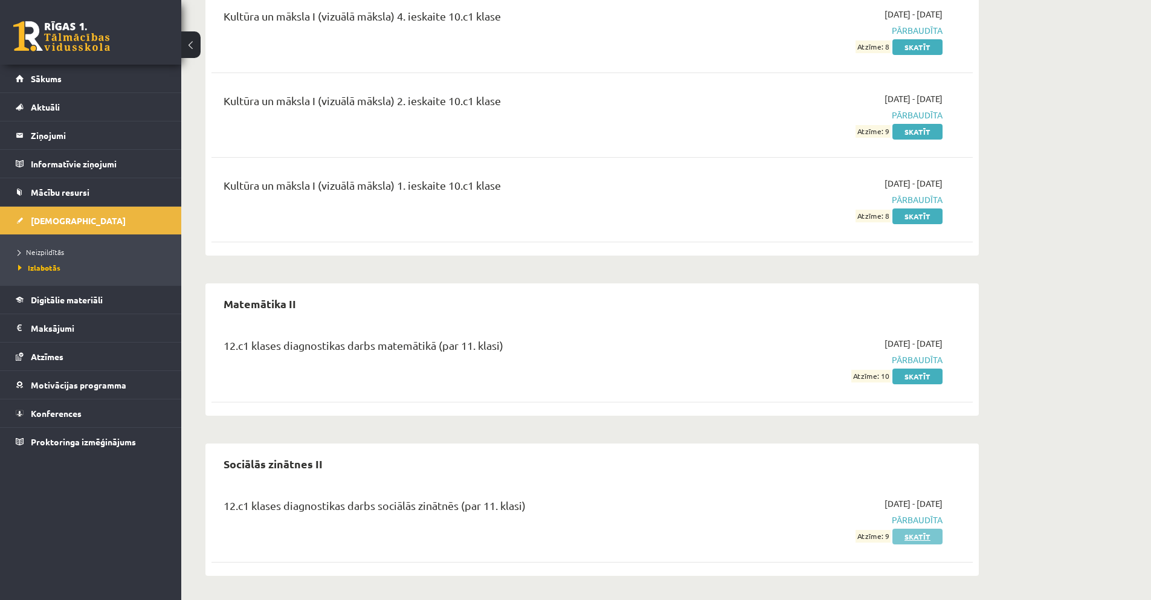
click at [924, 532] on link "Skatīt" at bounding box center [917, 537] width 50 height 16
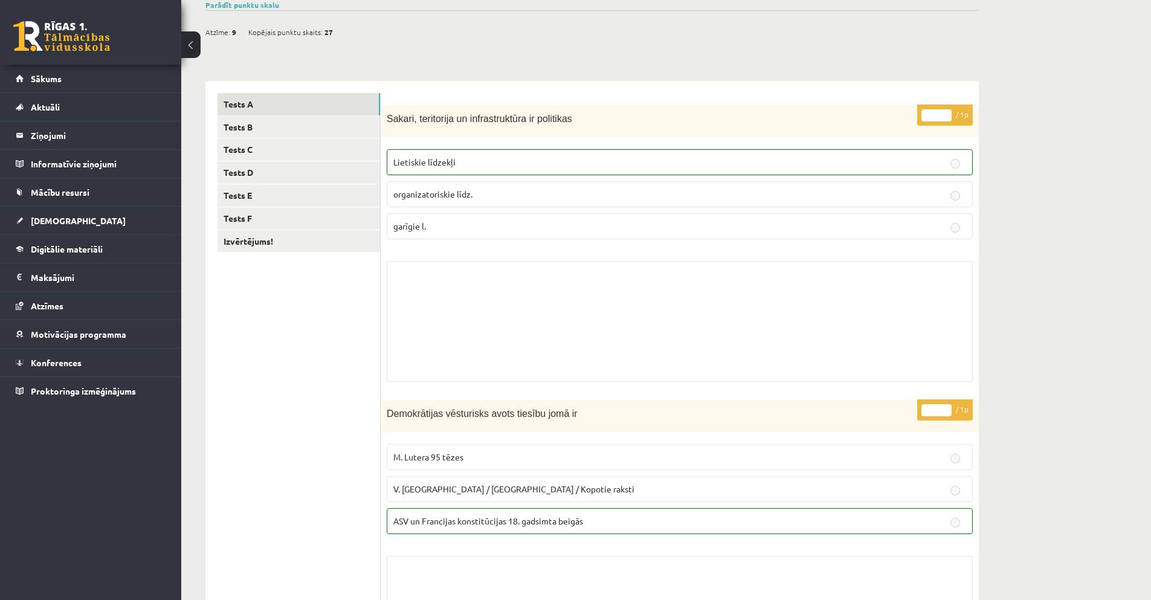
scroll to position [78, 0]
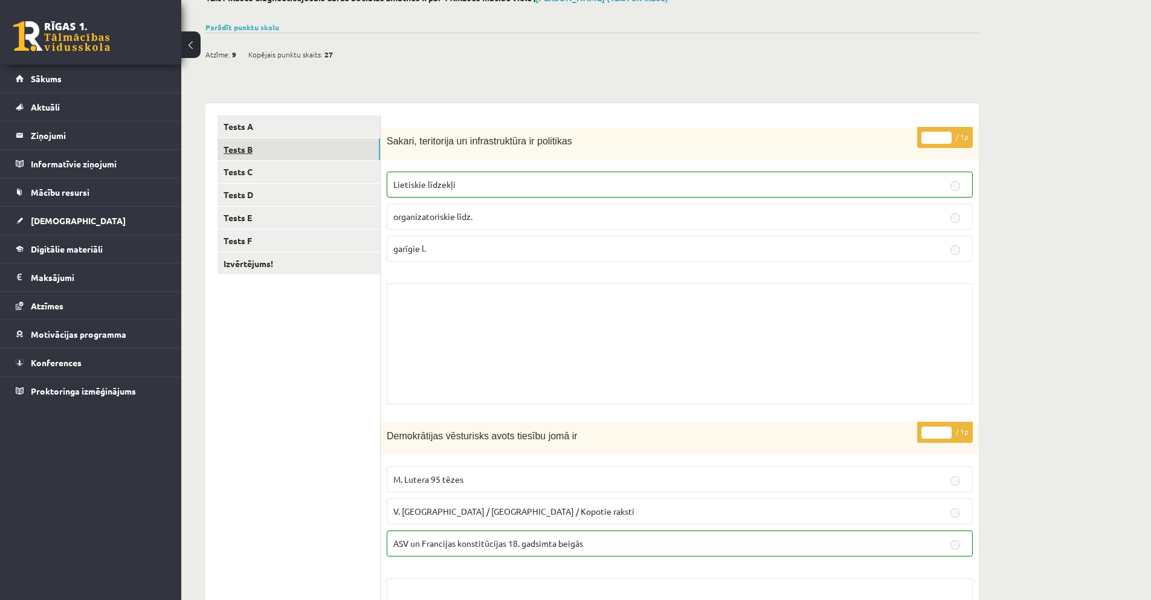
click at [269, 143] on link "Tests B" at bounding box center [298, 149] width 163 height 22
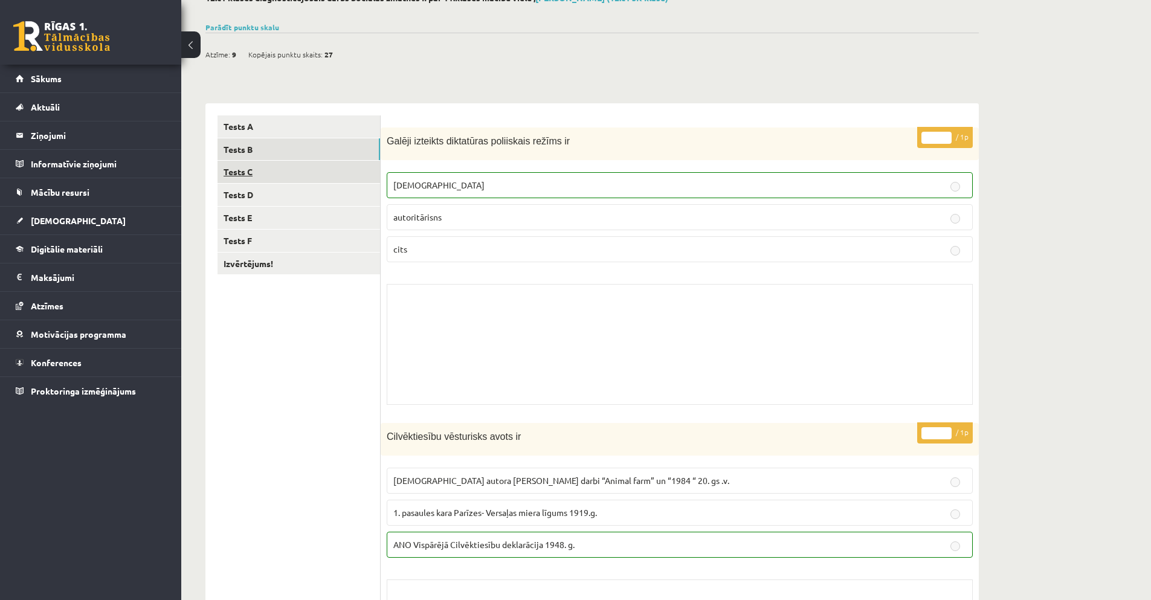
click at [241, 172] on link "Tests C" at bounding box center [298, 172] width 163 height 22
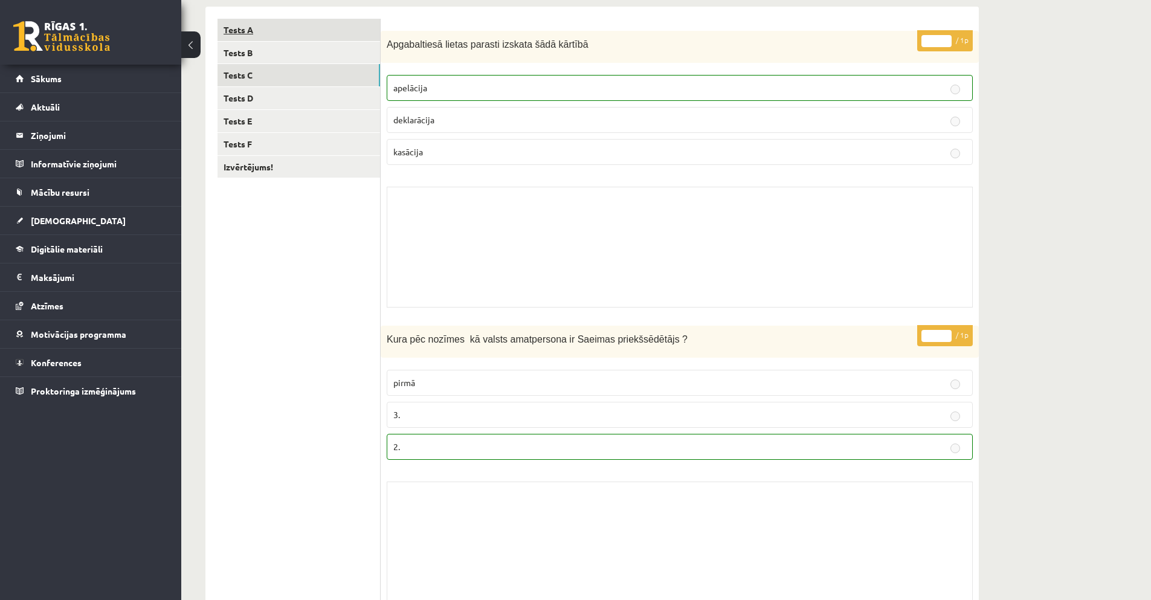
scroll to position [138, 0]
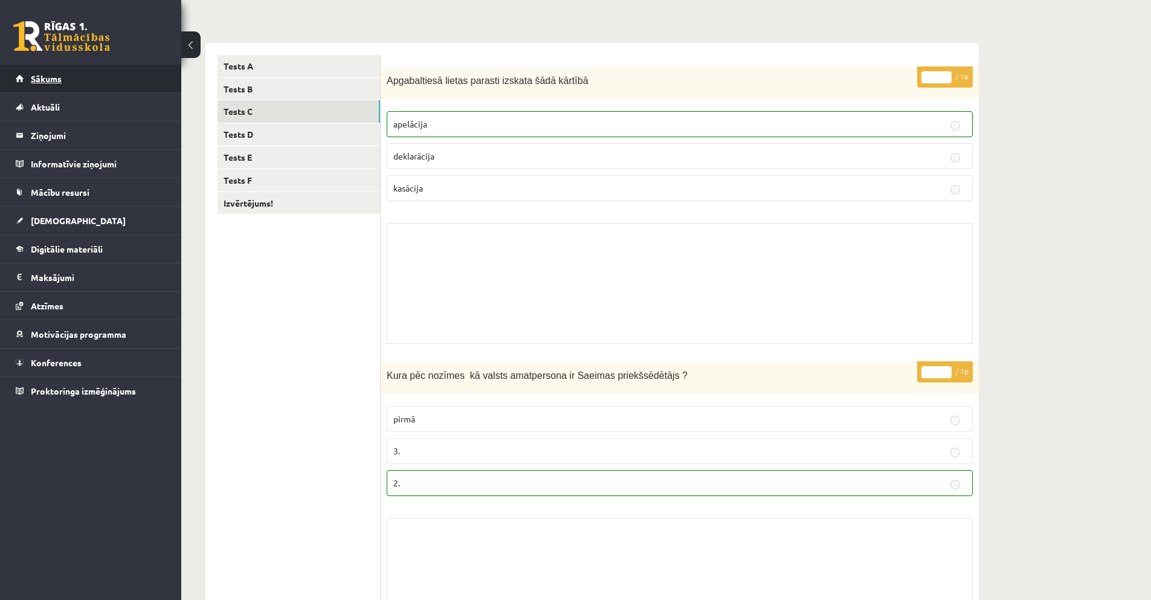
click at [83, 91] on link "Sākums" at bounding box center [91, 79] width 150 height 28
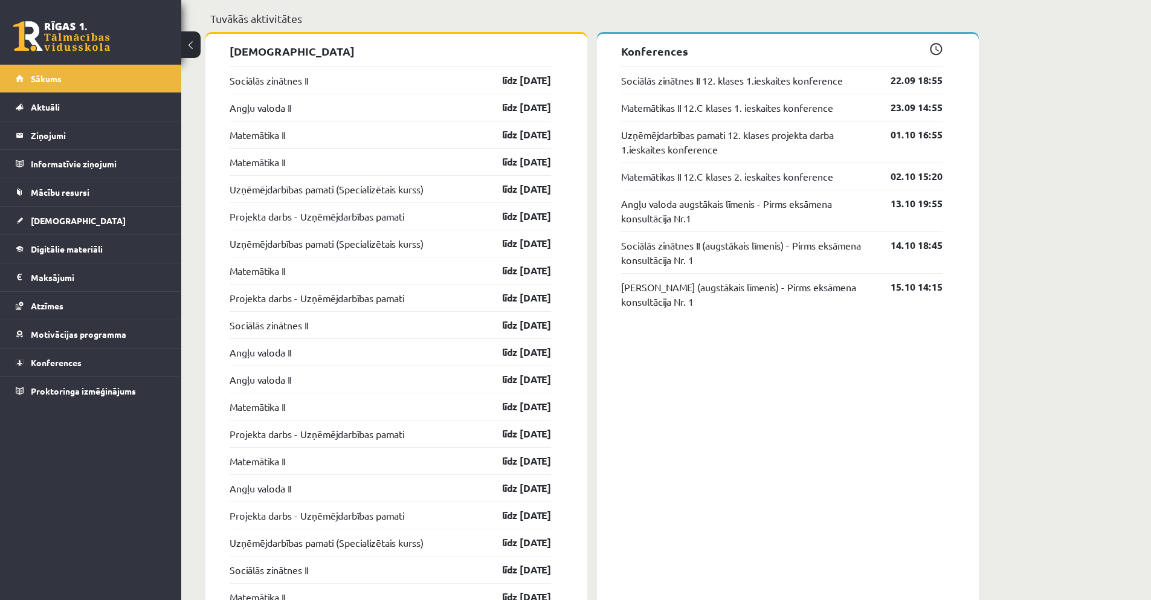
scroll to position [1087, 0]
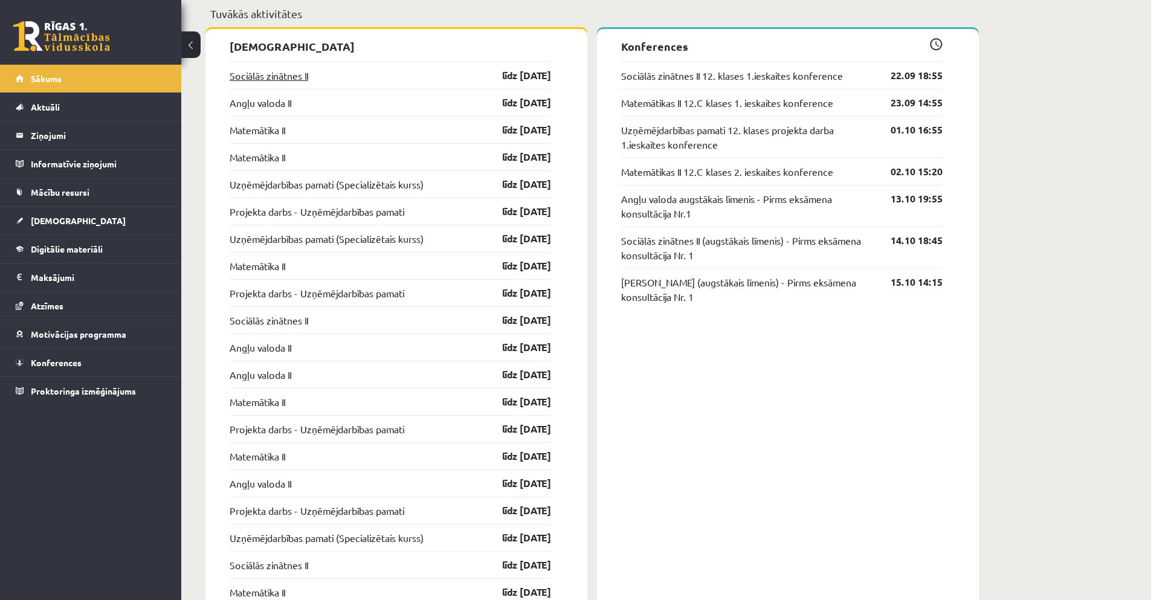
click at [306, 79] on link "Sociālās zinātnes II" at bounding box center [269, 75] width 79 height 14
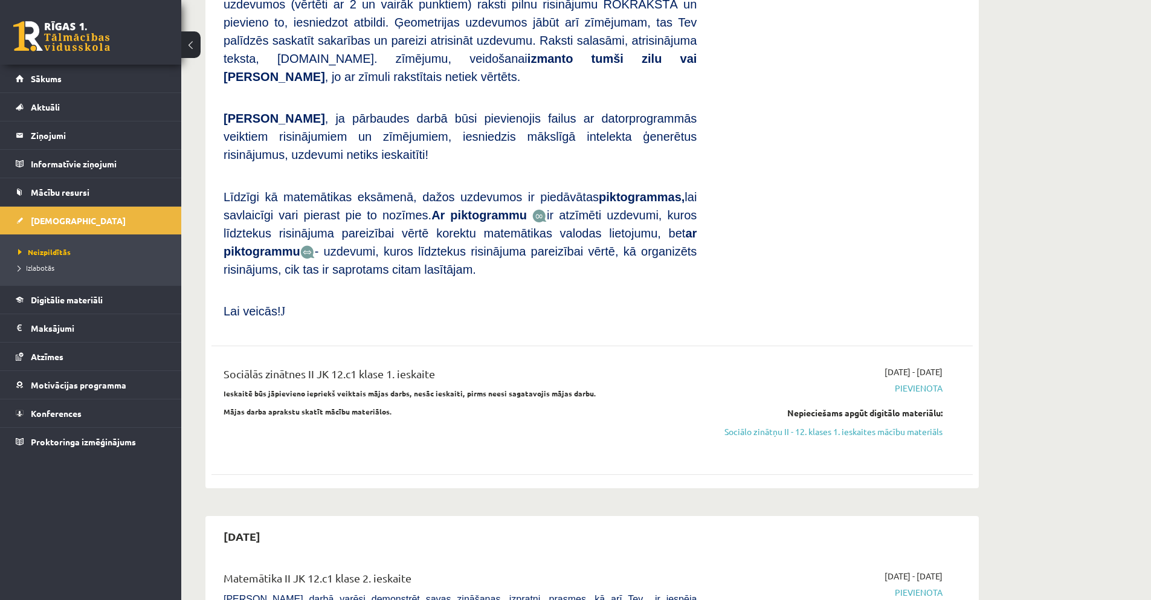
scroll to position [725, 0]
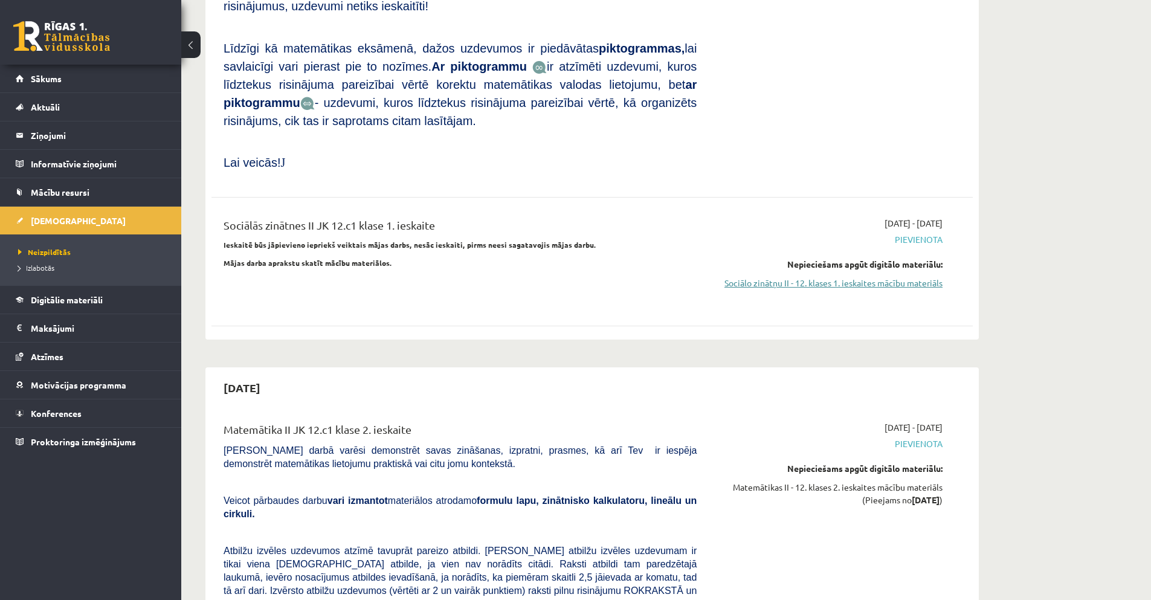
click at [781, 277] on link "Sociālo zinātņu II - 12. klases 1. ieskaites mācību materiāls" at bounding box center [829, 283] width 228 height 13
click at [842, 277] on link "Sociālo zinātņu II - 12. klases 1. ieskaites mācību materiāls" at bounding box center [829, 283] width 228 height 13
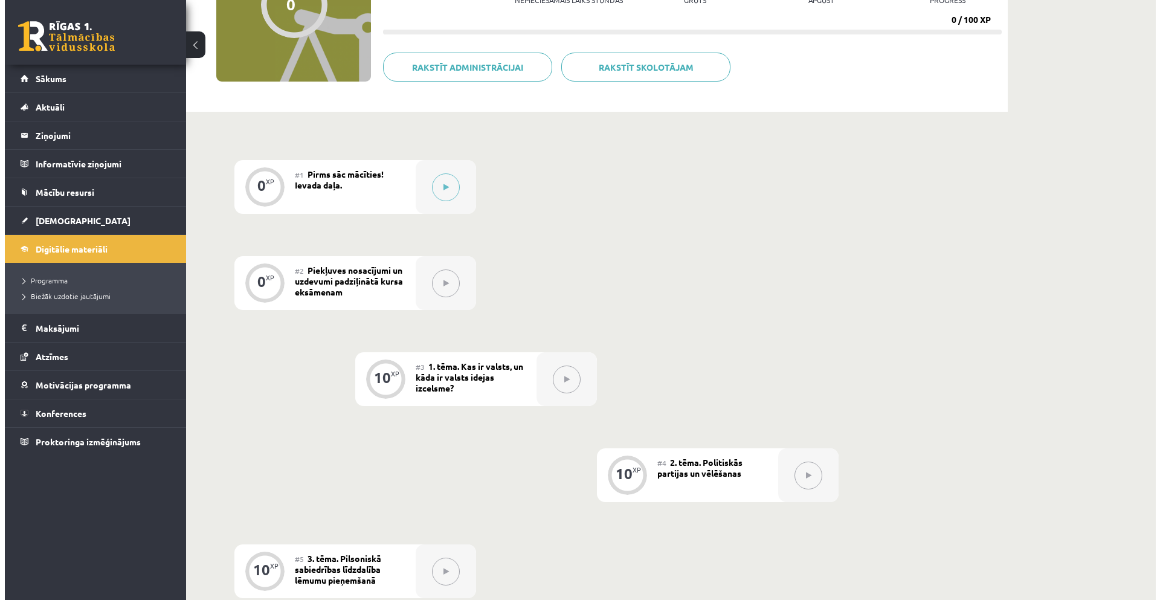
scroll to position [130, 0]
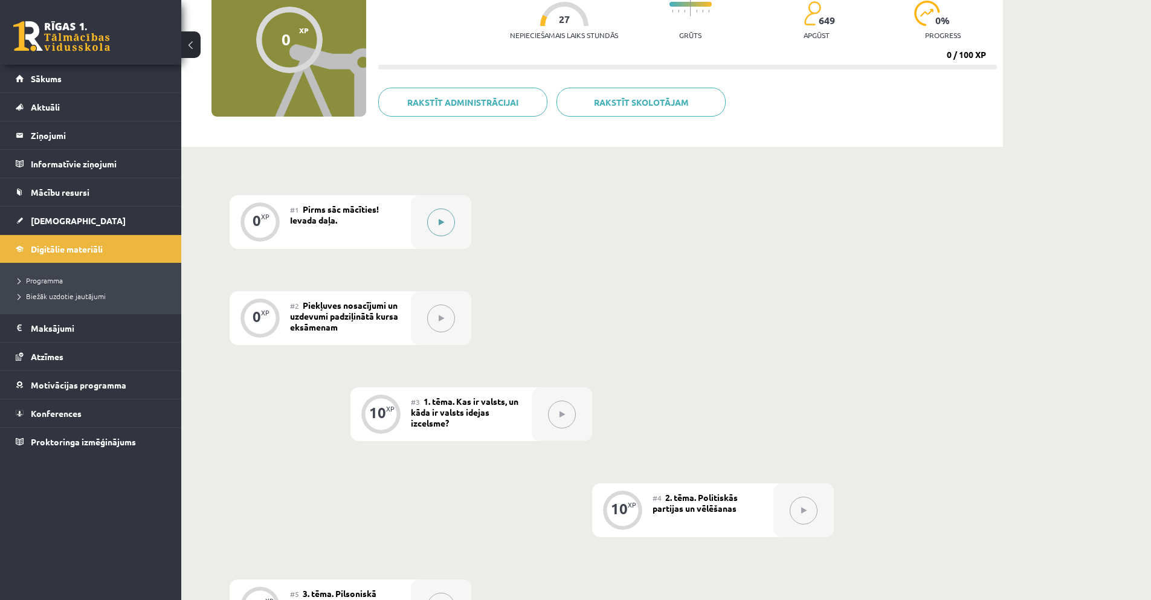
click at [450, 208] on div at bounding box center [441, 222] width 60 height 54
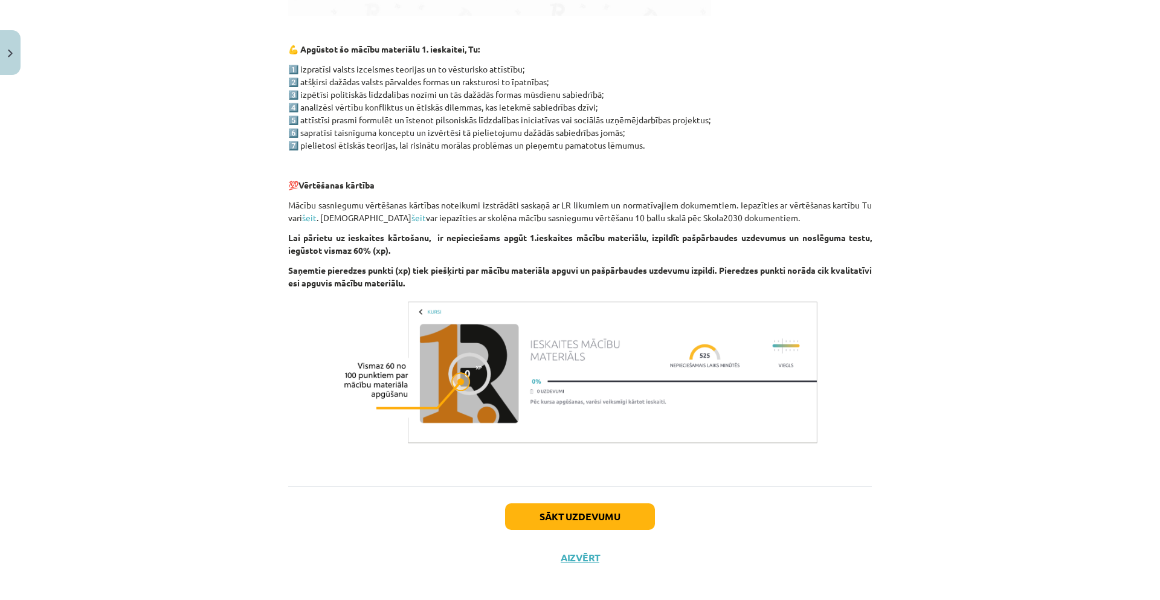
scroll to position [613, 0]
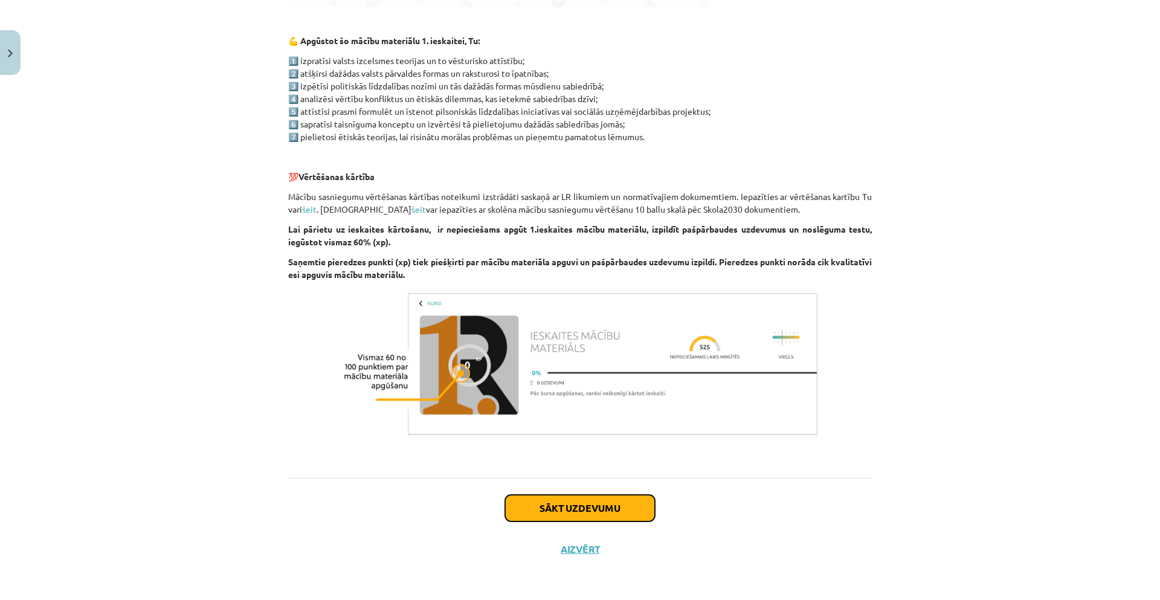
click at [555, 512] on button "Sākt uzdevumu" at bounding box center [580, 508] width 150 height 27
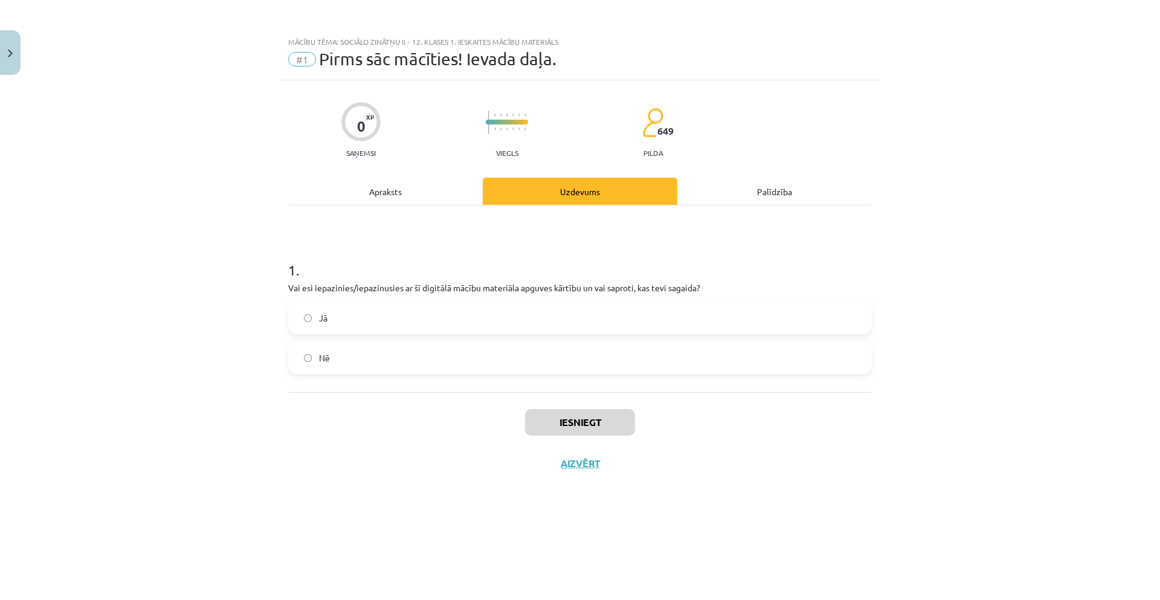
click at [382, 317] on label "Jā" at bounding box center [579, 318] width 581 height 30
click at [551, 428] on button "Iesniegt" at bounding box center [580, 422] width 110 height 27
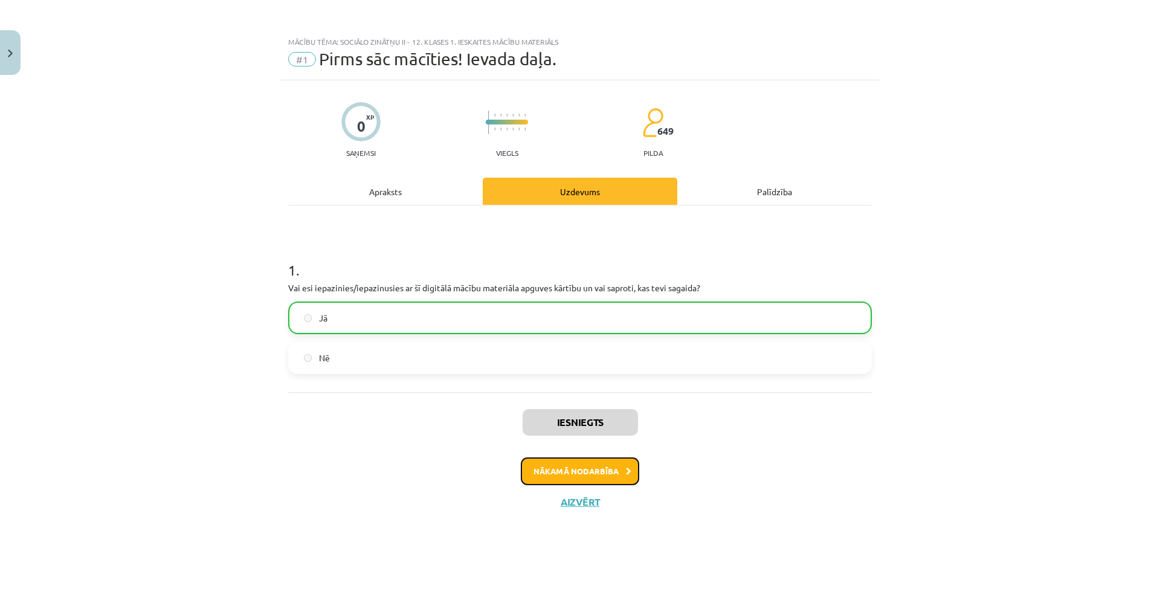
click at [549, 466] on button "Nākamā nodarbība" at bounding box center [580, 471] width 118 height 28
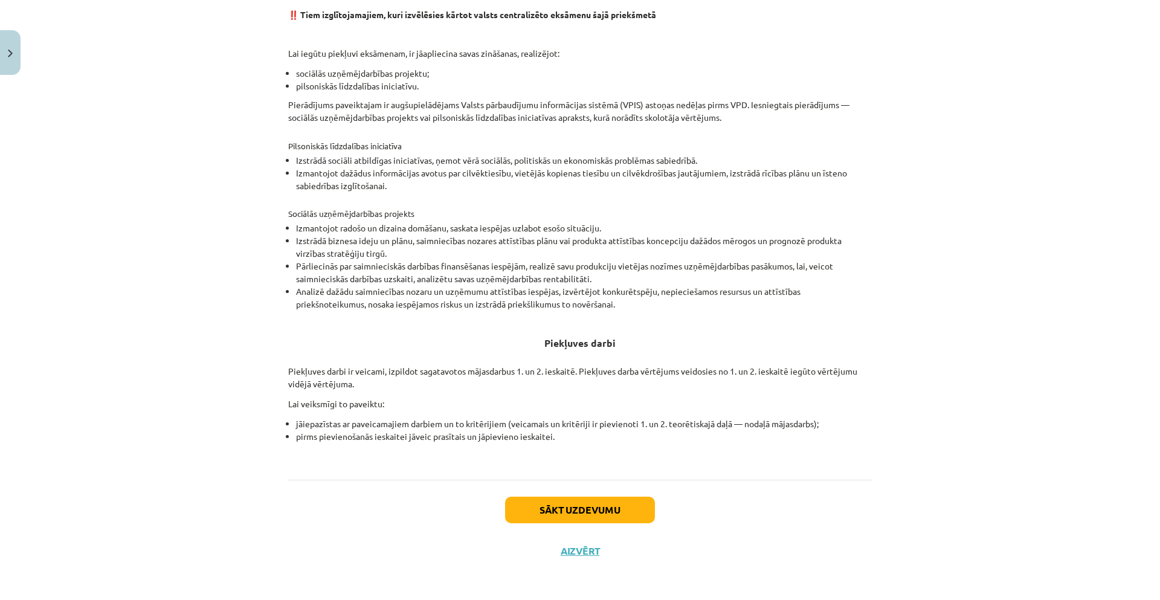
scroll to position [266, 0]
click at [577, 506] on button "Sākt uzdevumu" at bounding box center [580, 509] width 150 height 27
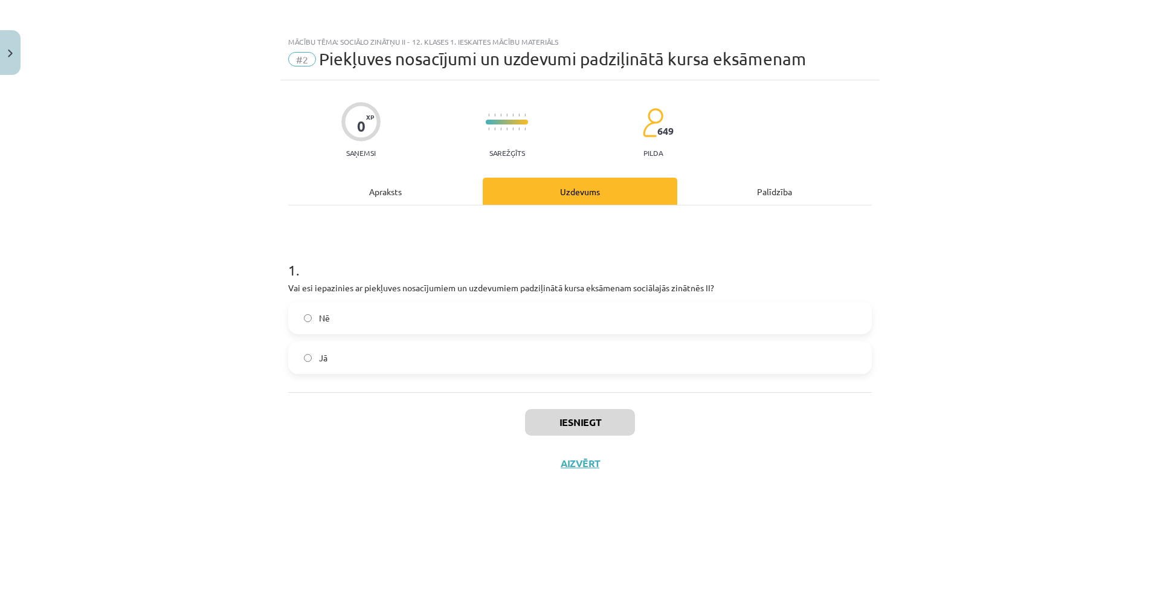
drag, startPoint x: 425, startPoint y: 365, endPoint x: 436, endPoint y: 365, distance: 10.9
click at [436, 365] on label "Jā" at bounding box center [579, 358] width 581 height 30
click at [600, 423] on button "Iesniegt" at bounding box center [580, 422] width 110 height 27
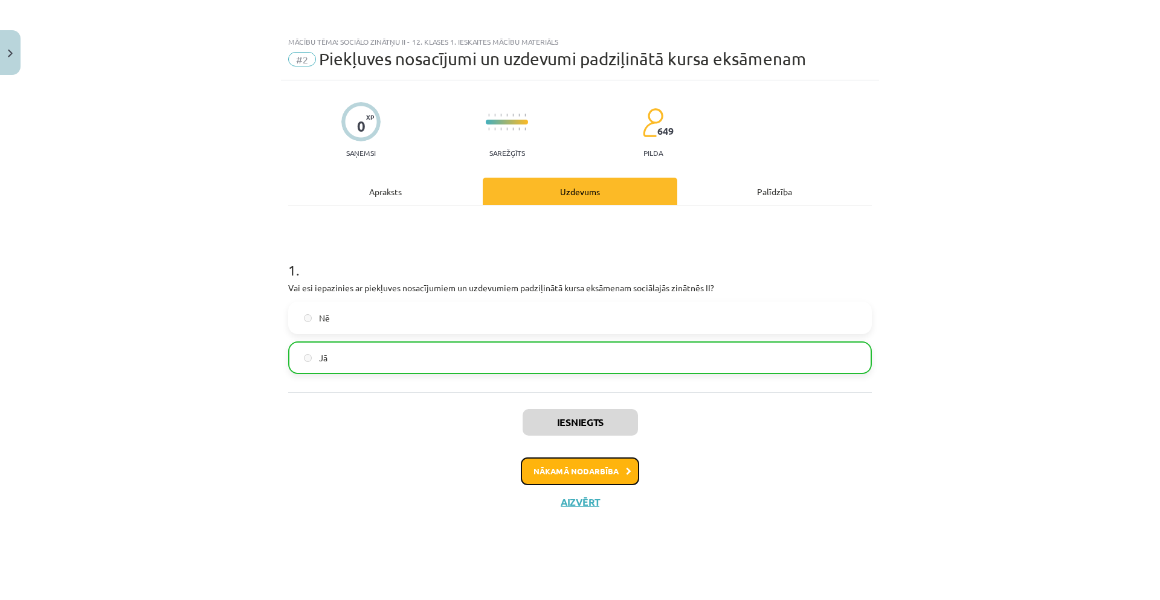
click at [559, 469] on button "Nākamā nodarbība" at bounding box center [580, 471] width 118 height 28
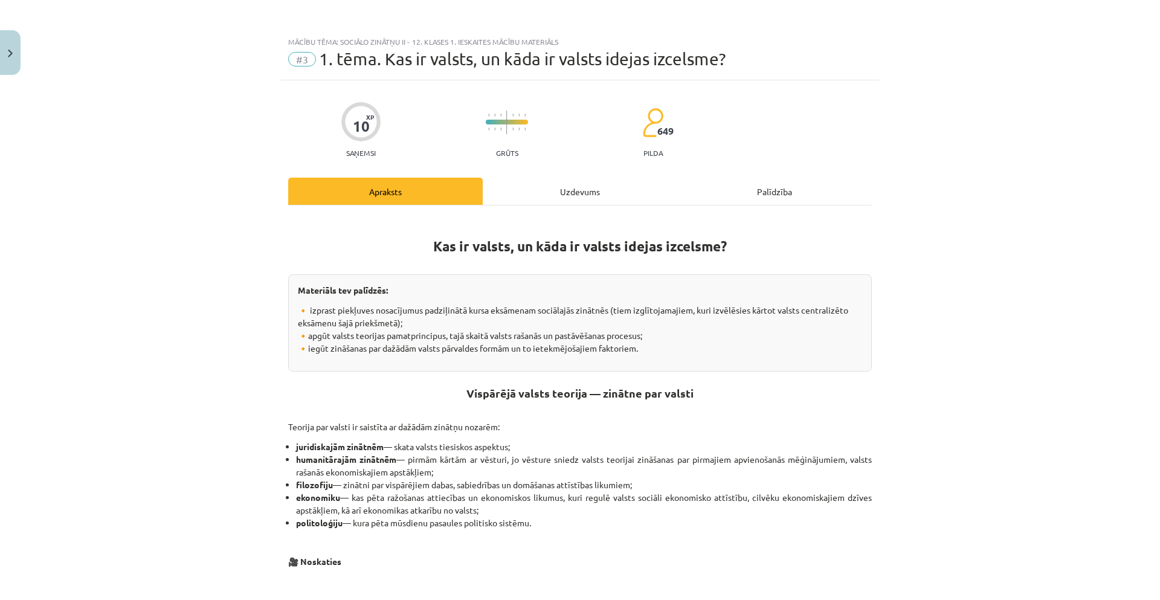
click at [805, 86] on div "10 XP Saņemsi Grūts 649 pilda Apraksts Uzdevums Palīdzība Kas ir valsts, un kād…" at bounding box center [580, 585] width 598 height 1011
click at [575, 195] on div "Uzdevums" at bounding box center [580, 191] width 195 height 27
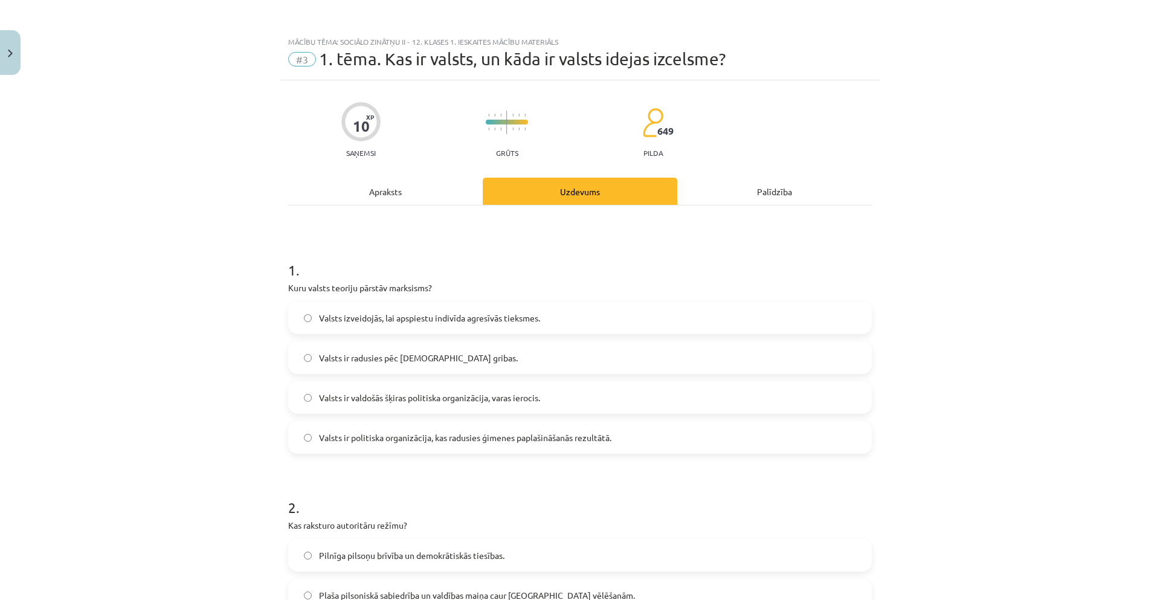
click at [386, 186] on div "Apraksts" at bounding box center [385, 191] width 195 height 27
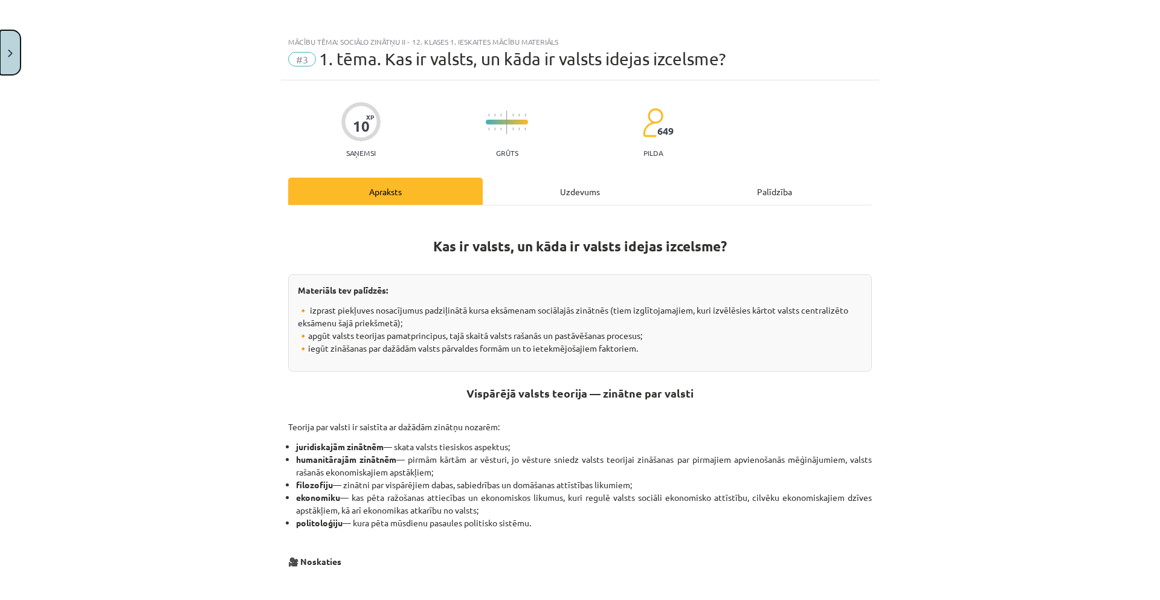
click at [16, 51] on button "Close" at bounding box center [10, 52] width 21 height 45
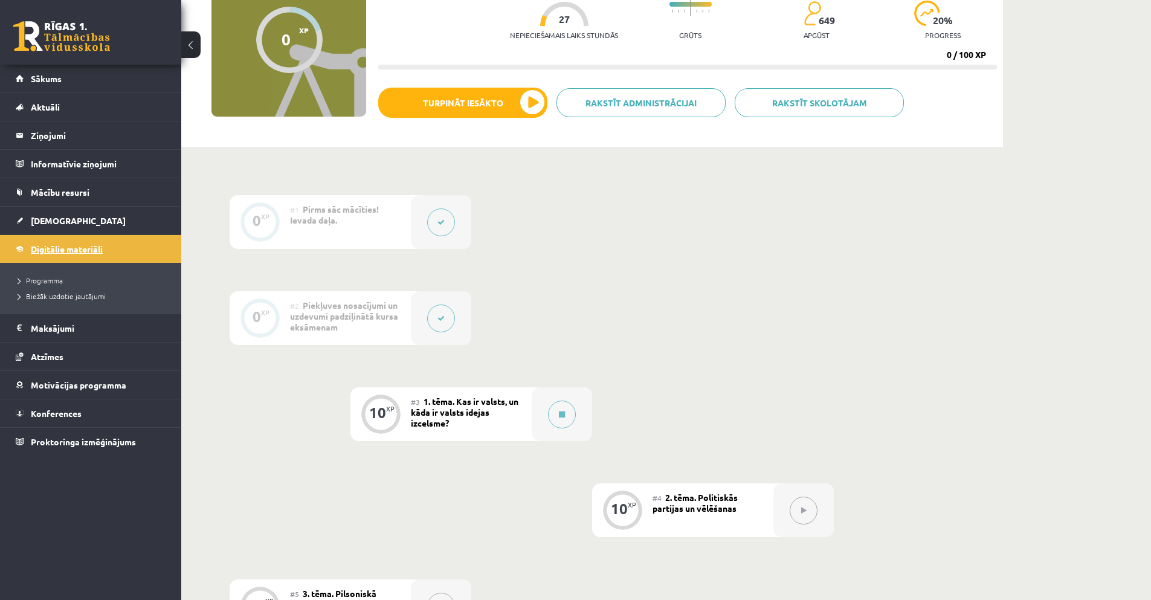
click at [57, 245] on span "Digitālie materiāli" at bounding box center [67, 248] width 72 height 11
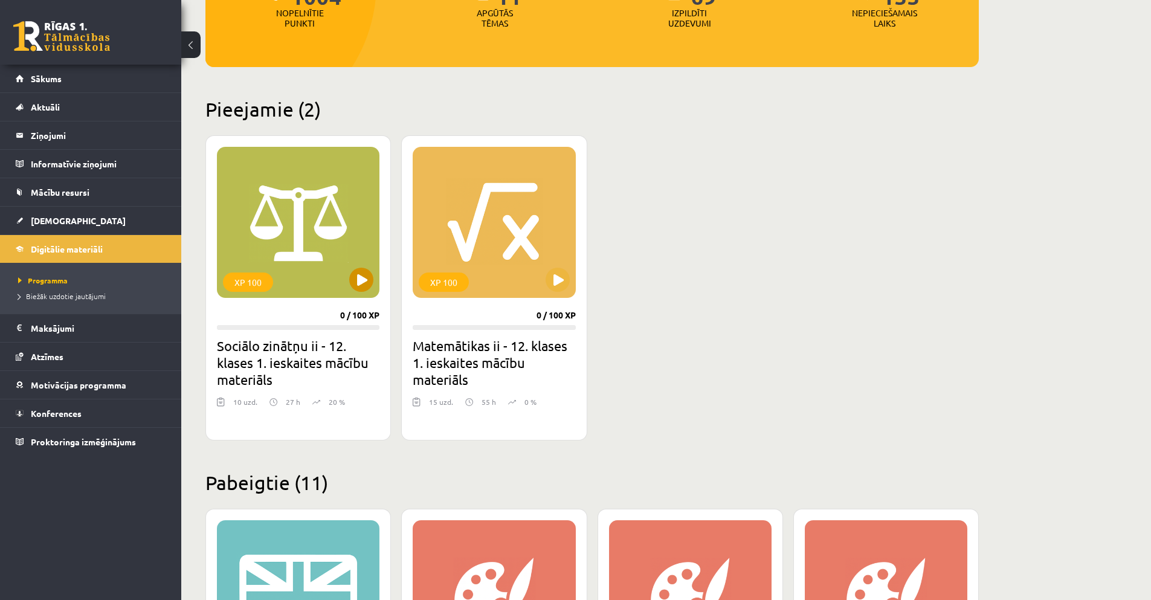
scroll to position [242, 0]
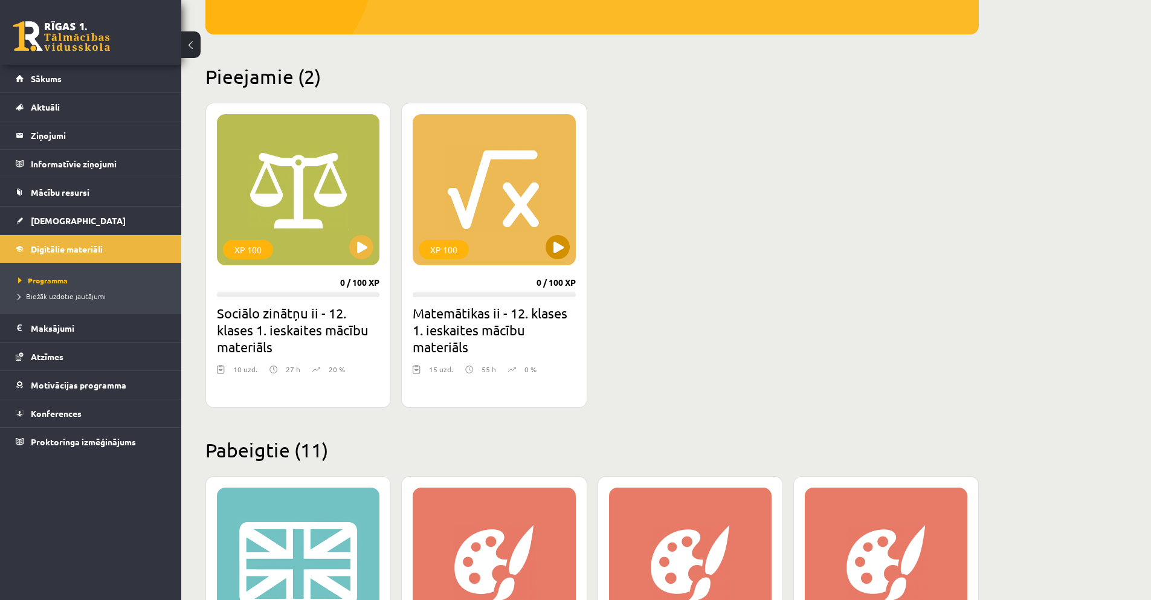
click at [545, 243] on div "XP 100" at bounding box center [494, 189] width 163 height 151
click at [512, 178] on div "XP 100" at bounding box center [494, 189] width 163 height 151
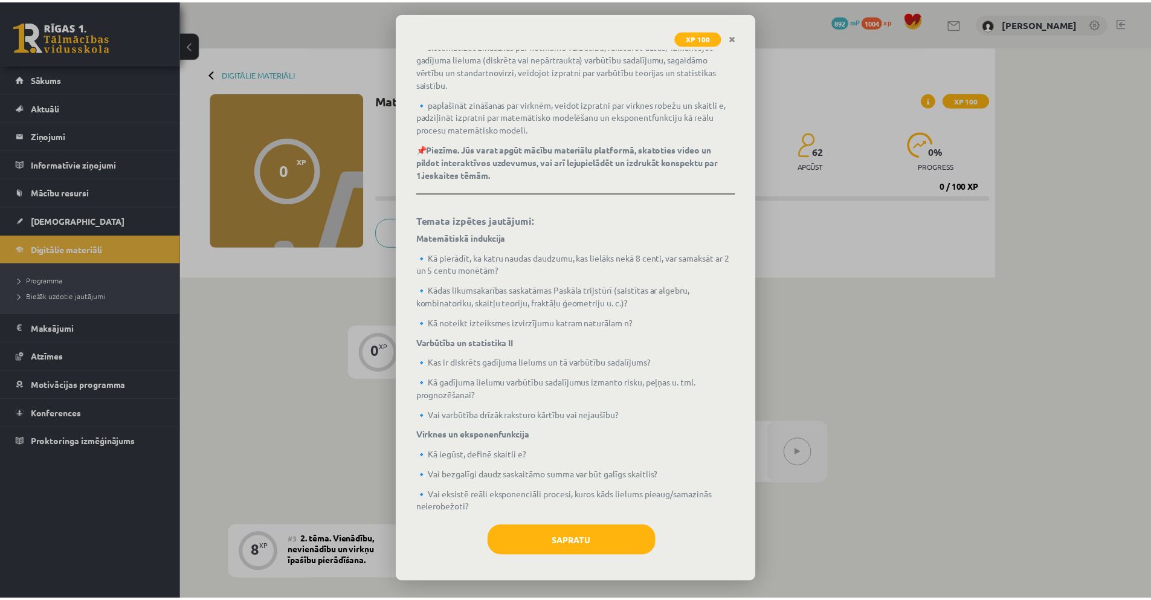
scroll to position [161, 0]
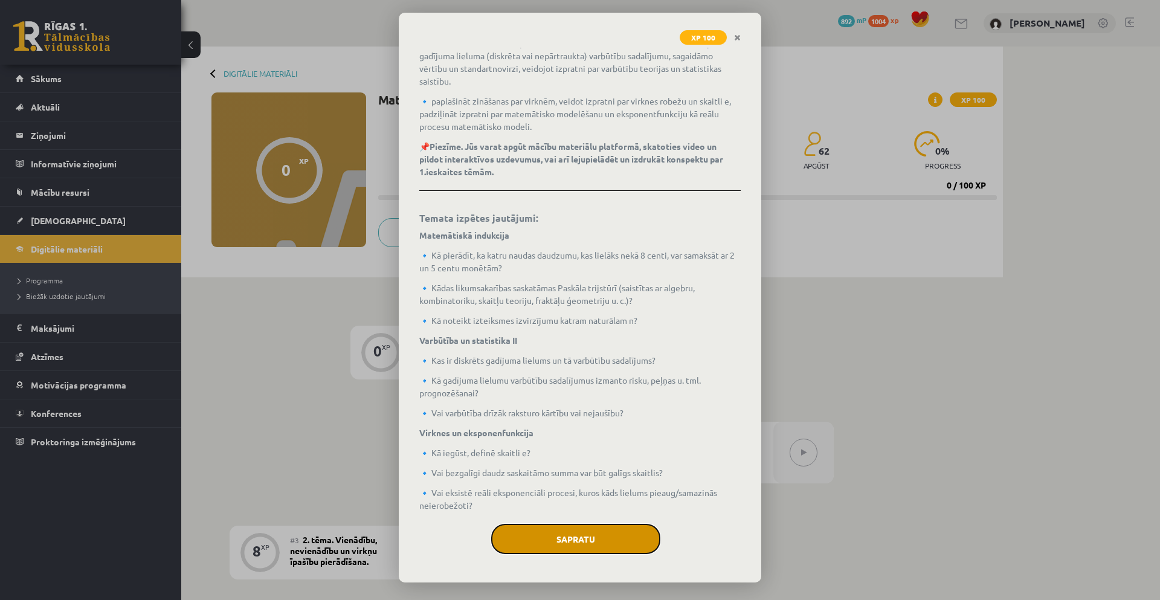
click at [596, 536] on button "Sapratu" at bounding box center [575, 539] width 169 height 30
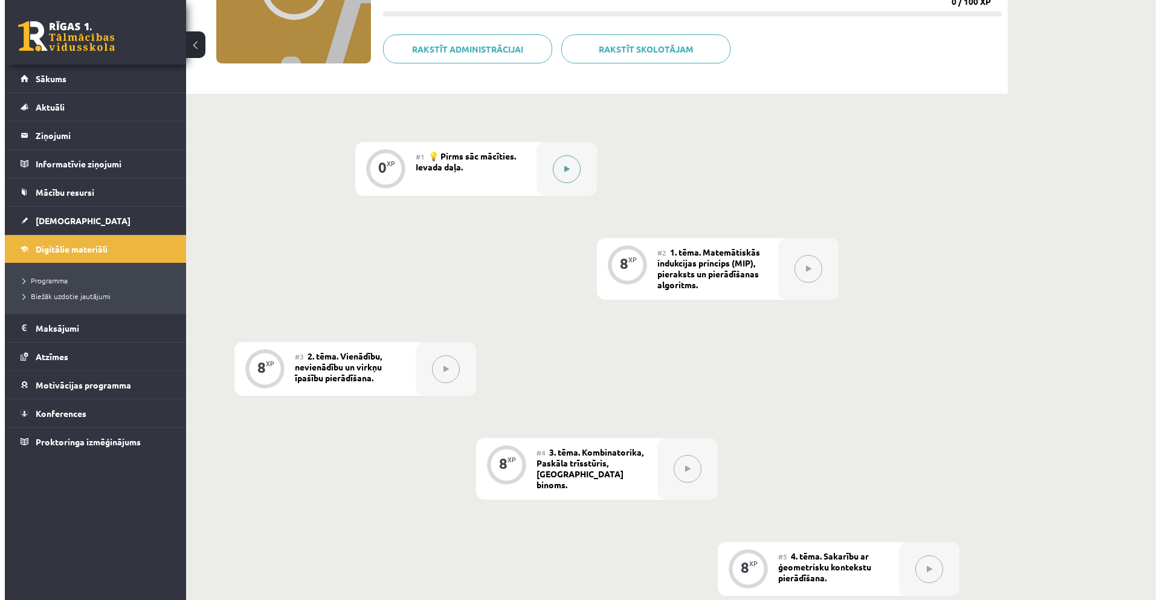
scroll to position [121, 0]
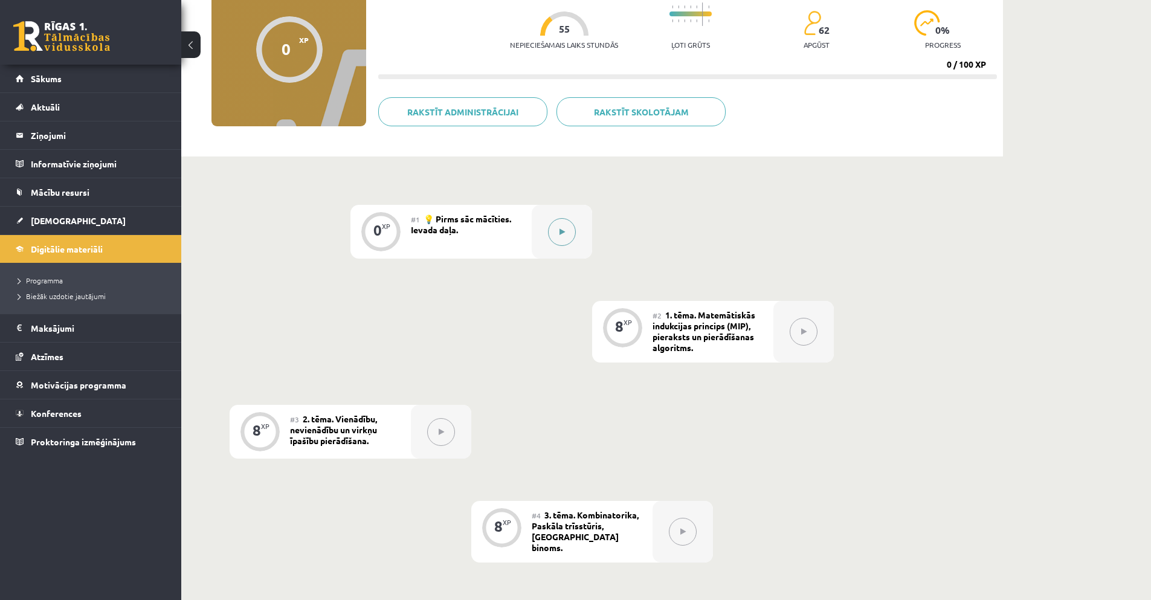
click at [556, 228] on button at bounding box center [562, 232] width 28 height 28
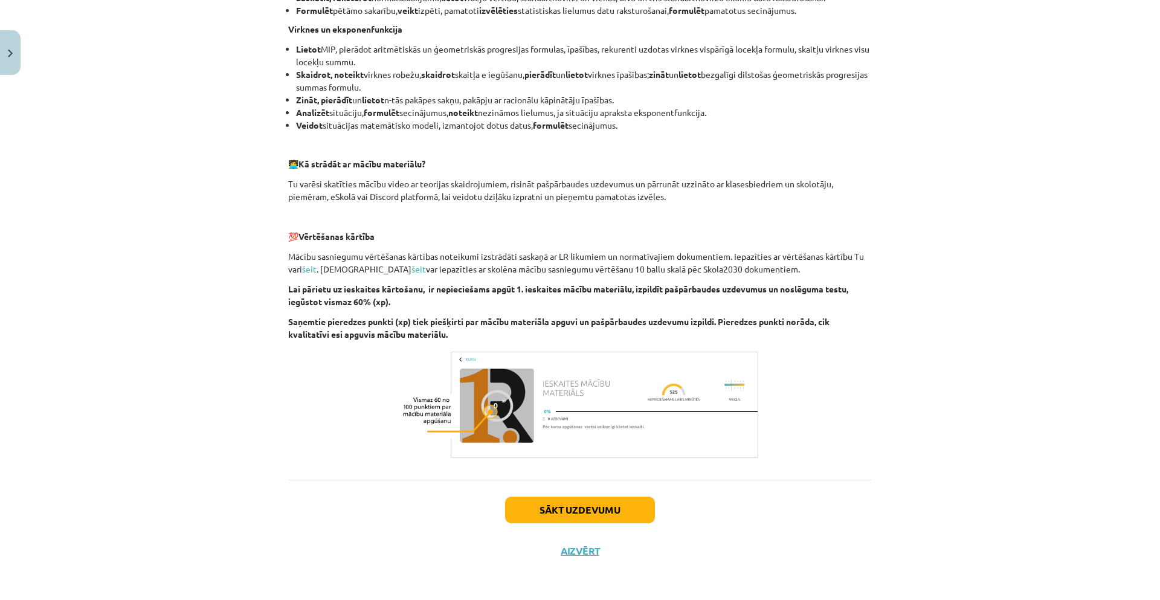
scroll to position [690, 0]
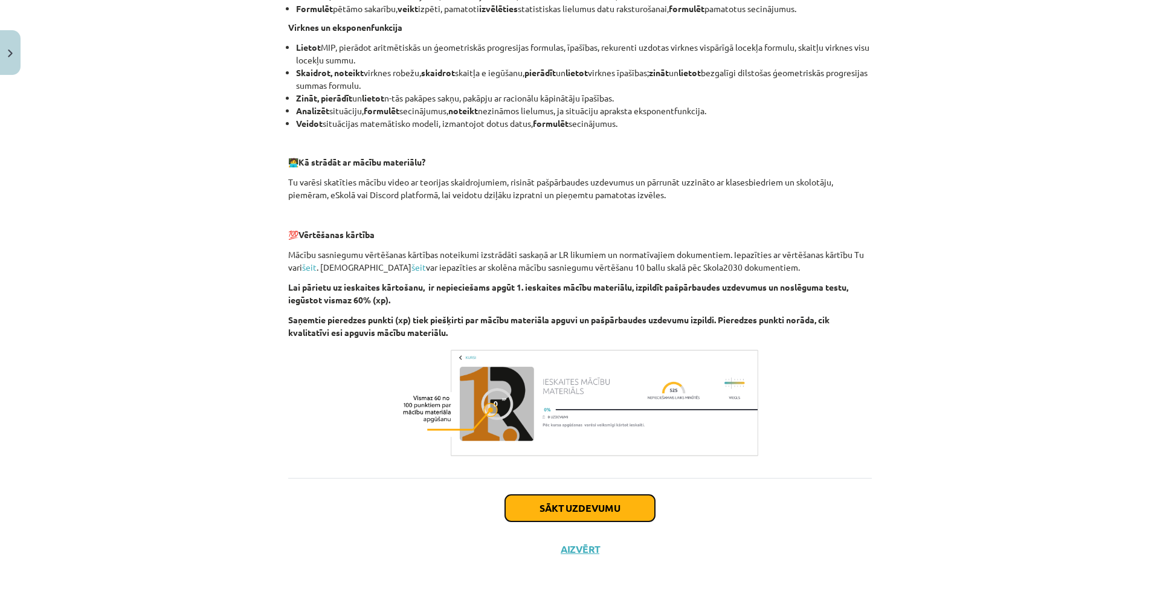
click at [525, 512] on button "Sākt uzdevumu" at bounding box center [580, 508] width 150 height 27
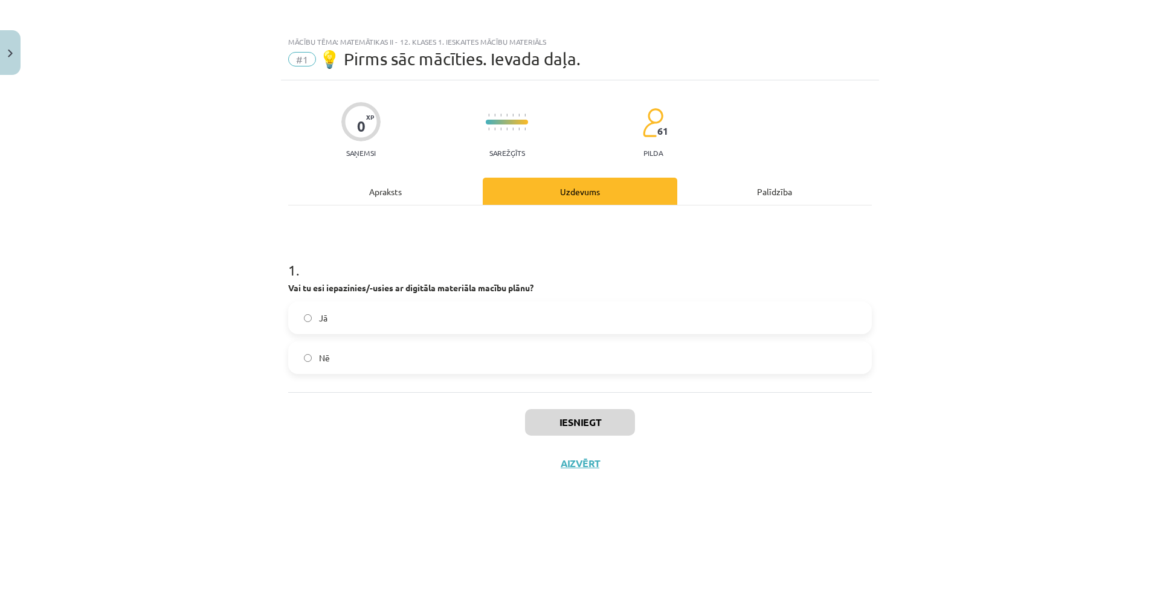
scroll to position [0, 0]
click at [442, 328] on label "Jā" at bounding box center [579, 318] width 581 height 30
click at [534, 413] on button "Iesniegt" at bounding box center [580, 422] width 110 height 27
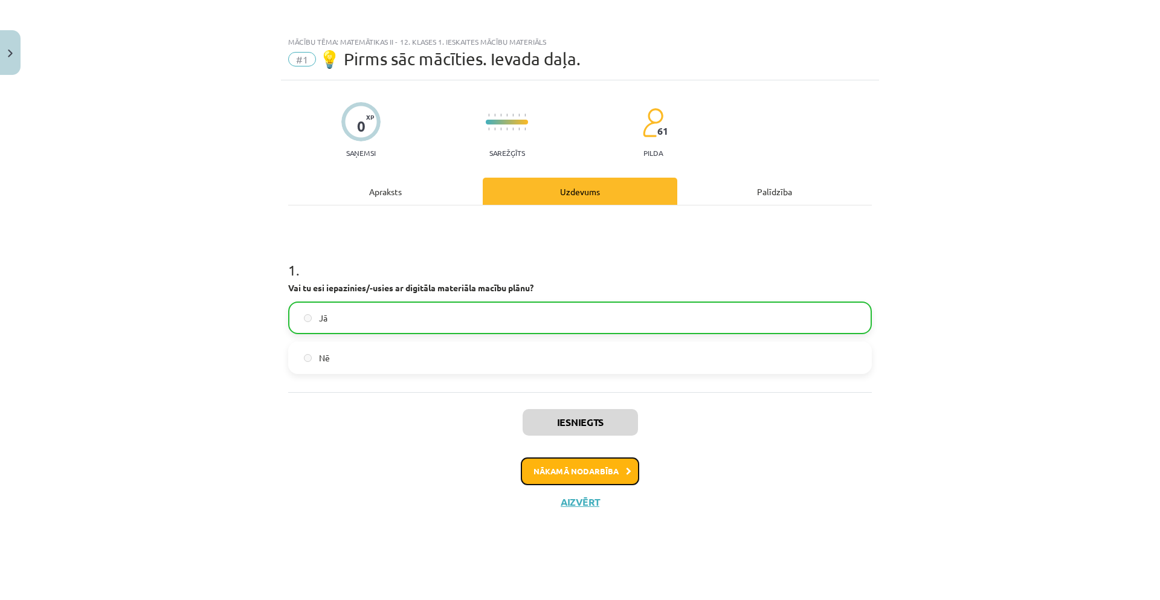
click at [567, 466] on button "Nākamā nodarbība" at bounding box center [580, 471] width 118 height 28
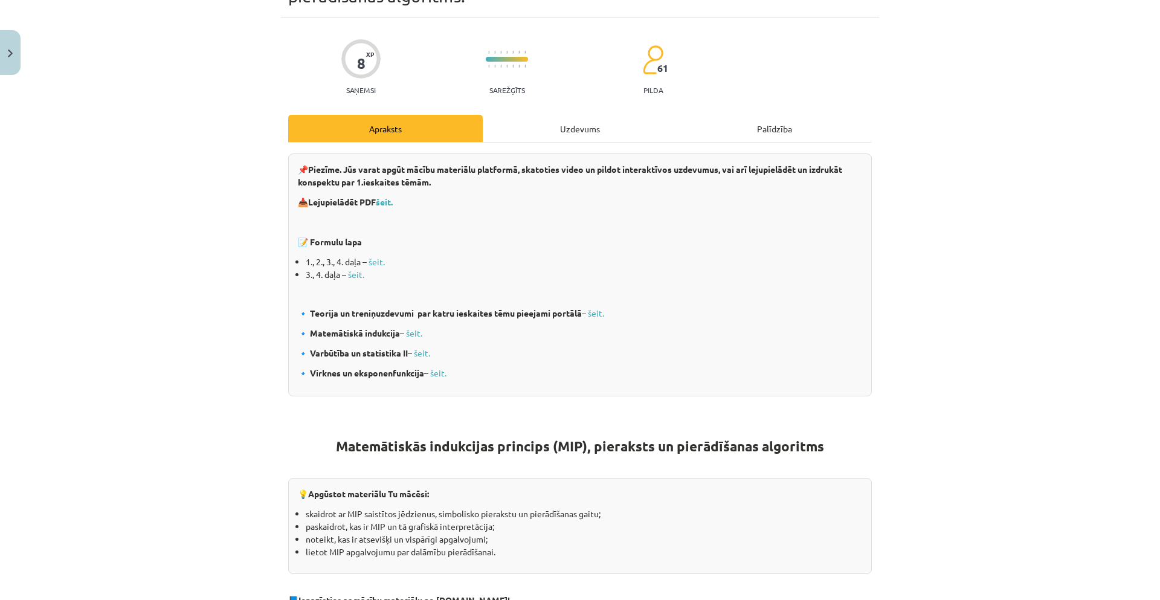
scroll to position [121, 0]
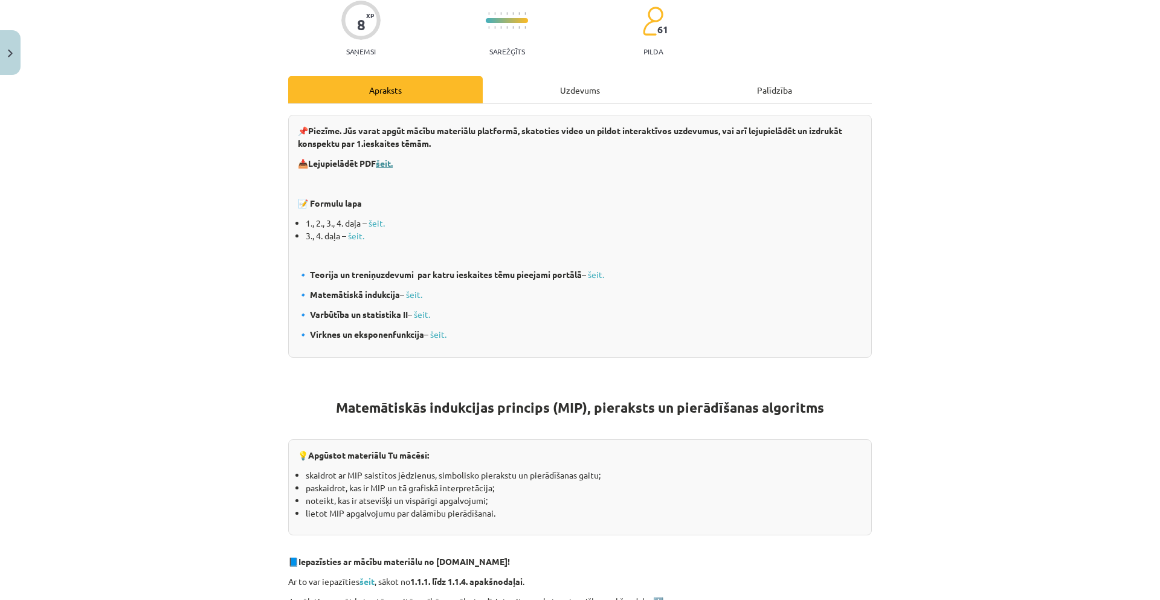
click at [387, 165] on b "šeit." at bounding box center [384, 163] width 17 height 11
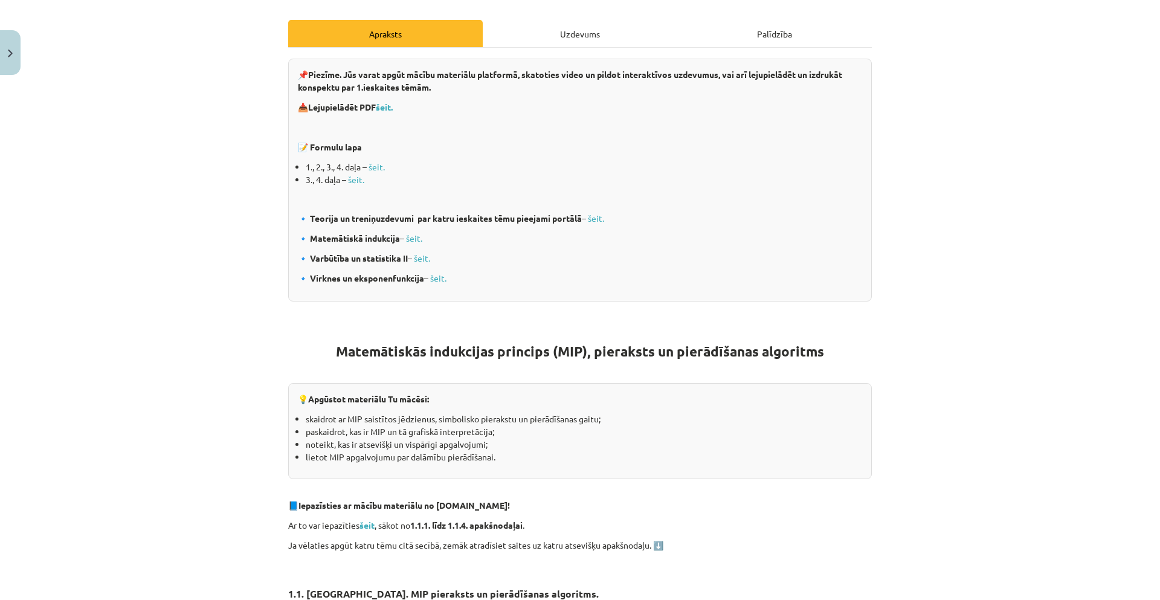
scroll to position [181, 0]
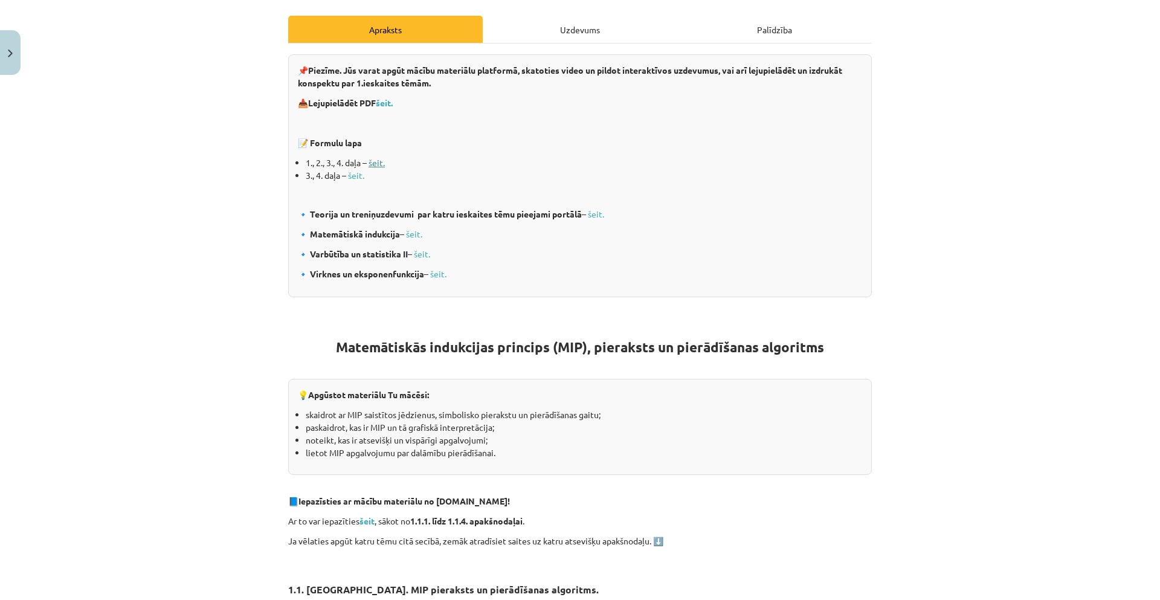
click at [375, 165] on link "šeit." at bounding box center [377, 162] width 16 height 11
click at [352, 178] on link "šeit." at bounding box center [356, 175] width 16 height 11
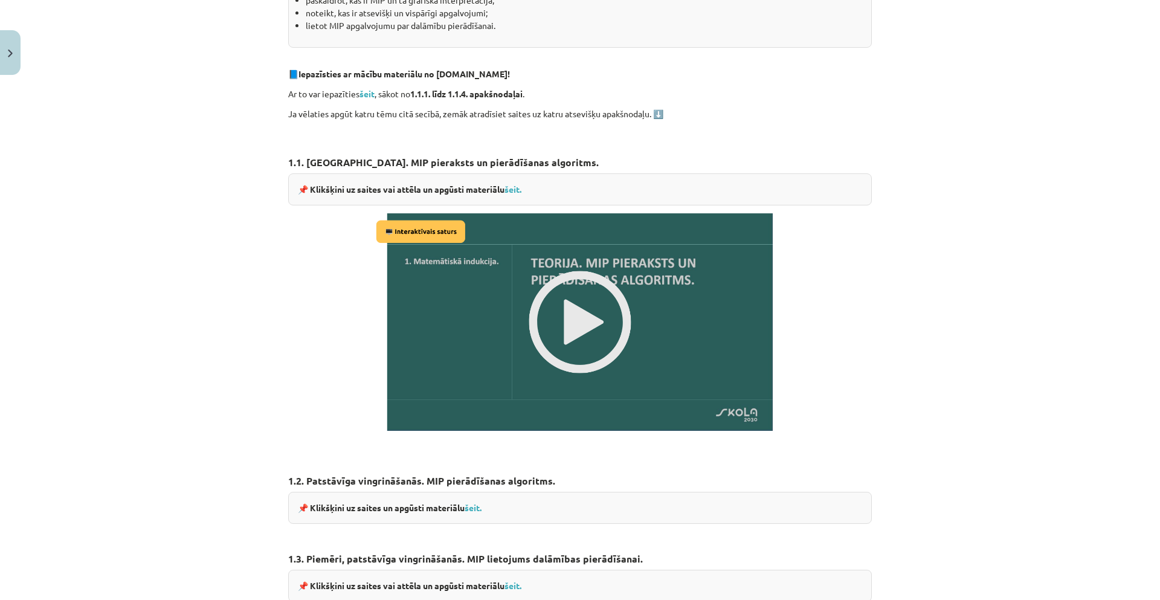
scroll to position [604, 0]
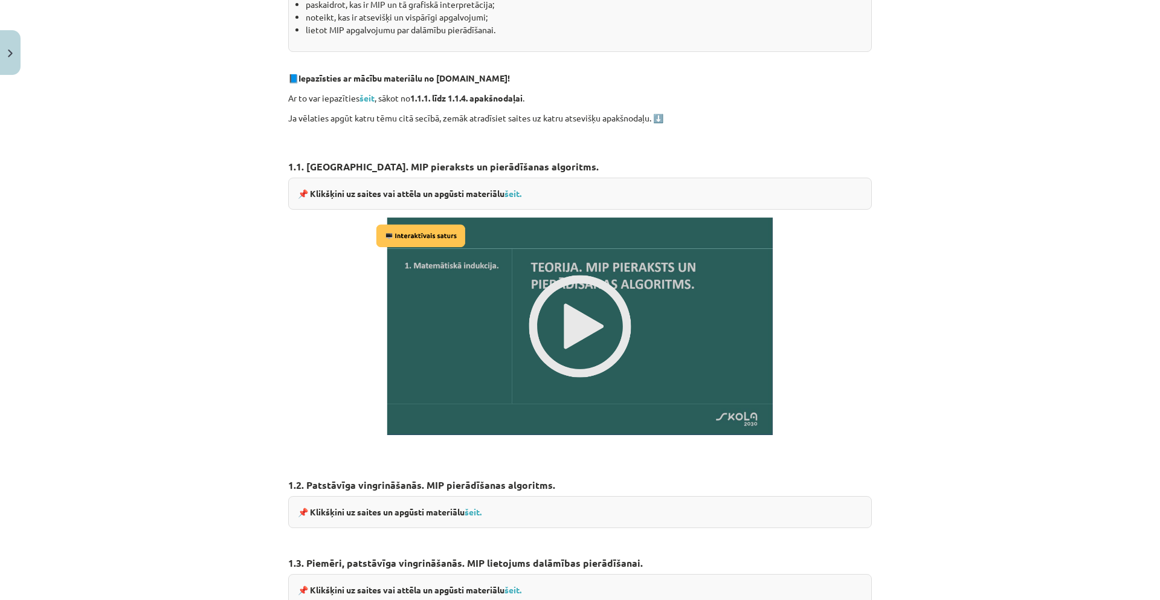
click at [553, 316] on img at bounding box center [580, 326] width 414 height 233
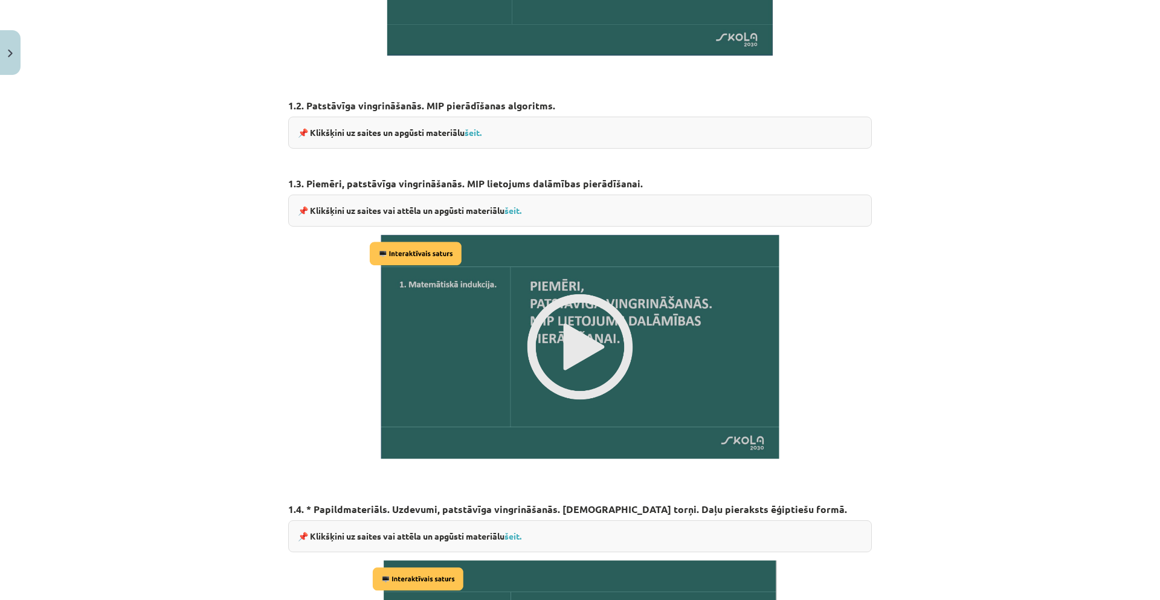
scroll to position [1069, 0]
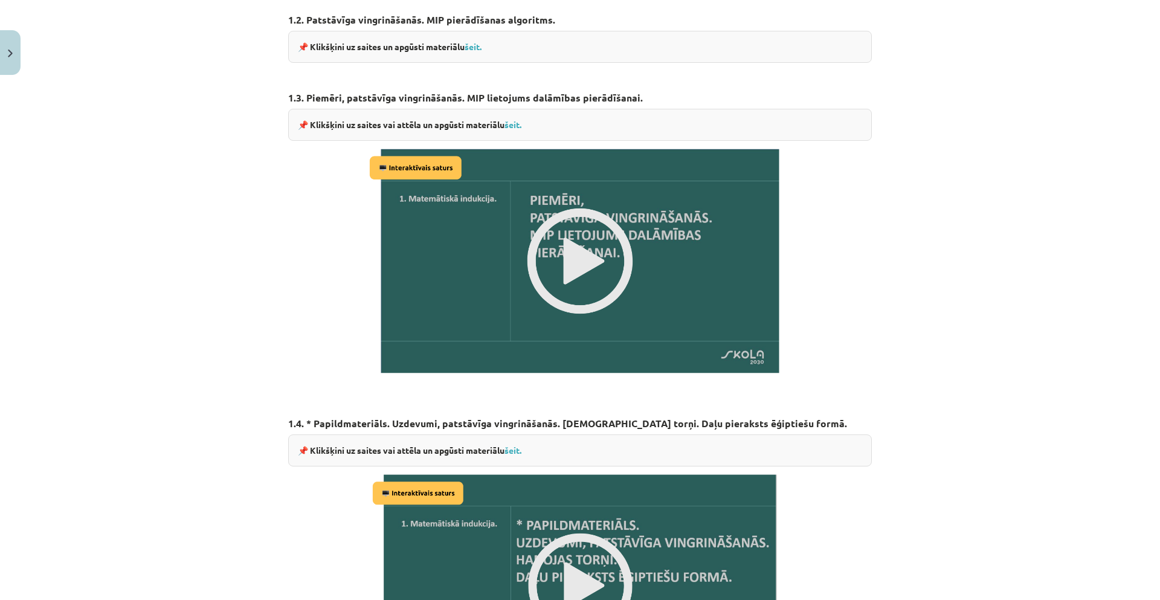
click at [571, 225] on img at bounding box center [580, 261] width 428 height 240
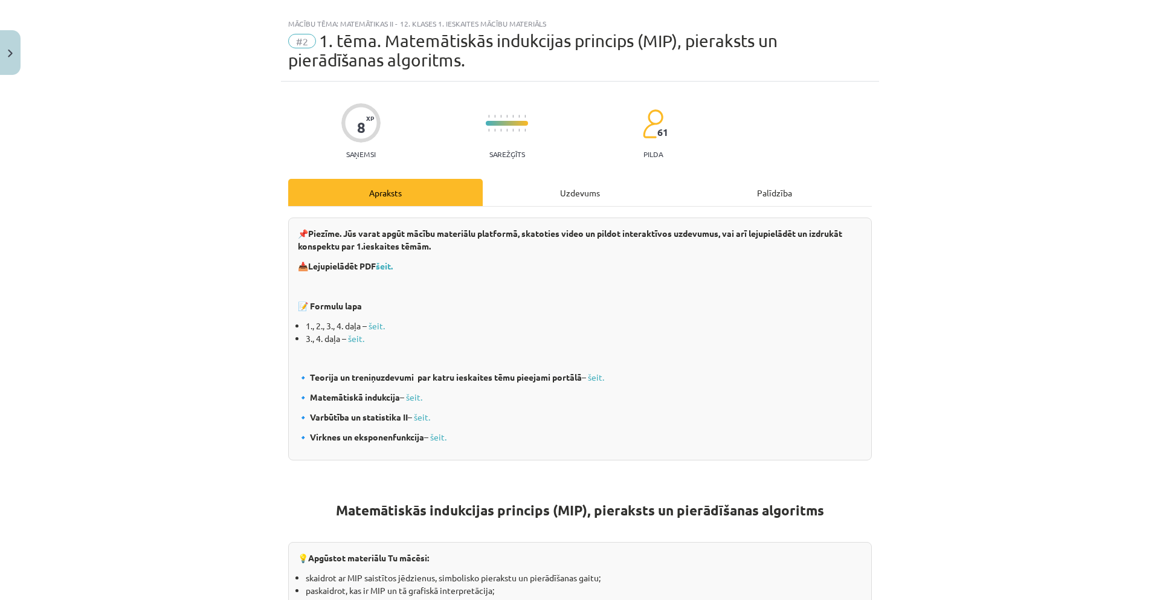
scroll to position [0, 0]
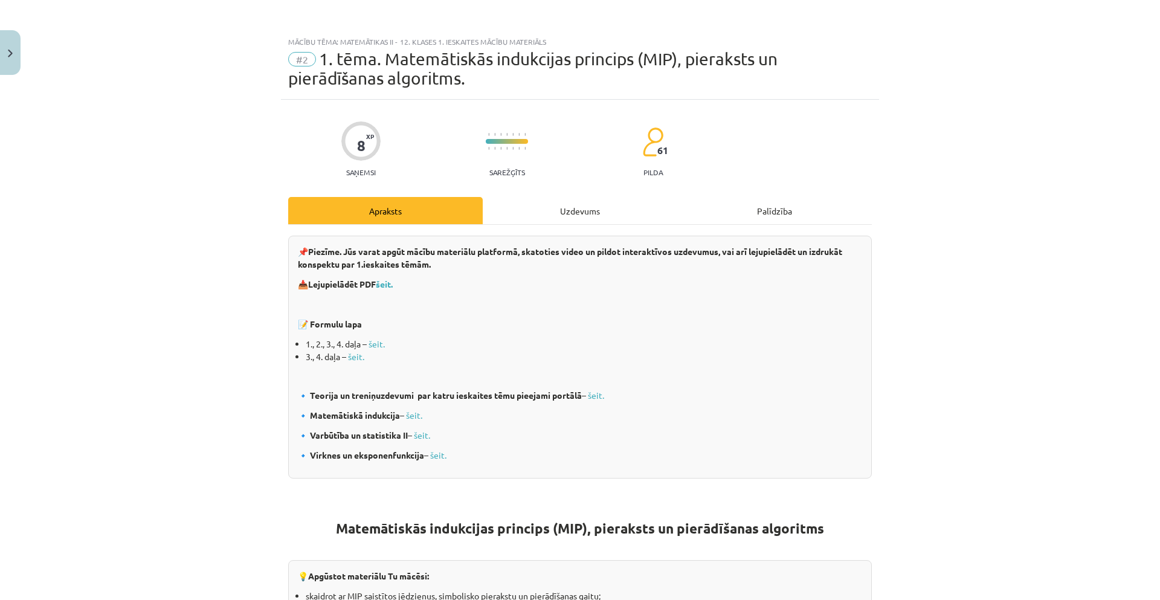
click at [587, 203] on div "Uzdevums" at bounding box center [580, 210] width 195 height 27
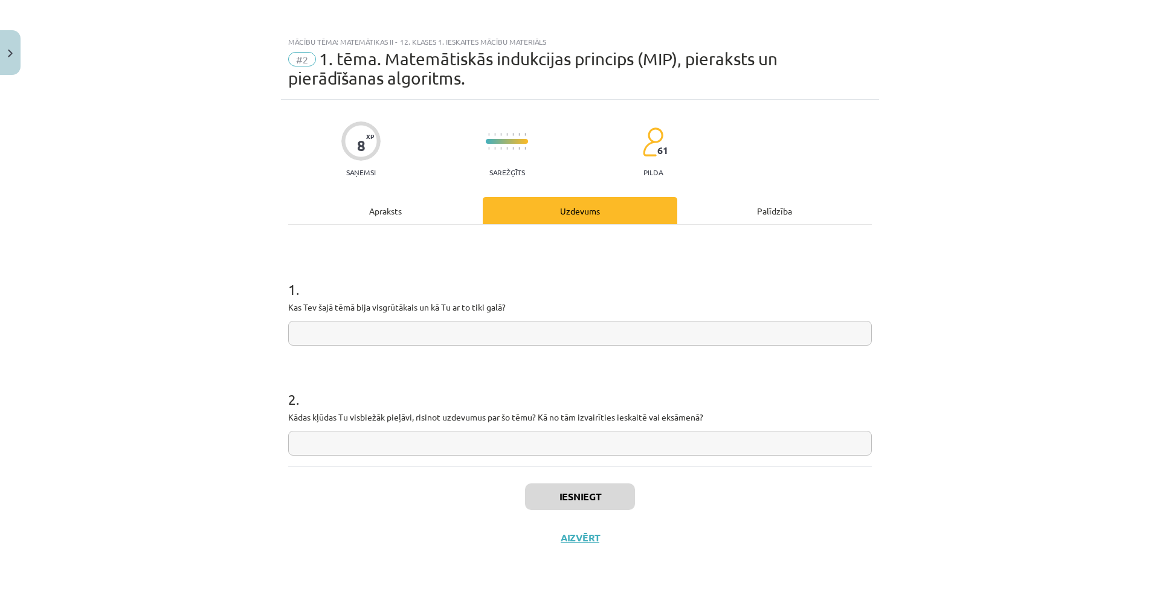
click at [380, 208] on div "Apraksts" at bounding box center [385, 210] width 195 height 27
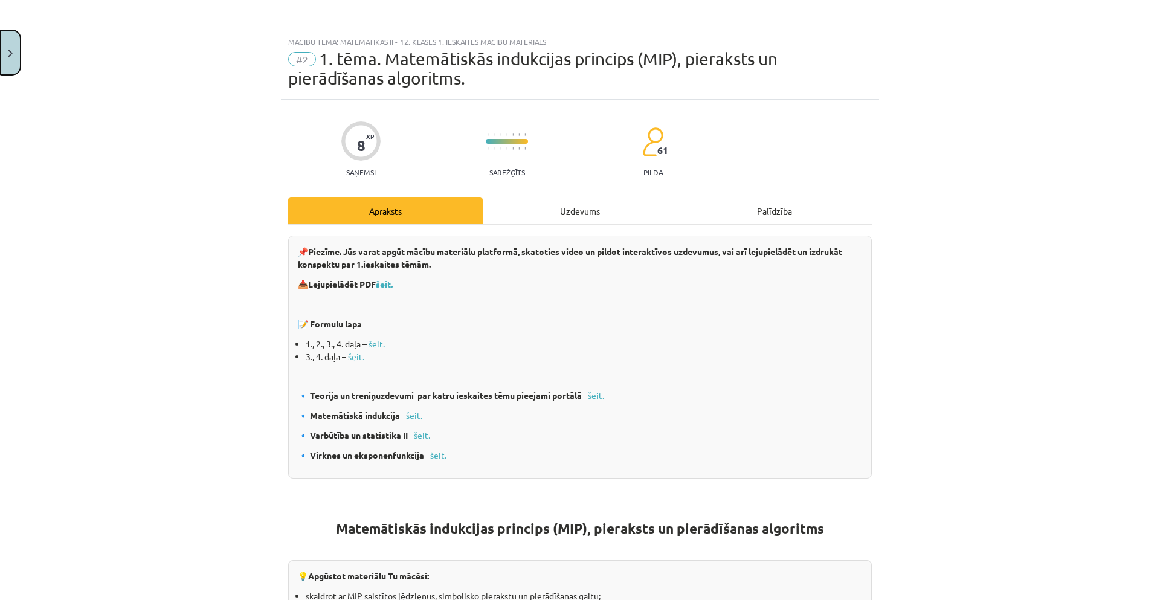
click at [1, 45] on button "Close" at bounding box center [10, 52] width 21 height 45
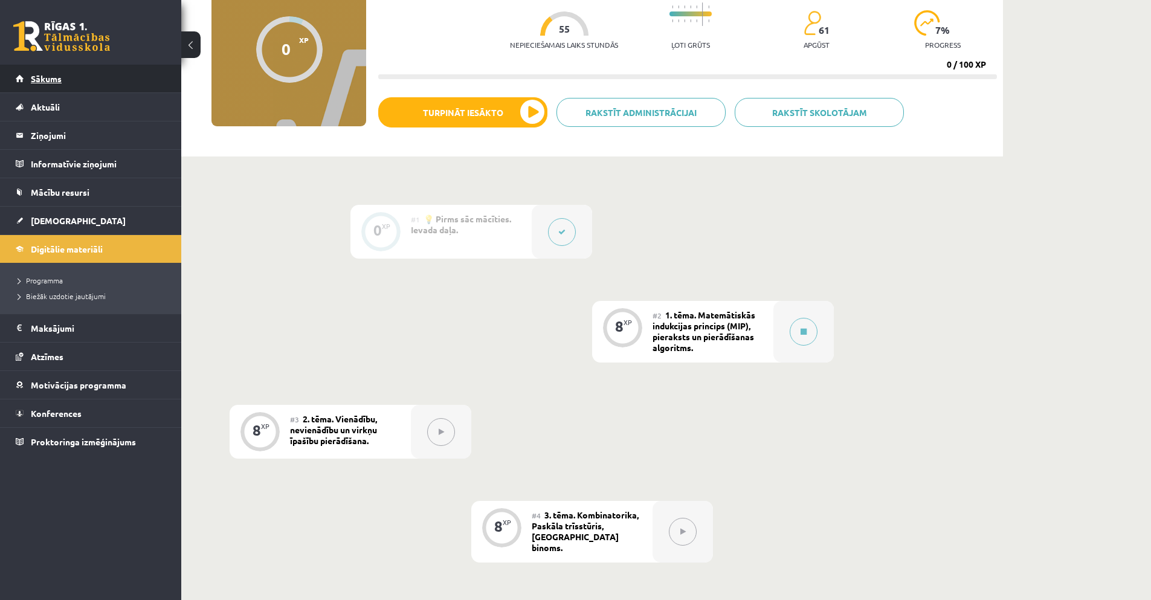
click at [32, 80] on span "Sākums" at bounding box center [46, 78] width 31 height 11
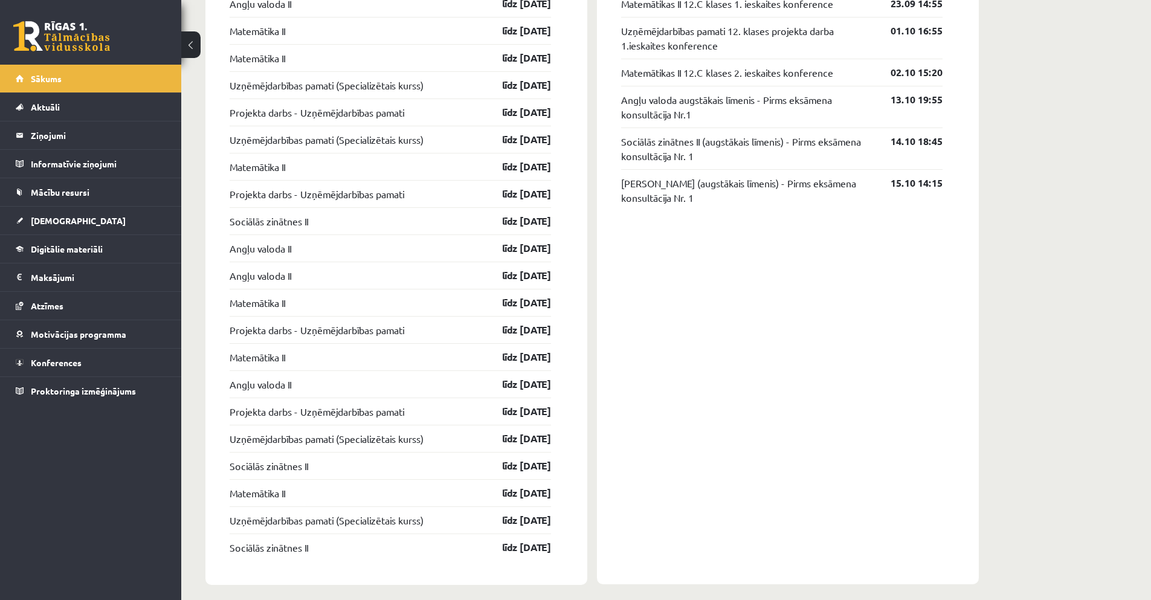
scroll to position [1197, 0]
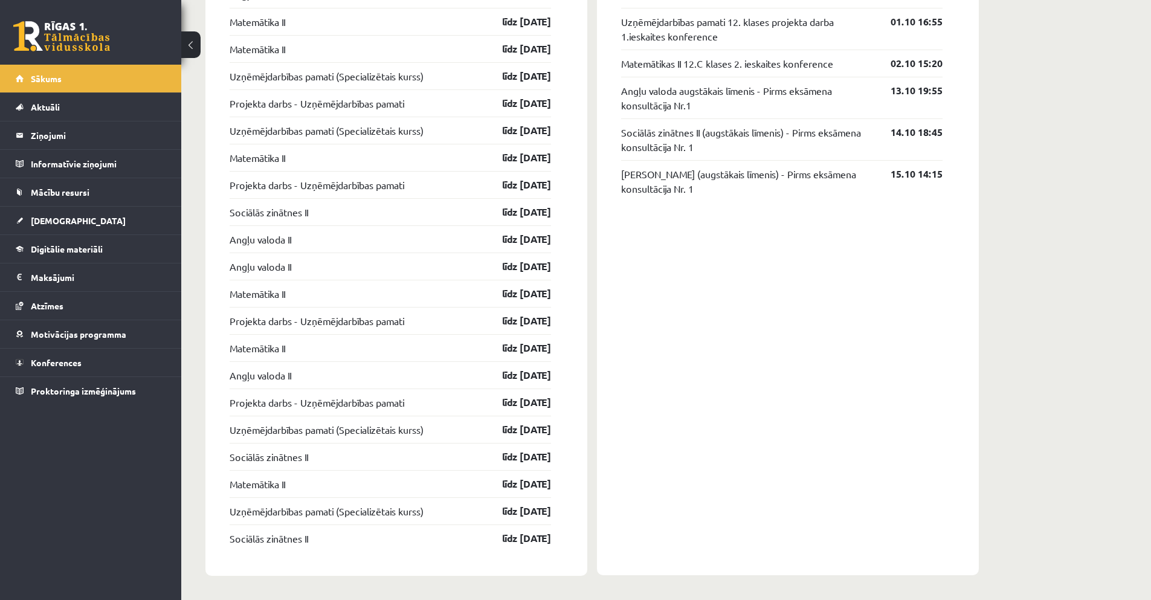
drag, startPoint x: 535, startPoint y: 18, endPoint x: 532, endPoint y: 56, distance: 38.7
drag, startPoint x: 532, startPoint y: 56, endPoint x: 560, endPoint y: 25, distance: 41.5
click at [560, 25] on div "[DEMOGRAPHIC_DATA] Sociālās zinātnes II līdz [DATE] Angļu valoda II līdz [DATE]…" at bounding box center [396, 248] width 382 height 655
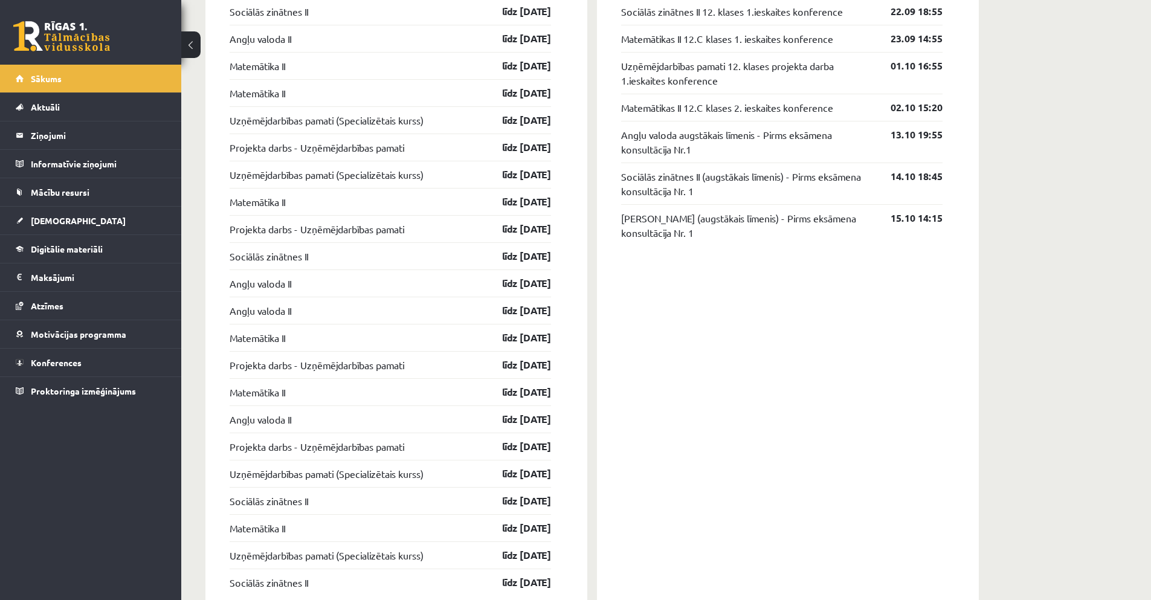
scroll to position [1151, 0]
drag, startPoint x: 562, startPoint y: 23, endPoint x: 567, endPoint y: 12, distance: 11.9
drag, startPoint x: 567, startPoint y: 12, endPoint x: 520, endPoint y: 36, distance: 52.4
click at [524, 34] on div "[DEMOGRAPHIC_DATA] Sociālās zinātnes II līdz [DATE] Angļu valoda II līdz [DATE]…" at bounding box center [396, 293] width 382 height 655
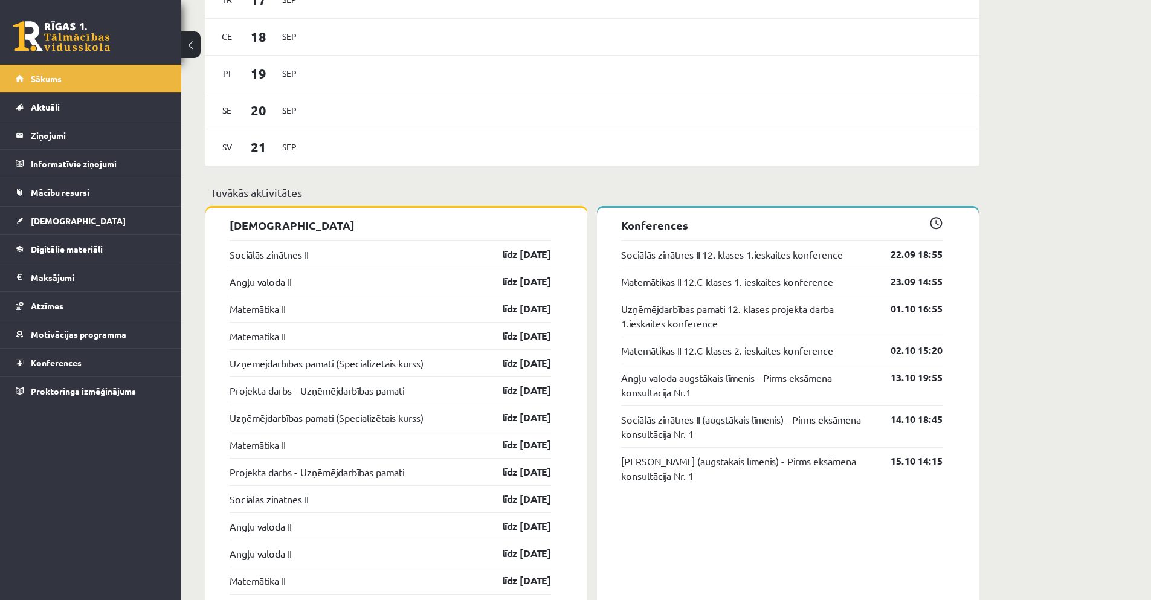
scroll to position [909, 0]
click at [277, 314] on link "Matemātika II" at bounding box center [258, 308] width 56 height 14
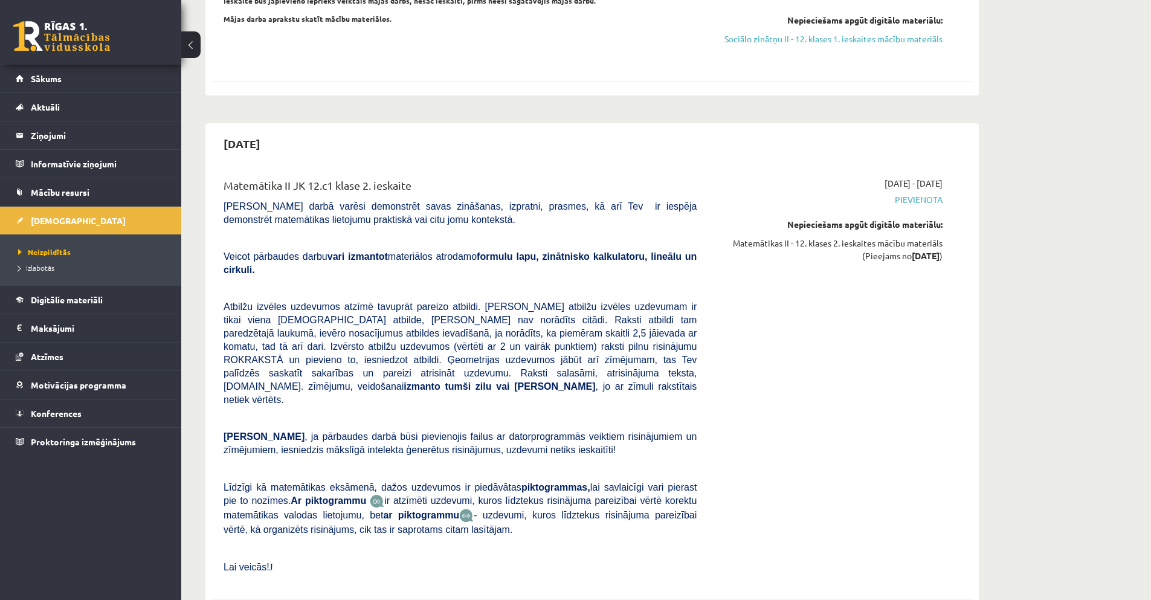
scroll to position [967, 0]
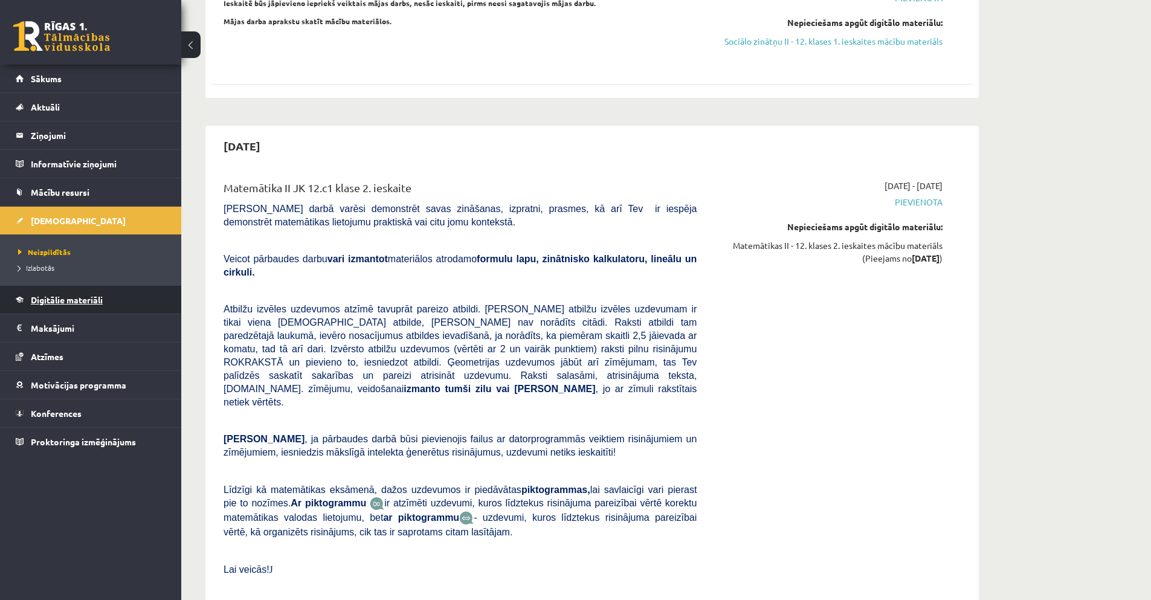
click at [76, 300] on span "Digitālie materiāli" at bounding box center [67, 299] width 72 height 11
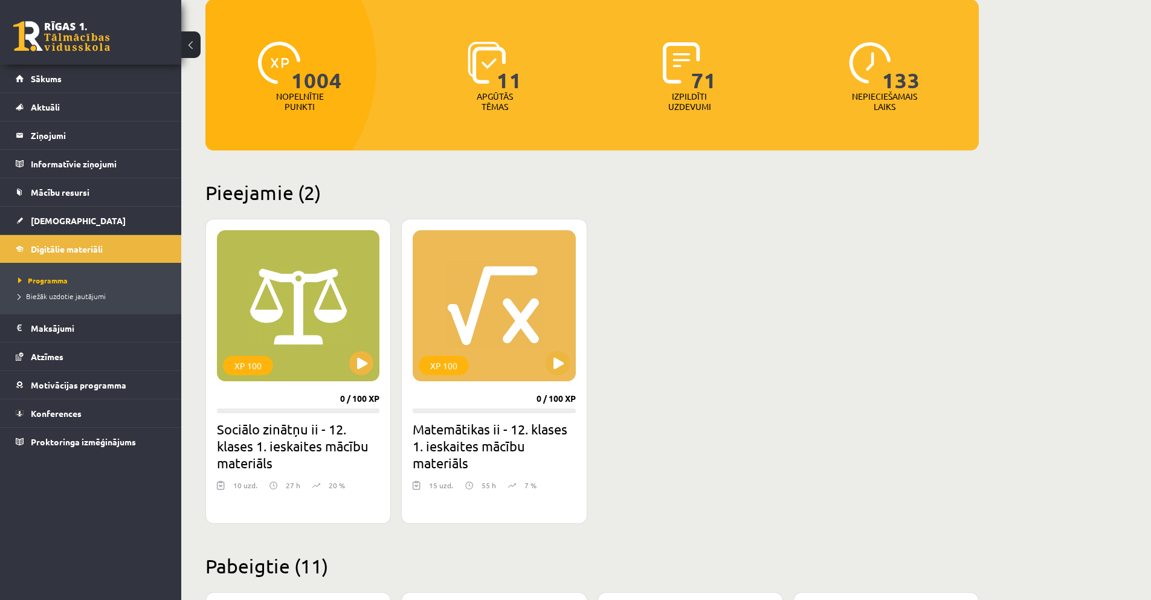
scroll to position [121, 0]
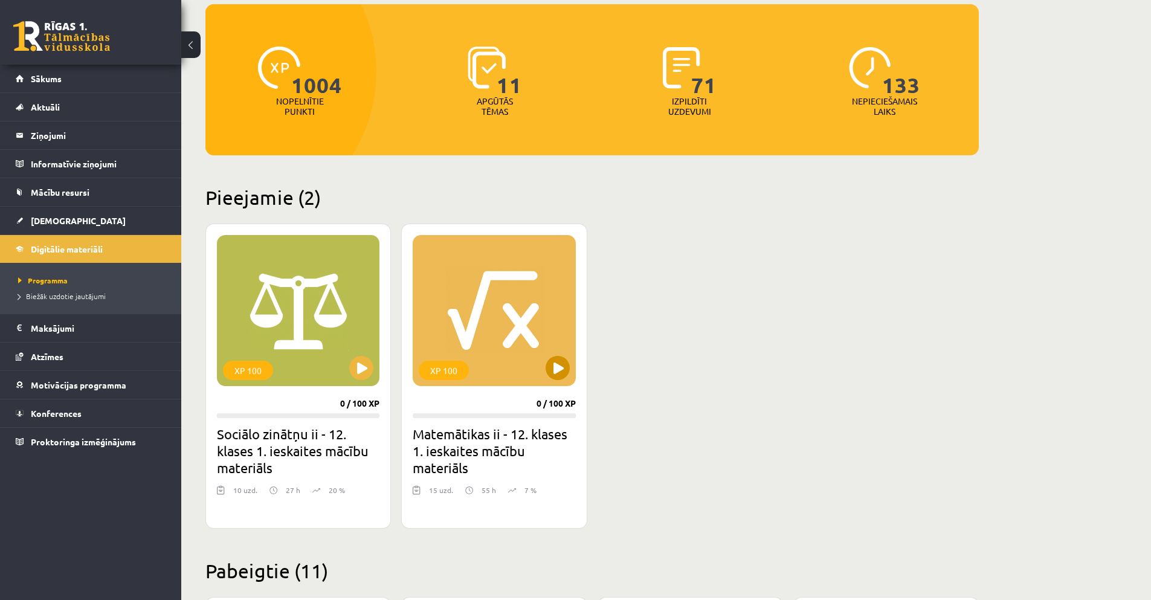
click at [489, 340] on div "XP 100" at bounding box center [494, 310] width 163 height 151
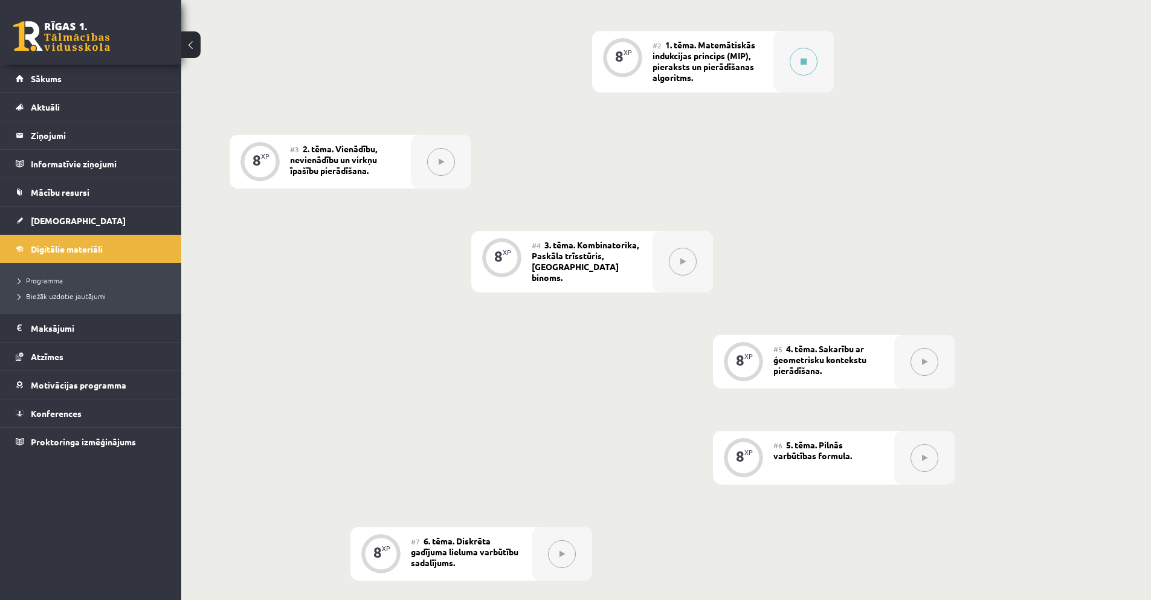
scroll to position [402, 0]
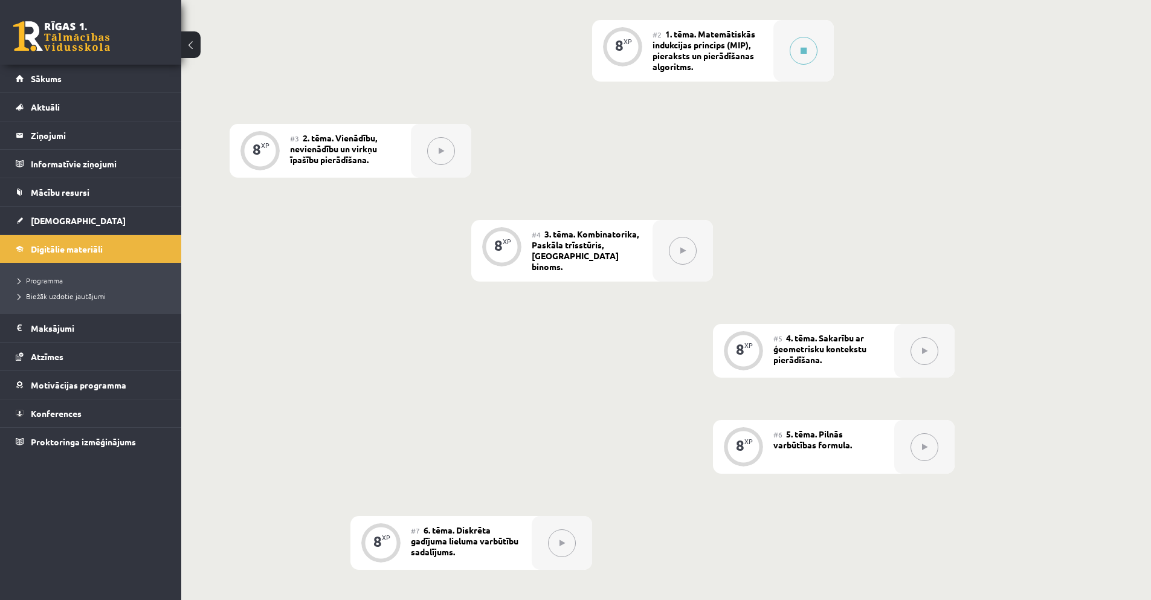
click at [594, 239] on div "#4 3. tēma. Kombinatorika, Paskāla trīsstūris, Ņūtona binoms." at bounding box center [592, 251] width 121 height 62
click at [674, 246] on button at bounding box center [683, 251] width 28 height 28
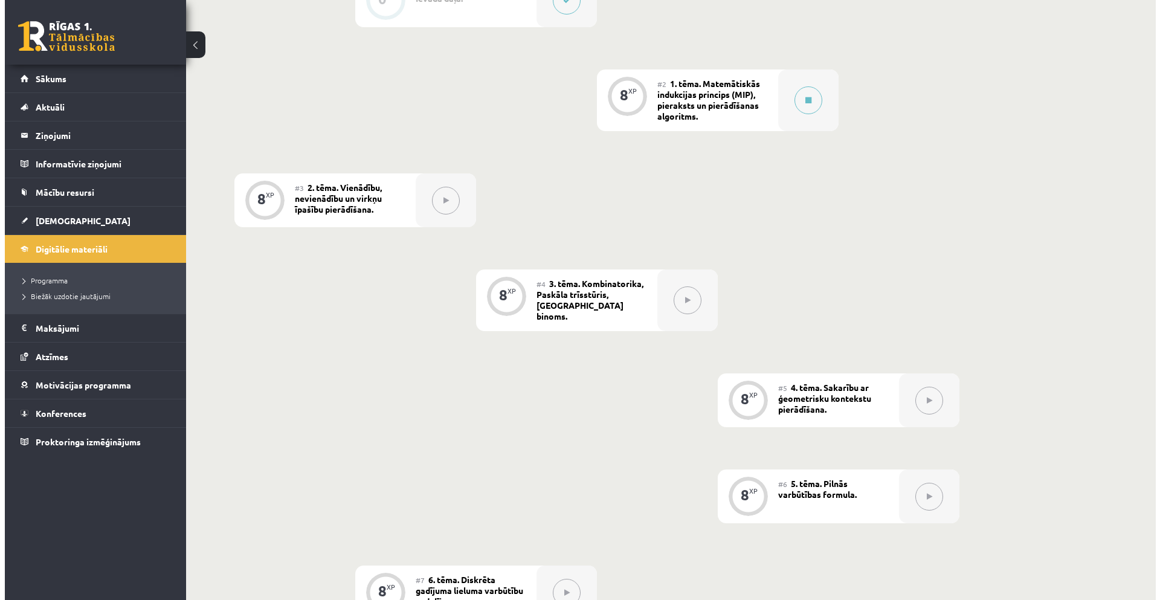
scroll to position [160, 0]
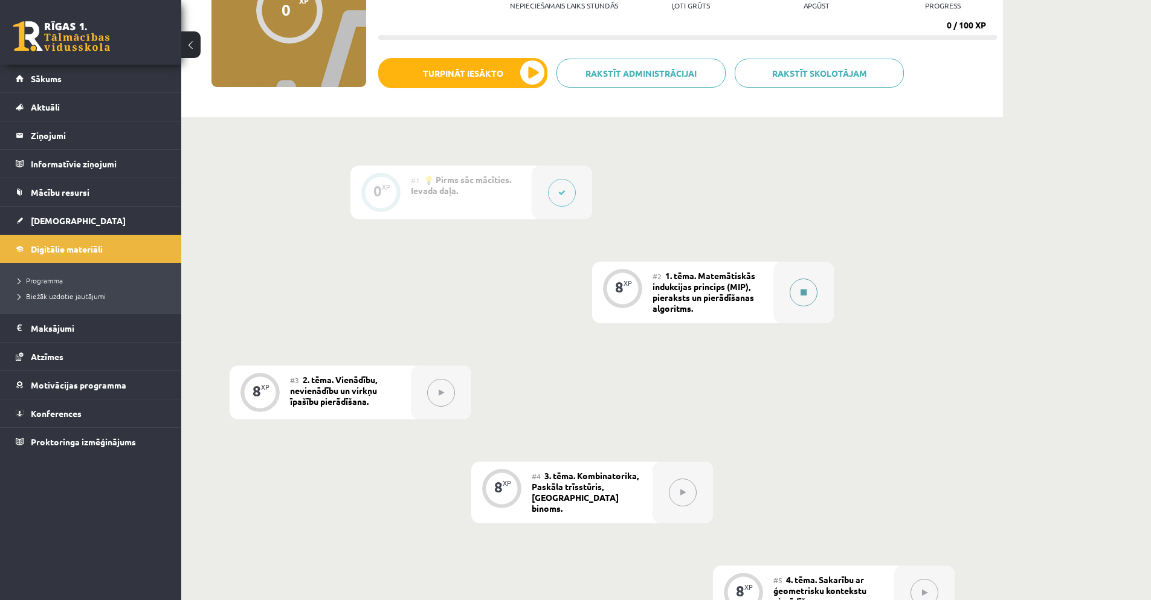
click at [798, 282] on button at bounding box center [804, 292] width 28 height 28
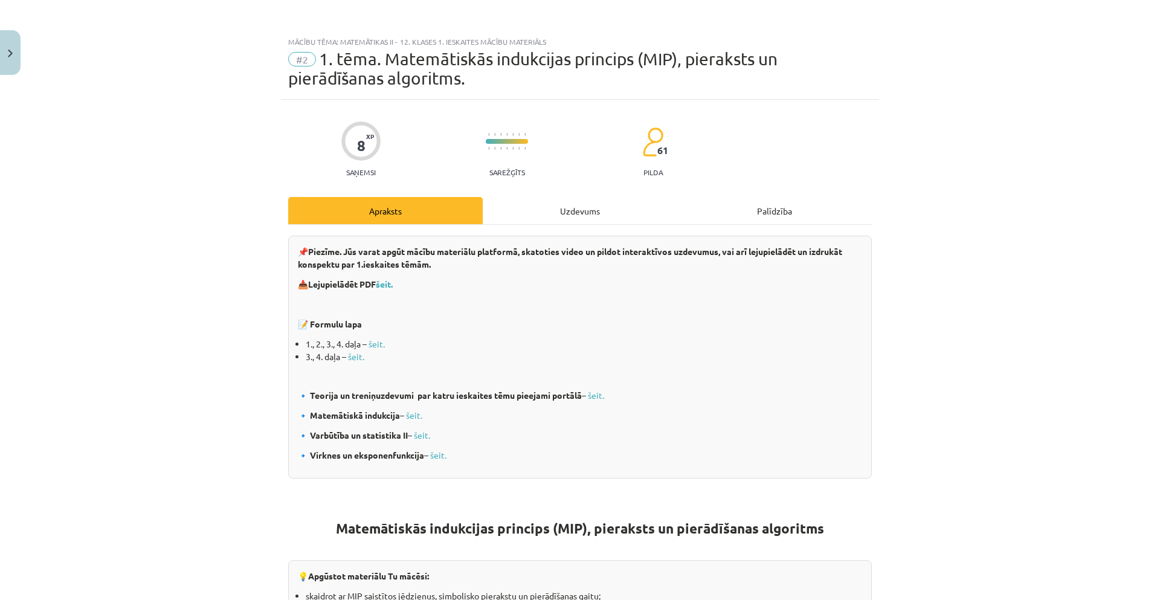
drag, startPoint x: 578, startPoint y: 208, endPoint x: 575, endPoint y: 214, distance: 6.8
click at [578, 209] on div "Uzdevums" at bounding box center [580, 210] width 195 height 27
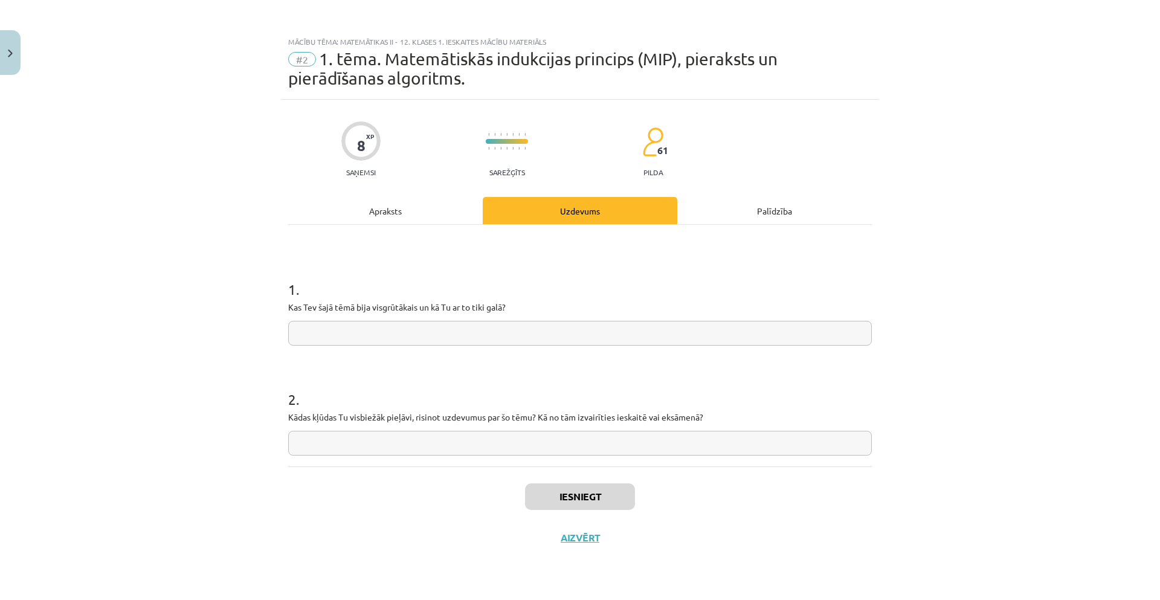
click at [446, 210] on div "Apraksts" at bounding box center [385, 210] width 195 height 27
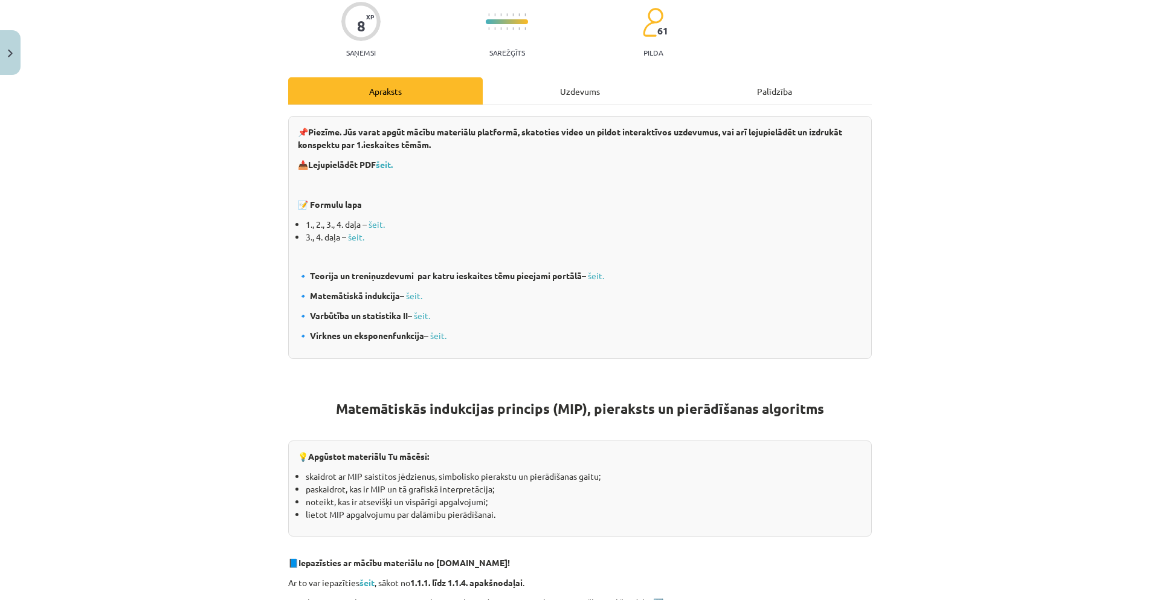
scroll to position [103, 0]
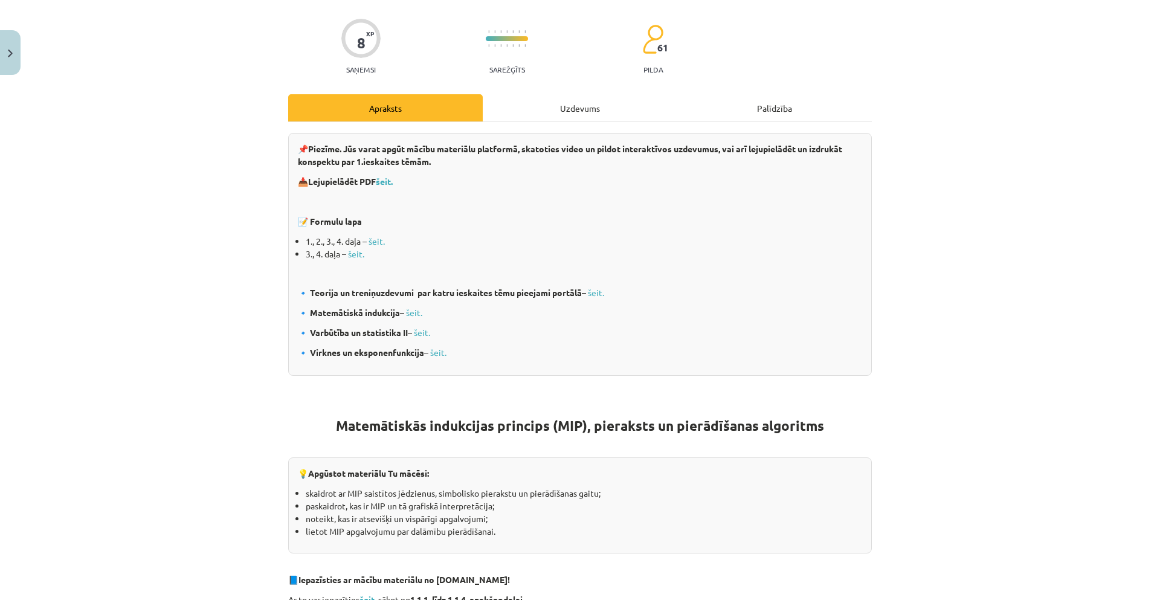
click at [535, 118] on div "Uzdevums" at bounding box center [580, 107] width 195 height 27
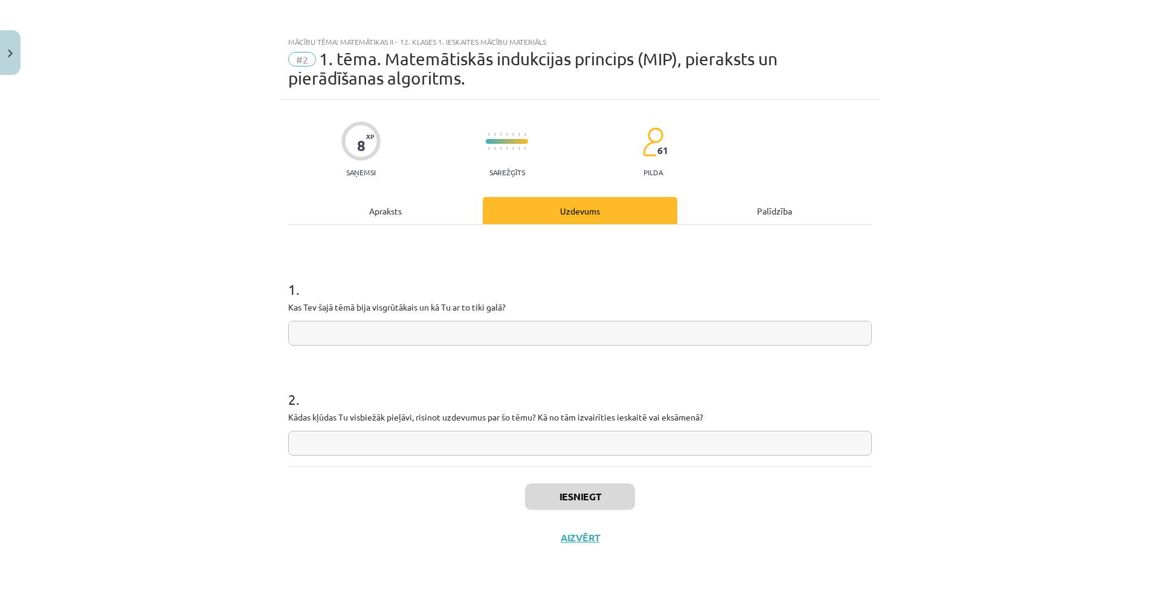
click at [434, 206] on div "Apraksts" at bounding box center [385, 210] width 195 height 27
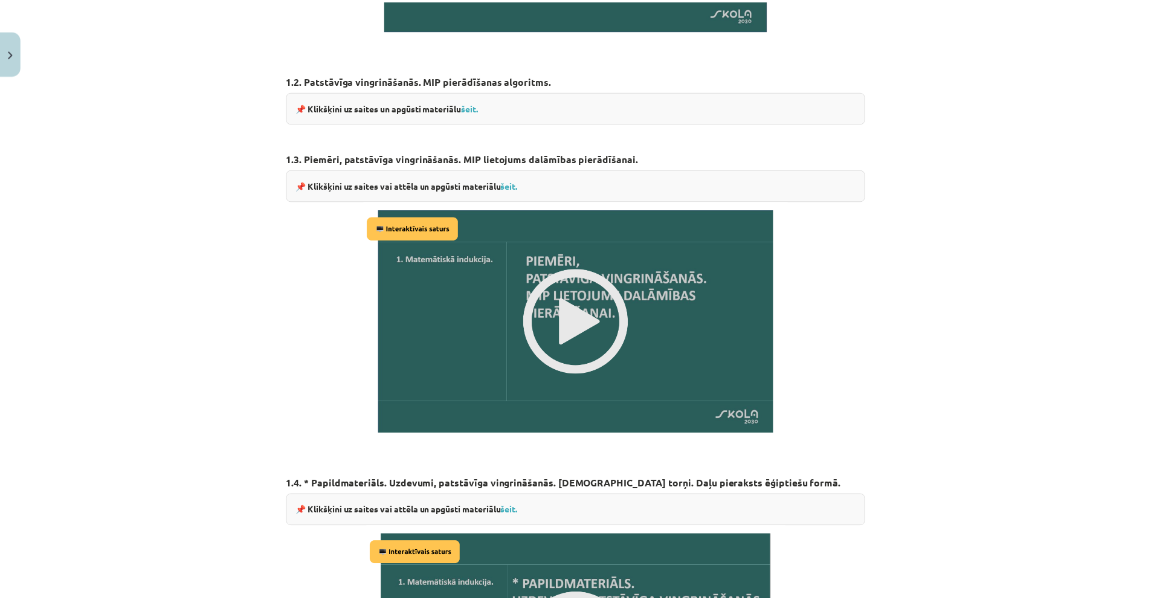
scroll to position [1311, 0]
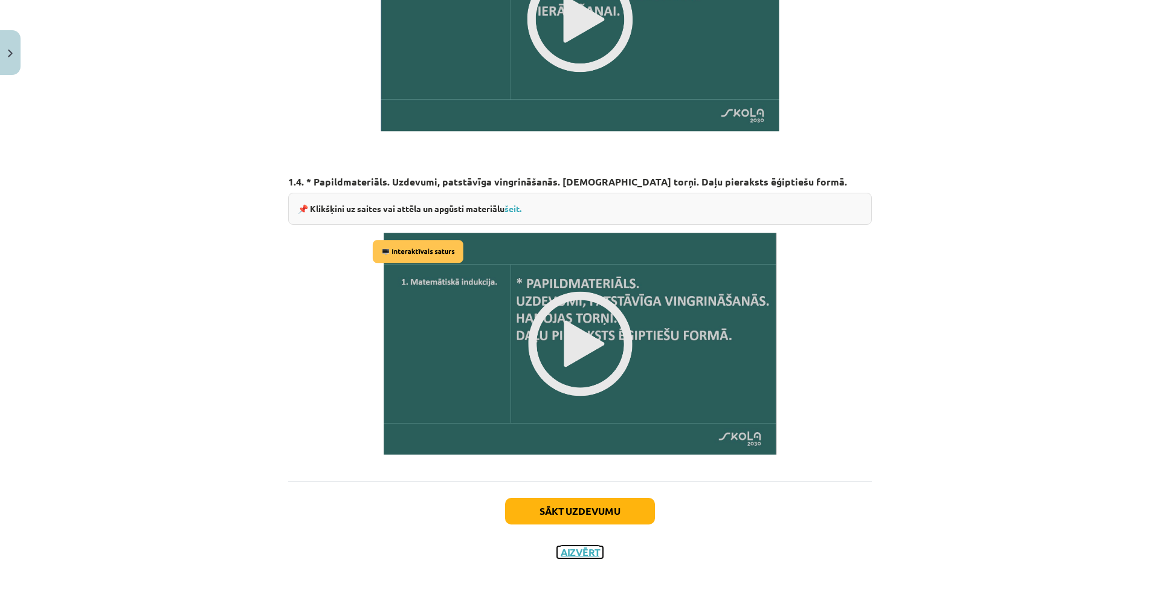
click at [576, 547] on button "Aizvērt" at bounding box center [580, 552] width 46 height 12
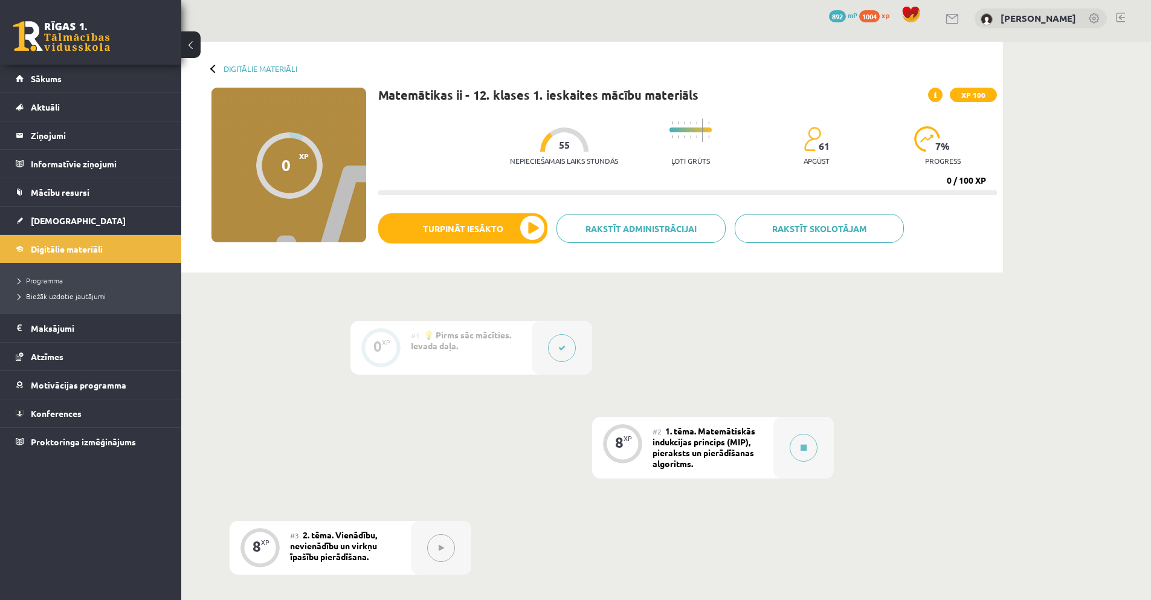
scroll to position [0, 0]
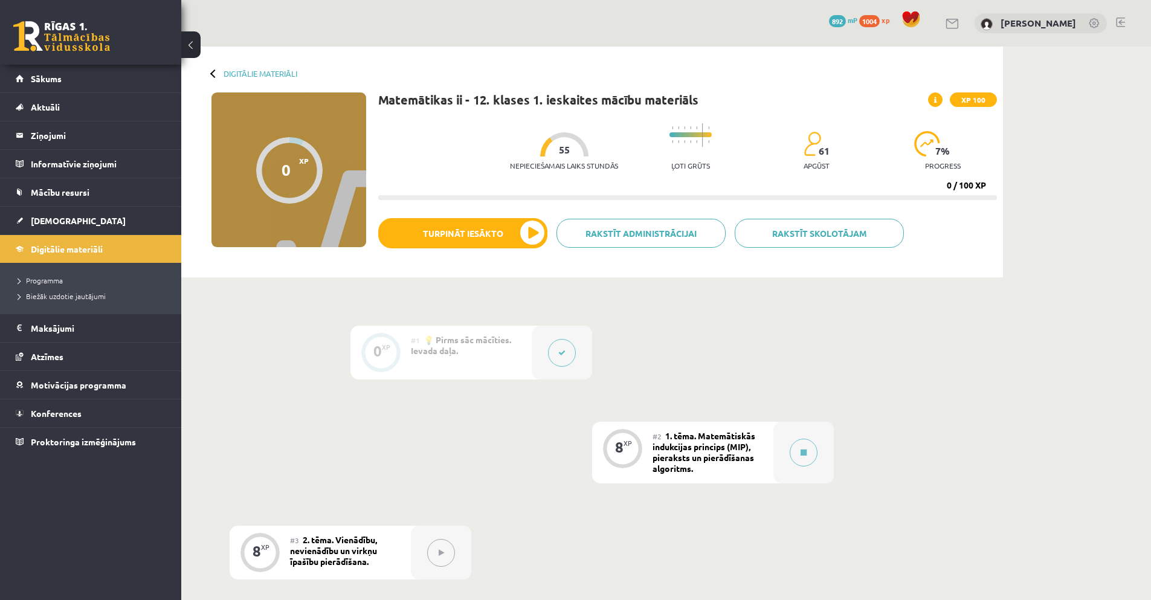
click at [354, 26] on div "0 Dāvanas 892 mP 1004 xp Loreta Krūmiņa" at bounding box center [666, 23] width 970 height 47
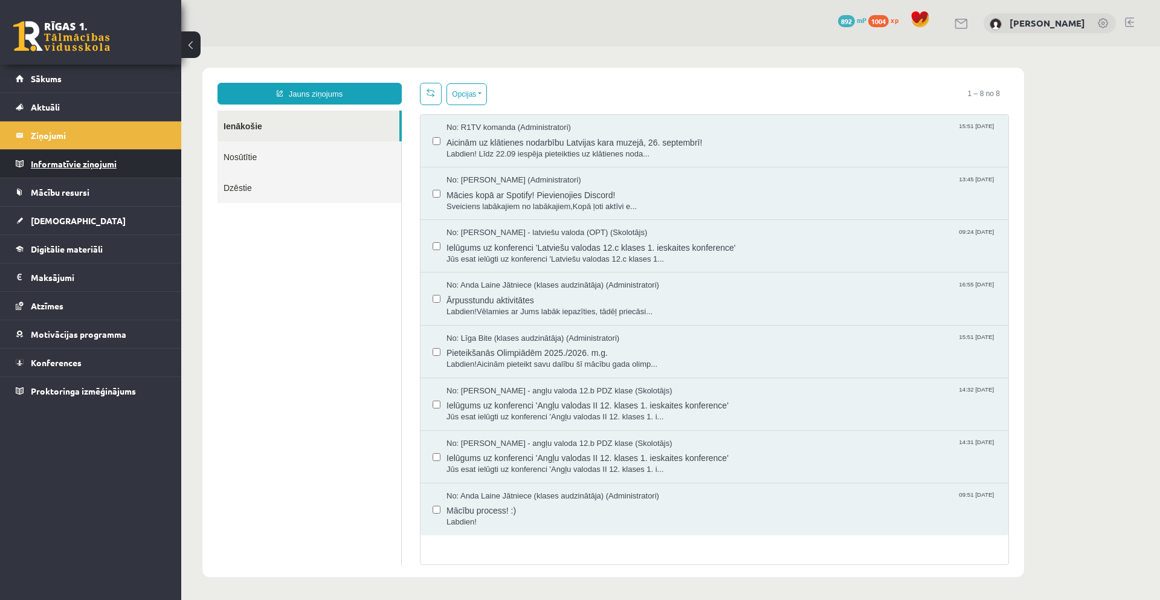
click at [53, 164] on legend "Informatīvie ziņojumi 0" at bounding box center [98, 164] width 135 height 28
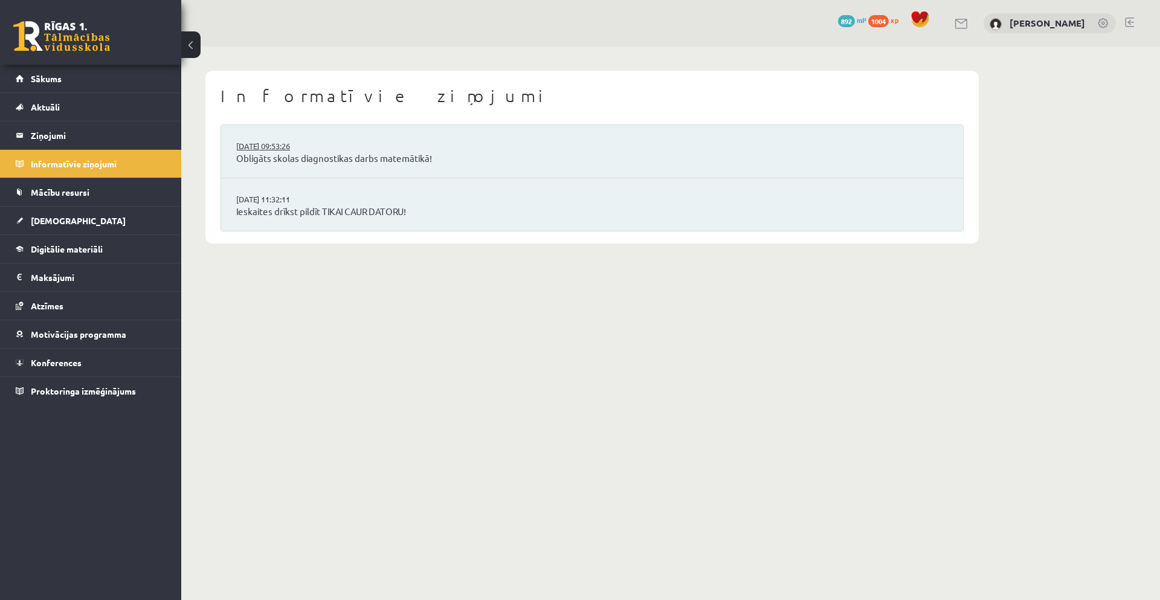
click at [312, 150] on link "[DATE] 09:53:26" at bounding box center [281, 146] width 91 height 12
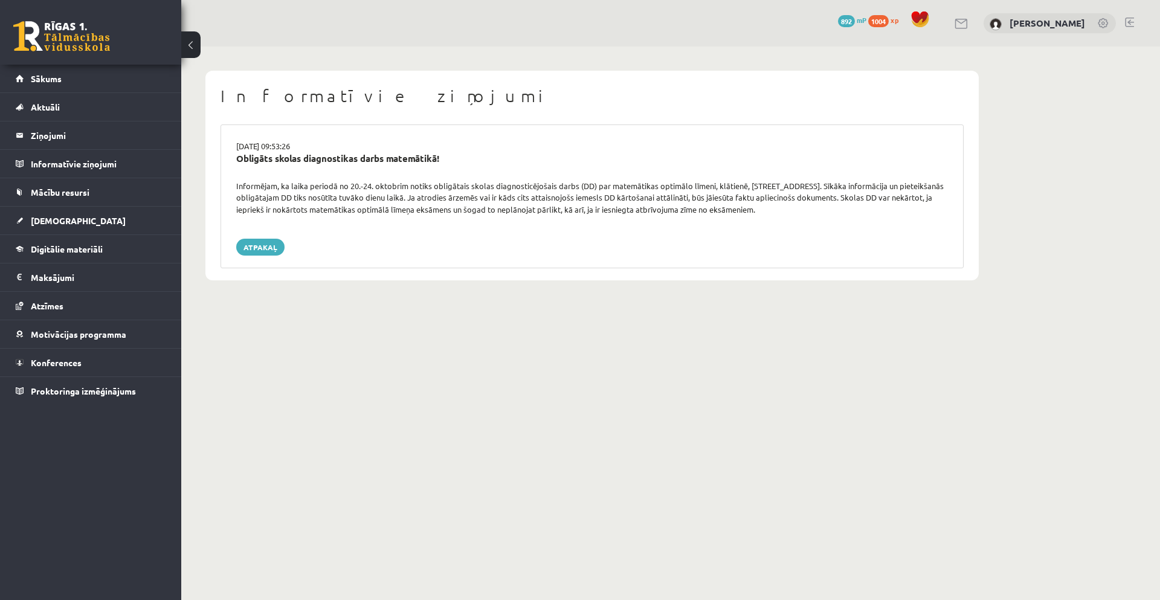
drag, startPoint x: 307, startPoint y: 85, endPoint x: 309, endPoint y: 94, distance: 9.8
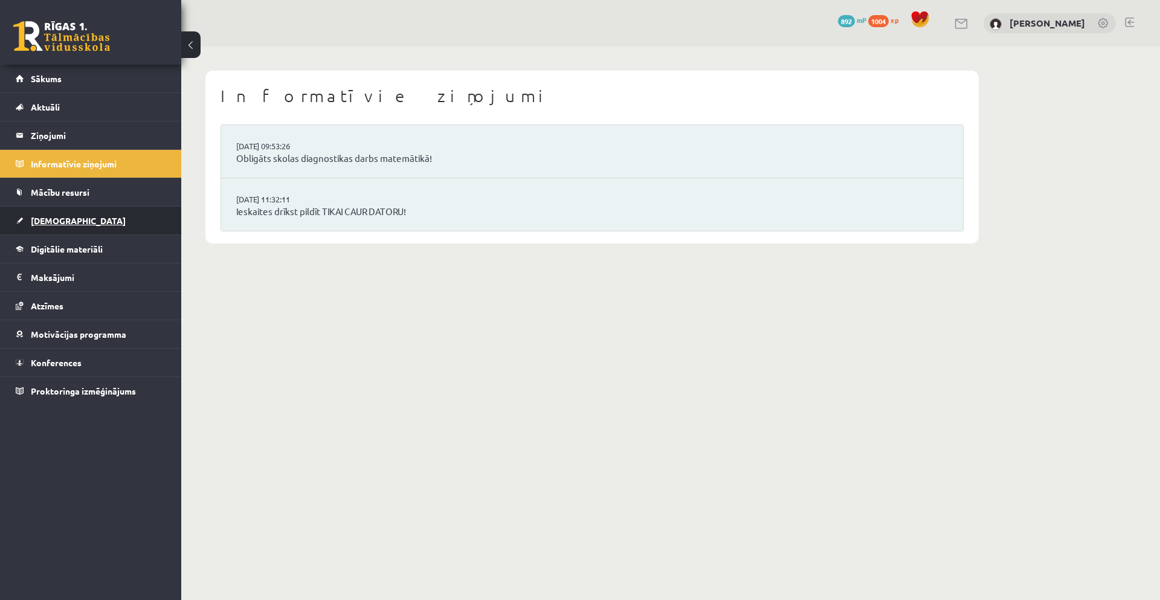
click at [30, 219] on link "[DEMOGRAPHIC_DATA]" at bounding box center [91, 221] width 150 height 28
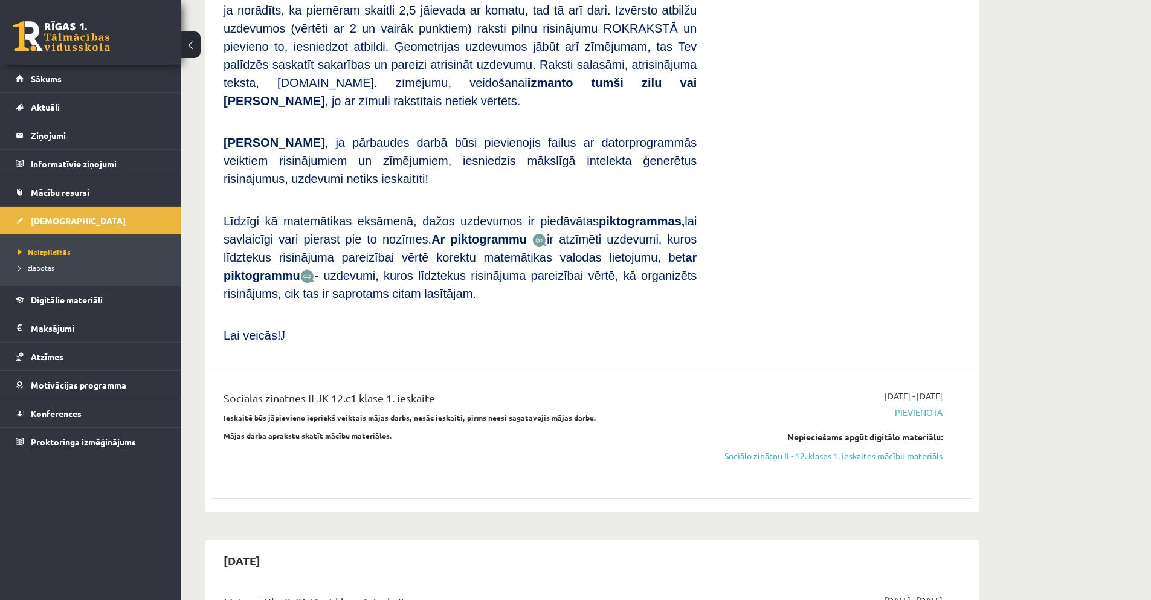
scroll to position [544, 0]
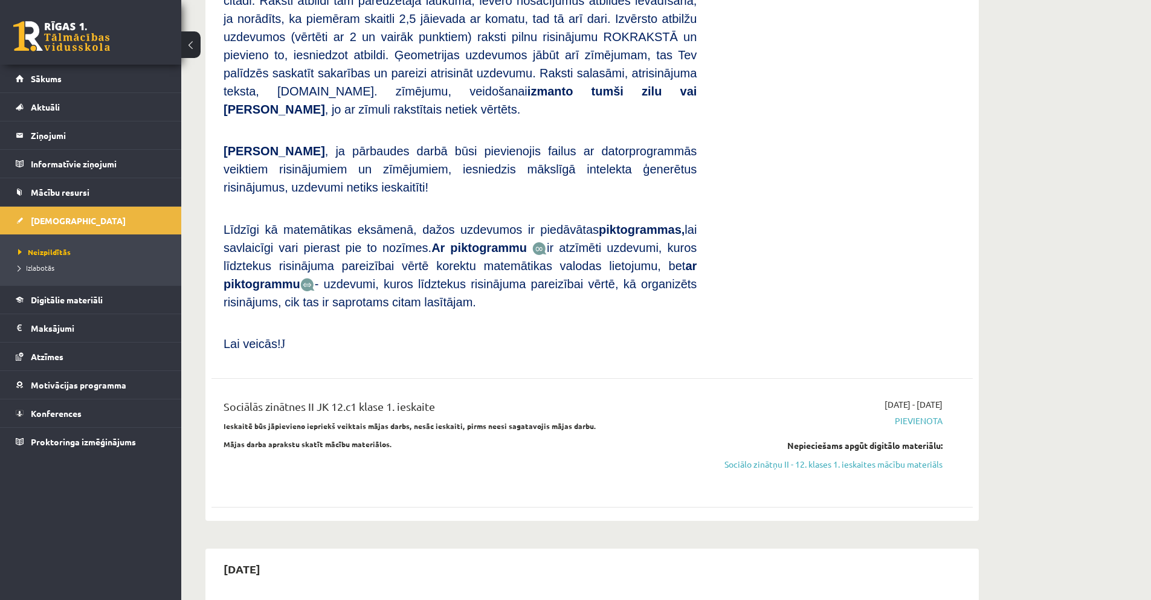
drag, startPoint x: 848, startPoint y: 422, endPoint x: 636, endPoint y: 66, distance: 413.7
click at [848, 458] on link "Sociālo zinātņu II - 12. klases 1. ieskaites mācību materiāls" at bounding box center [829, 464] width 228 height 13
click at [810, 458] on link "Sociālo zinātņu II - 12. klases 1. ieskaites mācību materiāls" at bounding box center [829, 464] width 228 height 13
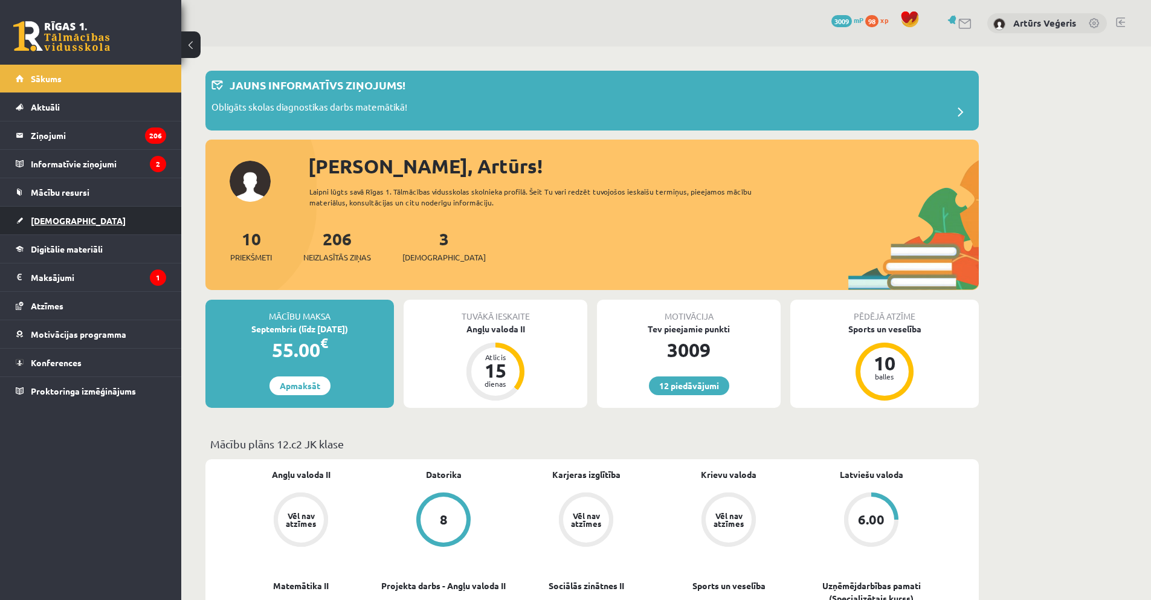
click at [88, 217] on link "[DEMOGRAPHIC_DATA]" at bounding box center [91, 221] width 150 height 28
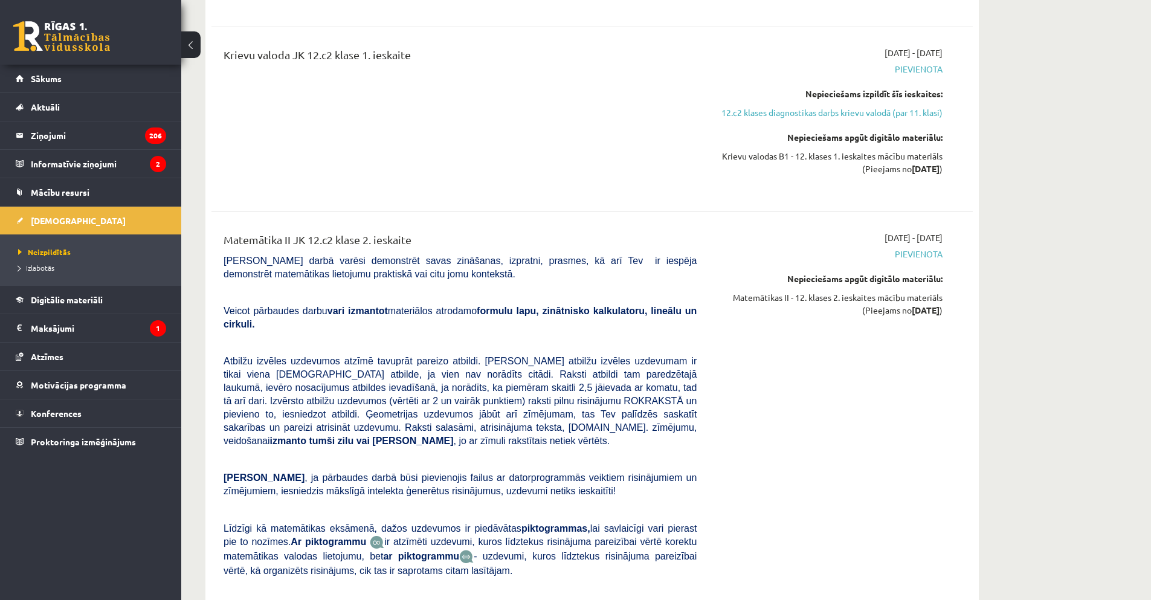
scroll to position [1027, 0]
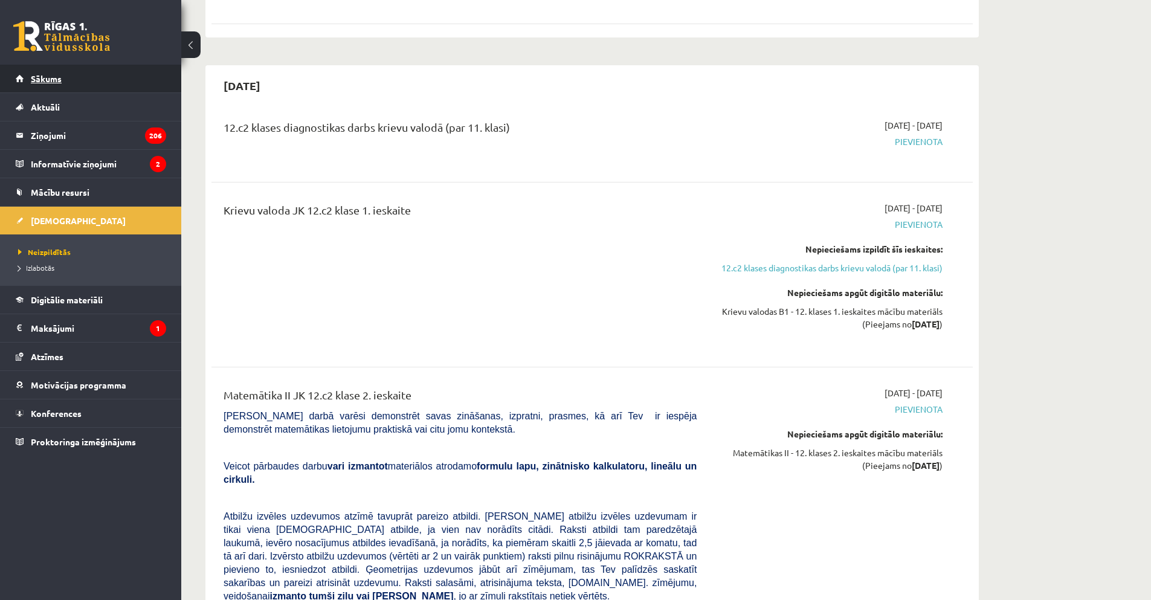
click at [102, 80] on link "Sākums" at bounding box center [91, 79] width 150 height 28
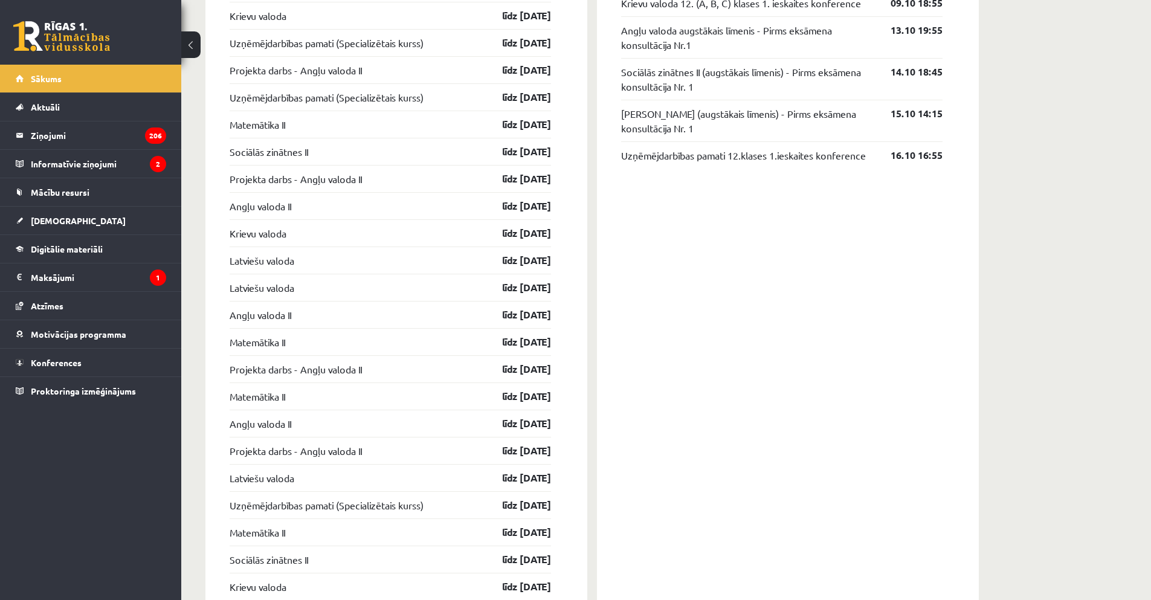
scroll to position [1370, 0]
